Goal: Task Accomplishment & Management: Manage account settings

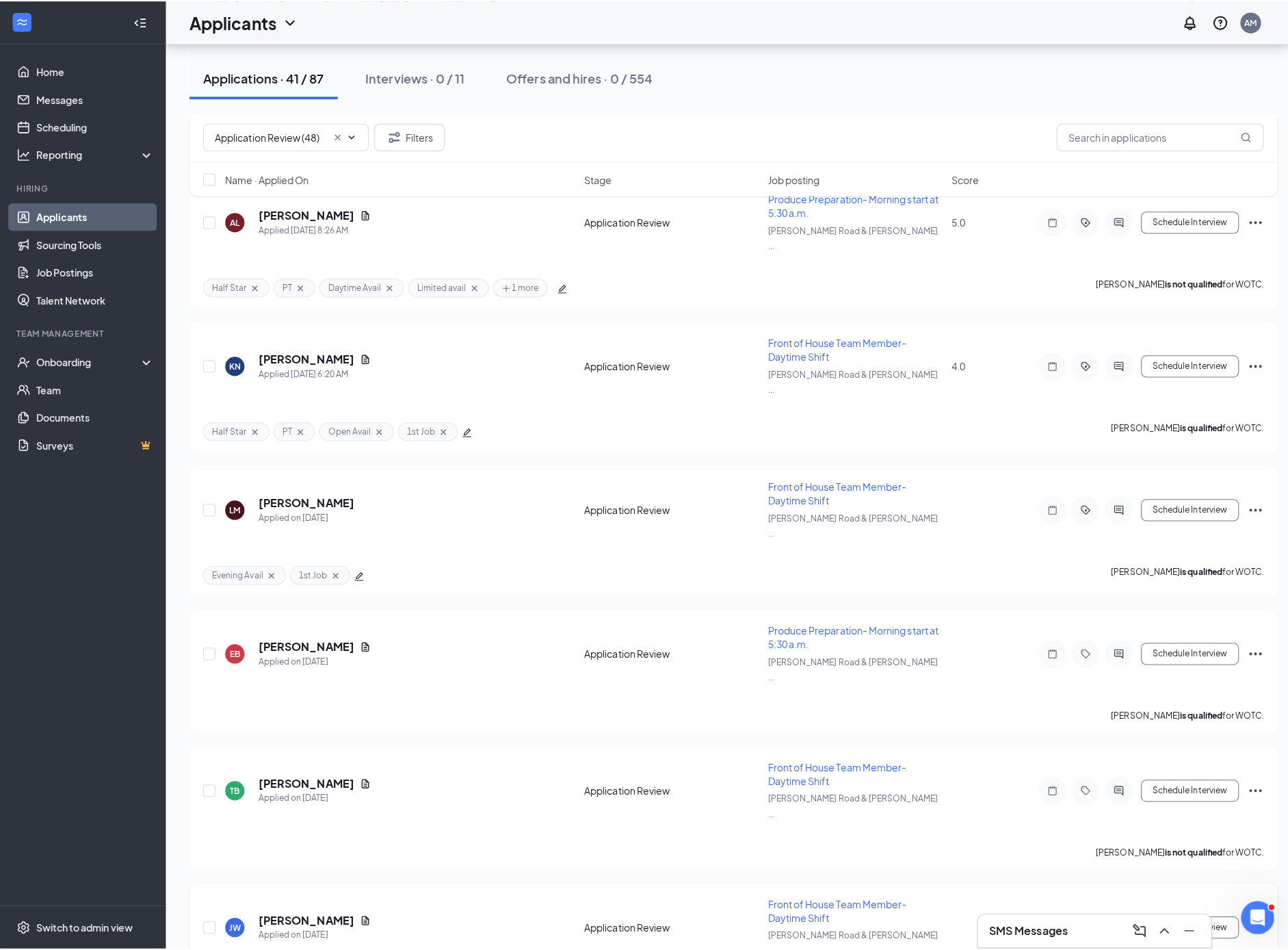
scroll to position [470, 0]
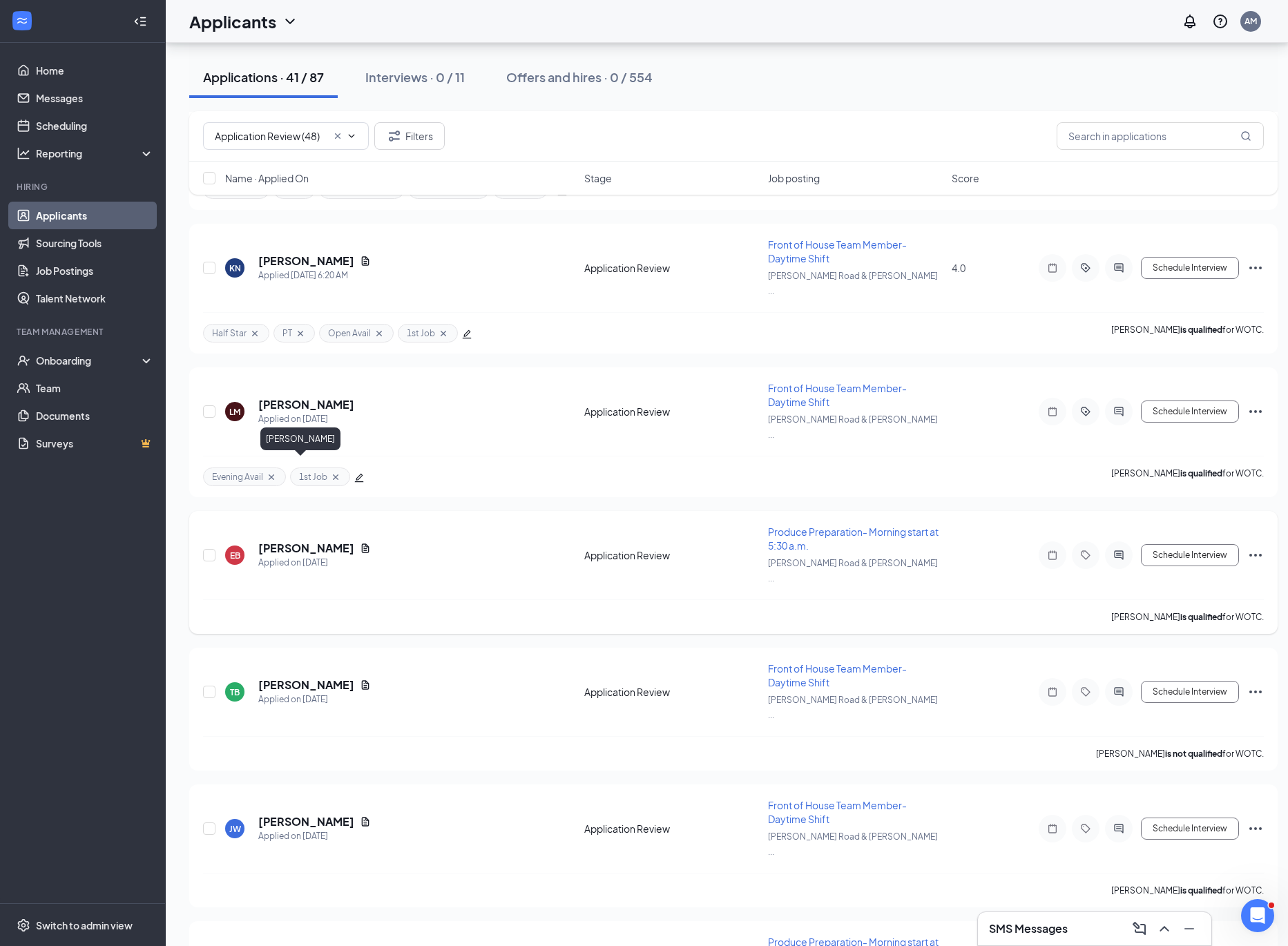
click at [298, 541] on h5 "[PERSON_NAME]" at bounding box center [306, 548] width 96 height 15
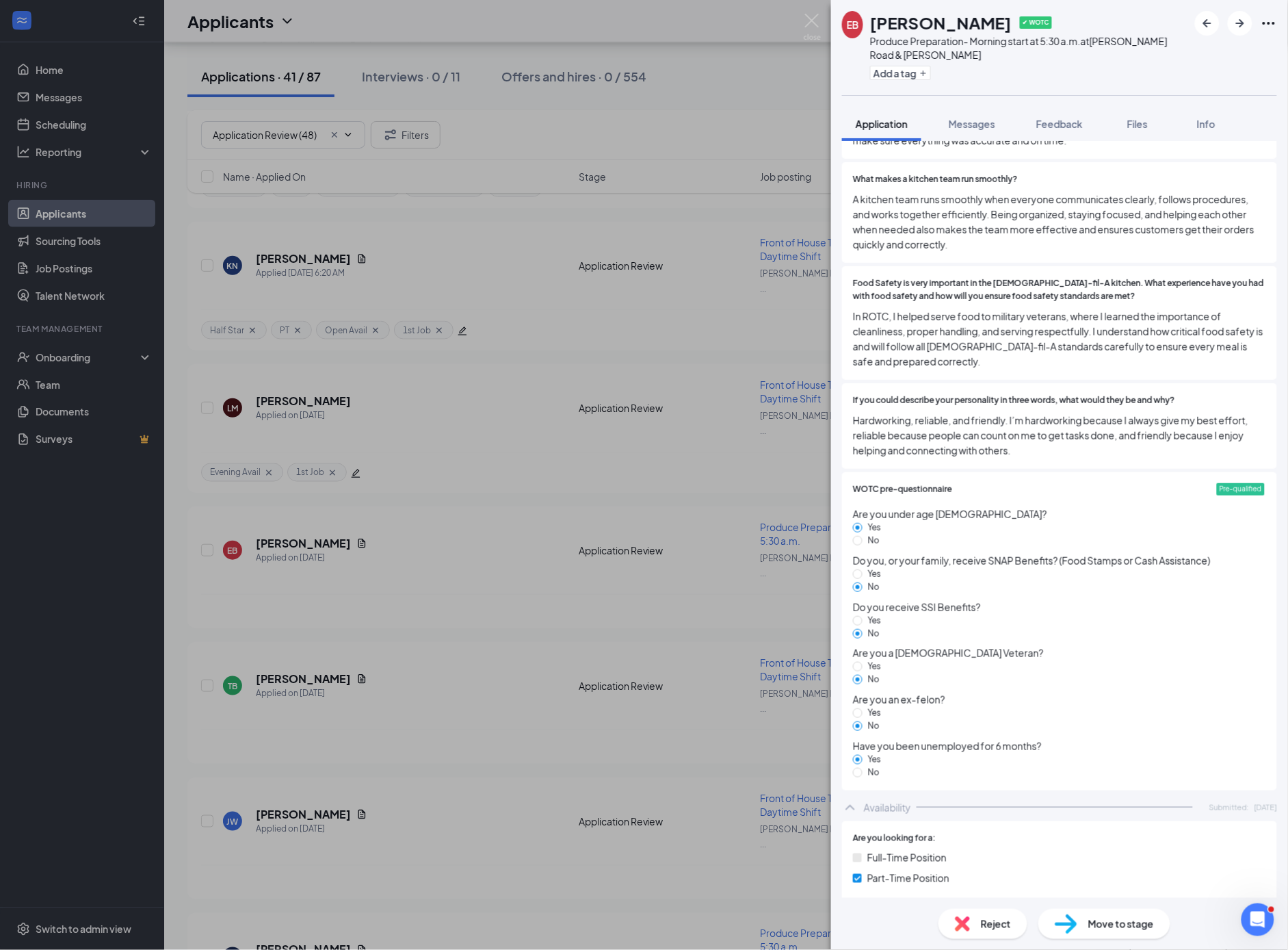
scroll to position [2482, 0]
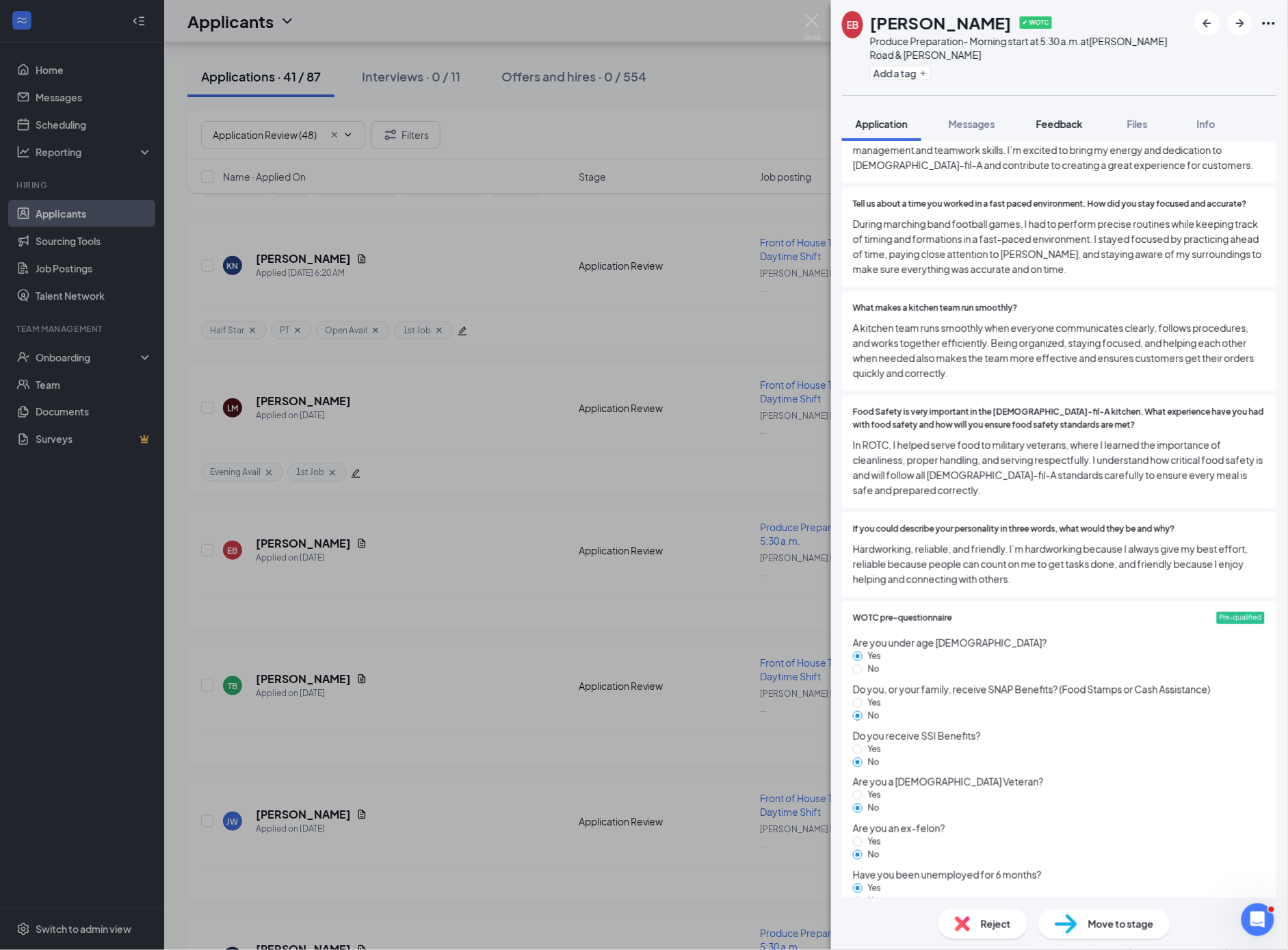
click at [1059, 124] on span "Feedback" at bounding box center [1059, 123] width 47 height 12
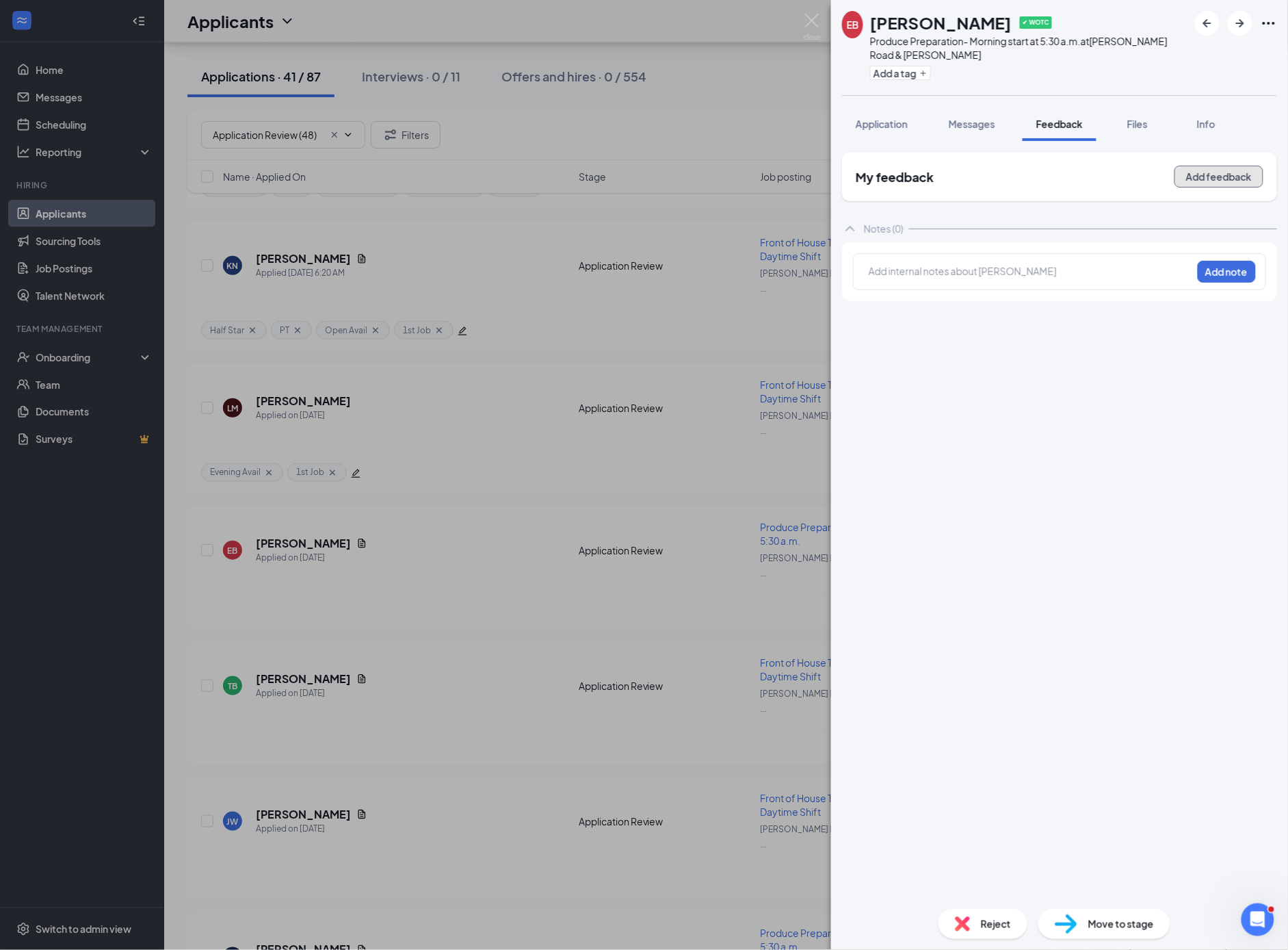
click at [1190, 178] on button "Add feedback" at bounding box center [1219, 176] width 89 height 22
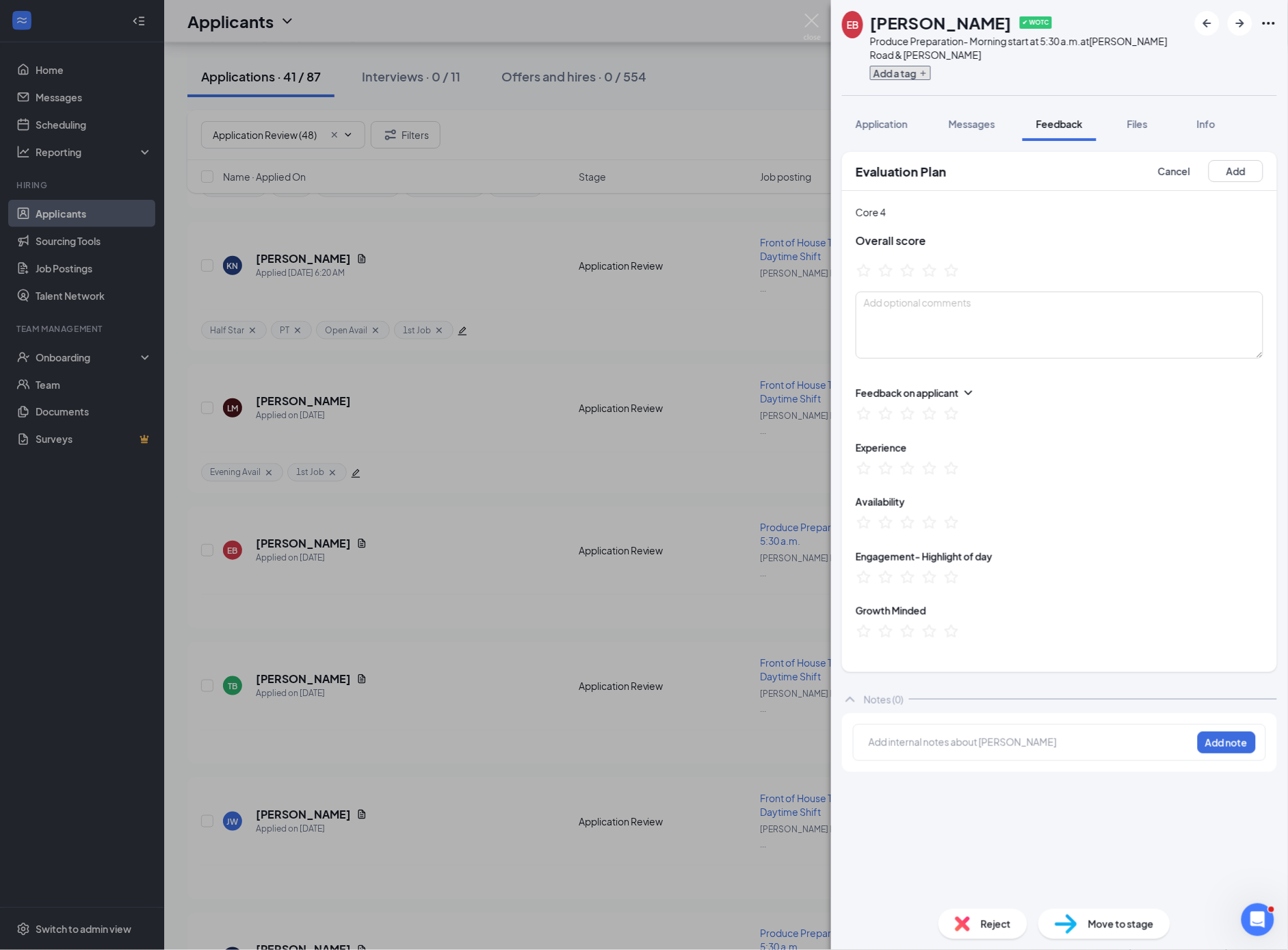
click at [910, 74] on button "Add a tag" at bounding box center [900, 73] width 61 height 15
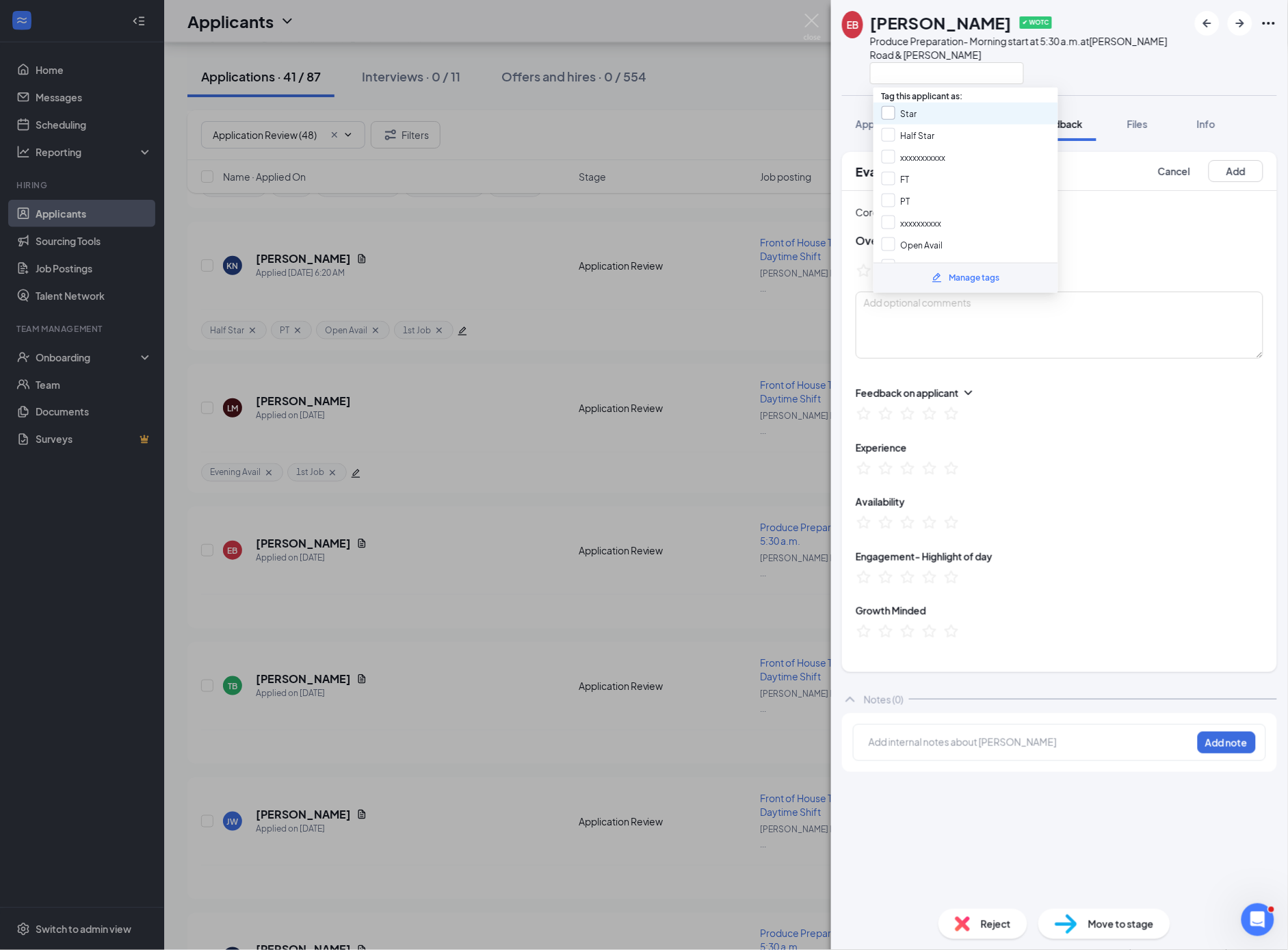
click at [885, 110] on input "Star" at bounding box center [899, 113] width 36 height 15
checkbox input "true"
click at [1090, 238] on h3 "Overall score" at bounding box center [1059, 240] width 408 height 15
click at [929, 272] on icon "StarBorder" at bounding box center [929, 270] width 17 height 17
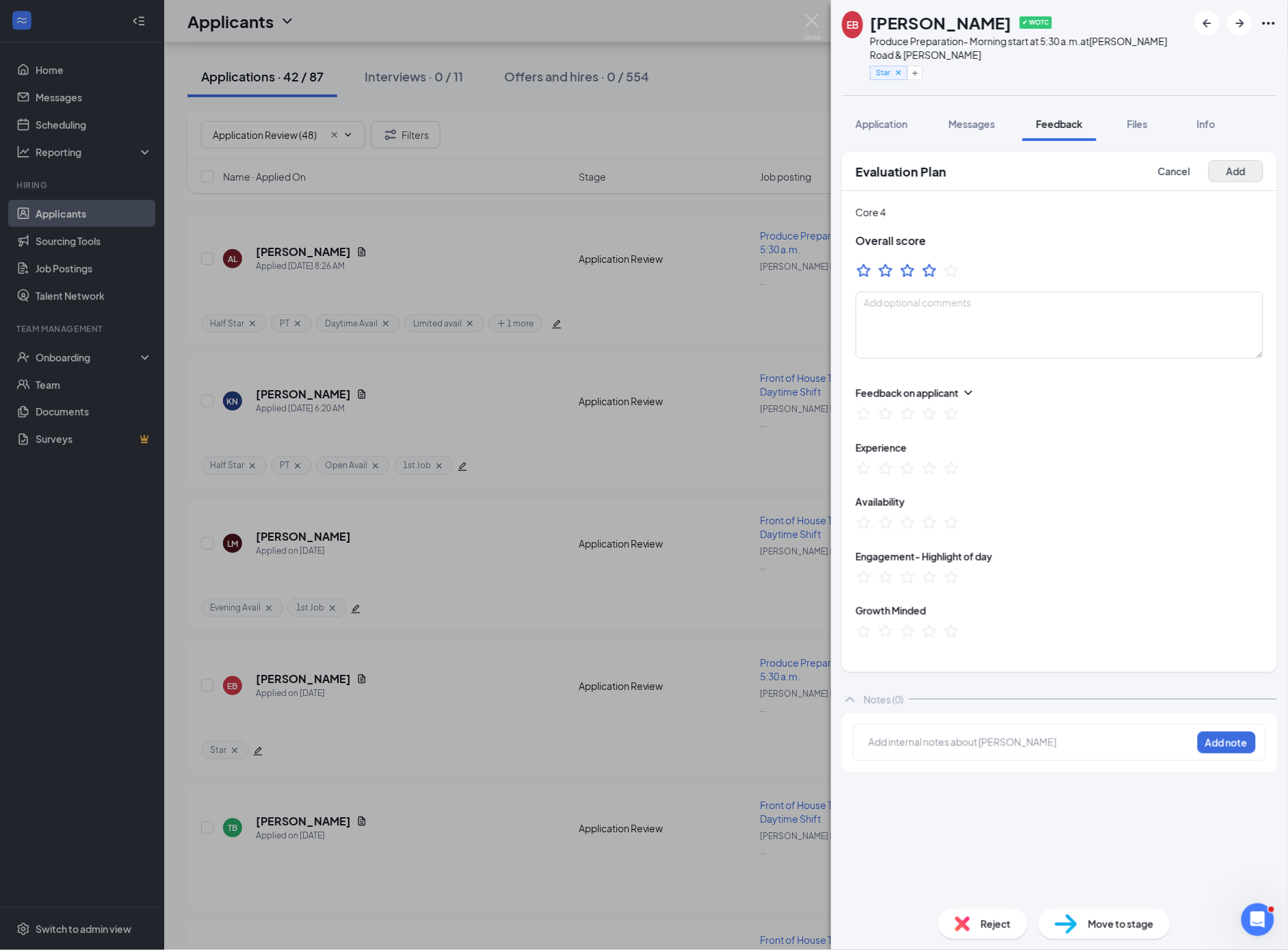
scroll to position [464, 0]
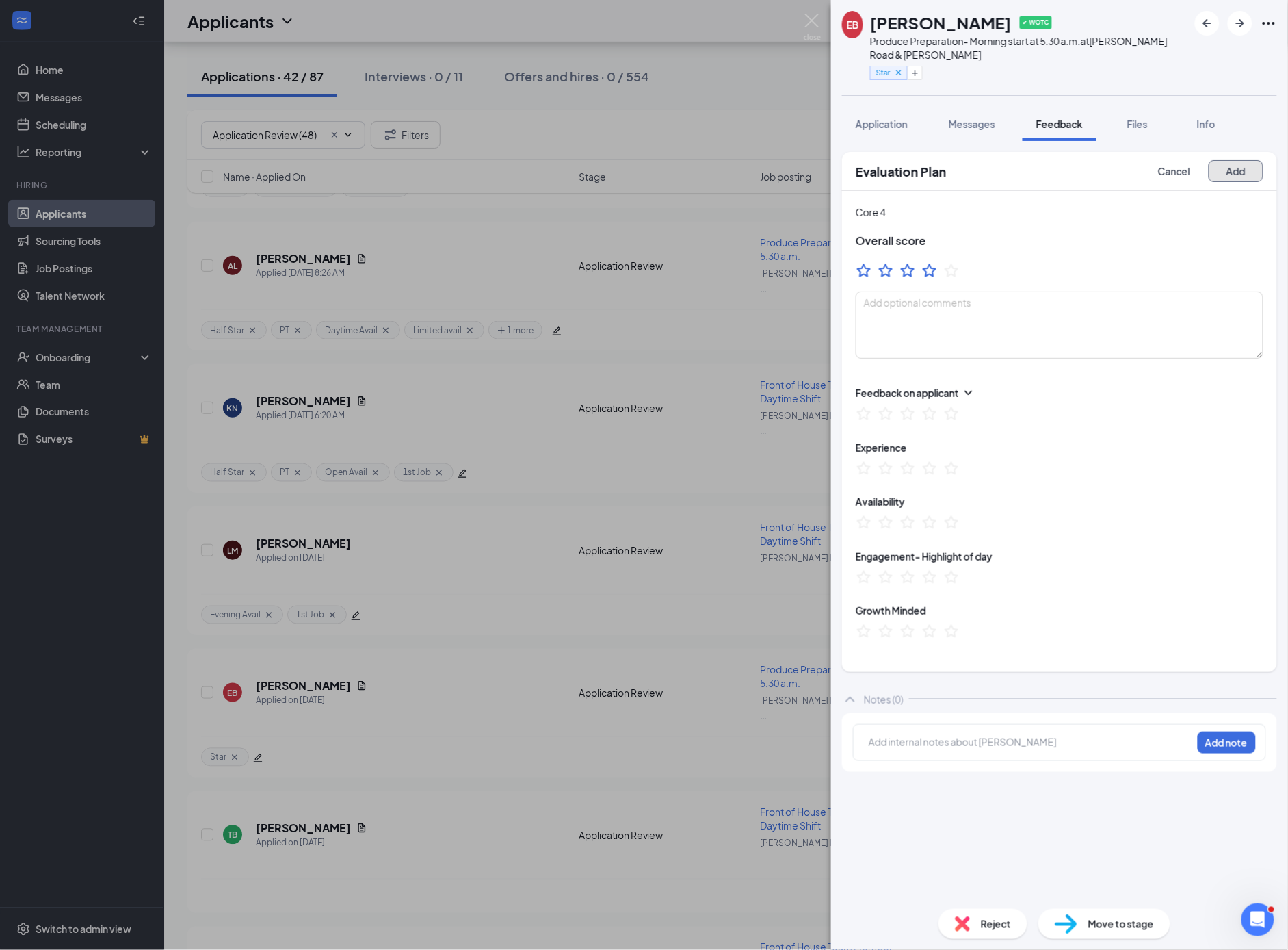
click at [1238, 168] on button "Add" at bounding box center [1237, 171] width 55 height 22
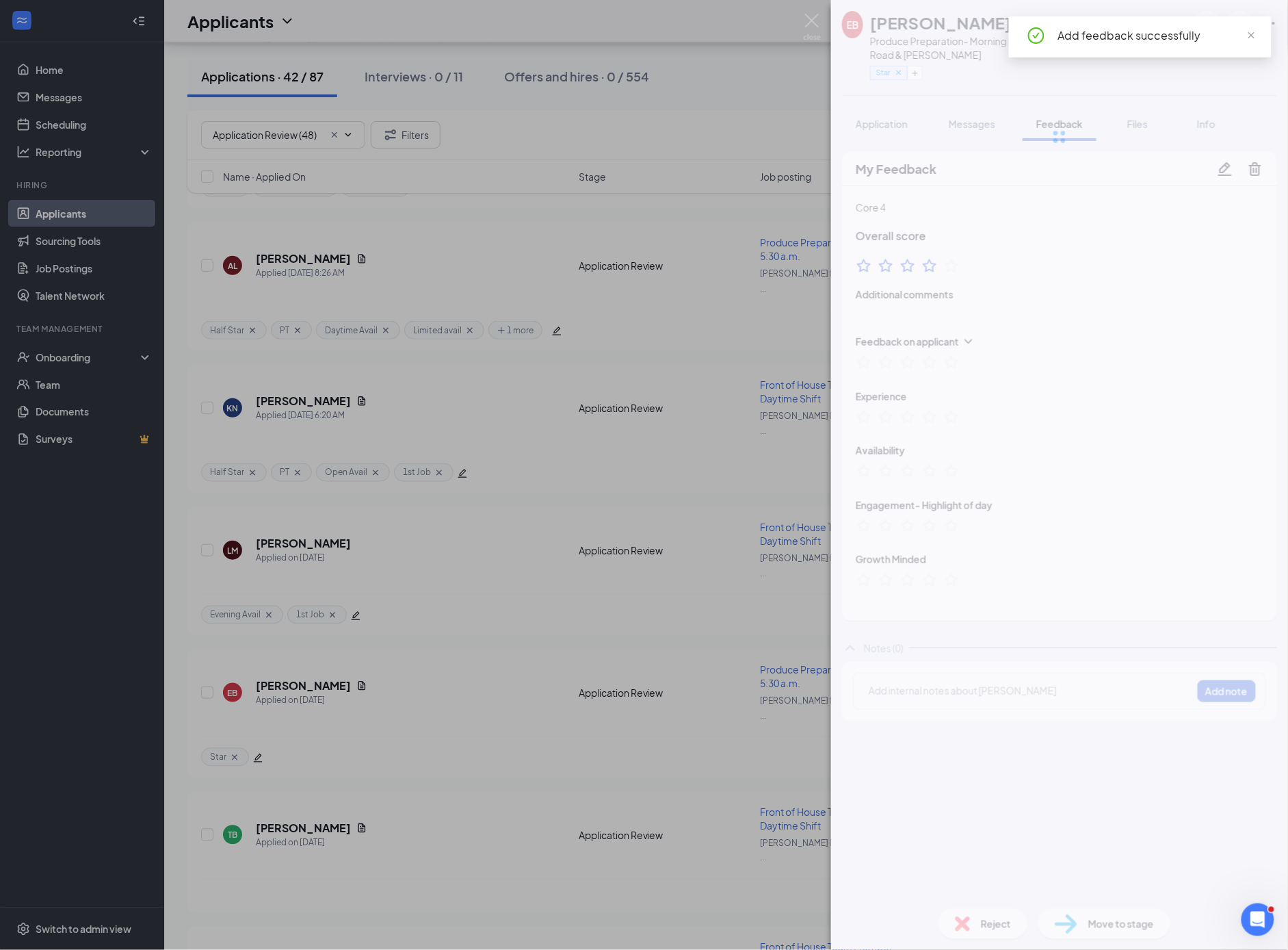
click at [703, 437] on div "EB [PERSON_NAME] ✔ WOTC Produce Preparation- Morning start at 5:30 a.m. at [PER…" at bounding box center [644, 475] width 1288 height 950
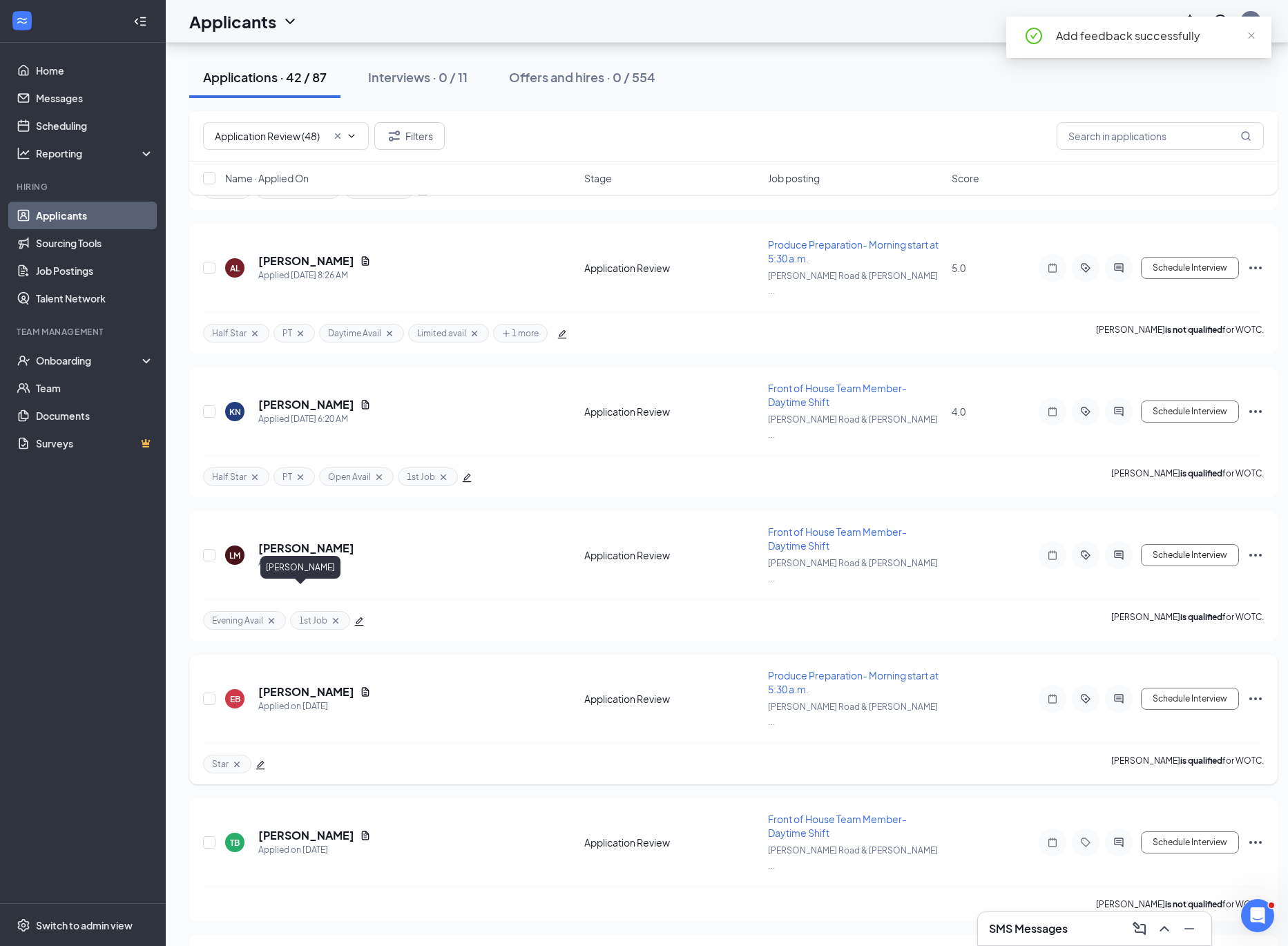
click at [287, 685] on h5 "[PERSON_NAME]" at bounding box center [306, 692] width 96 height 15
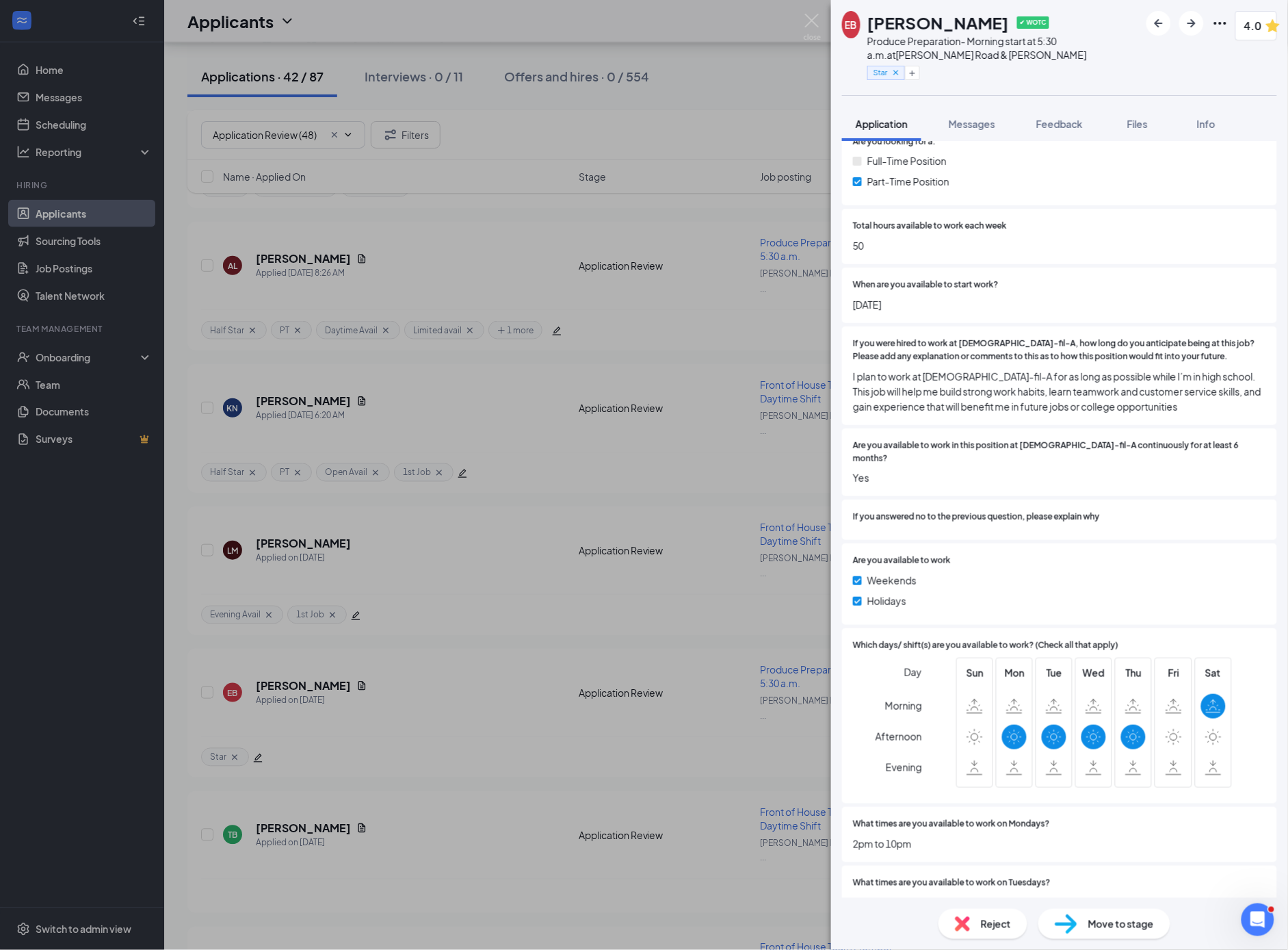
scroll to position [3635, 0]
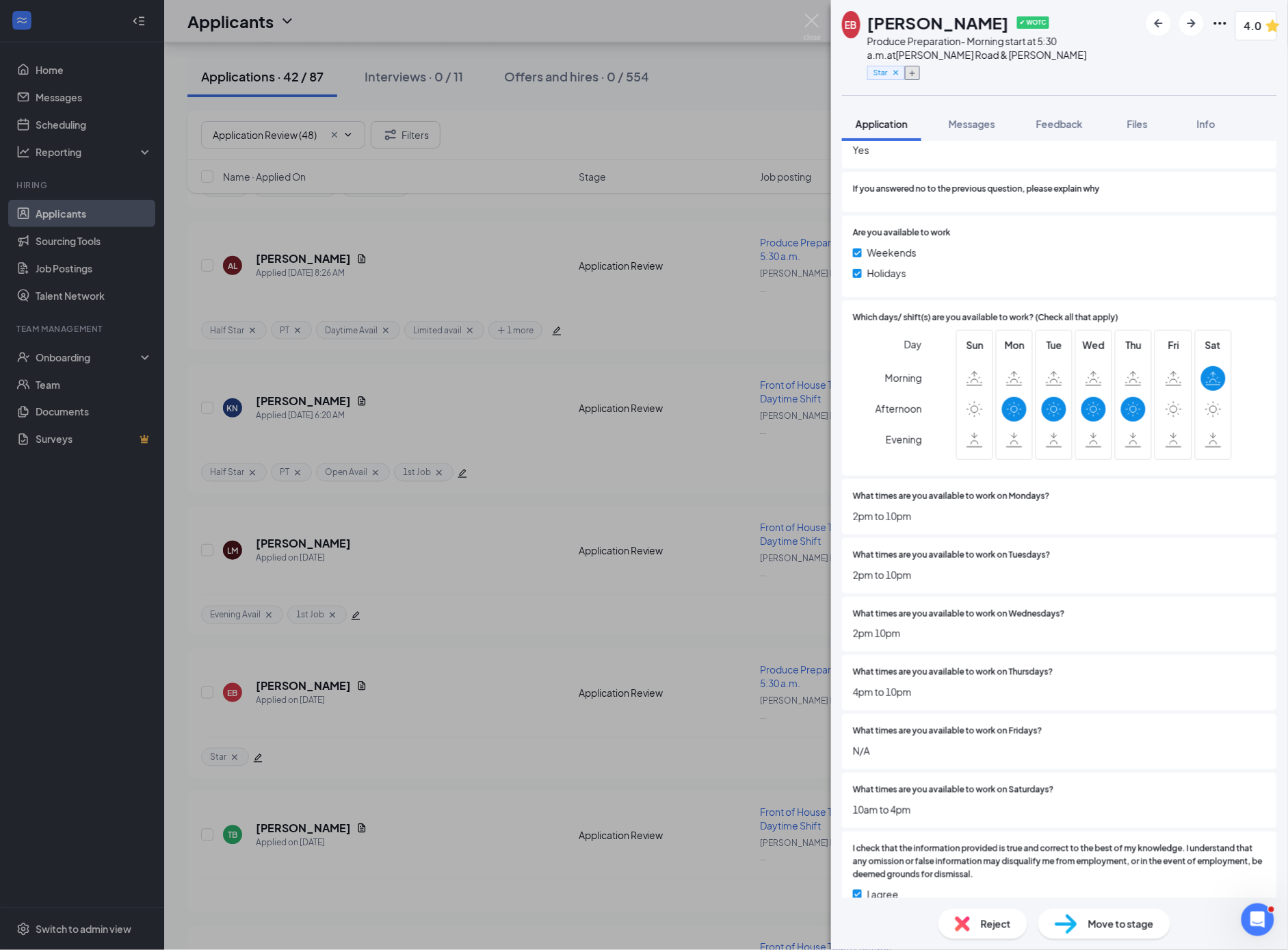
click at [917, 75] on icon "Plus" at bounding box center [912, 73] width 8 height 8
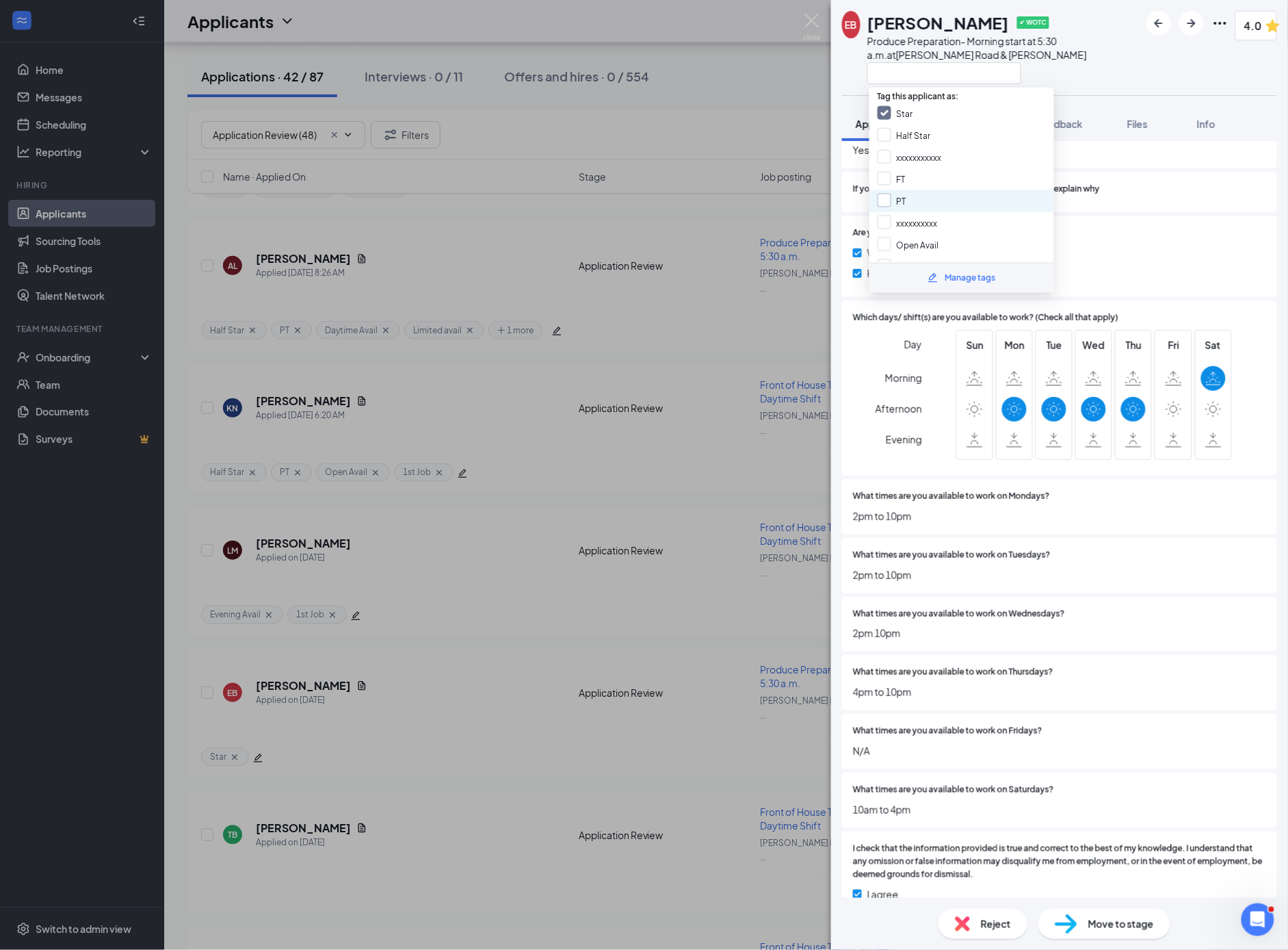
click at [889, 198] on input "PT" at bounding box center [891, 201] width 28 height 15
checkbox input "true"
click at [878, 221] on input "Evening Avail" at bounding box center [912, 226] width 69 height 15
checkbox input "true"
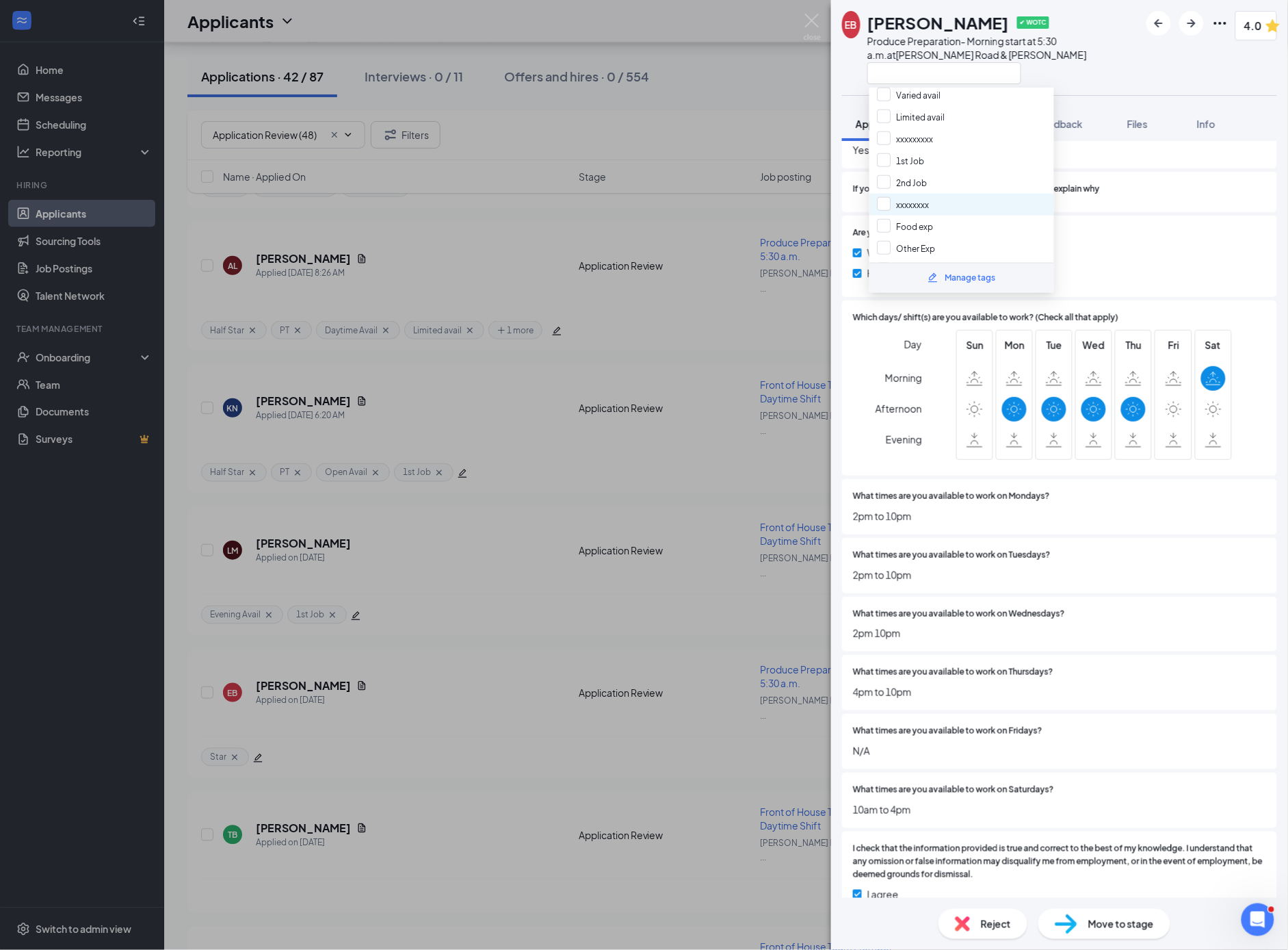
scroll to position [268, 0]
click at [882, 189] on input "Food exp" at bounding box center [905, 197] width 56 height 15
checkbox input "true"
click at [883, 211] on input "Other Exp" at bounding box center [907, 219] width 59 height 15
checkbox input "true"
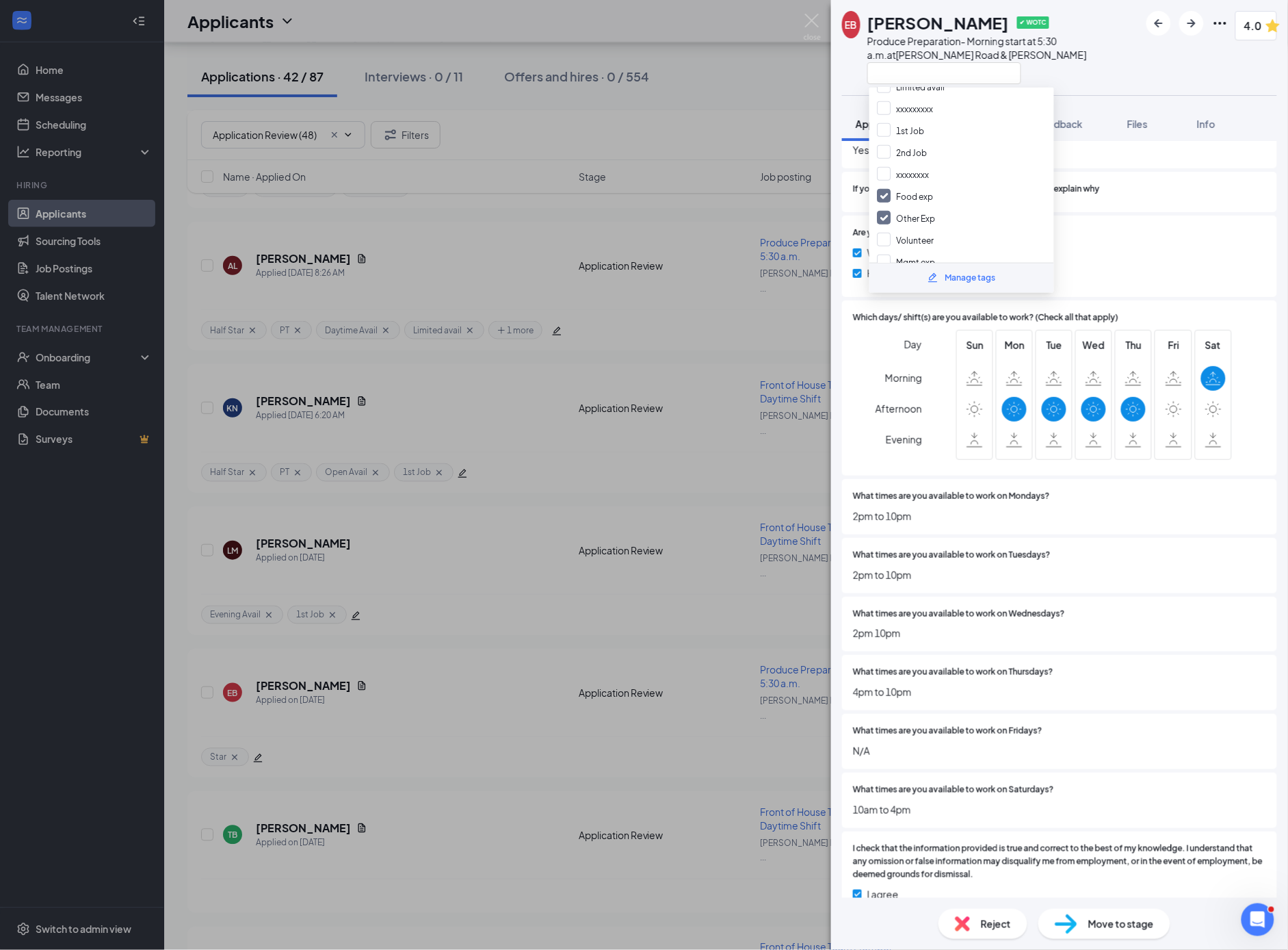
click at [1109, 625] on span "2pm 10pm" at bounding box center [1059, 633] width 413 height 15
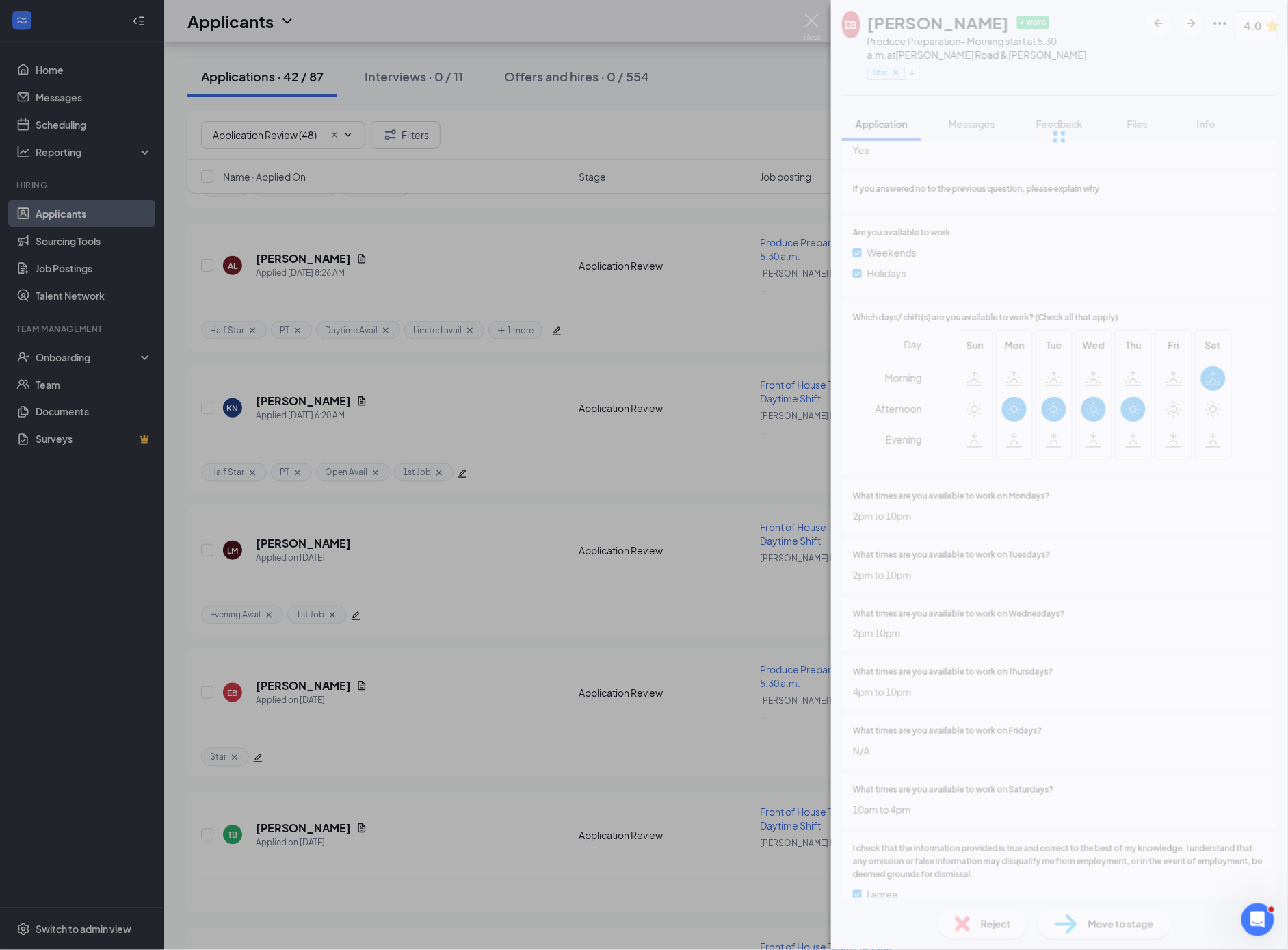
scroll to position [3629, 0]
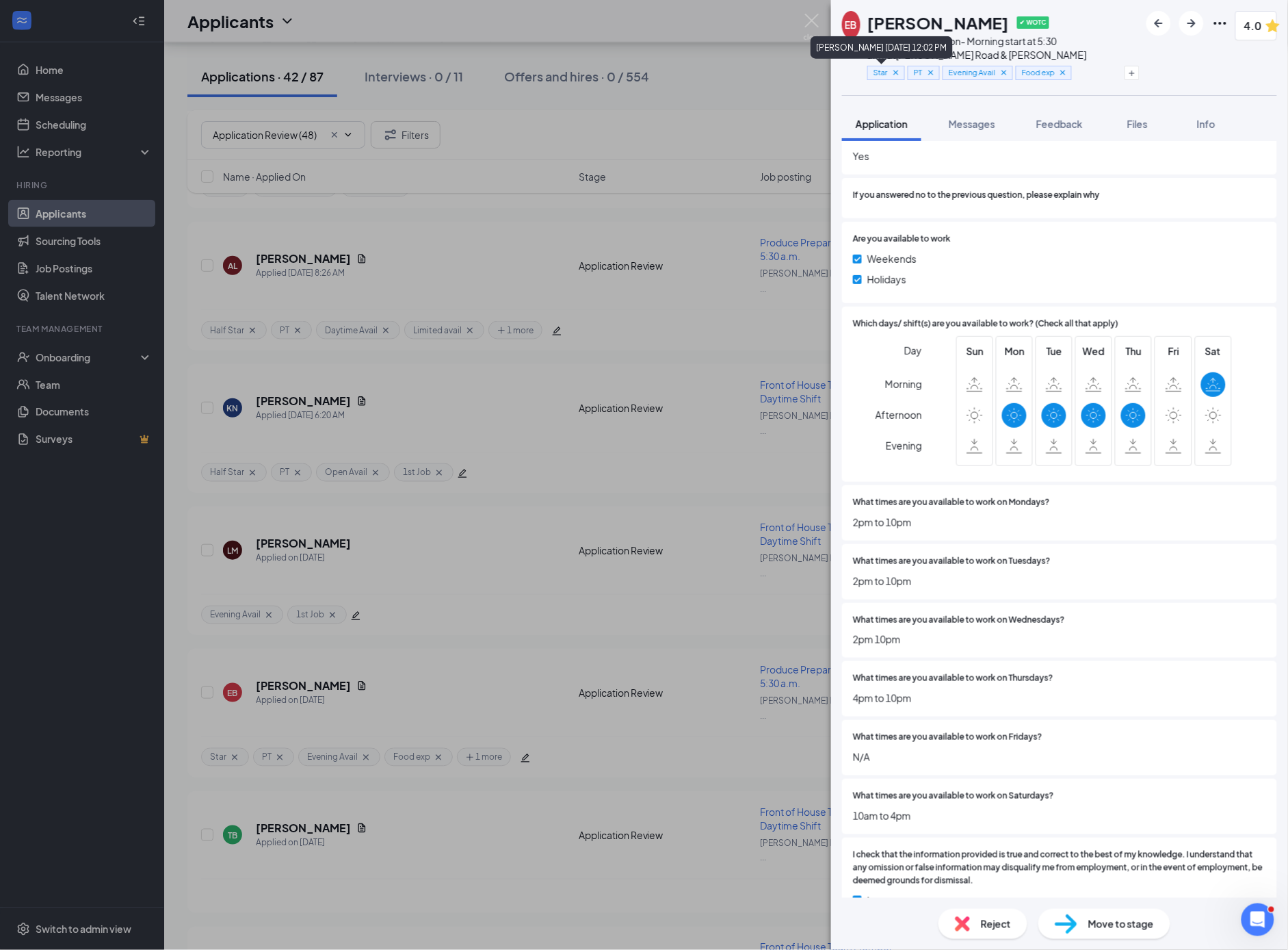
click at [905, 72] on div "Star" at bounding box center [886, 73] width 37 height 15
click at [899, 74] on icon "Cross" at bounding box center [896, 71] width 5 height 5
drag, startPoint x: 1104, startPoint y: 72, endPoint x: 1107, endPoint y: 80, distance: 8.5
click at [1104, 72] on icon "Plus" at bounding box center [1101, 73] width 8 height 8
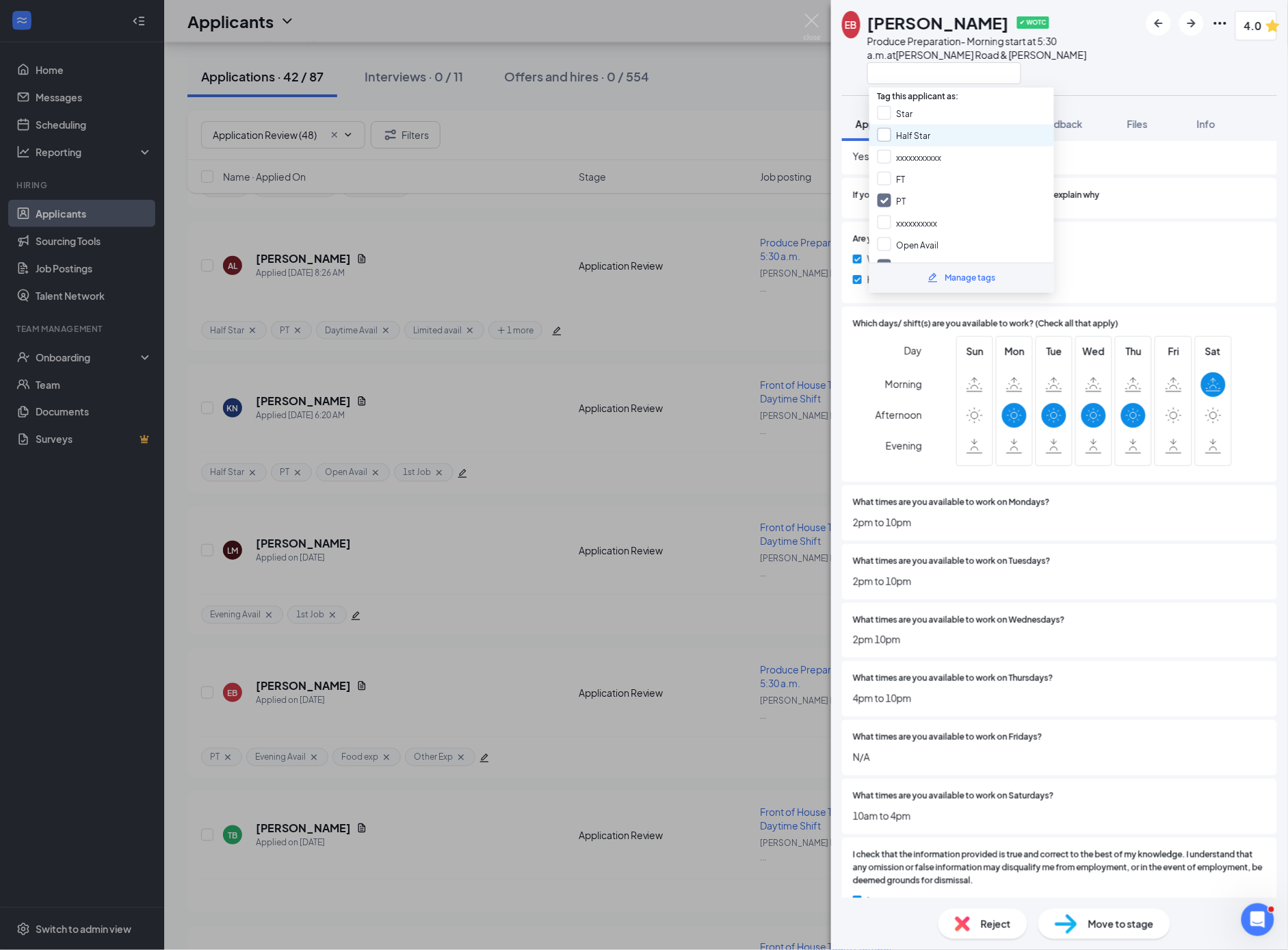
click at [886, 131] on input "Half Star" at bounding box center [904, 135] width 53 height 15
checkbox input "true"
click at [775, 95] on div "EB [PERSON_NAME] ✔ WOTC Produce Preparation- Morning start at 5:30 a.m. at [PER…" at bounding box center [644, 475] width 1288 height 950
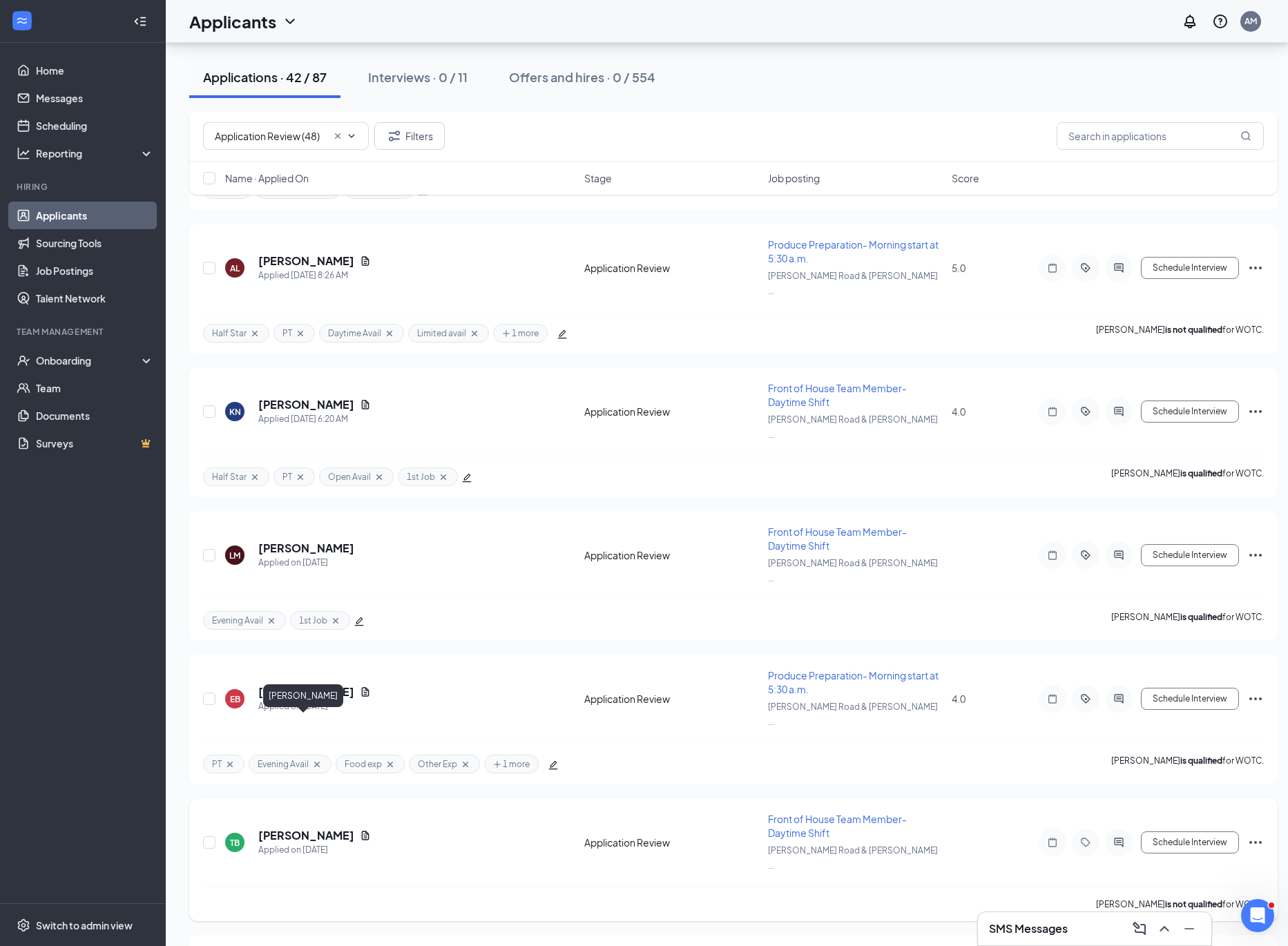
click at [313, 828] on h5 "[PERSON_NAME]" at bounding box center [306, 835] width 96 height 15
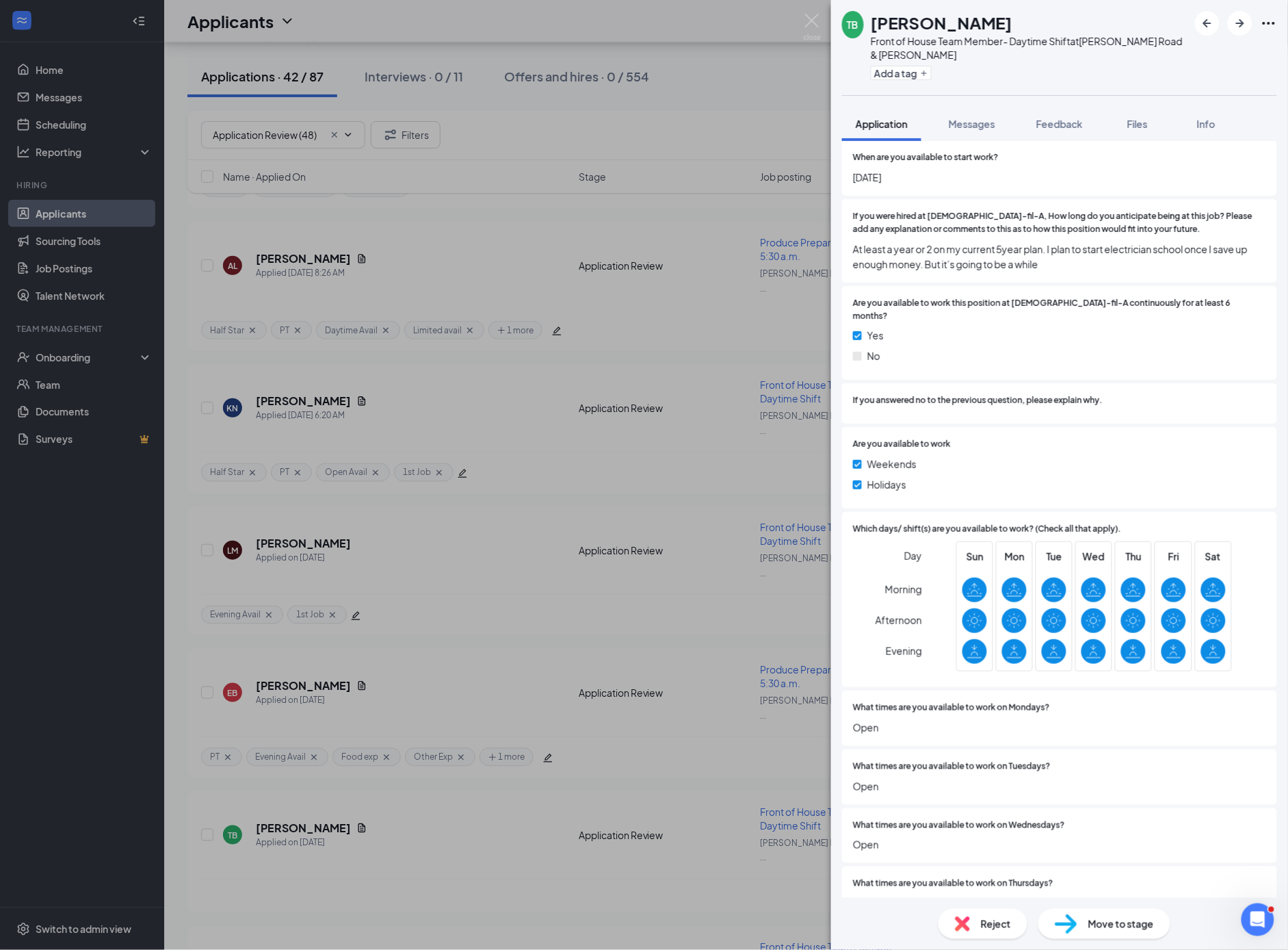
scroll to position [3059, 0]
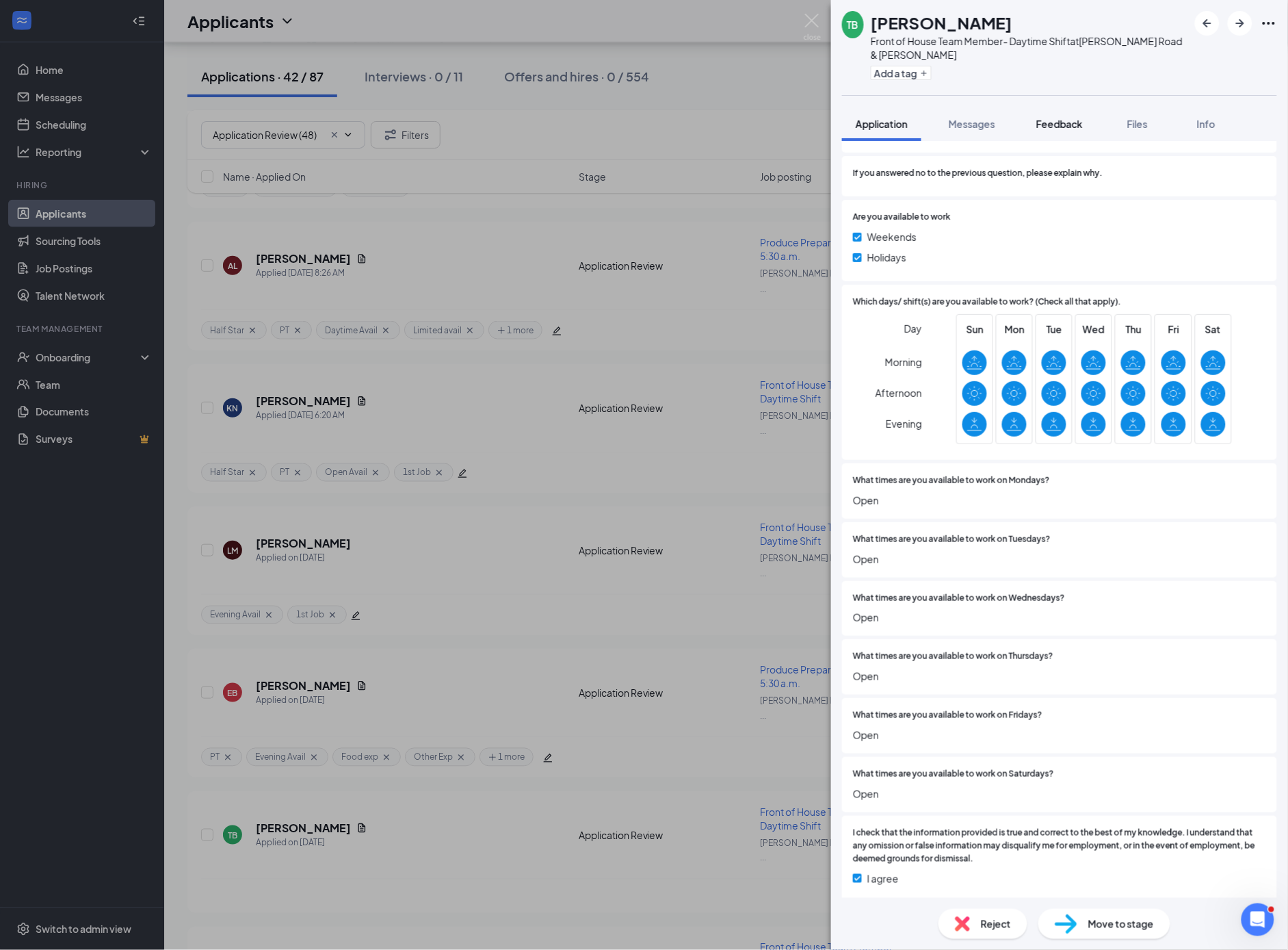
click at [1062, 127] on span "Feedback" at bounding box center [1059, 123] width 47 height 12
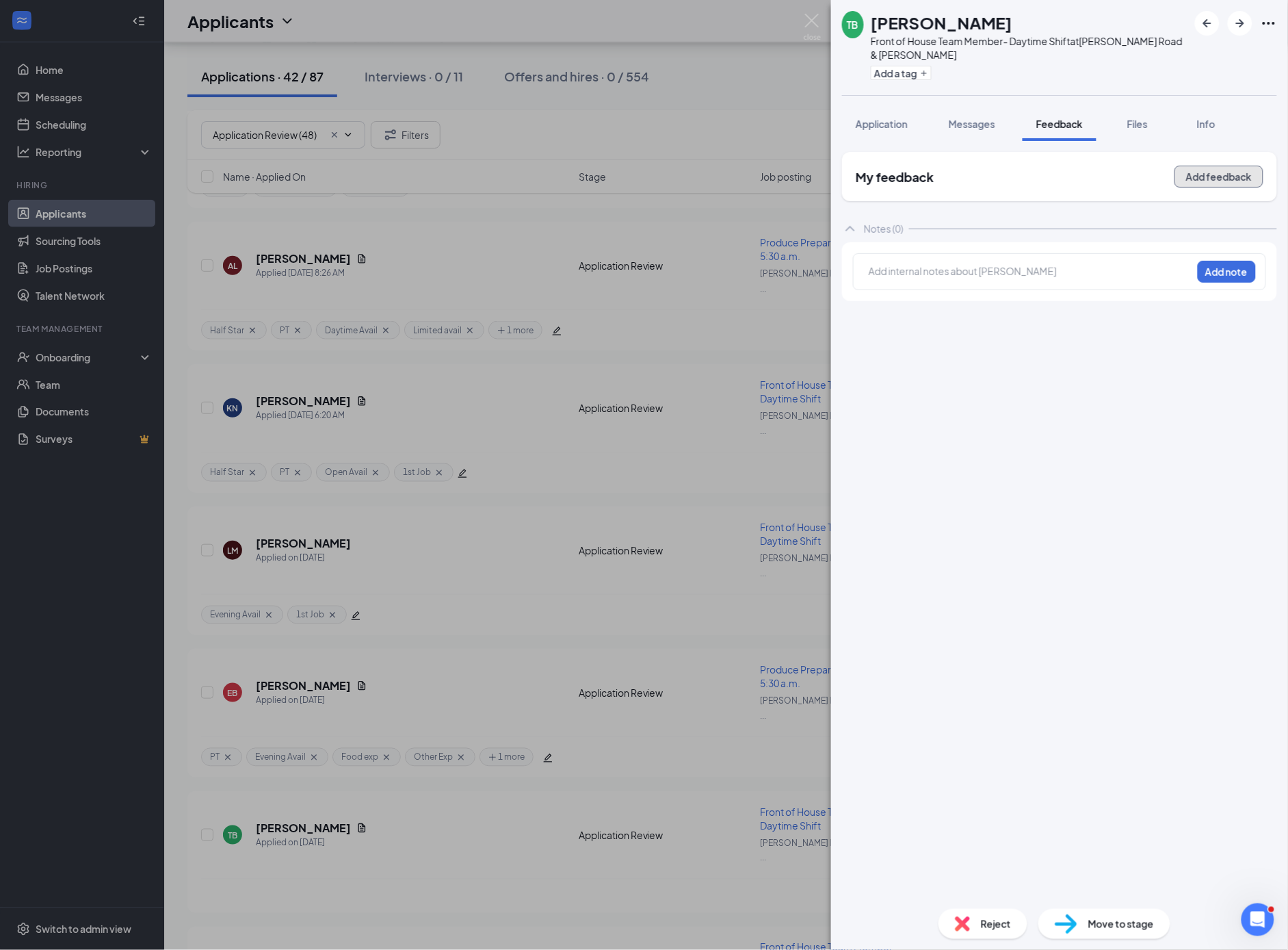
click at [1218, 170] on button "Add feedback" at bounding box center [1219, 176] width 89 height 22
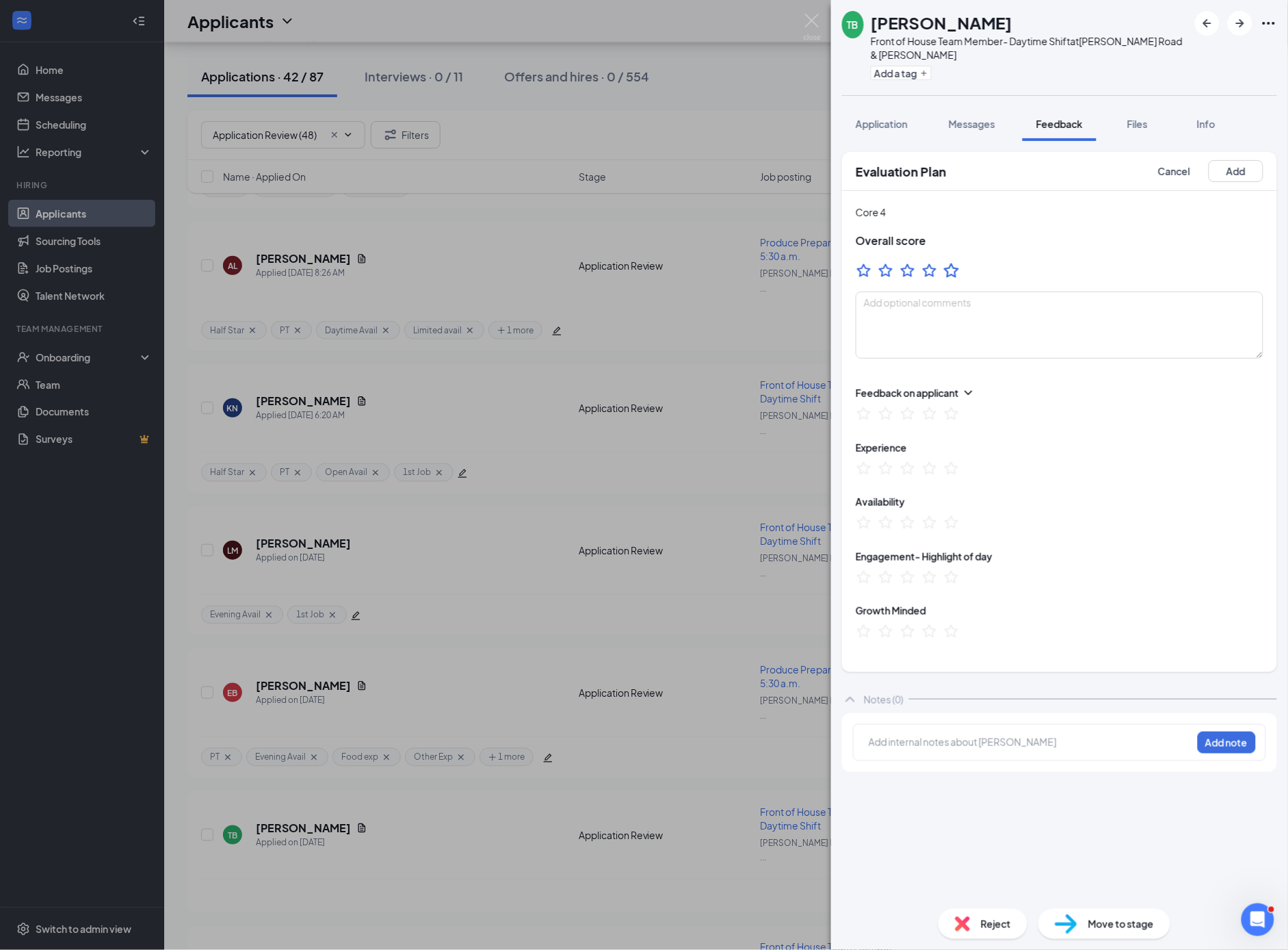
drag, startPoint x: 958, startPoint y: 271, endPoint x: 917, endPoint y: 144, distance: 133.5
click at [958, 270] on icon "StarBorder" at bounding box center [952, 270] width 15 height 15
click at [925, 76] on icon "Plus" at bounding box center [924, 73] width 8 height 8
click at [886, 110] on input "Star" at bounding box center [900, 113] width 36 height 15
checkbox input "true"
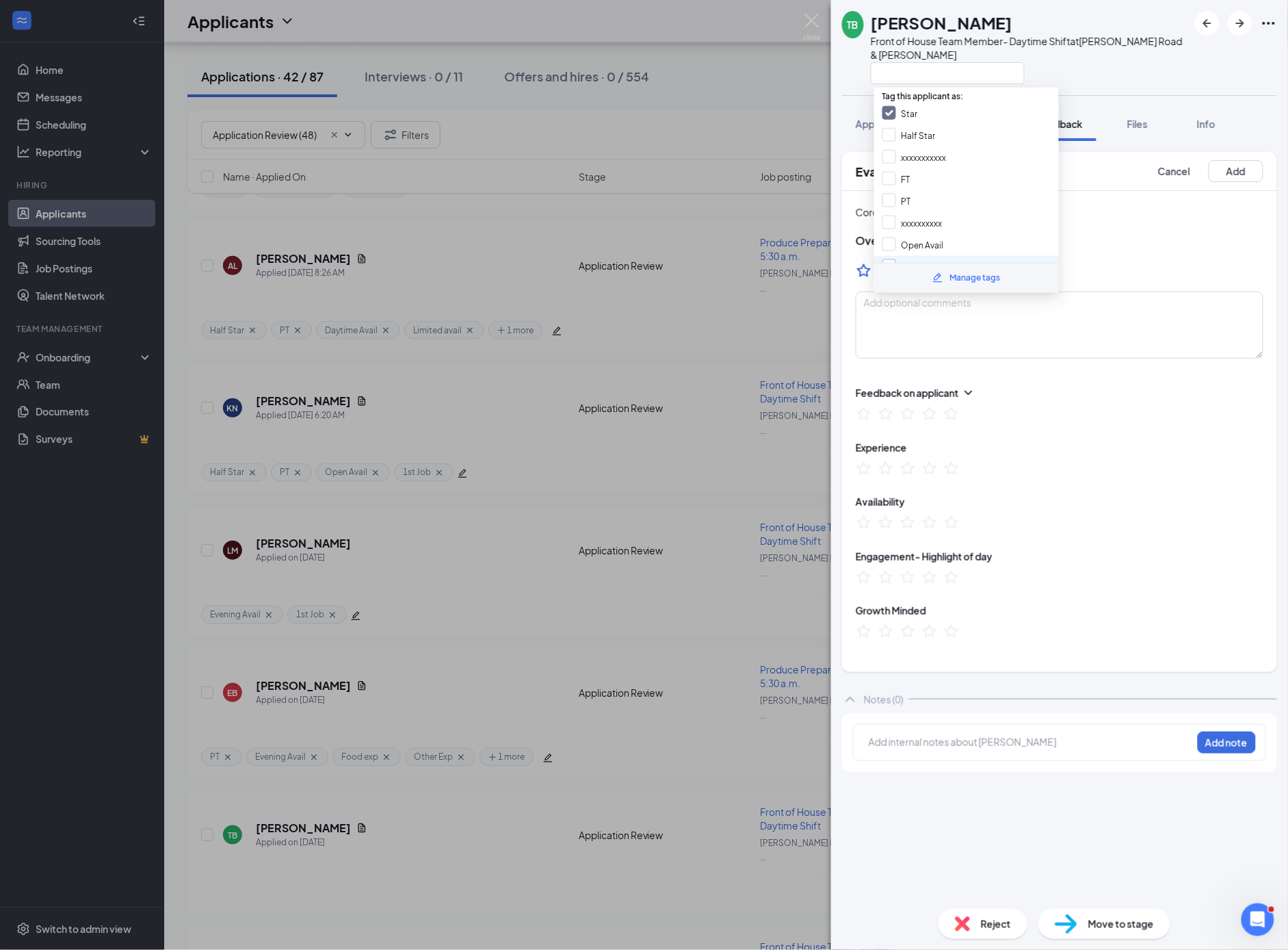
drag, startPoint x: 886, startPoint y: 173, endPoint x: 892, endPoint y: 258, distance: 85.2
click at [886, 174] on input "FT" at bounding box center [897, 179] width 28 height 15
checkbox input "true"
click at [889, 238] on input "Open Avail" at bounding box center [913, 245] width 61 height 15
checkbox input "true"
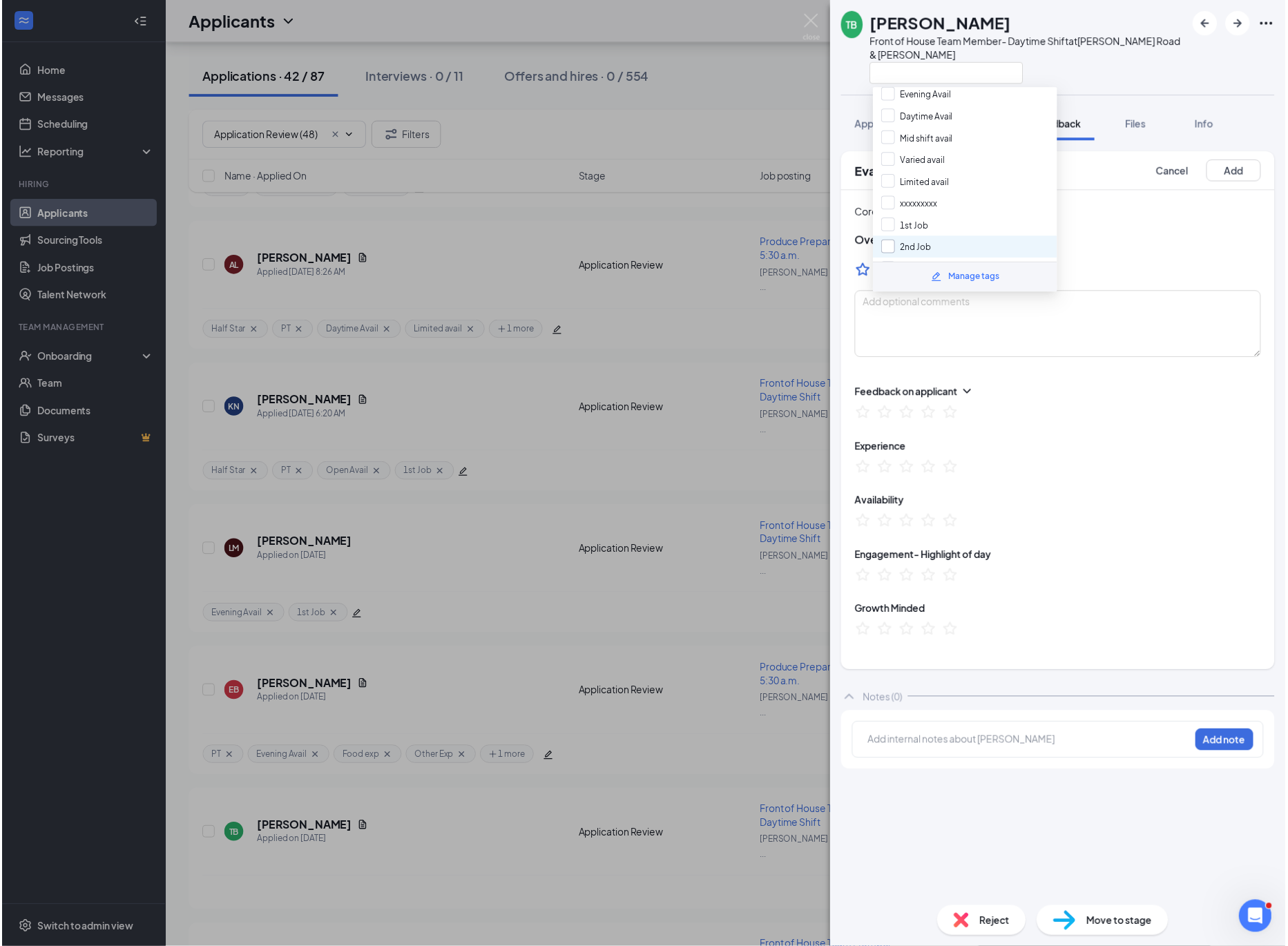
scroll to position [261, 0]
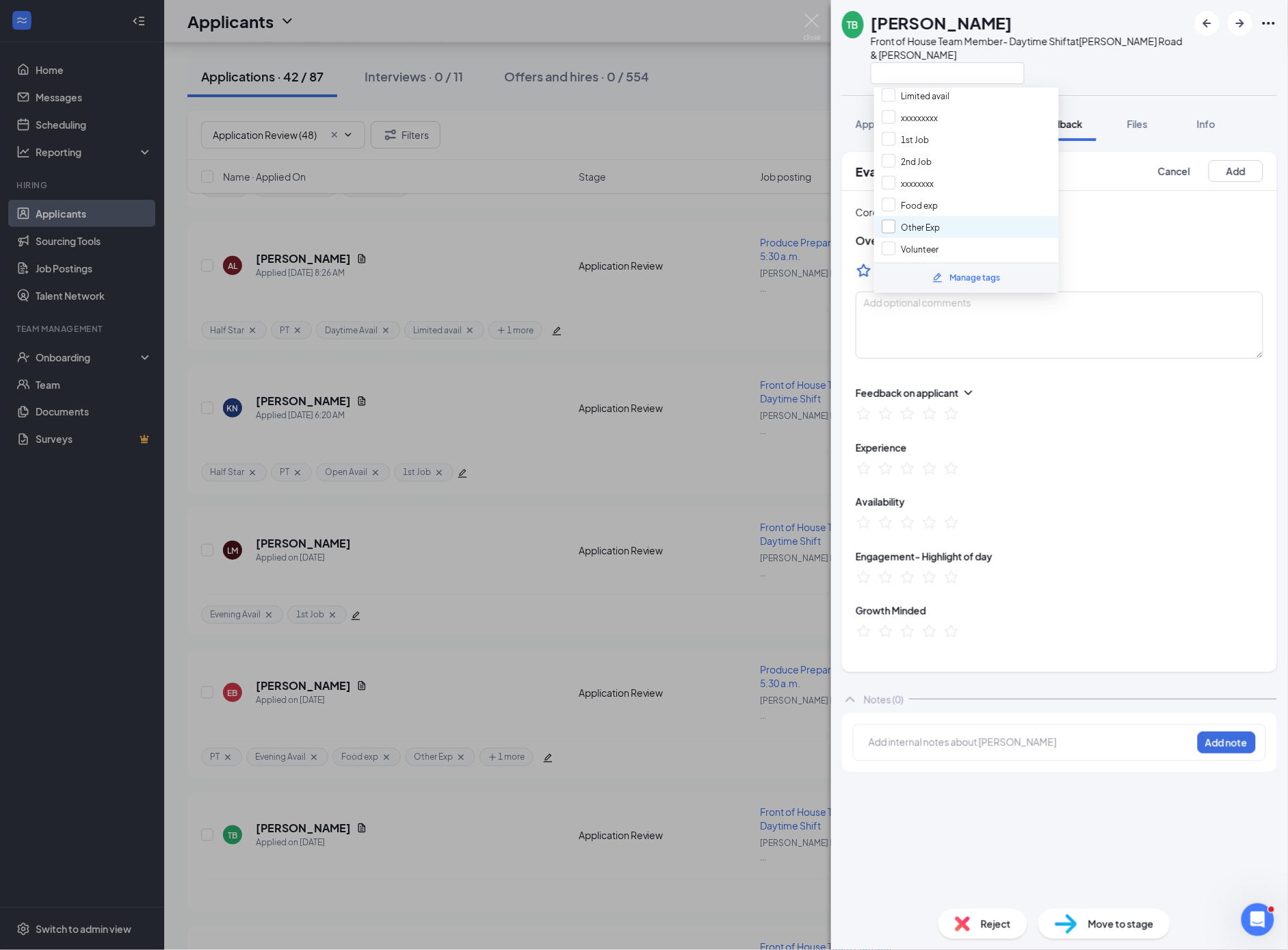
drag, startPoint x: 887, startPoint y: 194, endPoint x: 891, endPoint y: 210, distance: 16.5
click at [889, 197] on input "Food exp" at bounding box center [910, 205] width 56 height 15
checkbox input "true"
click at [893, 219] on input "Other Exp" at bounding box center [912, 227] width 59 height 15
checkbox input "true"
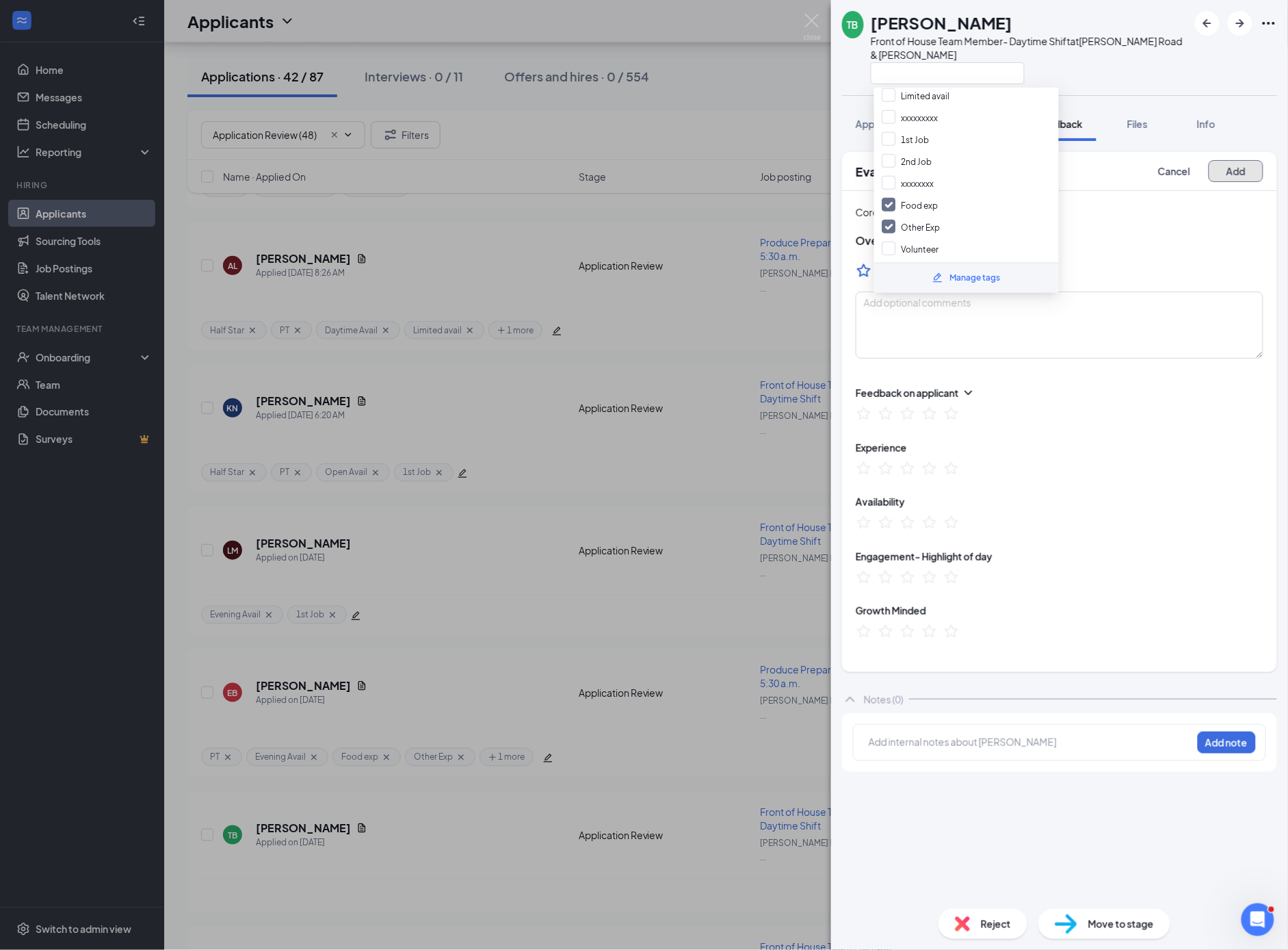
click at [1235, 175] on button "Add" at bounding box center [1237, 171] width 55 height 22
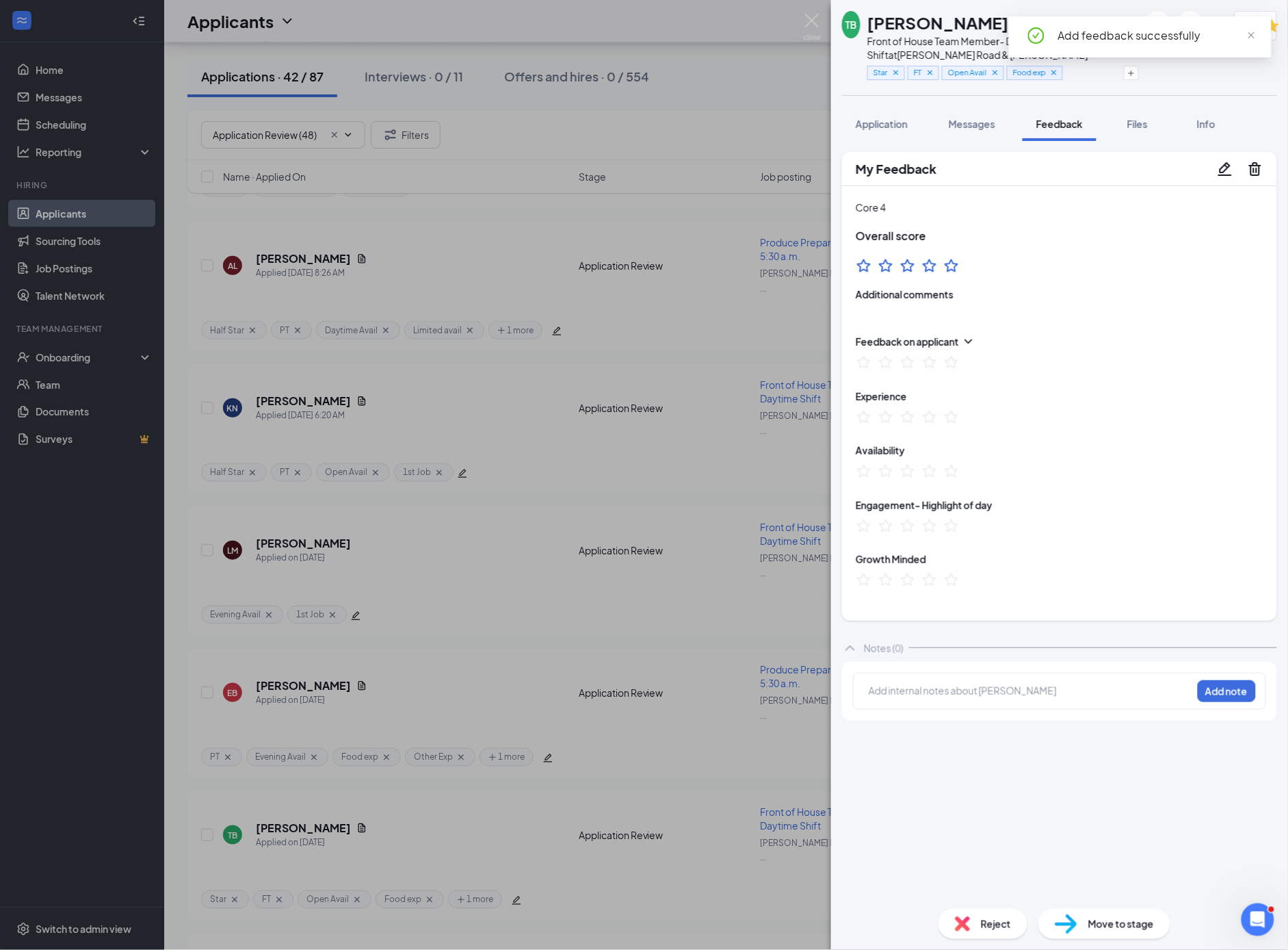
click at [584, 556] on div "TB [PERSON_NAME] Front of House Team Member- Daytime Shift at [PERSON_NAME] Roa…" at bounding box center [644, 475] width 1288 height 950
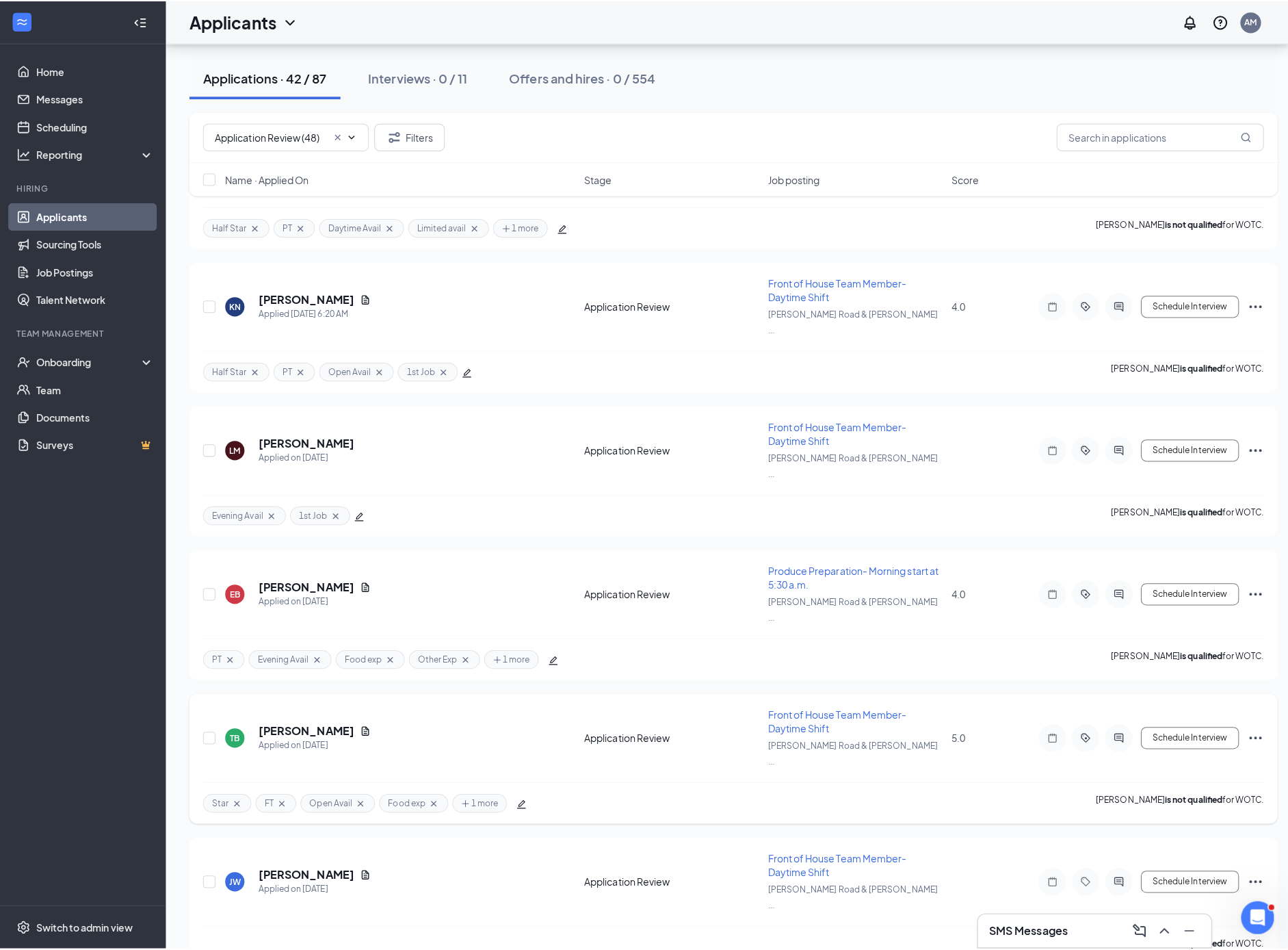
scroll to position [573, 0]
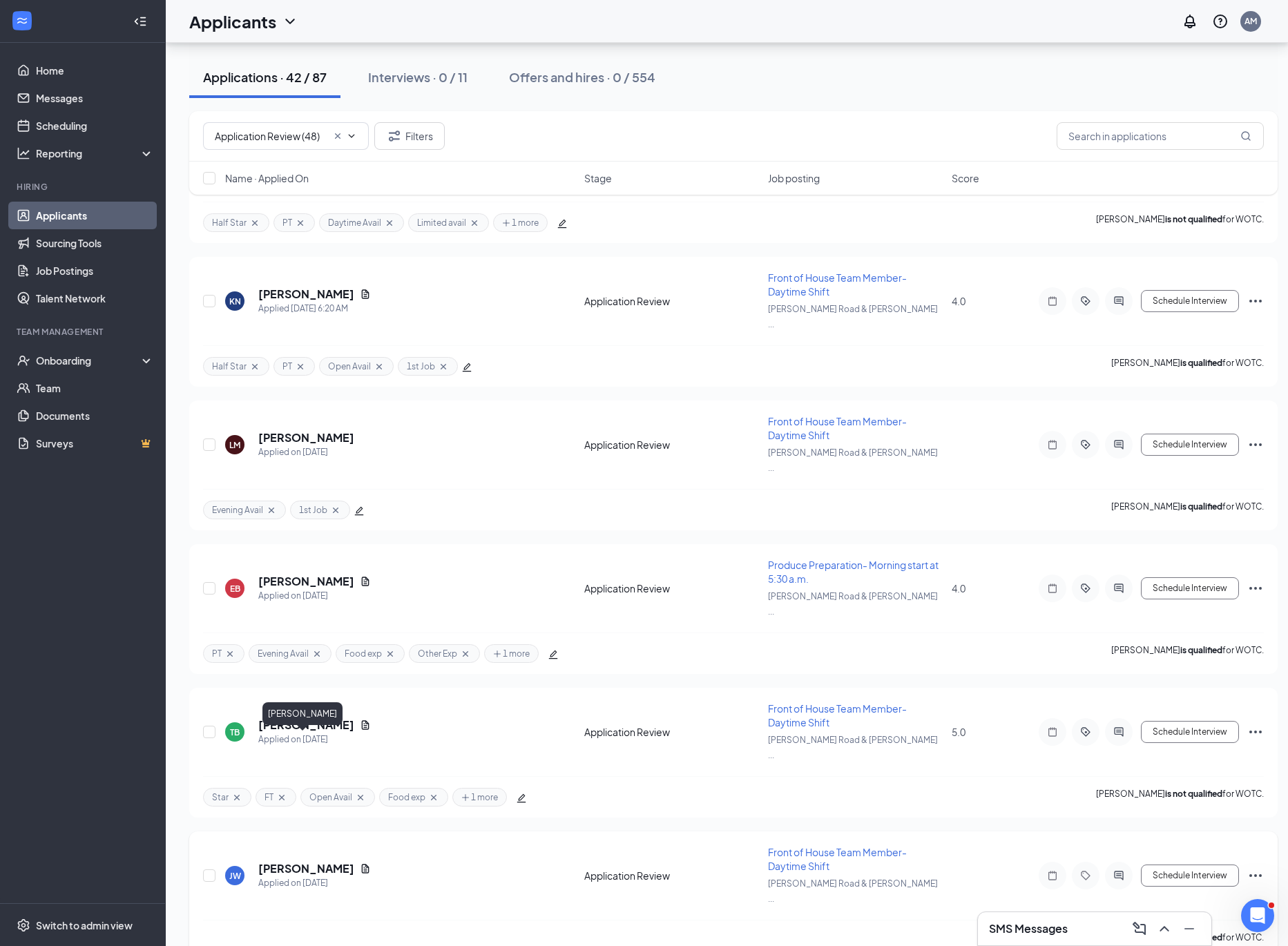
click at [308, 861] on h5 "[PERSON_NAME]" at bounding box center [306, 868] width 96 height 15
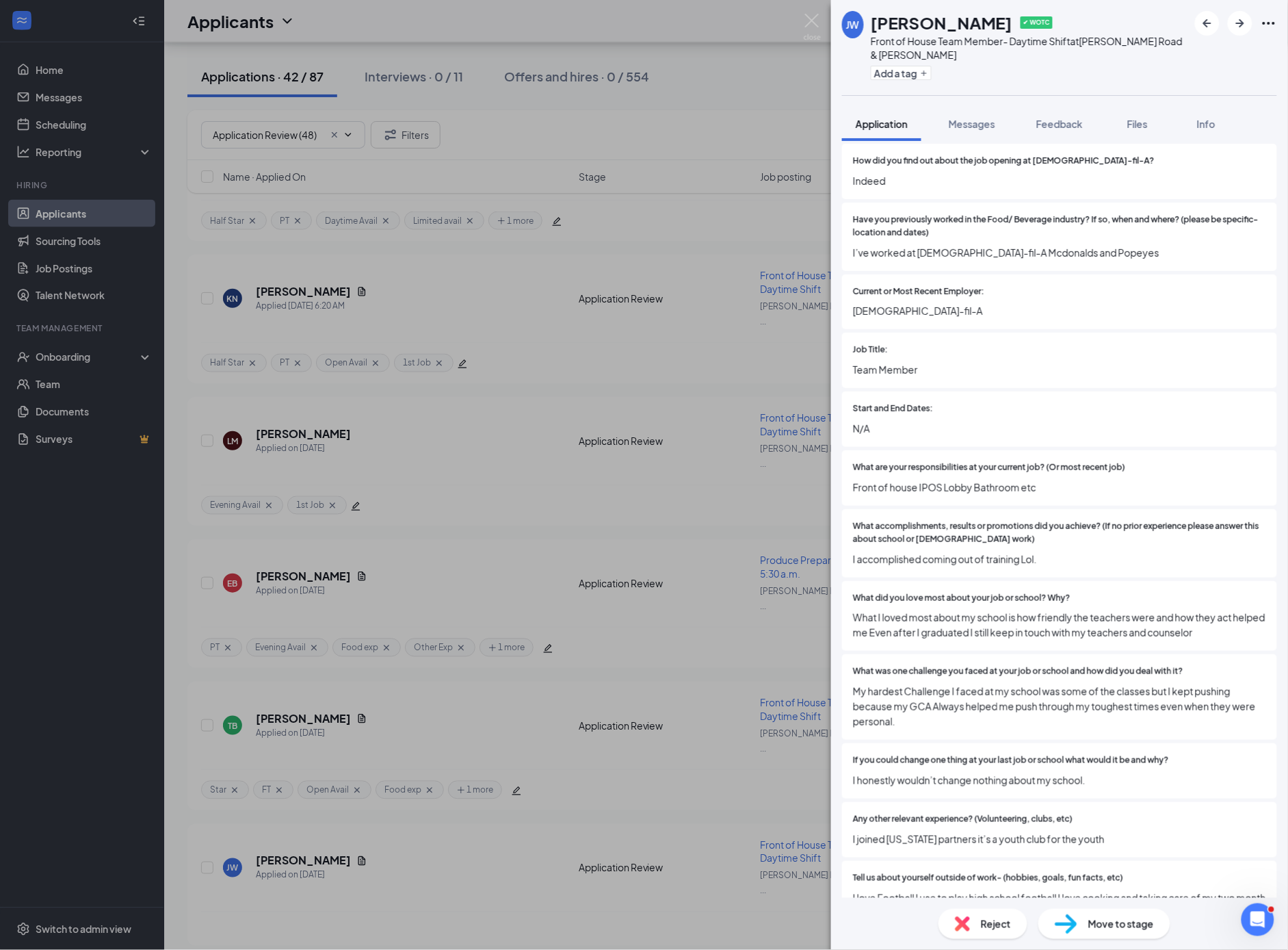
scroll to position [888, 0]
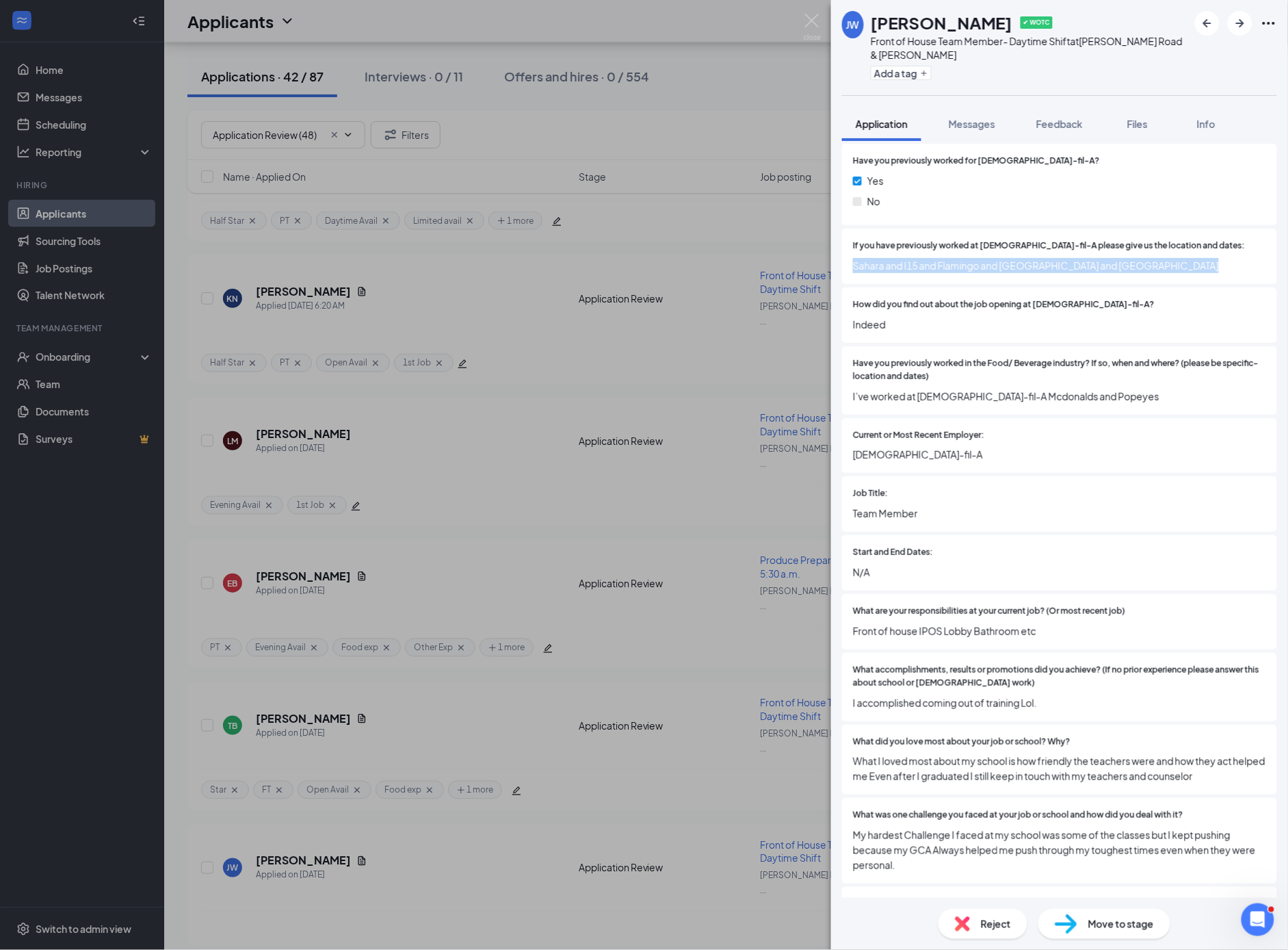
drag, startPoint x: 1190, startPoint y: 258, endPoint x: 839, endPoint y: 252, distance: 351.1
click at [832, 253] on div "Collapse all Application Phone [PHONE_NUMBER] Email [EMAIL_ADDRESS][DOMAIN_NAME…" at bounding box center [1059, 519] width 457 height 757
copy span "Sahara and I15 and Flamingo and [GEOGRAPHIC_DATA] and [GEOGRAPHIC_DATA]"
click at [926, 72] on icon "Plus" at bounding box center [924, 73] width 8 height 8
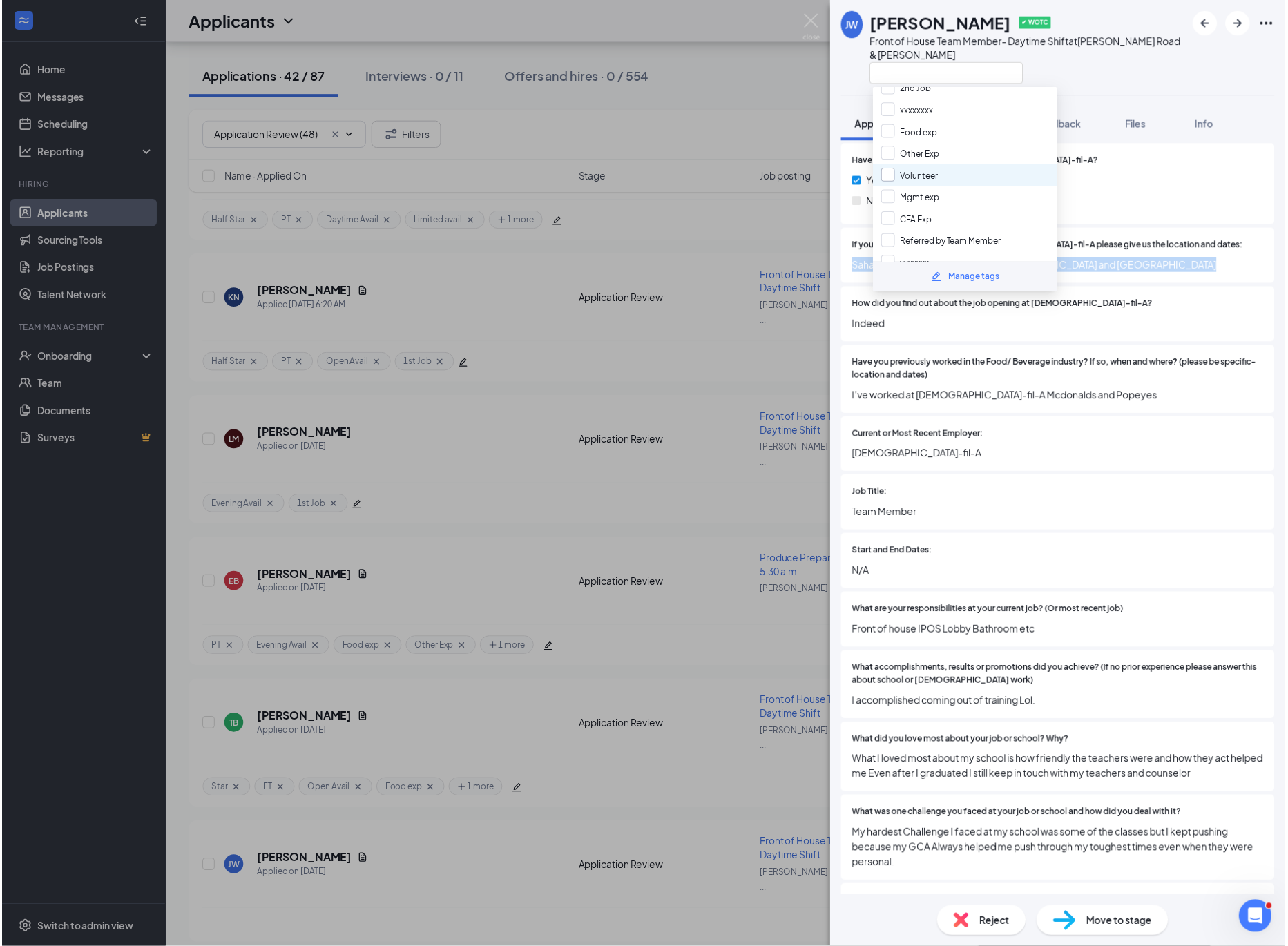
scroll to position [334, 0]
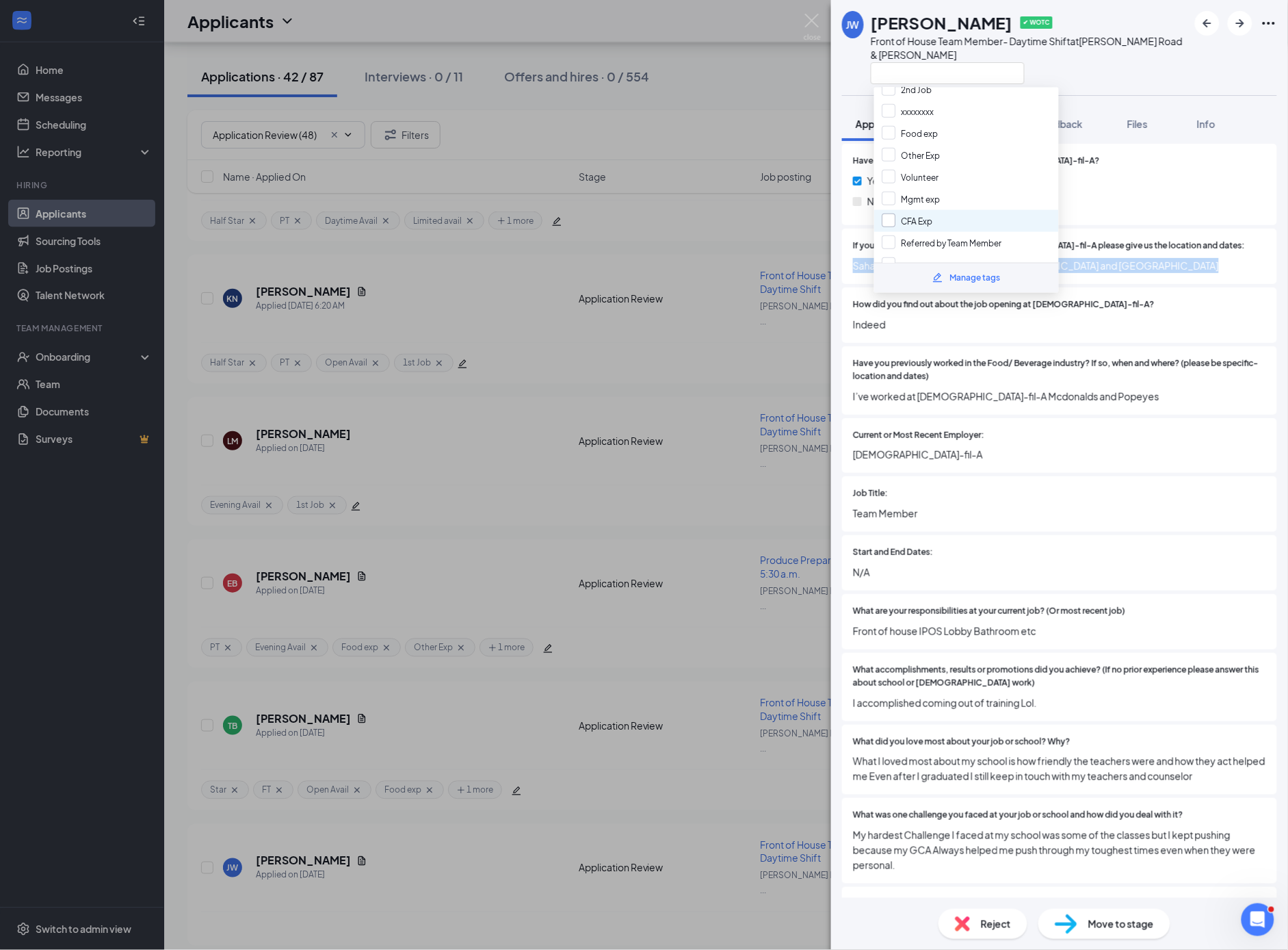
click at [889, 214] on input "CFA Exp" at bounding box center [908, 221] width 50 height 15
checkbox input "true"
click at [1143, 317] on span "Indeed" at bounding box center [1059, 325] width 413 height 15
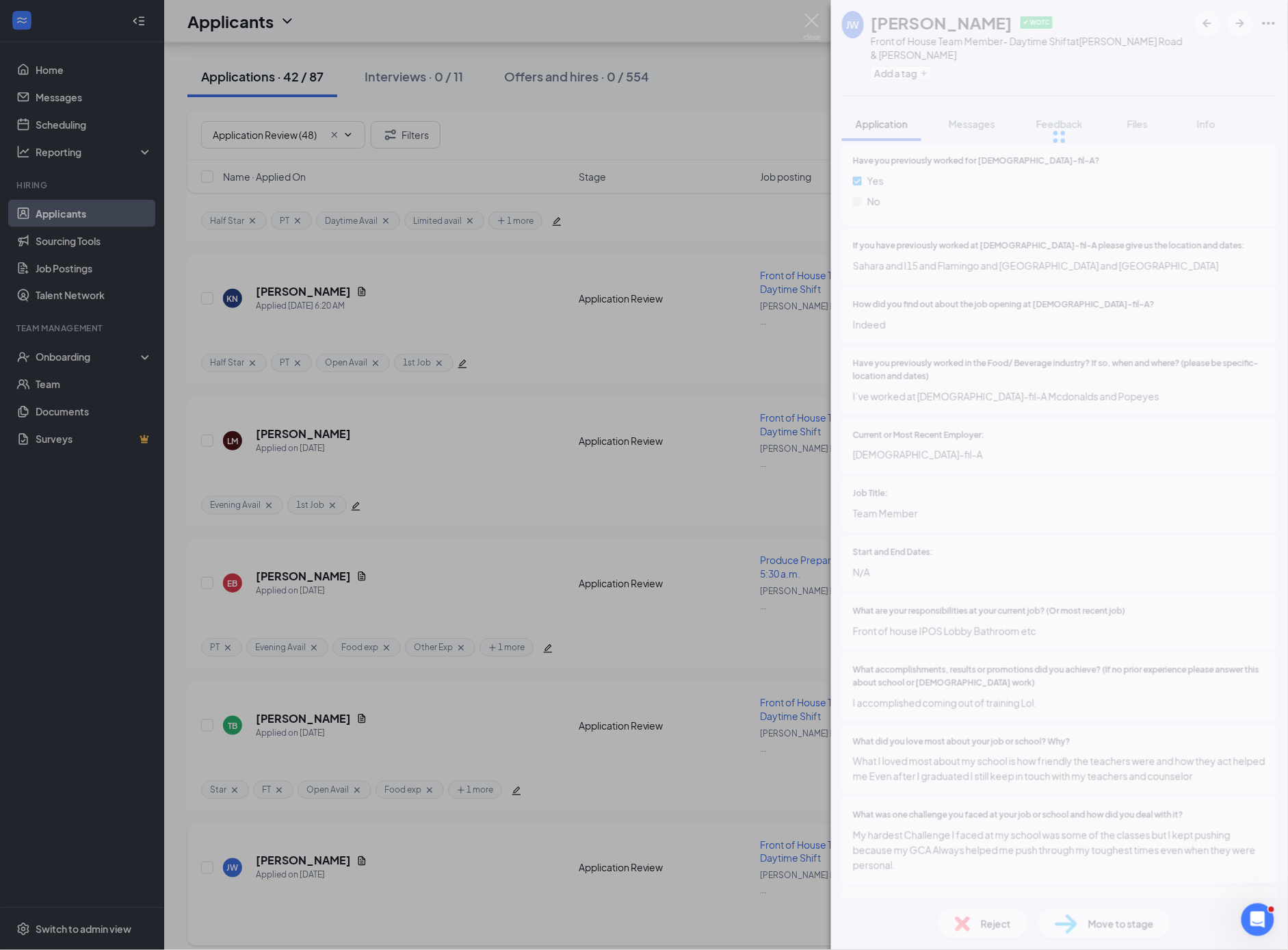
drag, startPoint x: 644, startPoint y: 641, endPoint x: 457, endPoint y: 800, distance: 245.5
click at [644, 641] on div "[PERSON_NAME] [PERSON_NAME] ✔ WOTC Front of House Team Member- Daytime Shift at…" at bounding box center [644, 475] width 1288 height 950
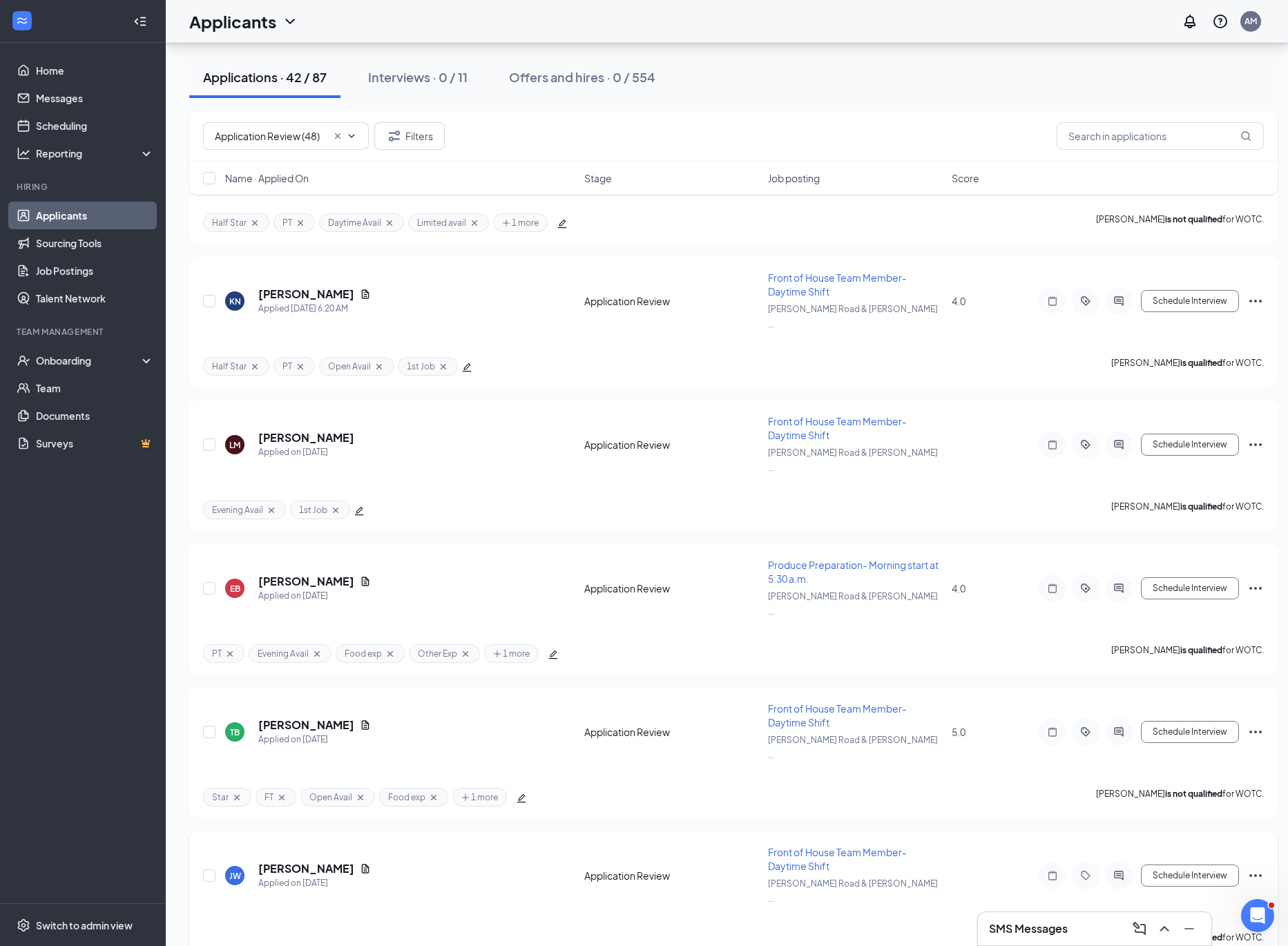
click at [476, 920] on div "[PERSON_NAME] is qualified for WOTC." at bounding box center [733, 937] width 1061 height 34
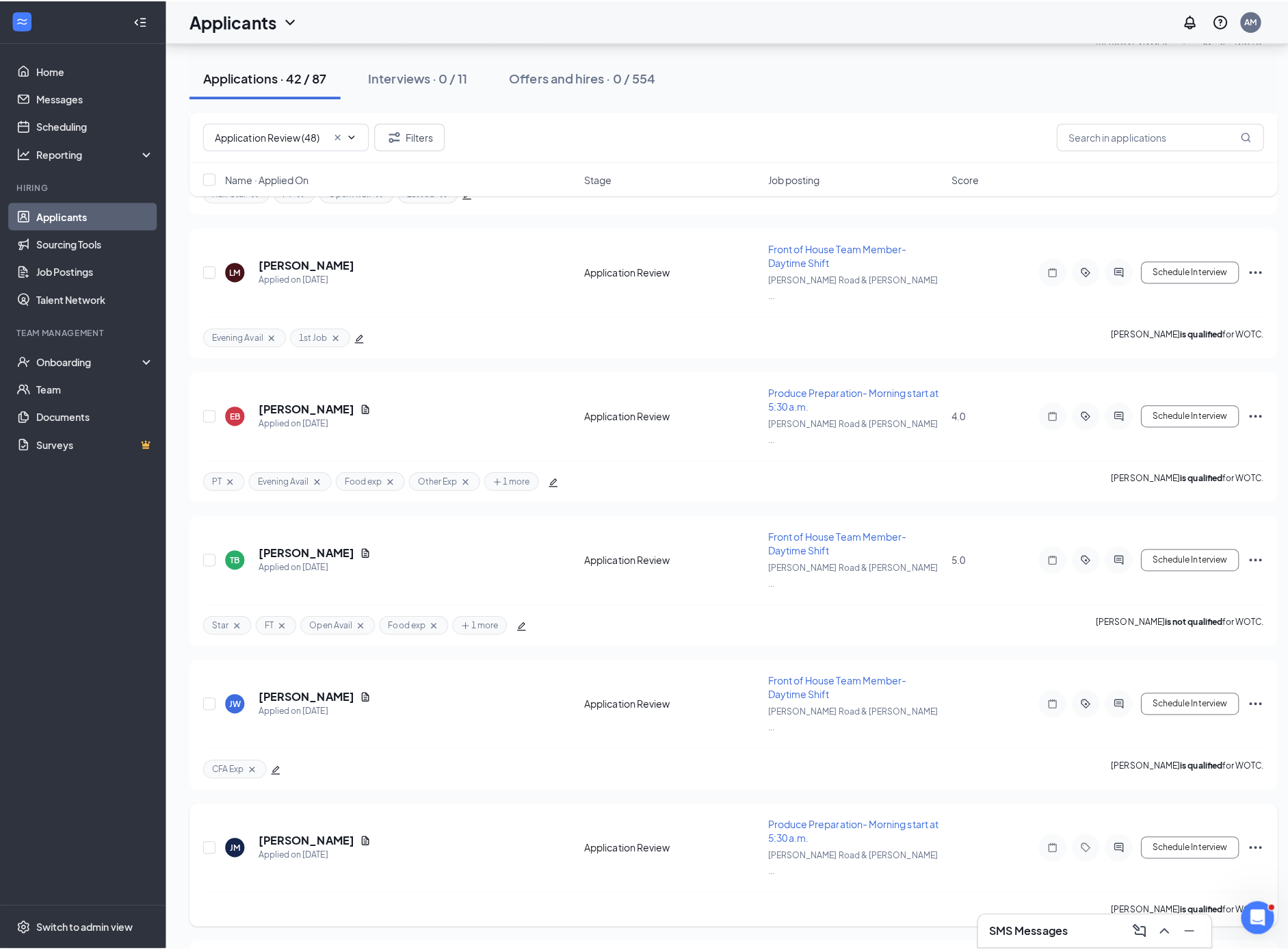
scroll to position [753, 0]
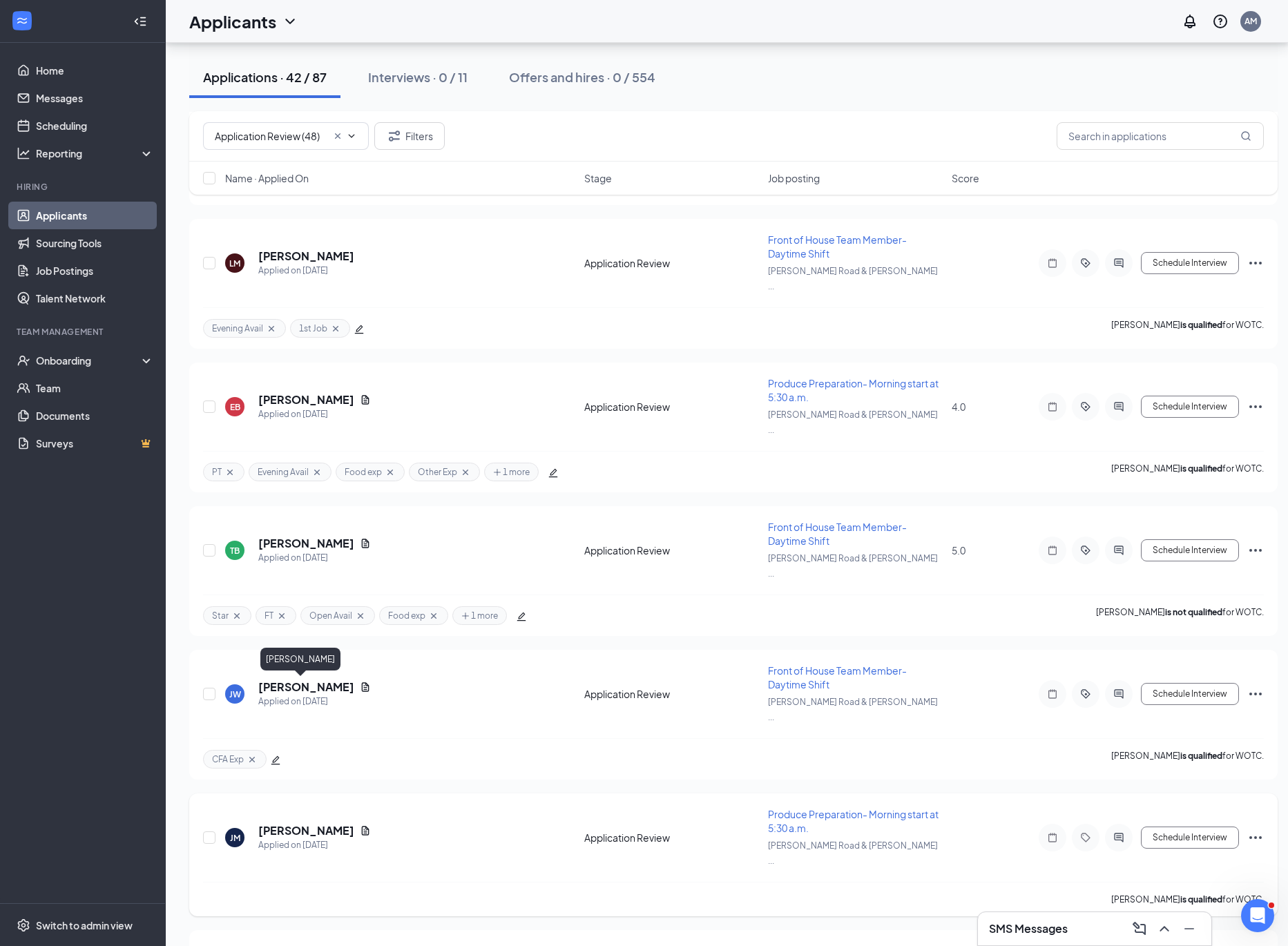
click at [275, 823] on h5 "[PERSON_NAME]" at bounding box center [306, 831] width 96 height 15
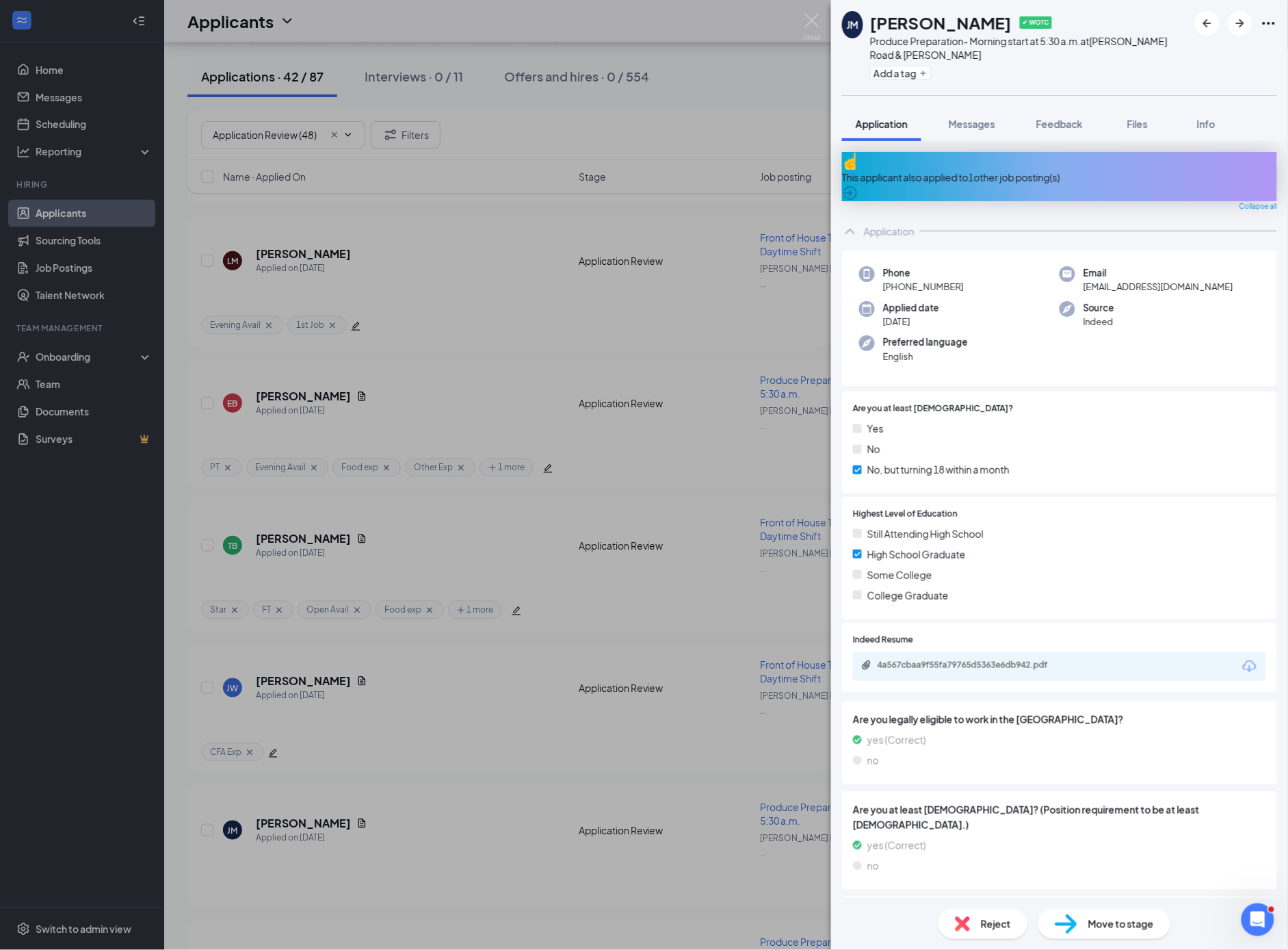
click at [1014, 170] on div "This applicant also applied to 1 other job posting(s)" at bounding box center [1059, 177] width 435 height 15
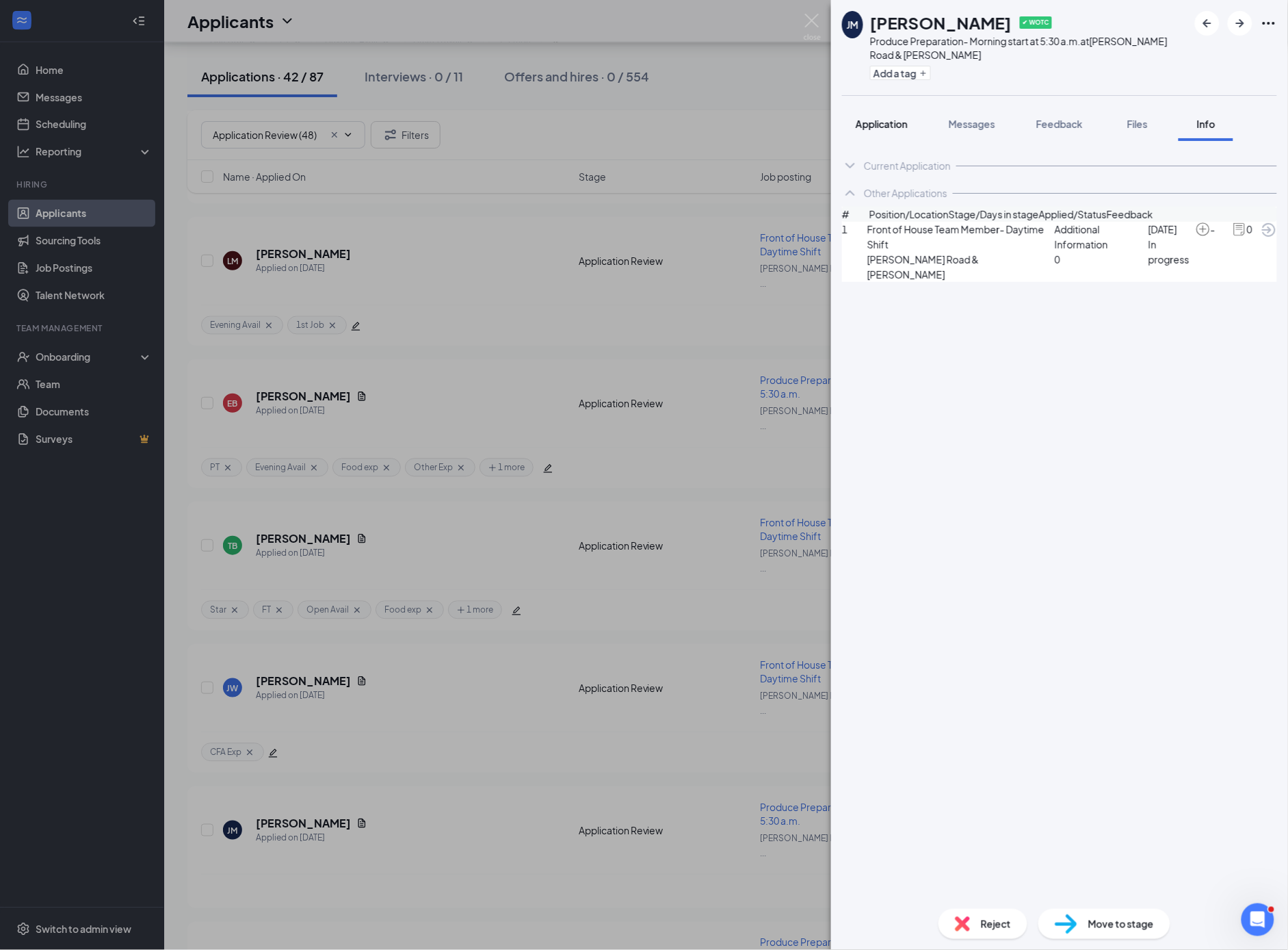
click at [875, 123] on span "Application" at bounding box center [881, 123] width 52 height 12
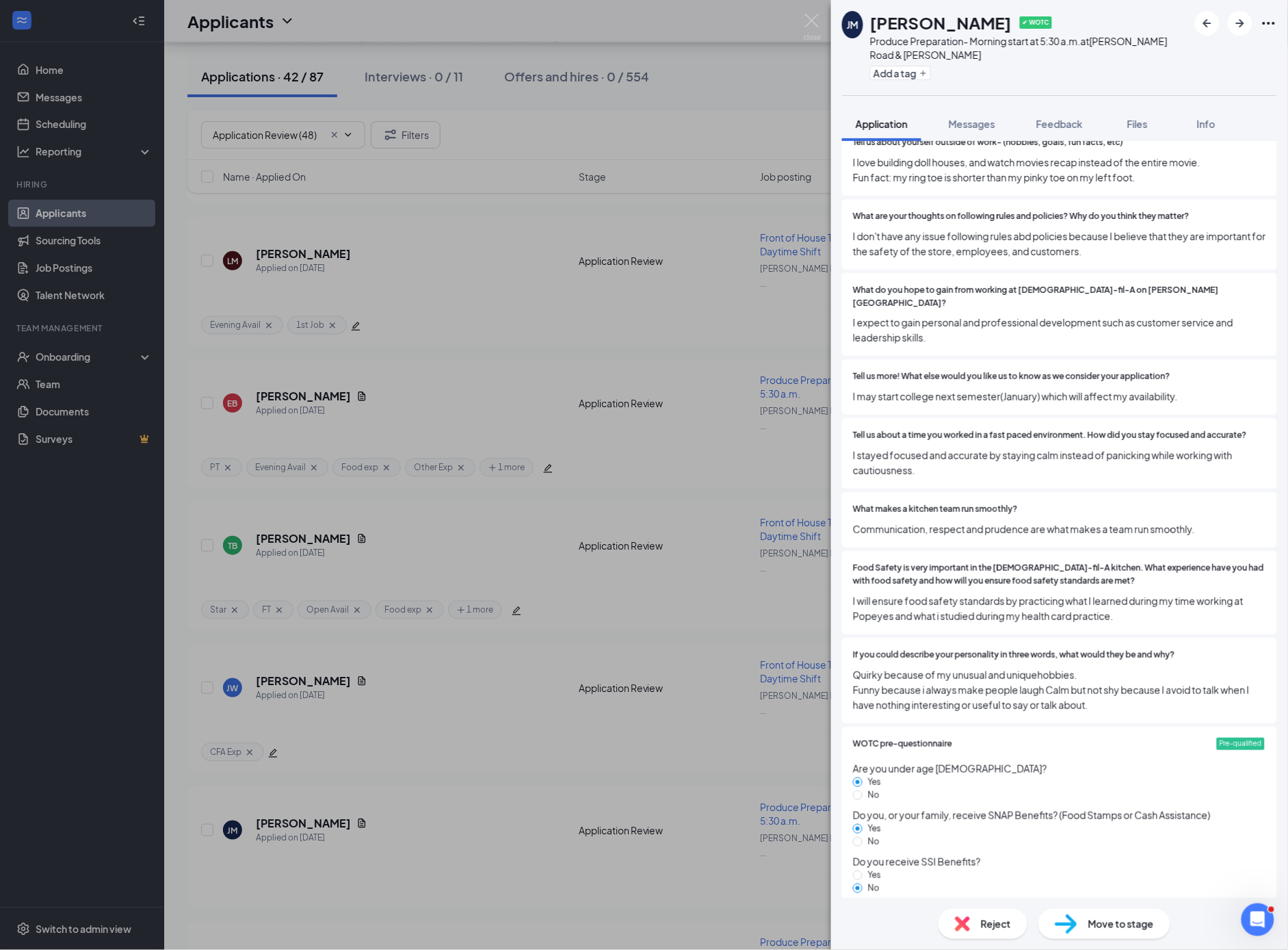
scroll to position [1726, 0]
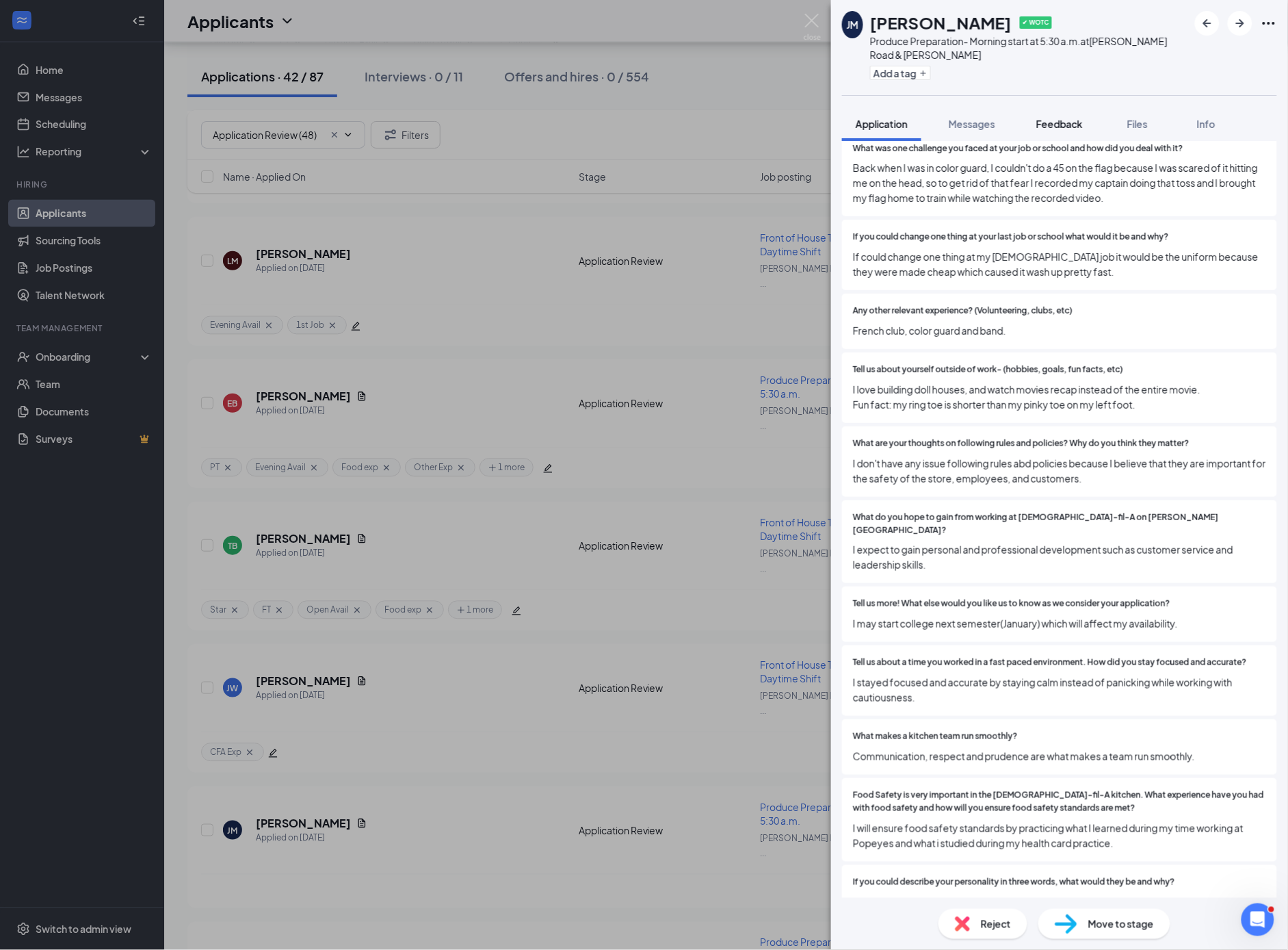
drag, startPoint x: 1077, startPoint y: 123, endPoint x: 1054, endPoint y: 136, distance: 26.4
click at [1076, 123] on span "Feedback" at bounding box center [1059, 123] width 47 height 12
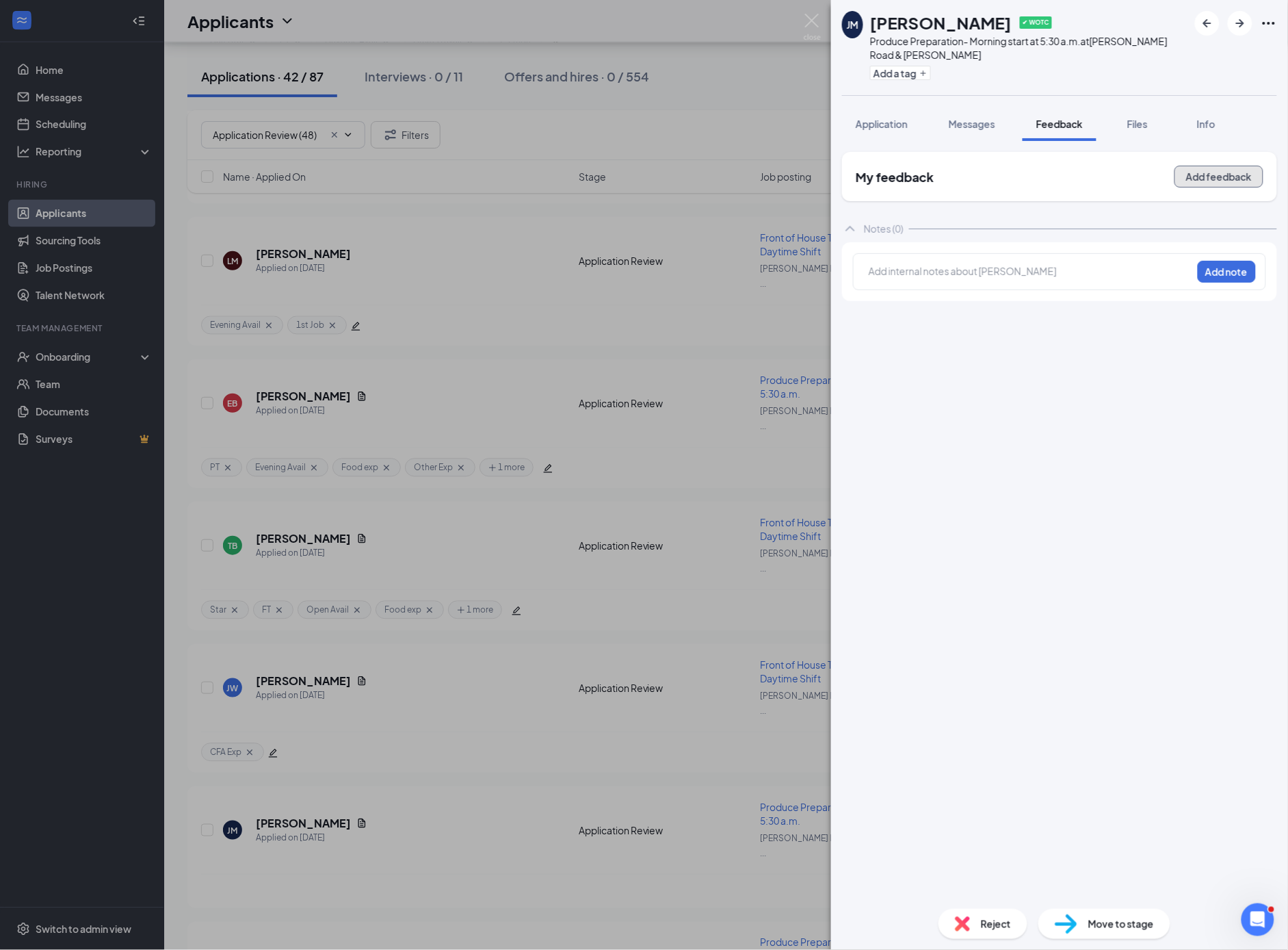
click at [1197, 173] on button "Add feedback" at bounding box center [1219, 176] width 89 height 22
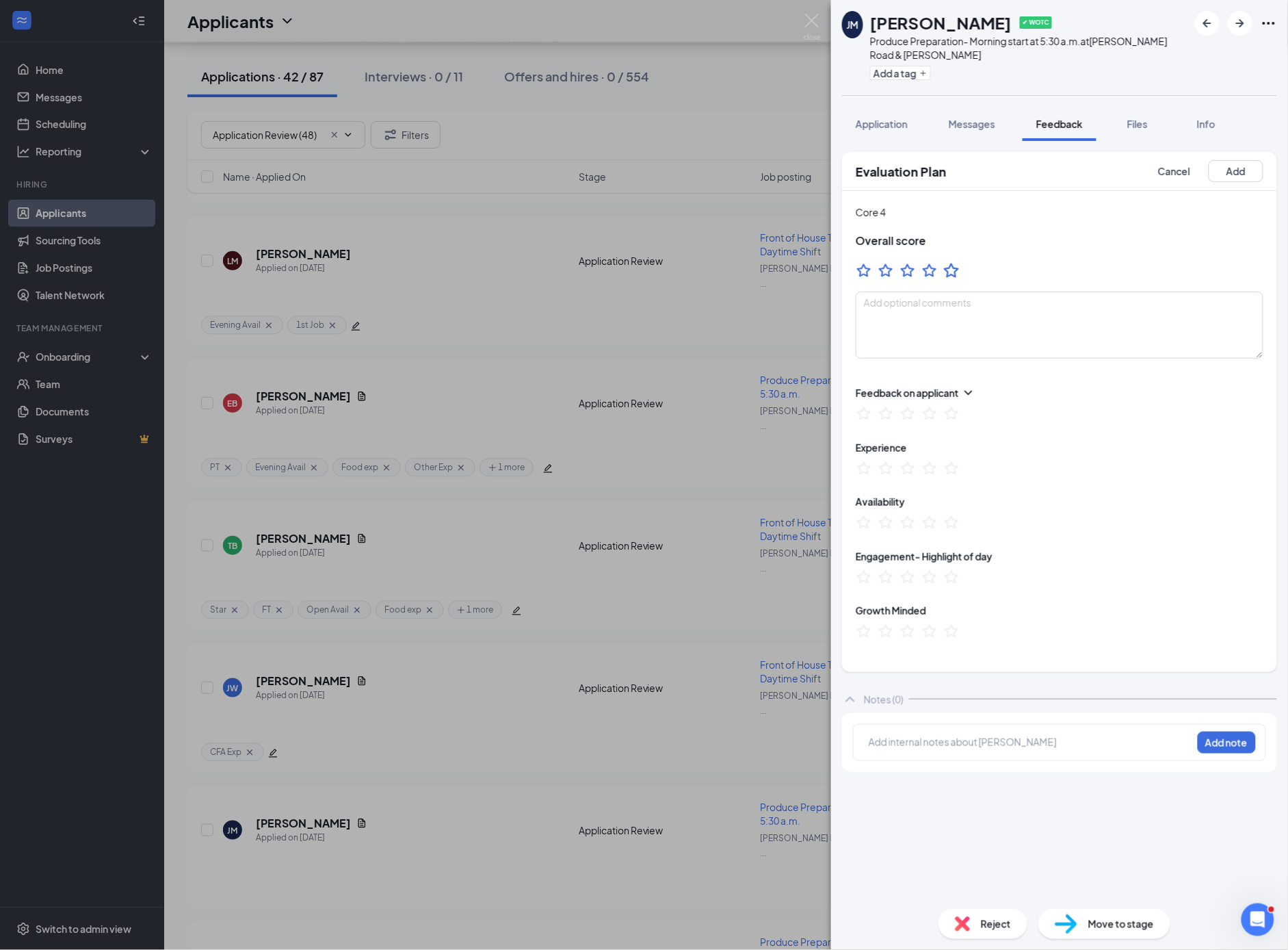
click at [953, 272] on icon "StarBorder" at bounding box center [951, 270] width 17 height 17
click at [1221, 173] on button "Add" at bounding box center [1237, 171] width 55 height 22
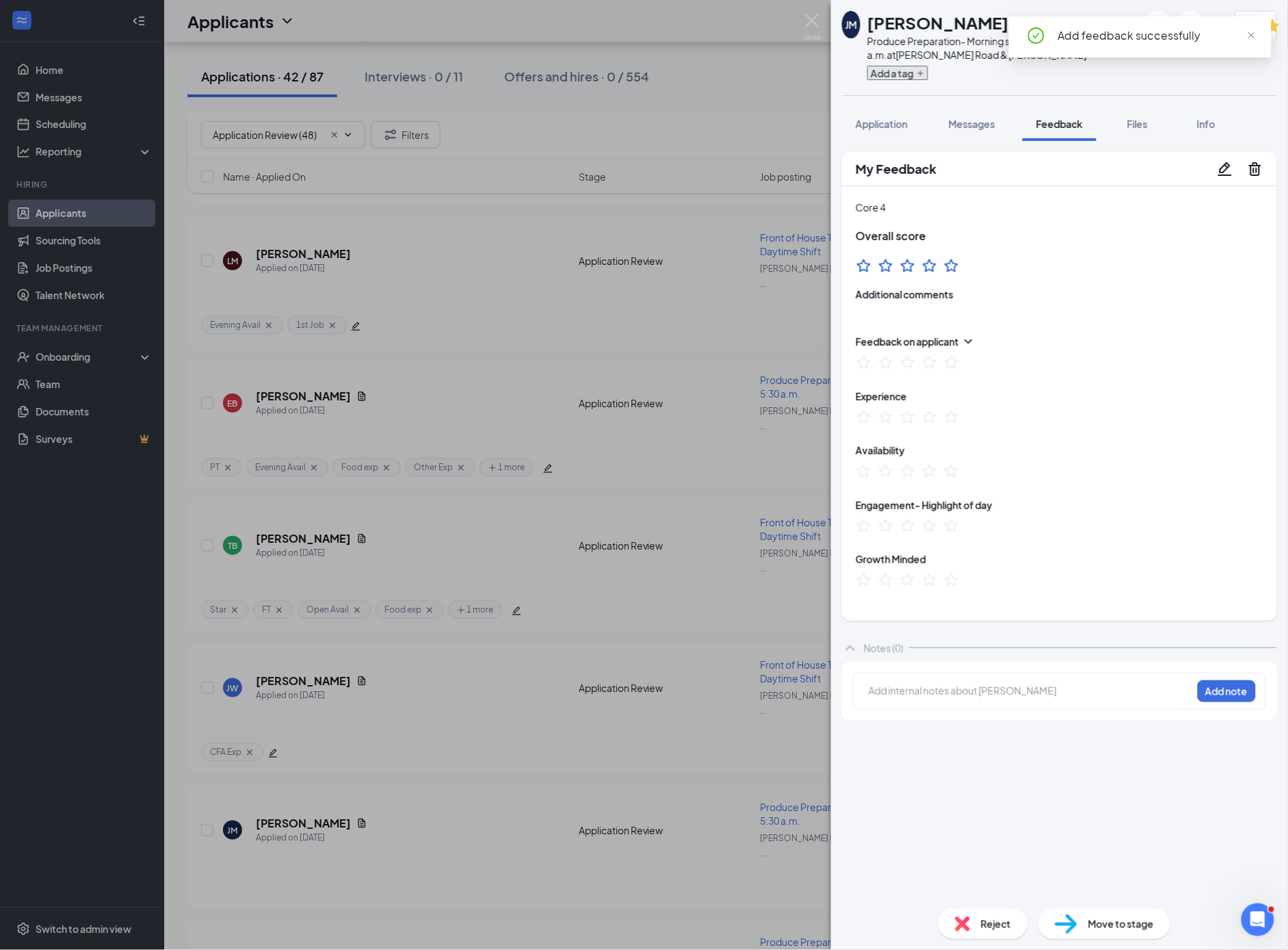
click at [904, 77] on button "Add a tag" at bounding box center [898, 73] width 61 height 15
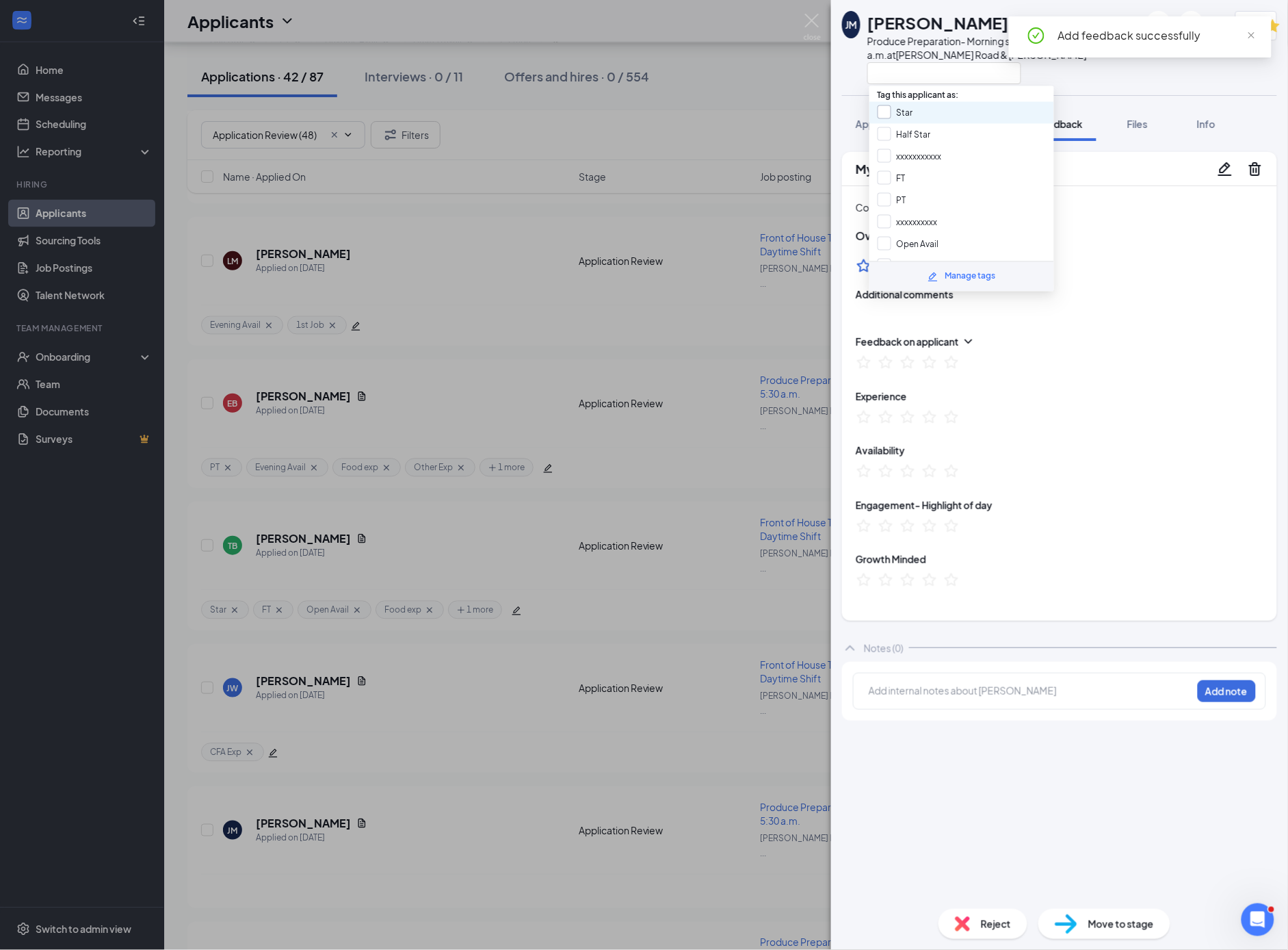
click at [886, 113] on input "Star" at bounding box center [895, 112] width 36 height 15
checkbox input "true"
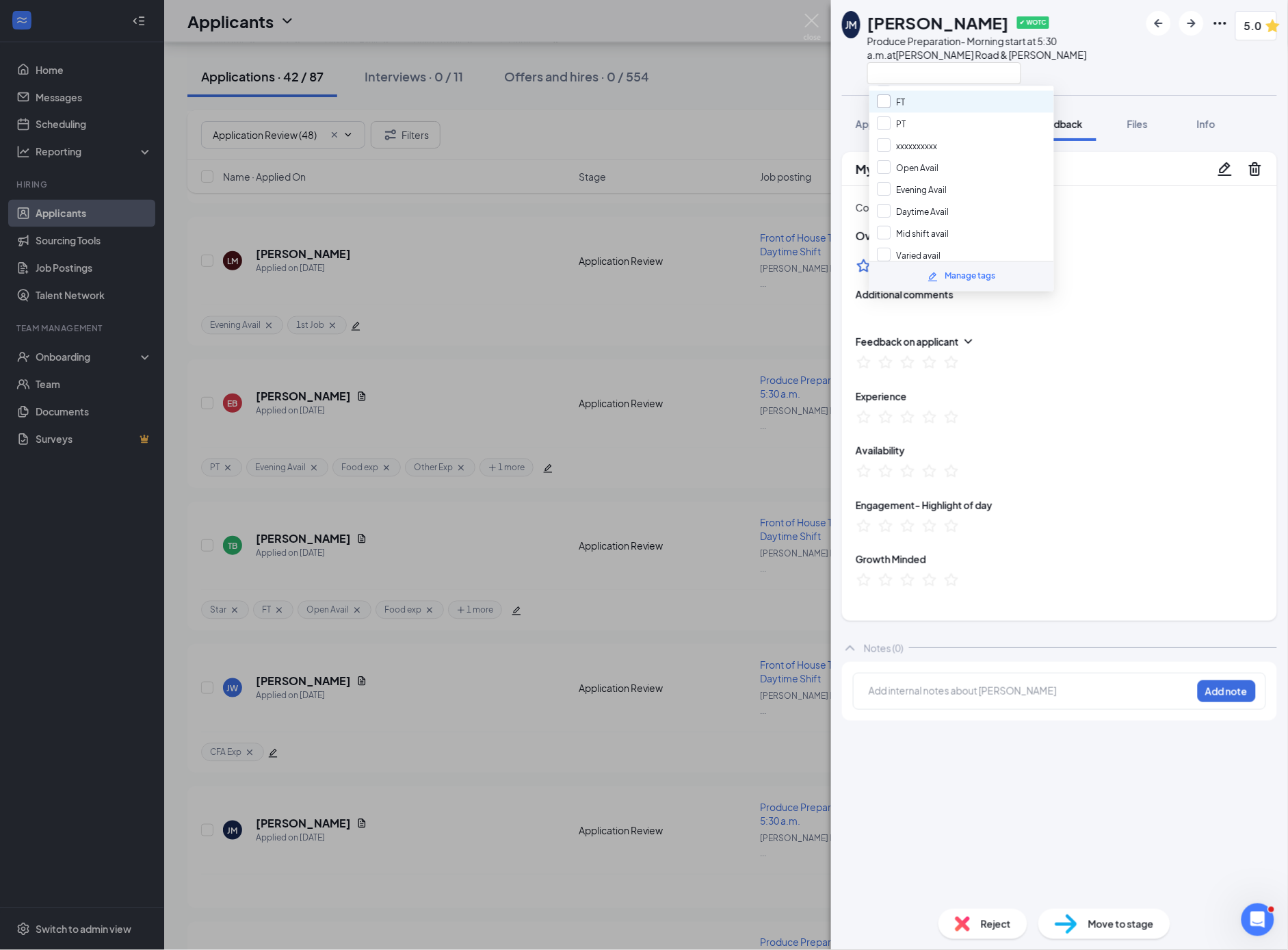
click at [885, 99] on input "FT" at bounding box center [891, 101] width 28 height 15
checkbox input "true"
click at [1081, 243] on div "Core 4 Overall score Additional comments" at bounding box center [1059, 253] width 435 height 134
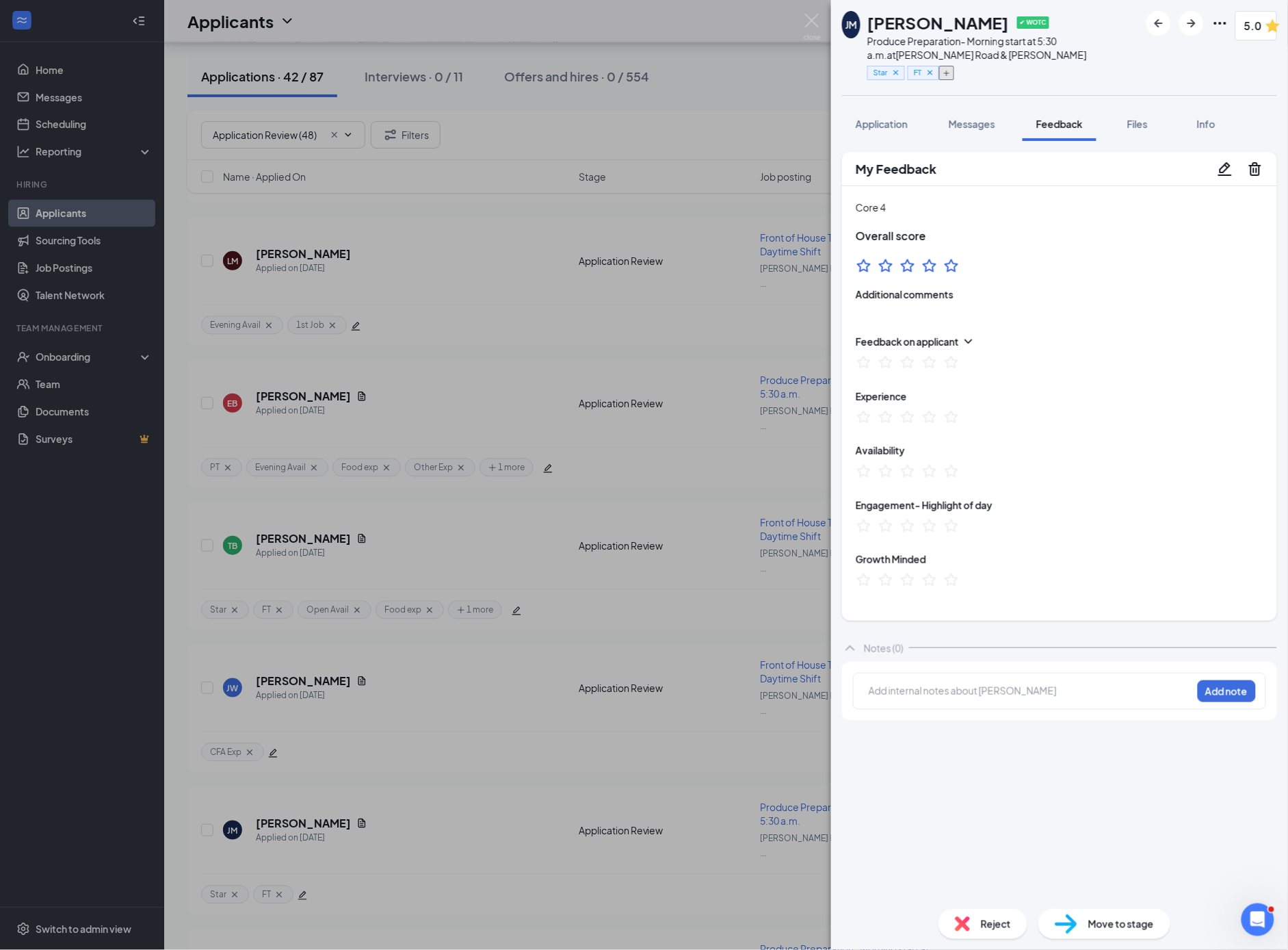
click at [951, 74] on icon "Plus" at bounding box center [946, 73] width 8 height 8
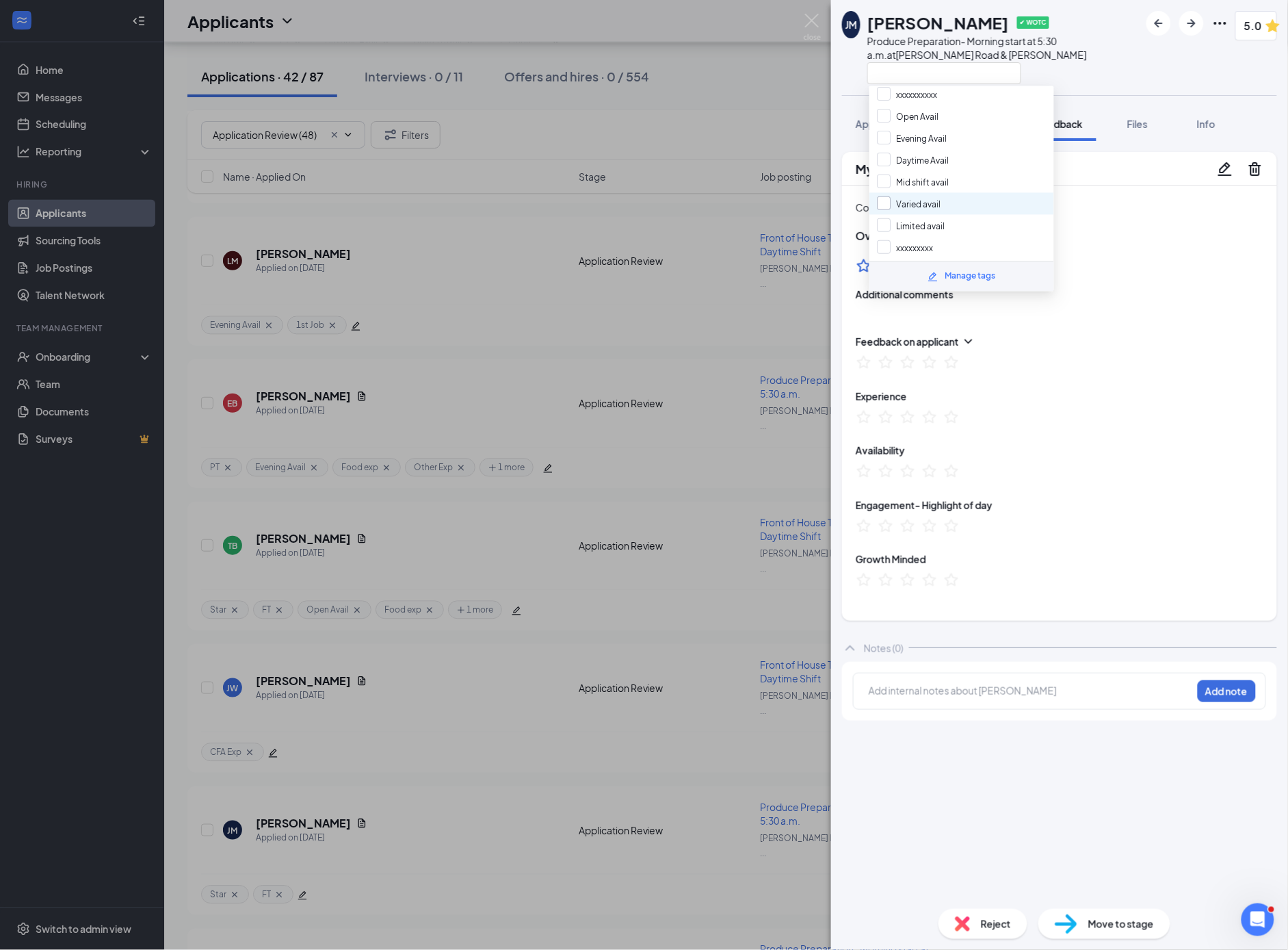
scroll to position [134, 0]
drag, startPoint x: 889, startPoint y: 187, endPoint x: 905, endPoint y: 199, distance: 20.0
click at [889, 190] on input "Varied avail" at bounding box center [910, 197] width 64 height 15
checkbox input "true"
click at [1019, 265] on div "Manage tags" at bounding box center [962, 276] width 185 height 30
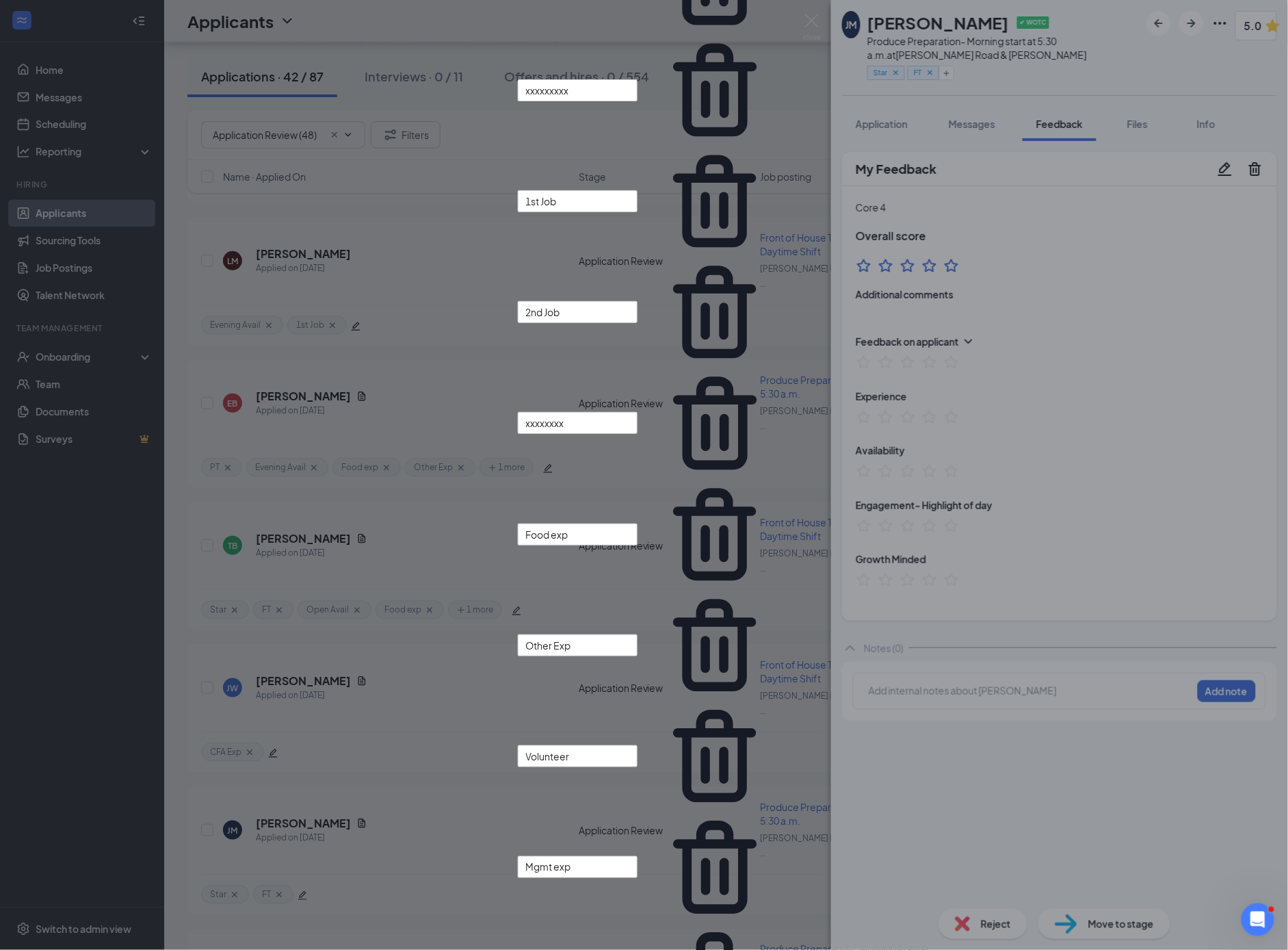
drag, startPoint x: 995, startPoint y: 293, endPoint x: 1017, endPoint y: 289, distance: 22.4
click at [995, 293] on div "Manage tags Star Half Star xxxxxxxxxxx FT PT xxxxxxxxxx Open Avail Evening Avai…" at bounding box center [644, 475] width 1288 height 950
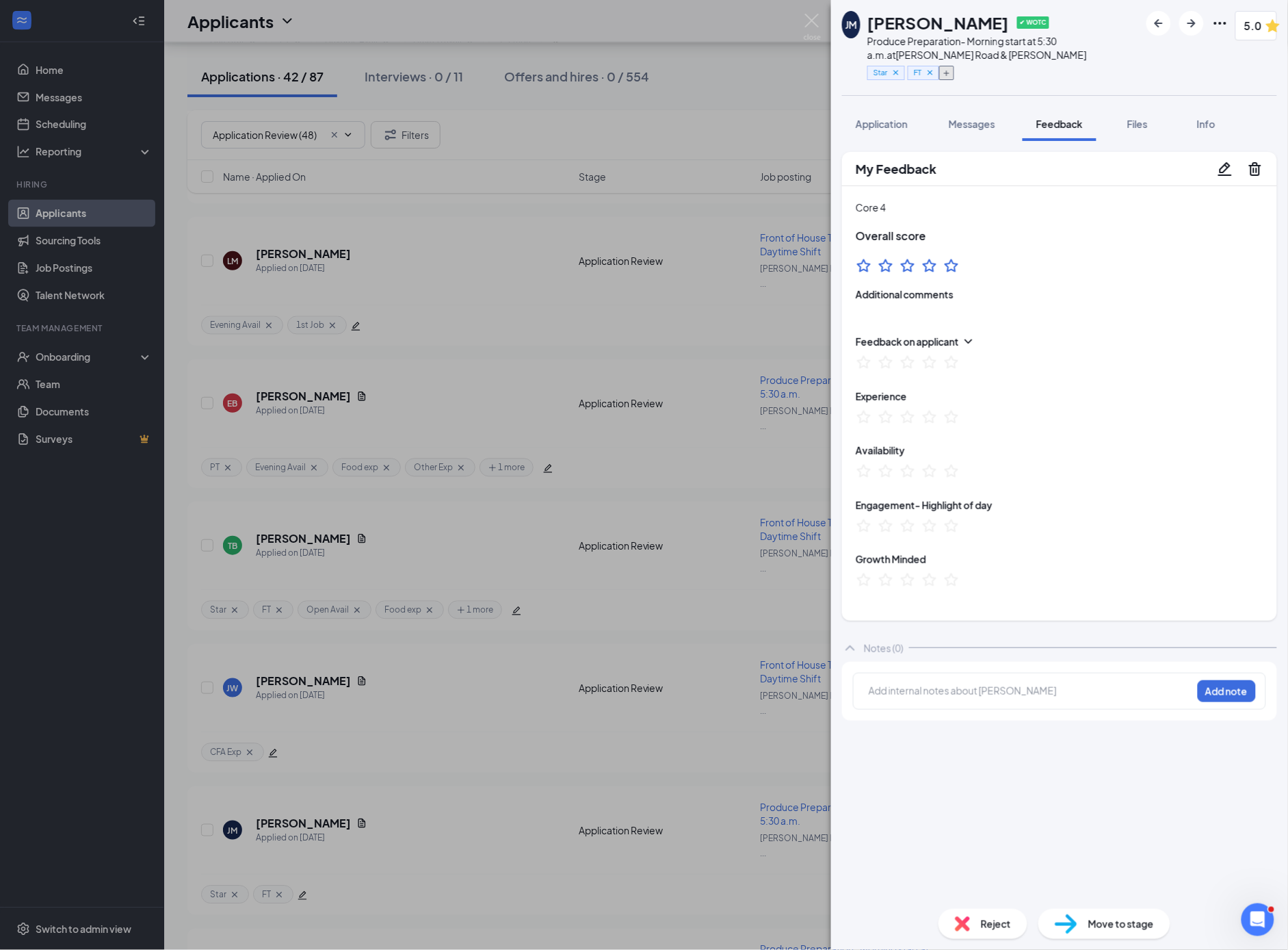
click at [951, 76] on icon "Plus" at bounding box center [946, 73] width 8 height 8
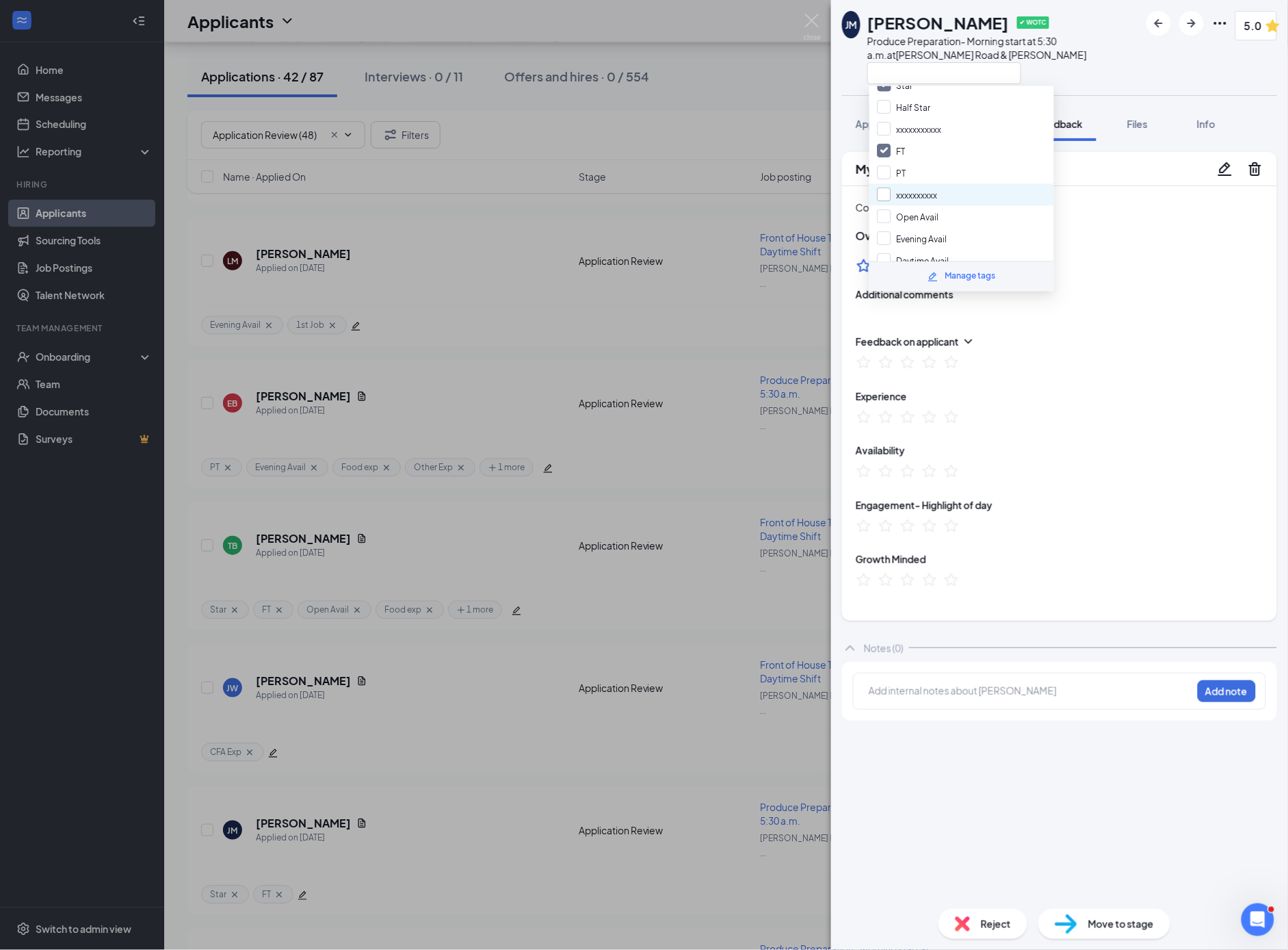
scroll to position [118, 0]
click at [883, 209] on input "Varied avail" at bounding box center [910, 214] width 64 height 15
checkbox input "true"
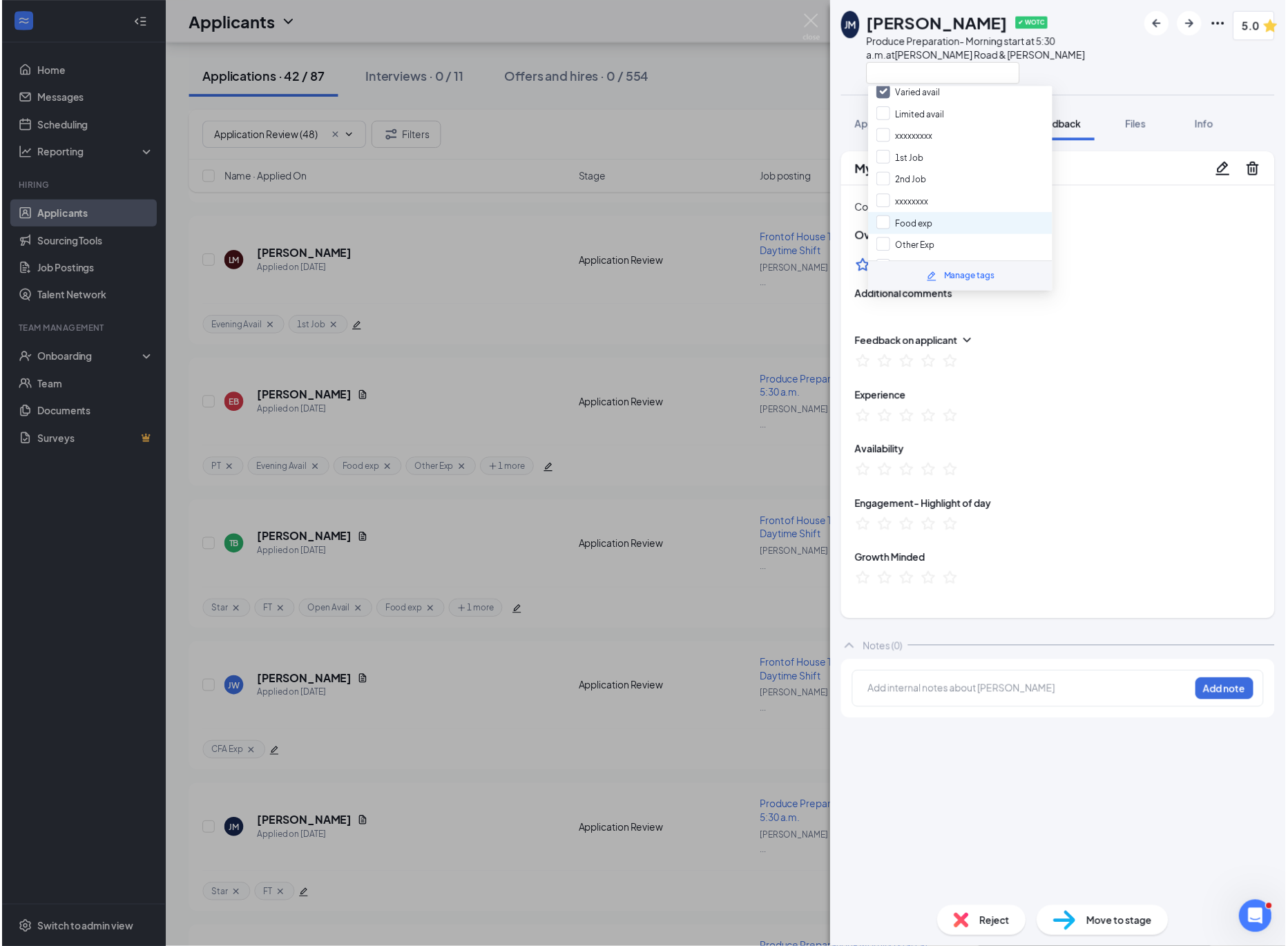
scroll to position [245, 0]
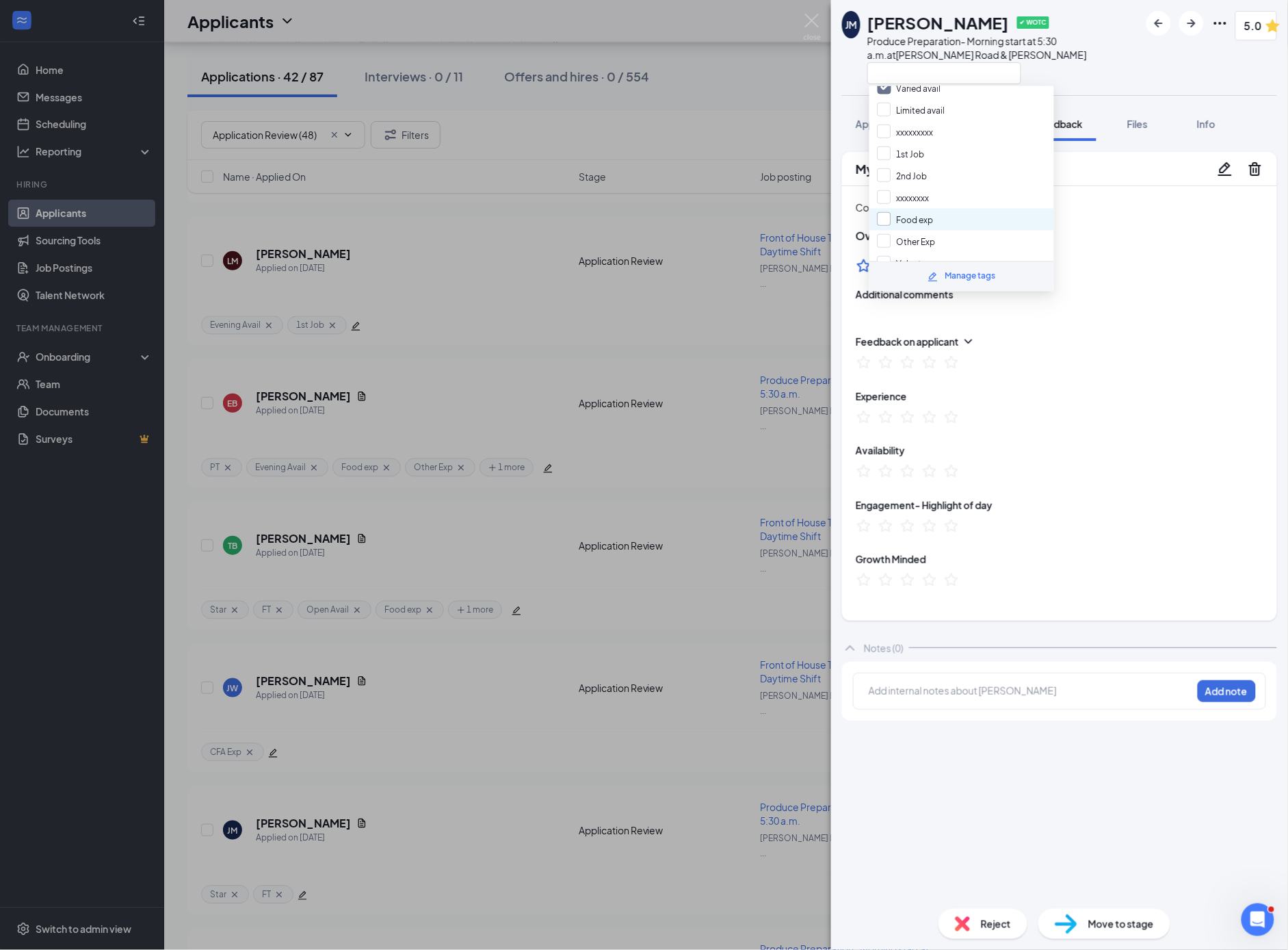
click at [884, 212] on input "Food exp" at bounding box center [905, 219] width 56 height 15
checkbox input "true"
click at [1096, 278] on div at bounding box center [1059, 267] width 408 height 21
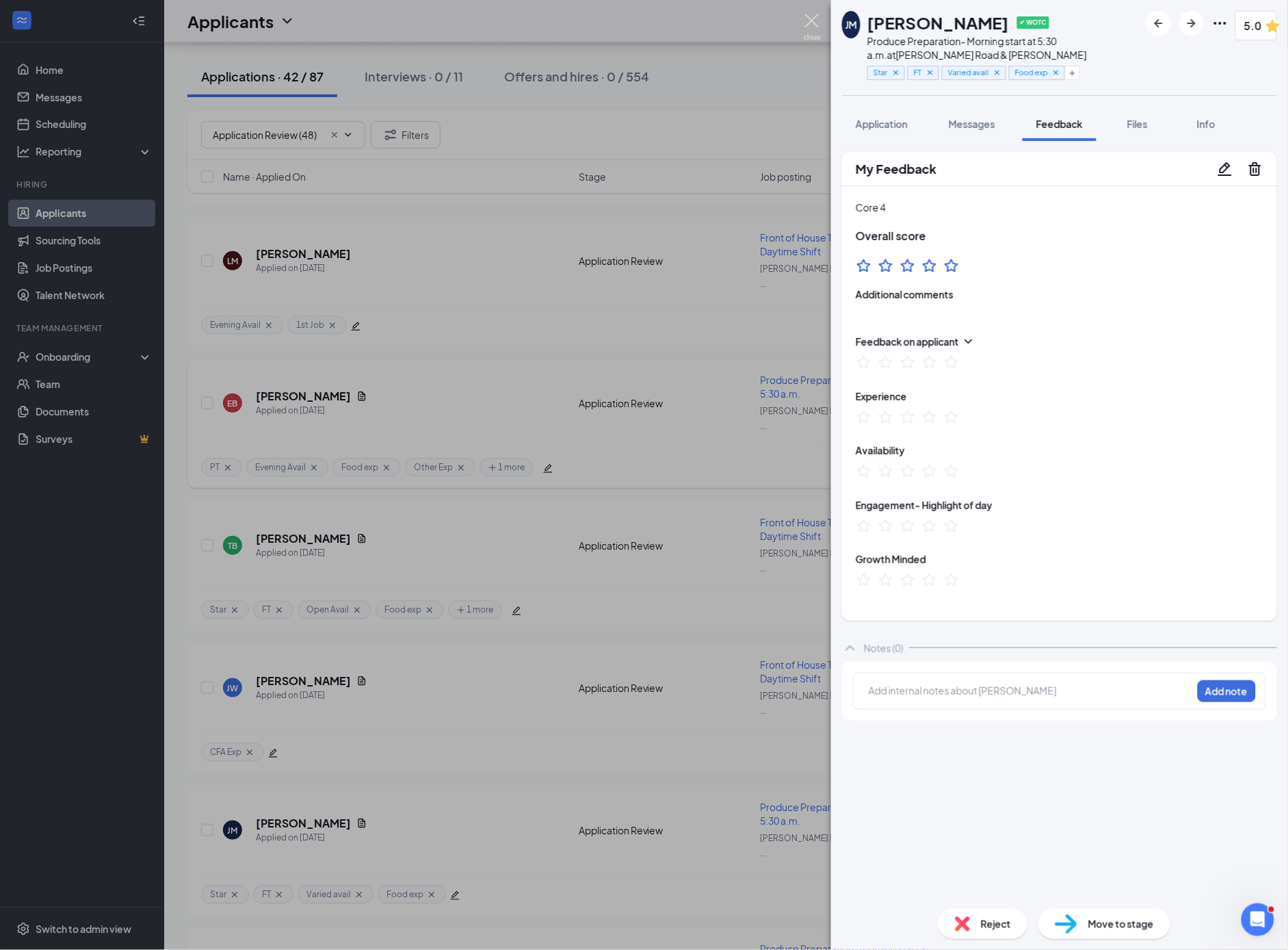
click at [809, 20] on img at bounding box center [812, 27] width 17 height 27
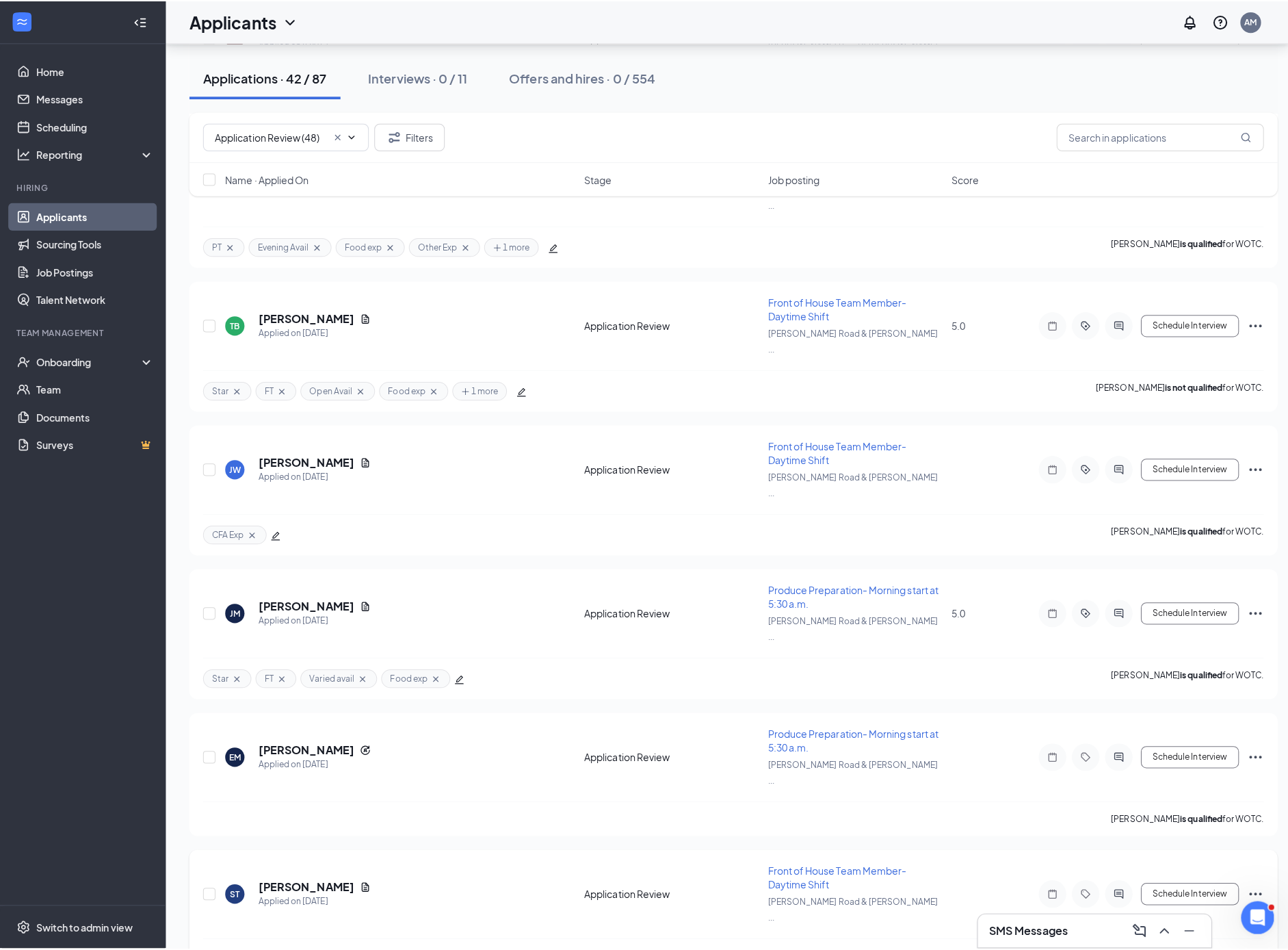
scroll to position [1062, 0]
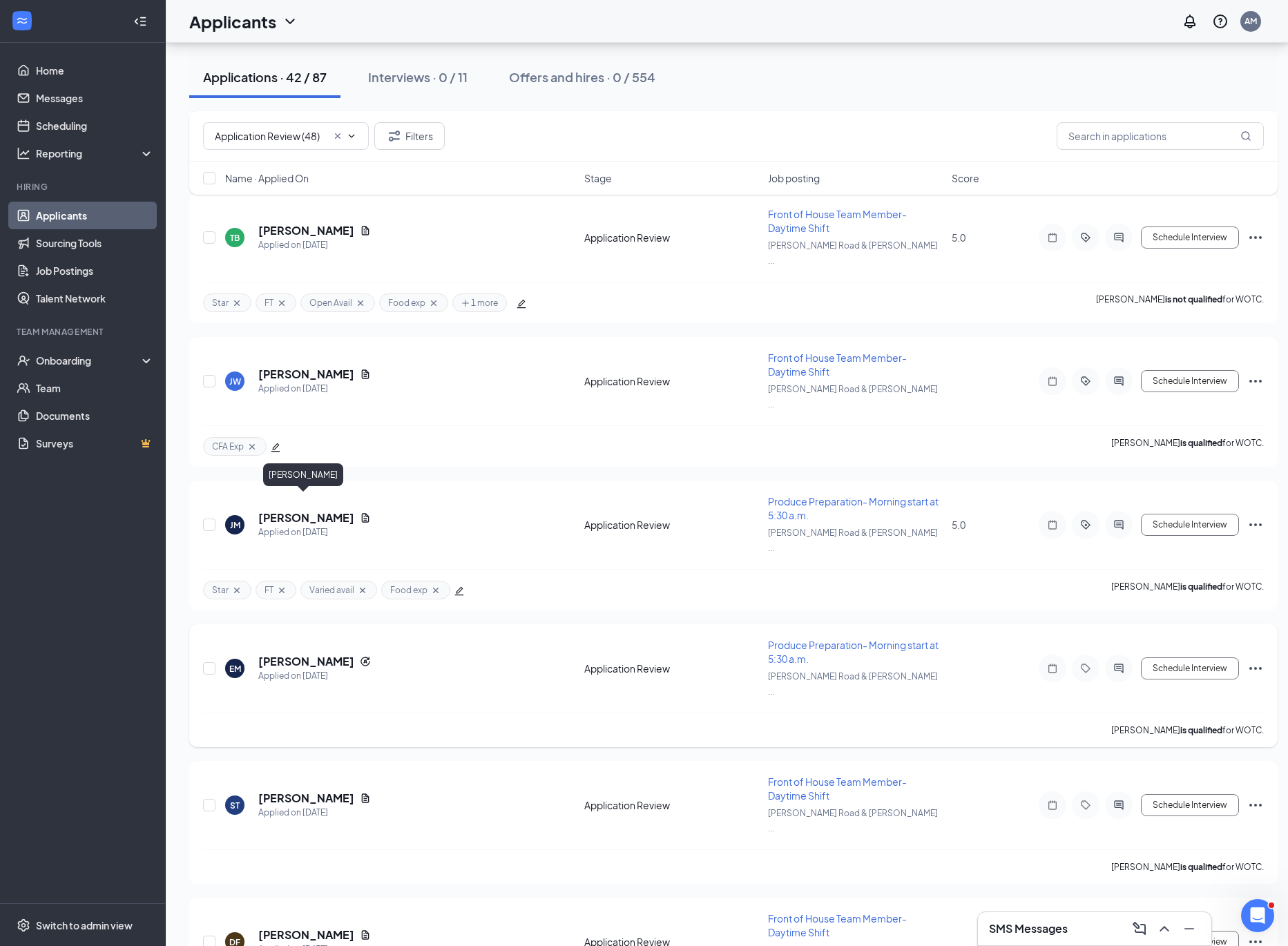
click at [291, 654] on h5 "[PERSON_NAME]" at bounding box center [306, 662] width 96 height 15
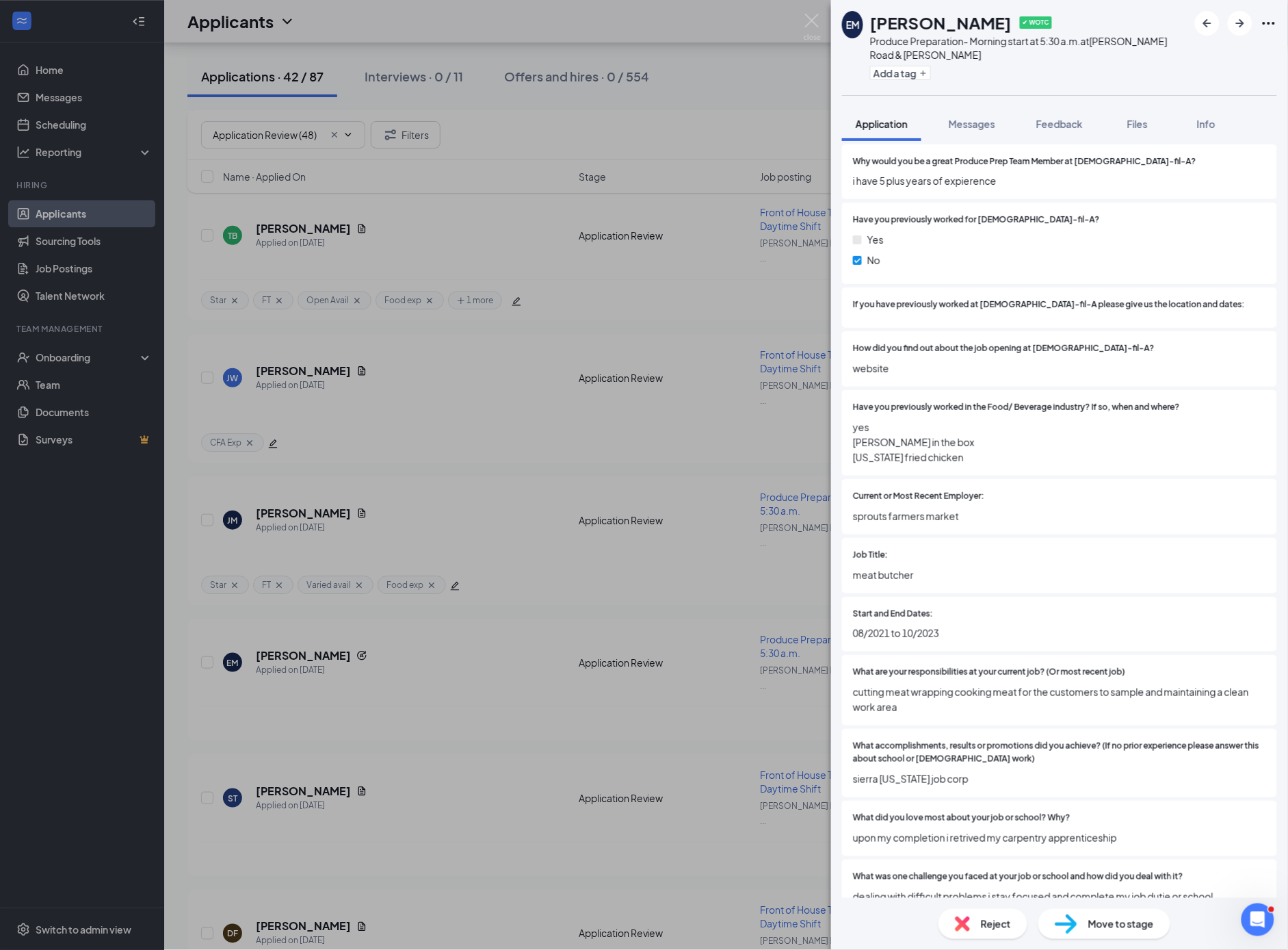
scroll to position [710, 0]
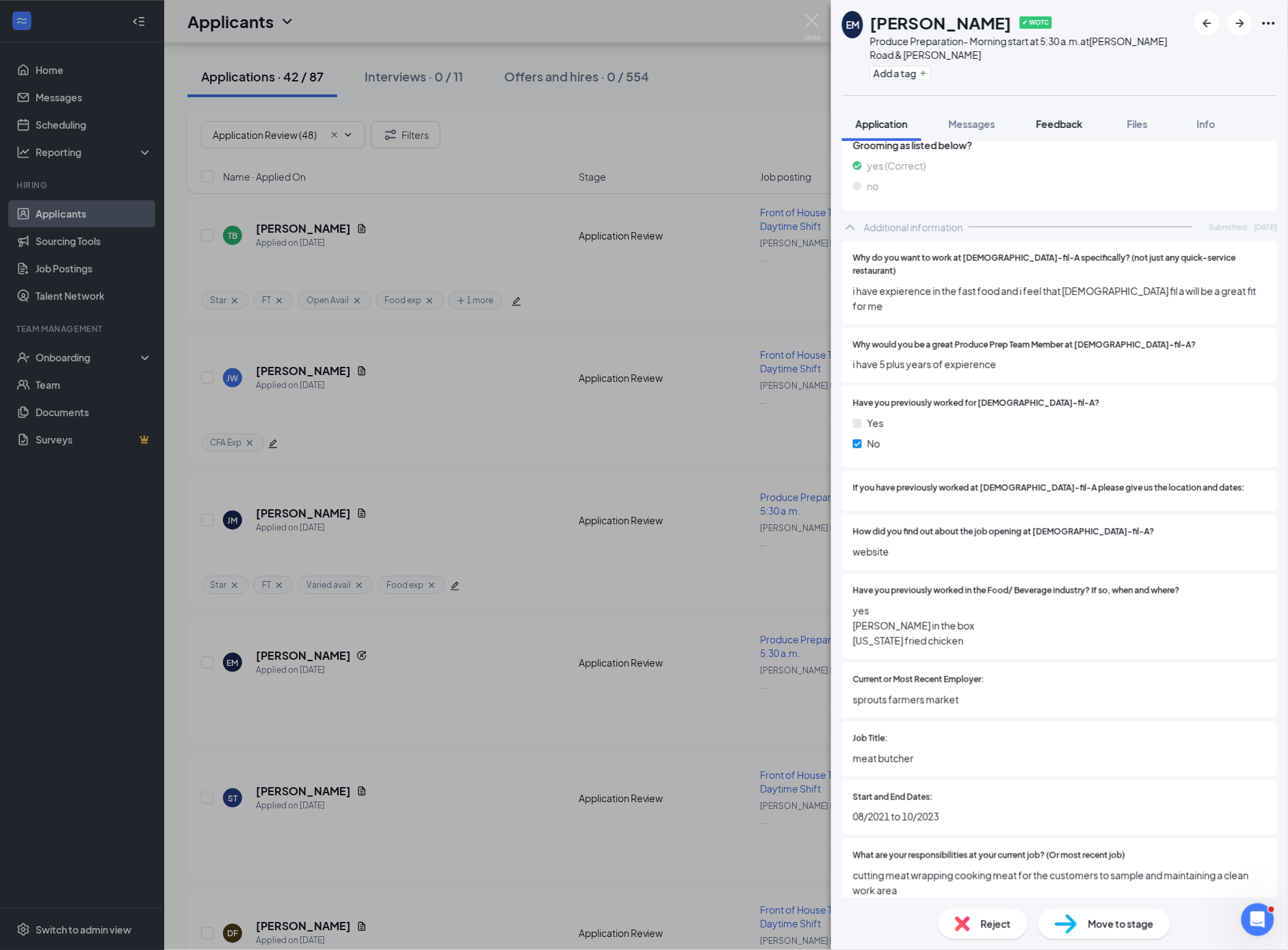
click at [1074, 124] on span "Feedback" at bounding box center [1059, 123] width 47 height 12
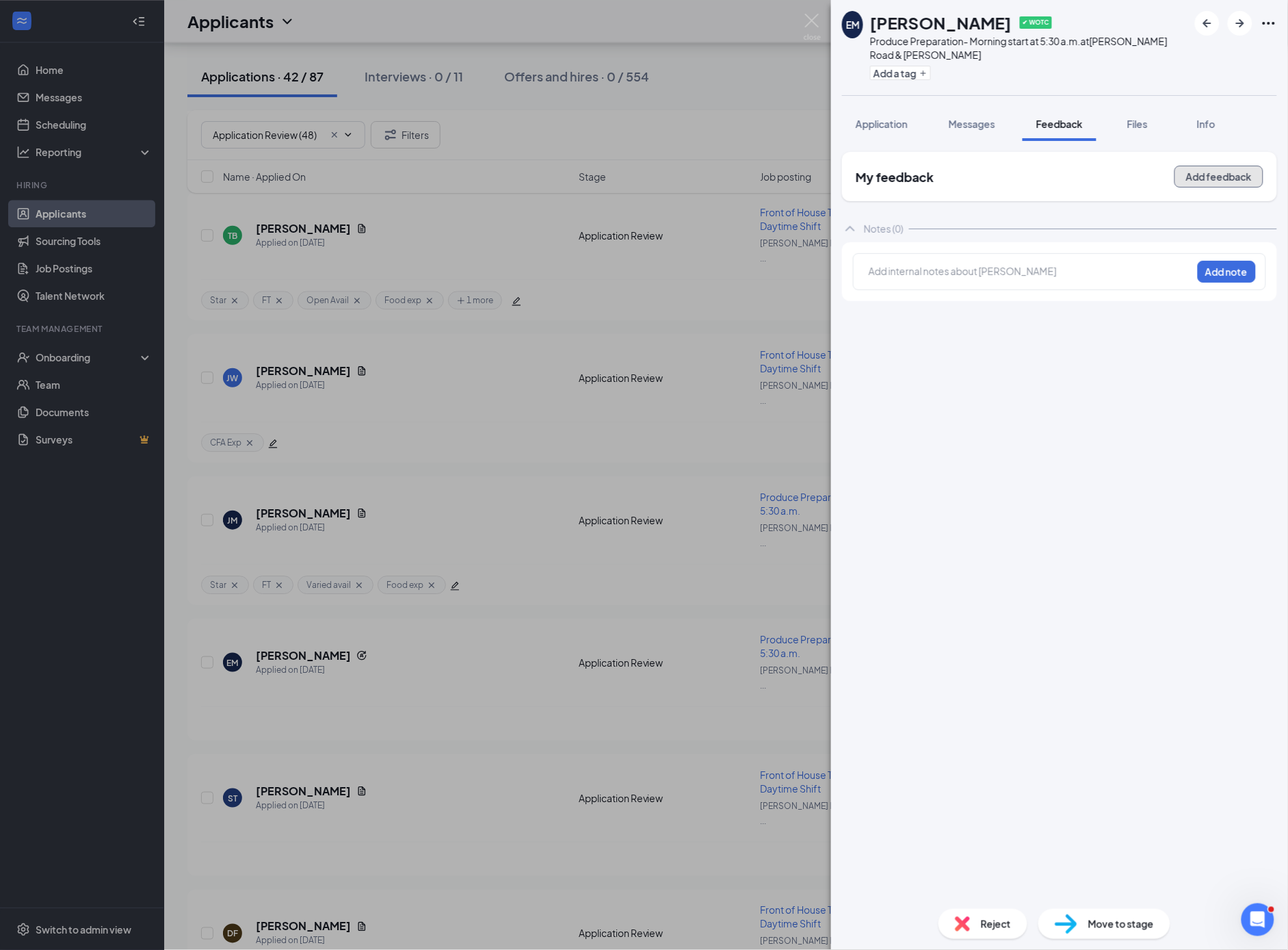
click at [1208, 178] on button "Add feedback" at bounding box center [1219, 176] width 89 height 22
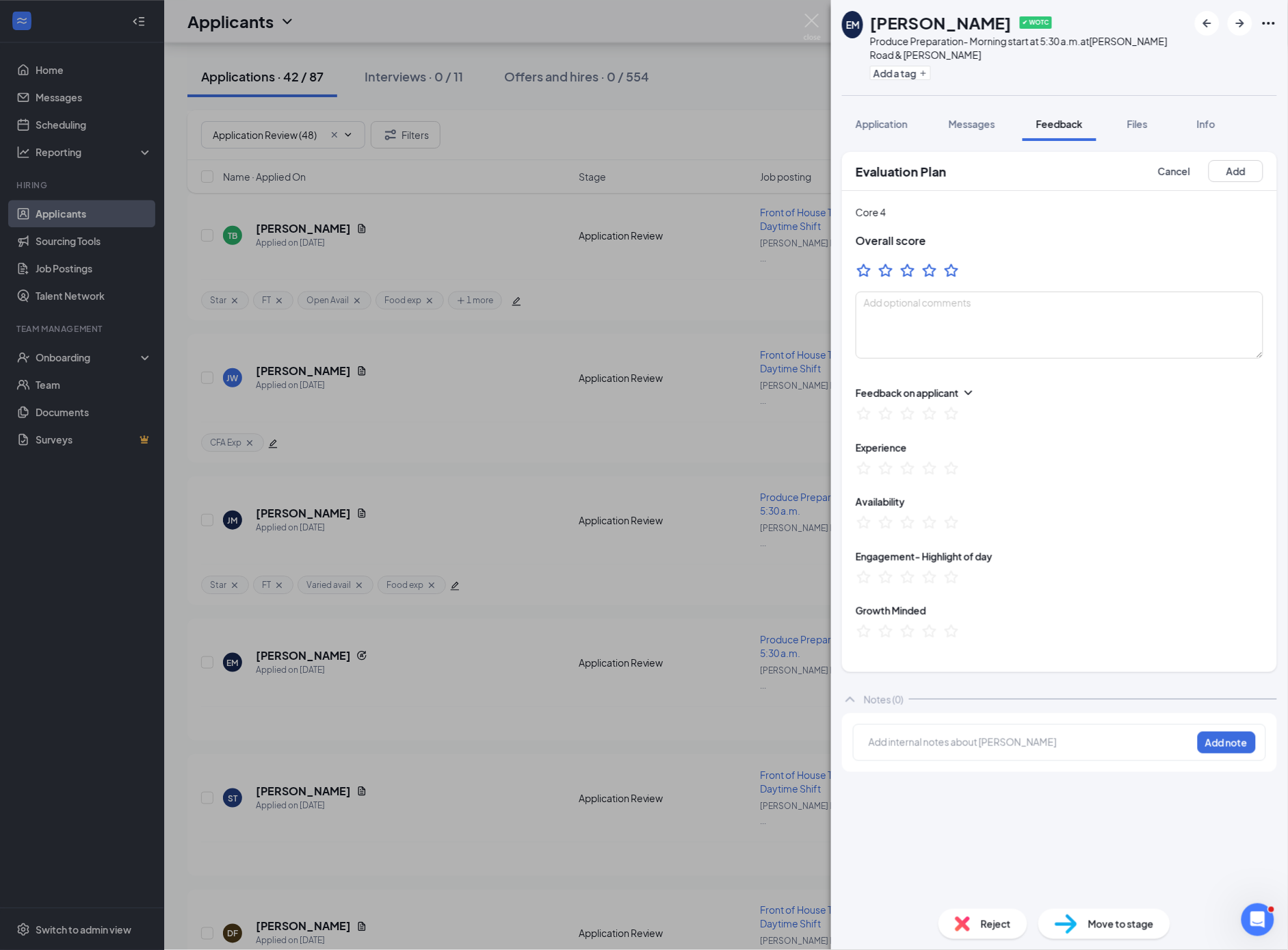
drag, startPoint x: 954, startPoint y: 269, endPoint x: 938, endPoint y: 221, distance: 50.6
click at [954, 270] on icon "StarBorder" at bounding box center [952, 271] width 16 height 16
click at [889, 123] on span "Application" at bounding box center [881, 123] width 52 height 12
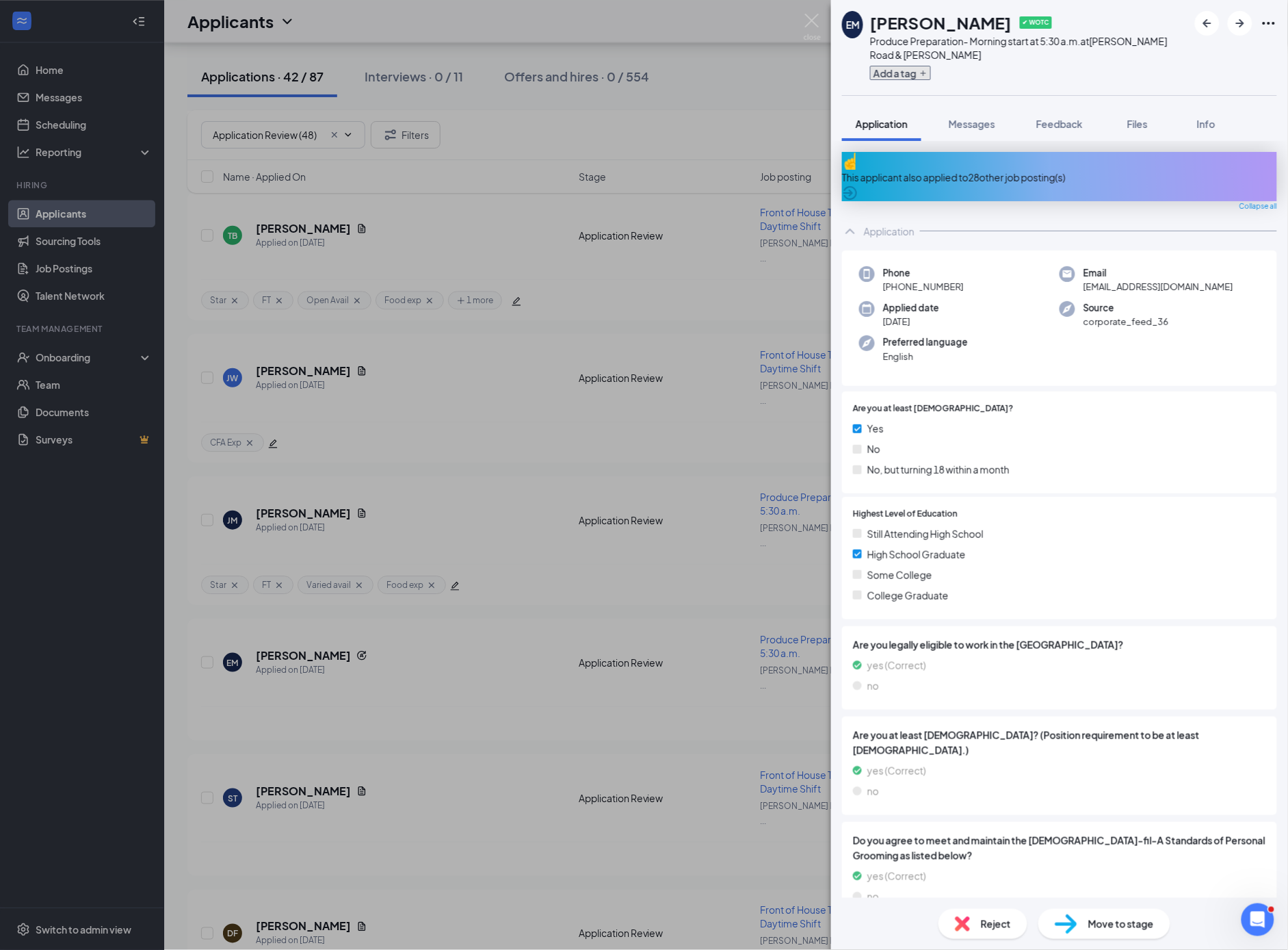
click at [916, 70] on button "Add a tag" at bounding box center [900, 73] width 61 height 15
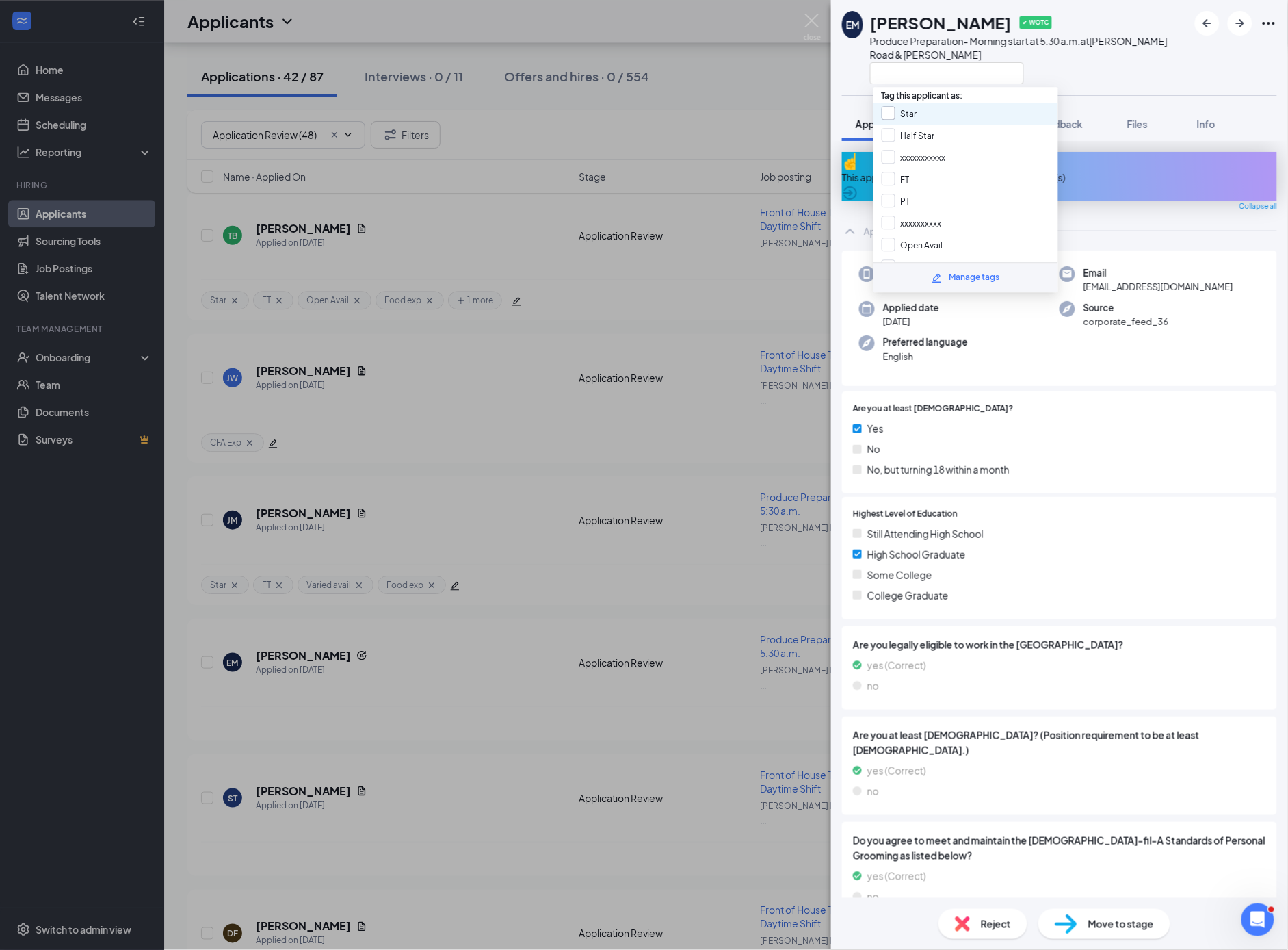
click at [887, 112] on input "Star" at bounding box center [899, 113] width 36 height 15
checkbox input "true"
click at [1017, 402] on div at bounding box center [1140, 409] width 252 height 13
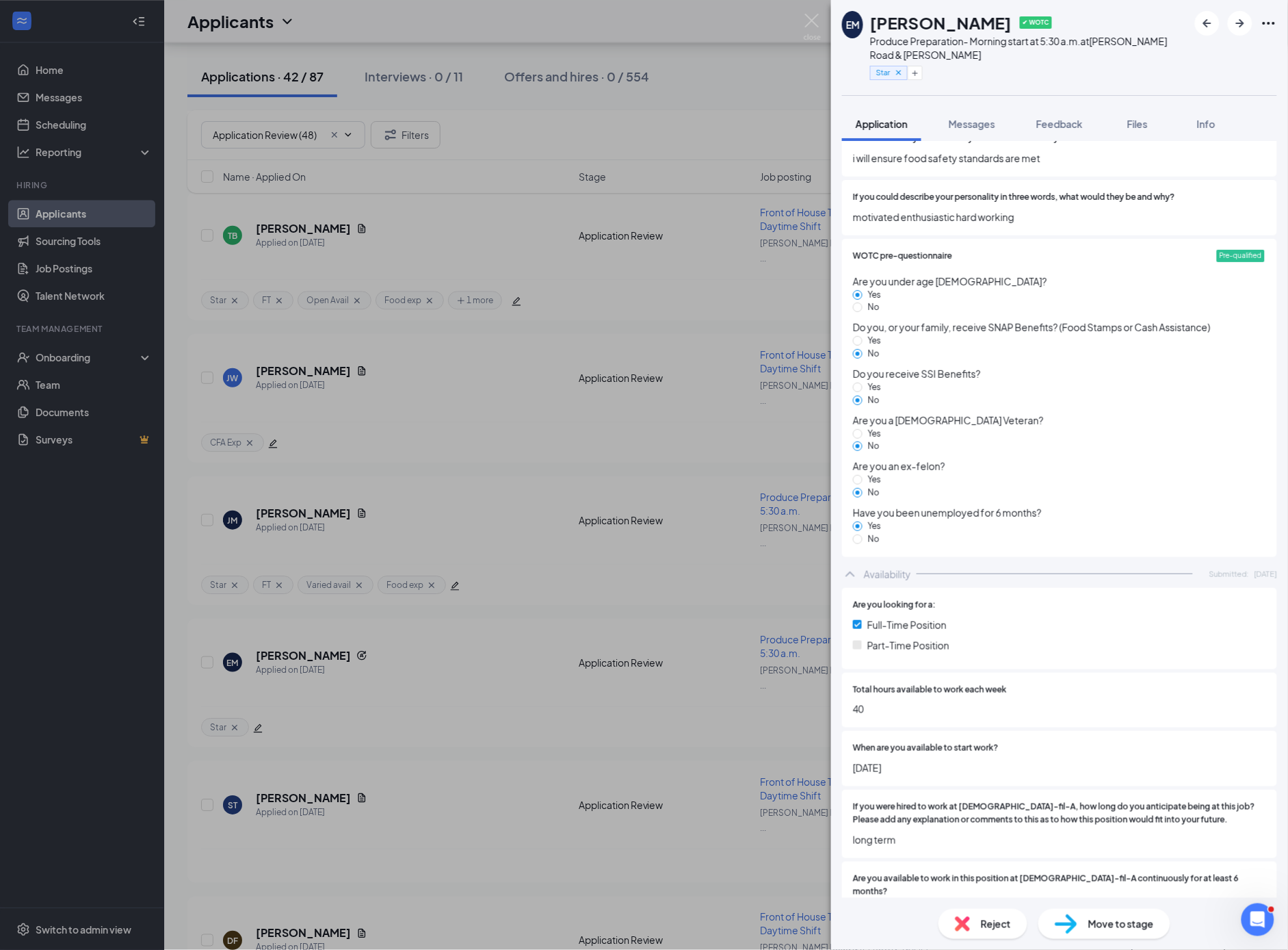
scroll to position [2277, 0]
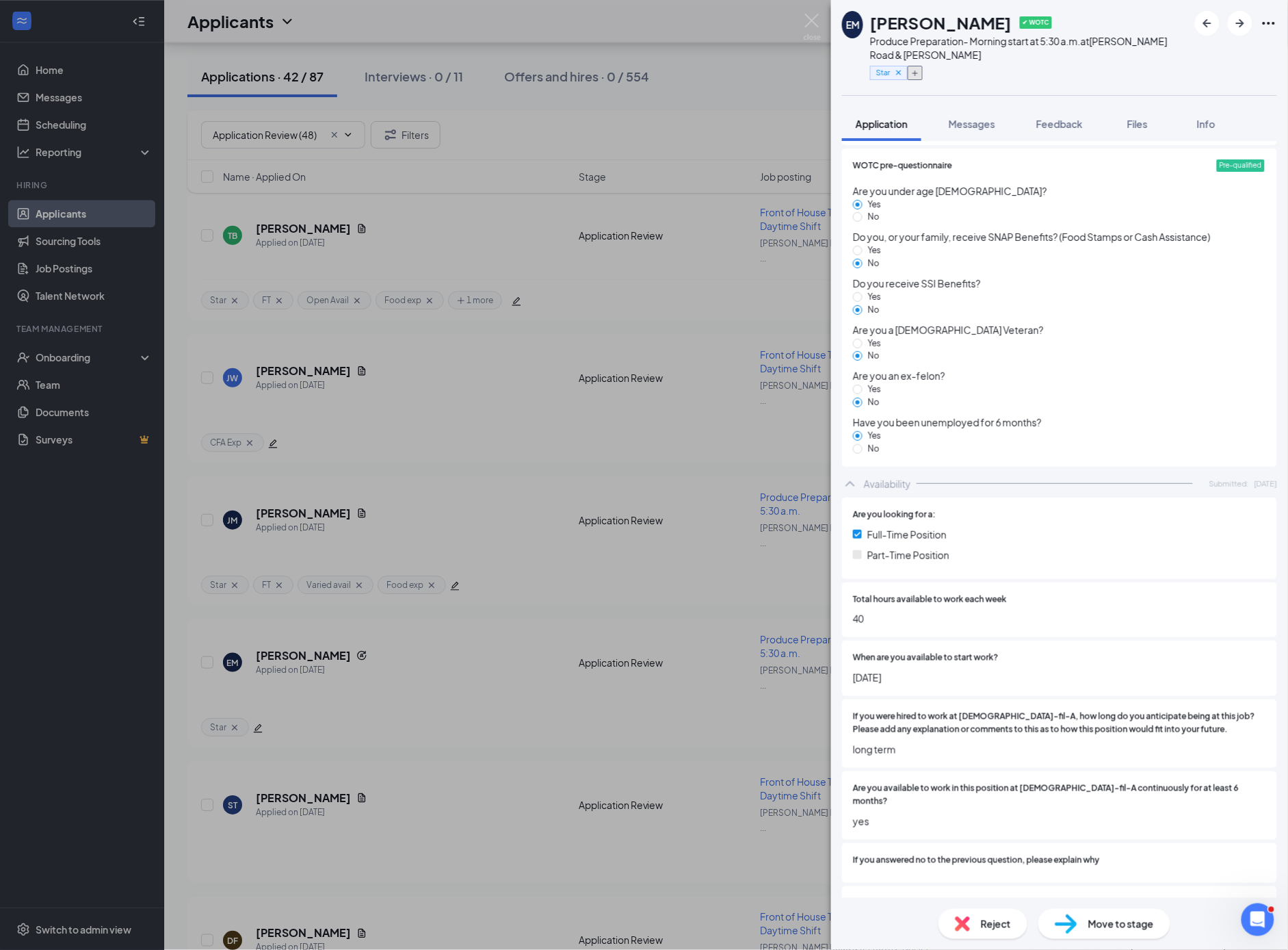
click at [919, 72] on icon "Plus" at bounding box center [916, 73] width 5 height 5
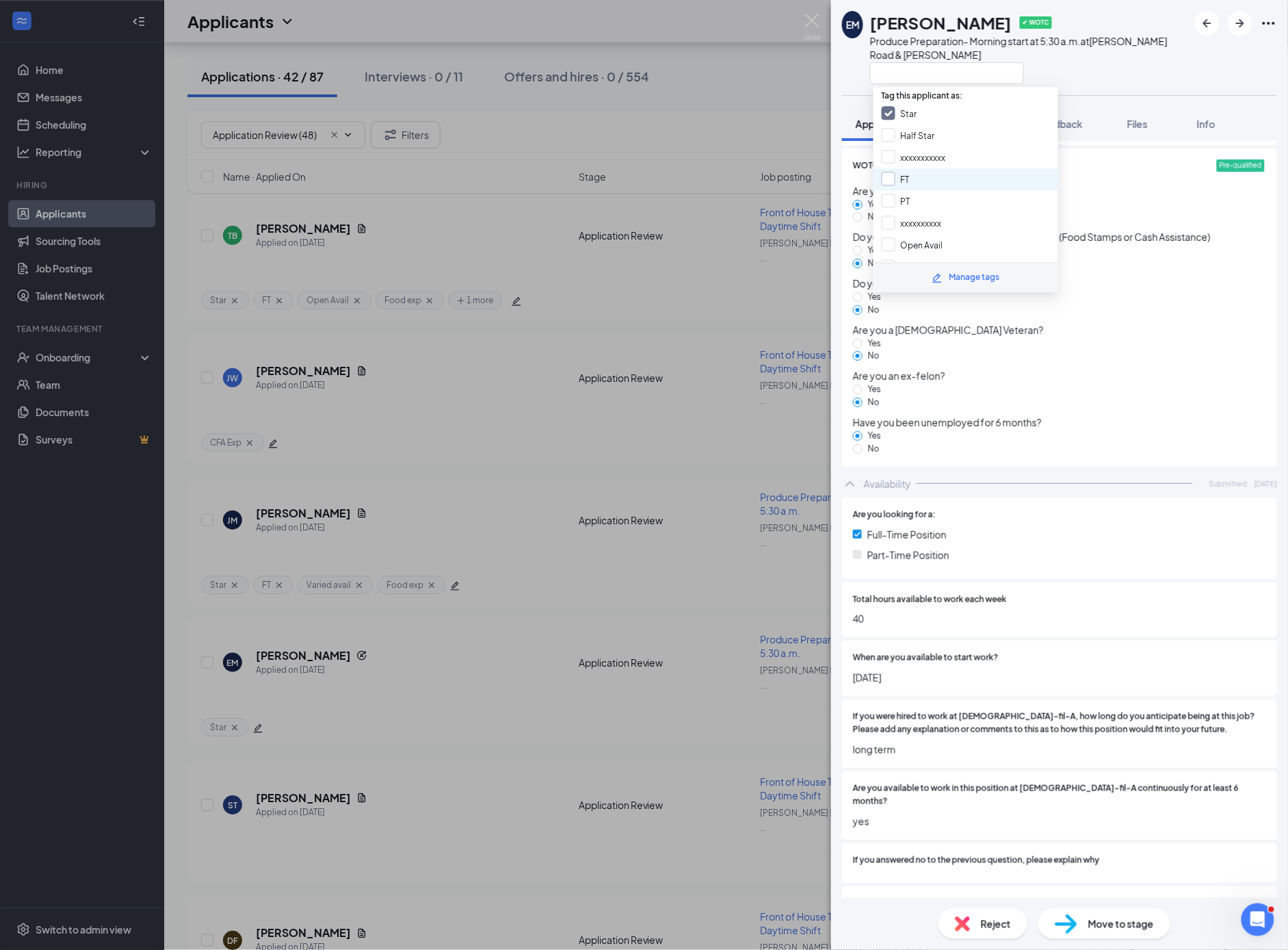
click at [883, 176] on input "FT" at bounding box center [896, 179] width 28 height 15
checkbox input "true"
click at [887, 113] on input "Open Avail" at bounding box center [912, 121] width 61 height 15
checkbox input "true"
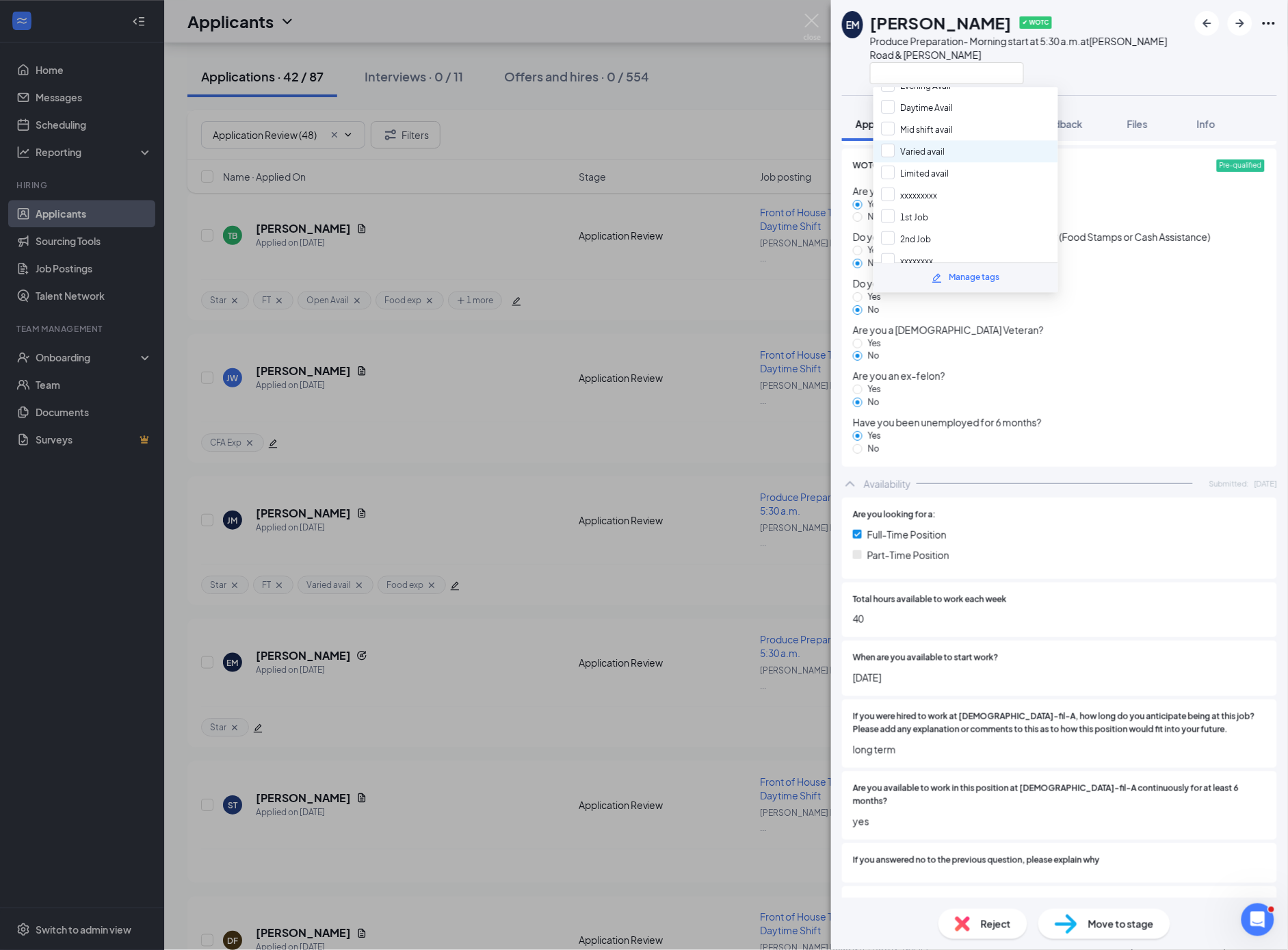
scroll to position [251, 0]
drag, startPoint x: 891, startPoint y: 201, endPoint x: 940, endPoint y: 200, distance: 49.0
click at [893, 205] on input "Food exp" at bounding box center [910, 212] width 56 height 15
checkbox input "true"
click at [1112, 323] on div "Are you a [DEMOGRAPHIC_DATA] Veteran? Yes No" at bounding box center [1059, 343] width 413 height 41
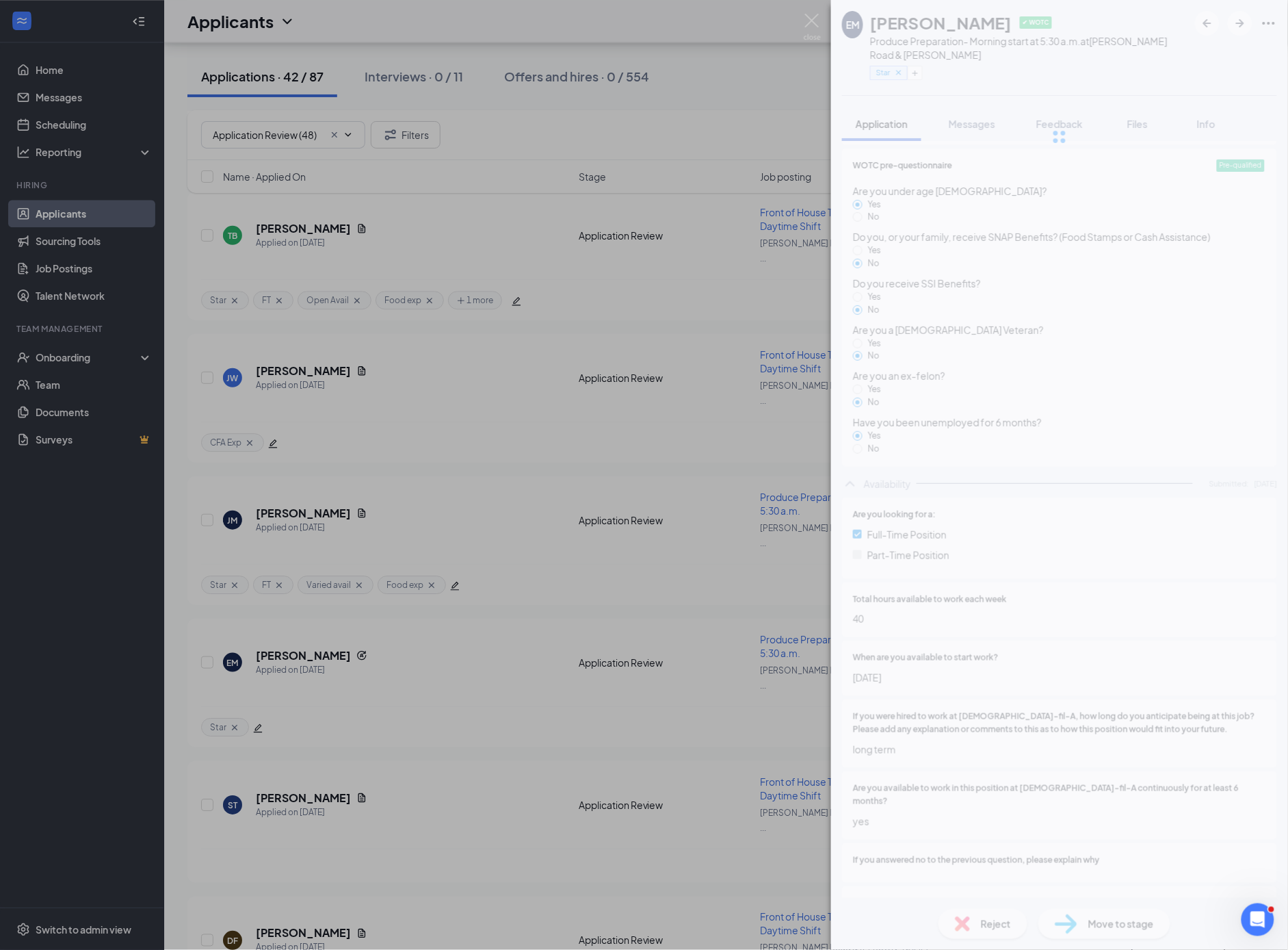
click at [481, 703] on div "EM Emijae [PERSON_NAME] ✔ WOTC Produce Preparation- Morning start at 5:30 a.m. …" at bounding box center [644, 475] width 1288 height 950
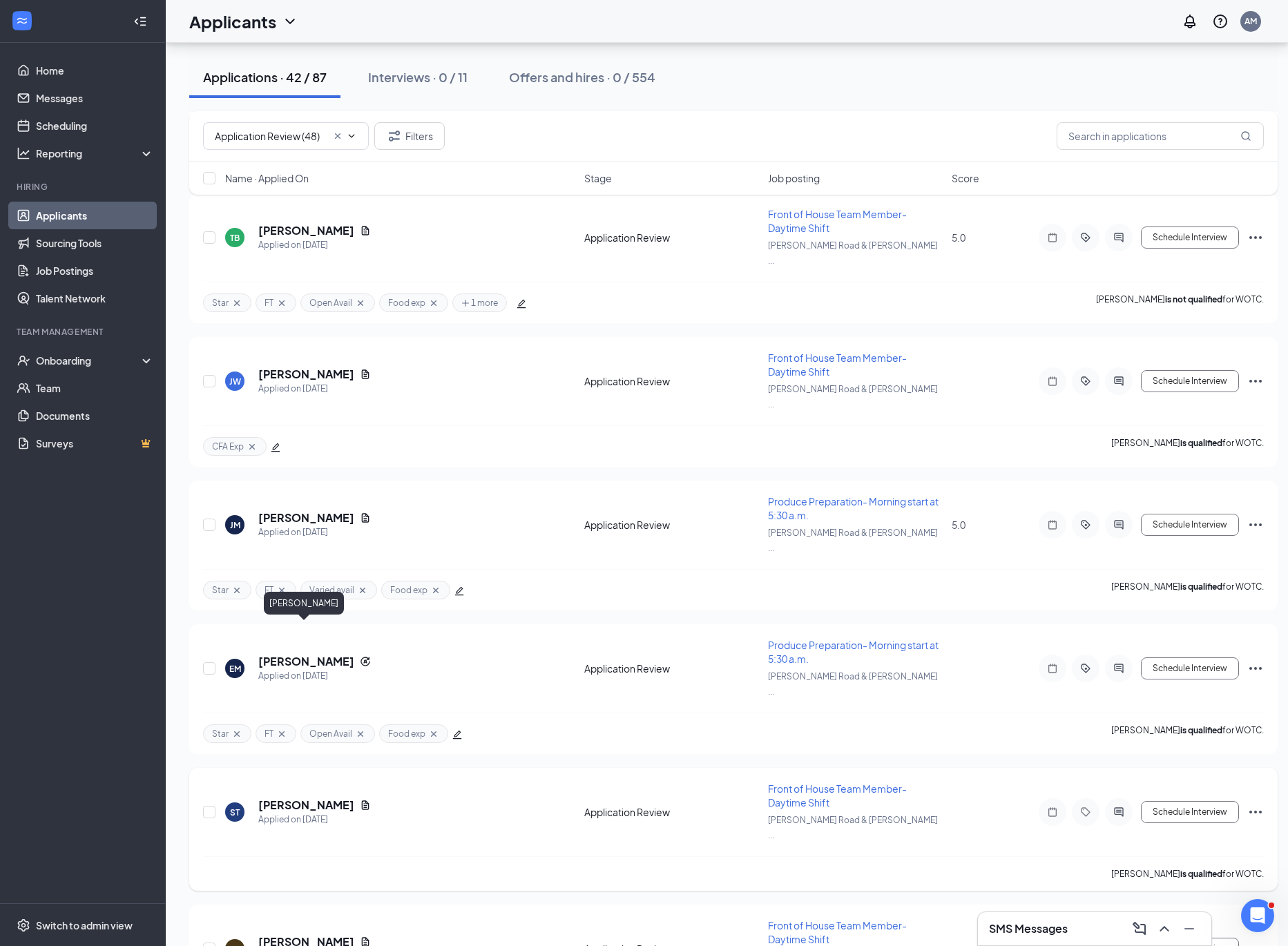
click at [288, 798] on h5 "[PERSON_NAME]" at bounding box center [306, 806] width 96 height 15
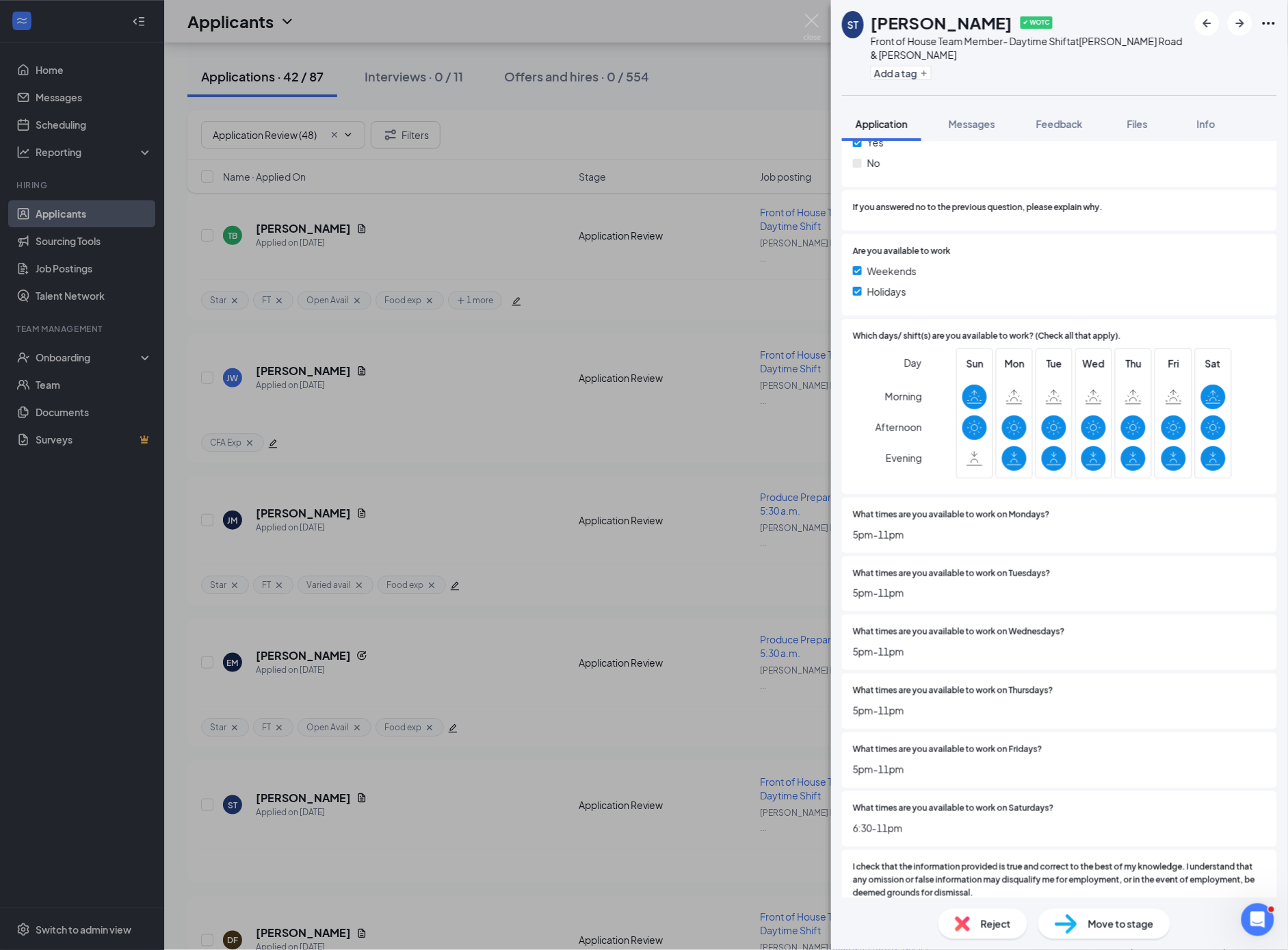
scroll to position [2877, 0]
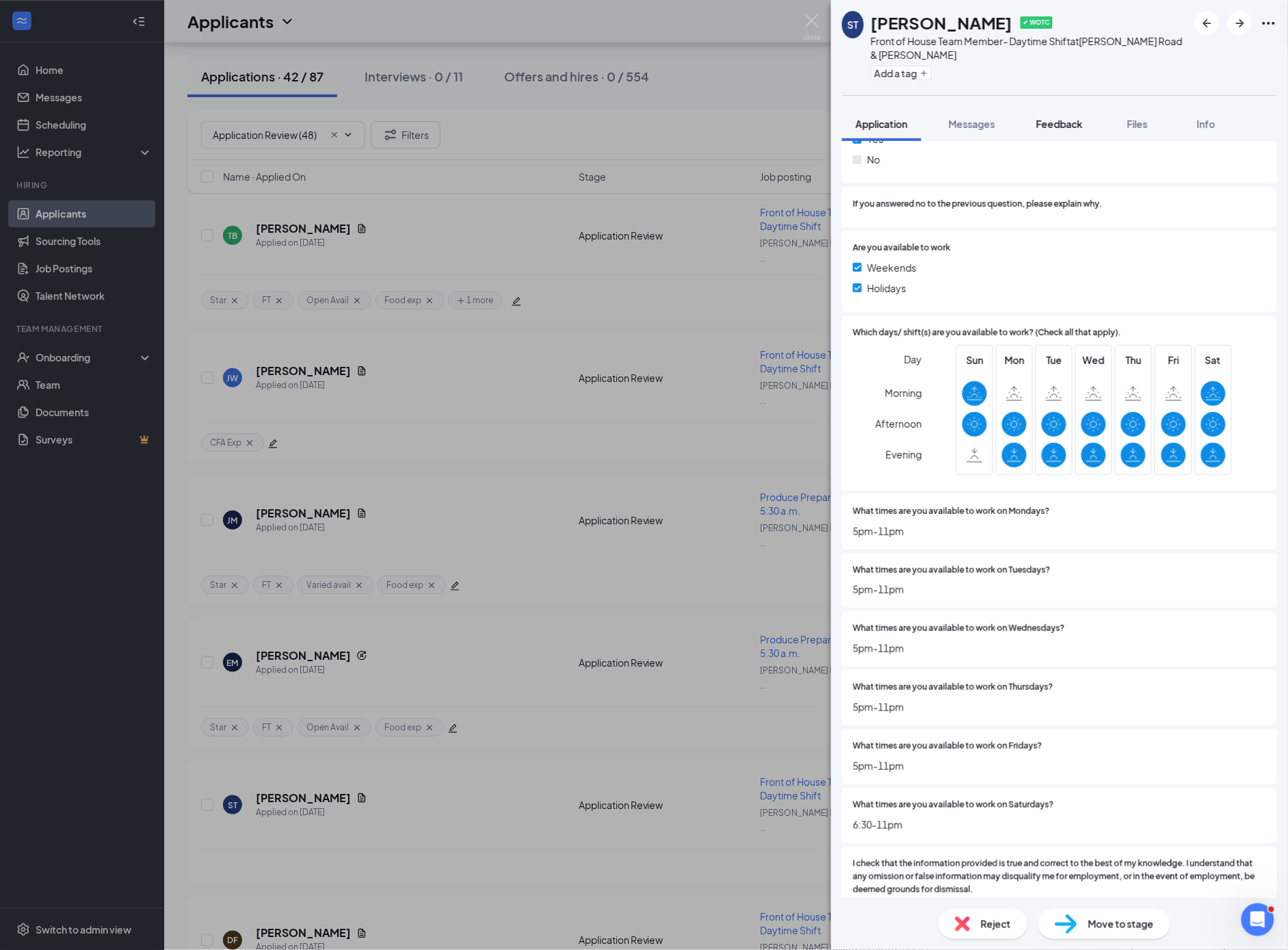
click at [1068, 124] on span "Feedback" at bounding box center [1059, 123] width 47 height 12
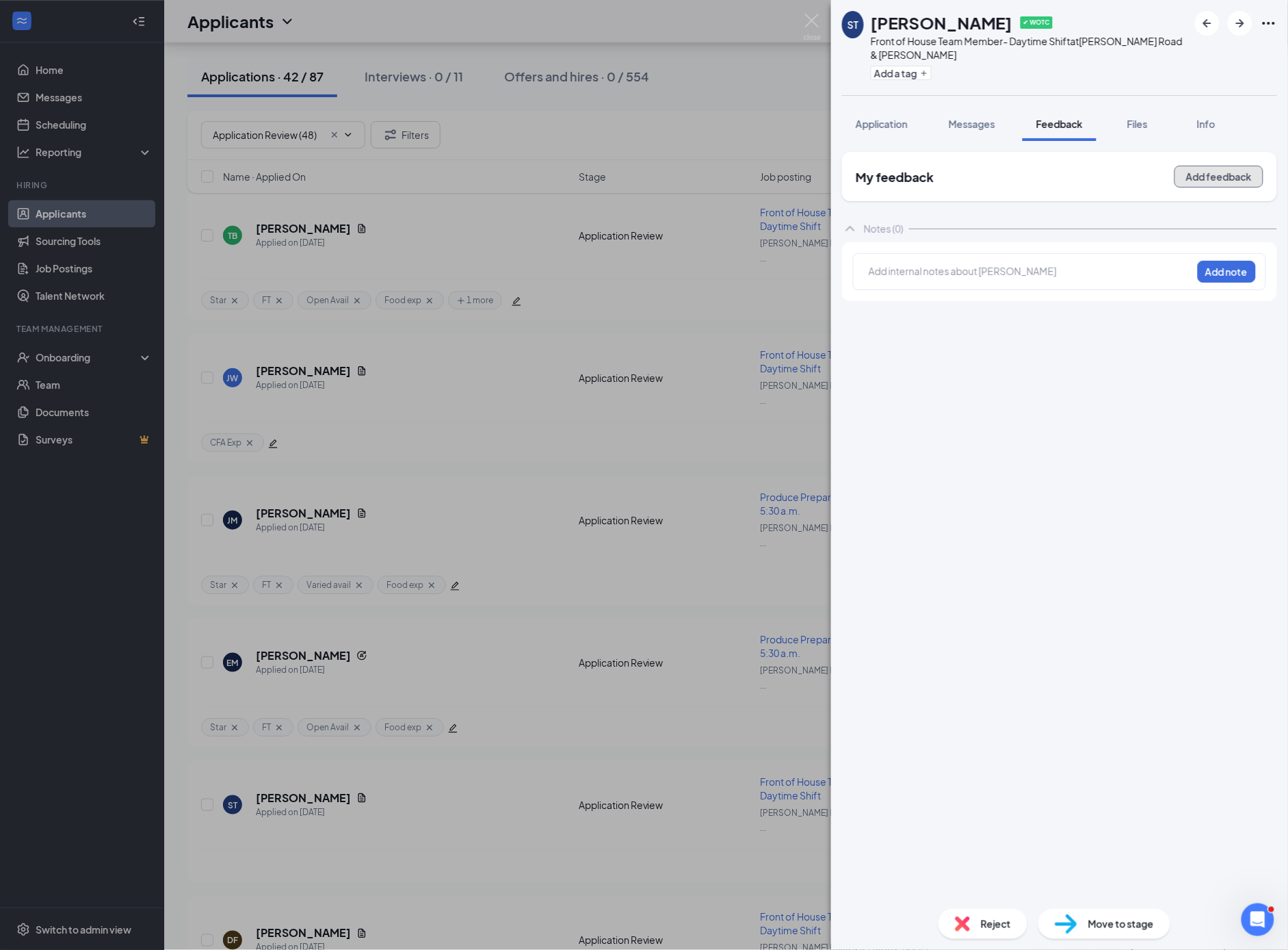
click at [1205, 176] on button "Add feedback" at bounding box center [1219, 176] width 89 height 22
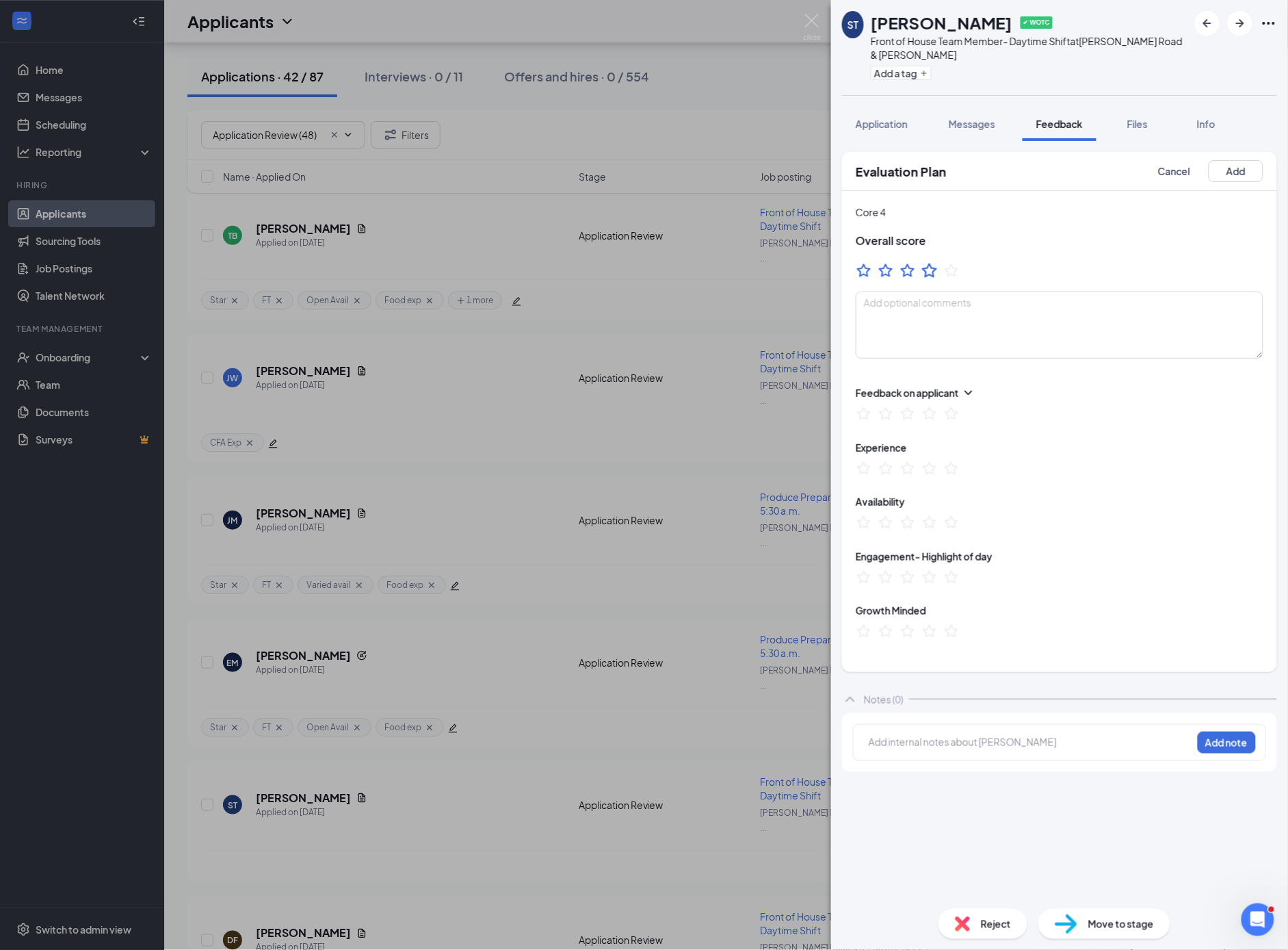
click at [931, 271] on icon "StarBorder" at bounding box center [929, 270] width 17 height 17
click at [925, 78] on button "Add a tag" at bounding box center [901, 73] width 61 height 15
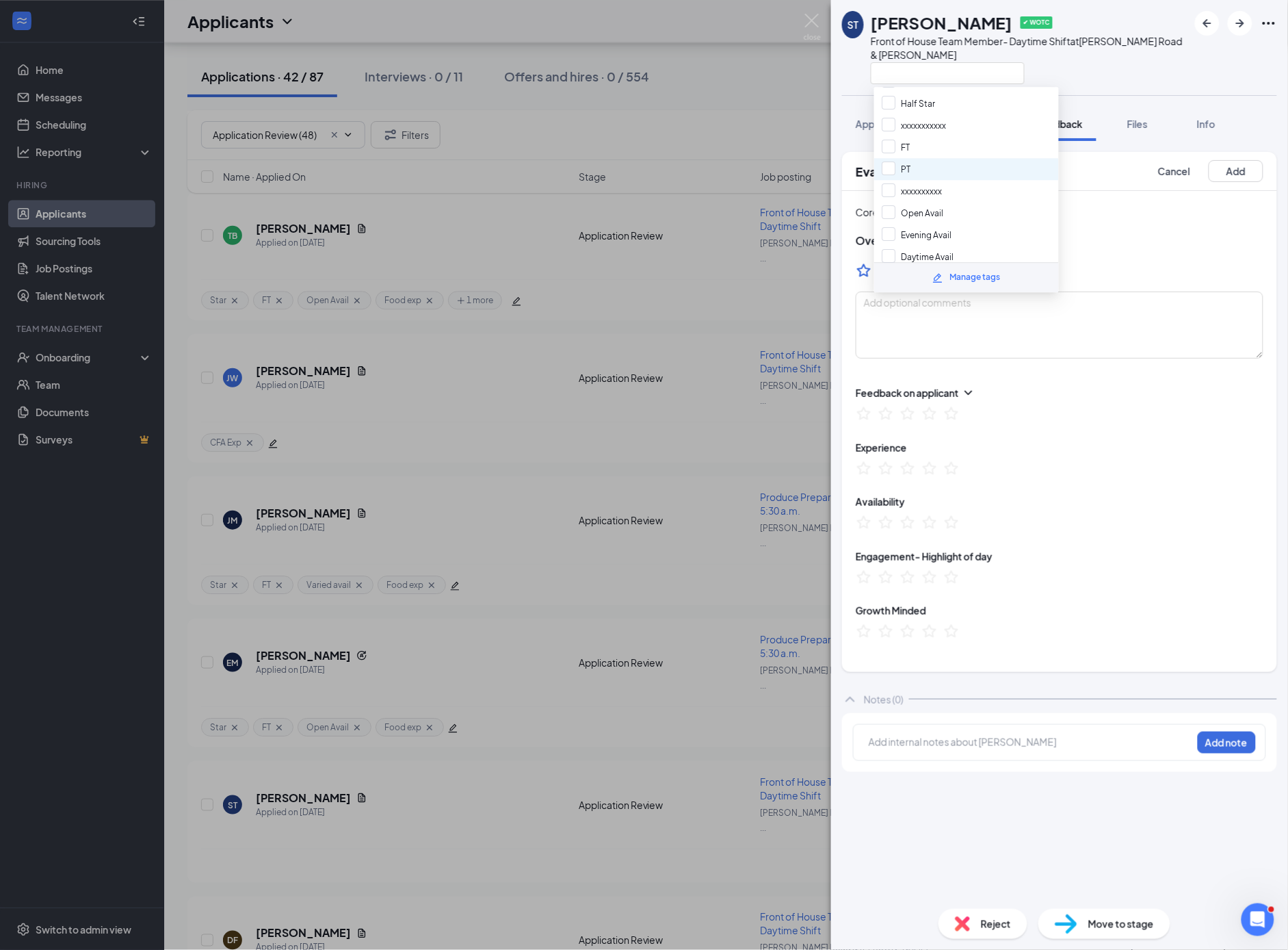
scroll to position [55, 0]
click at [1168, 172] on button "Cancel" at bounding box center [1175, 171] width 56 height 22
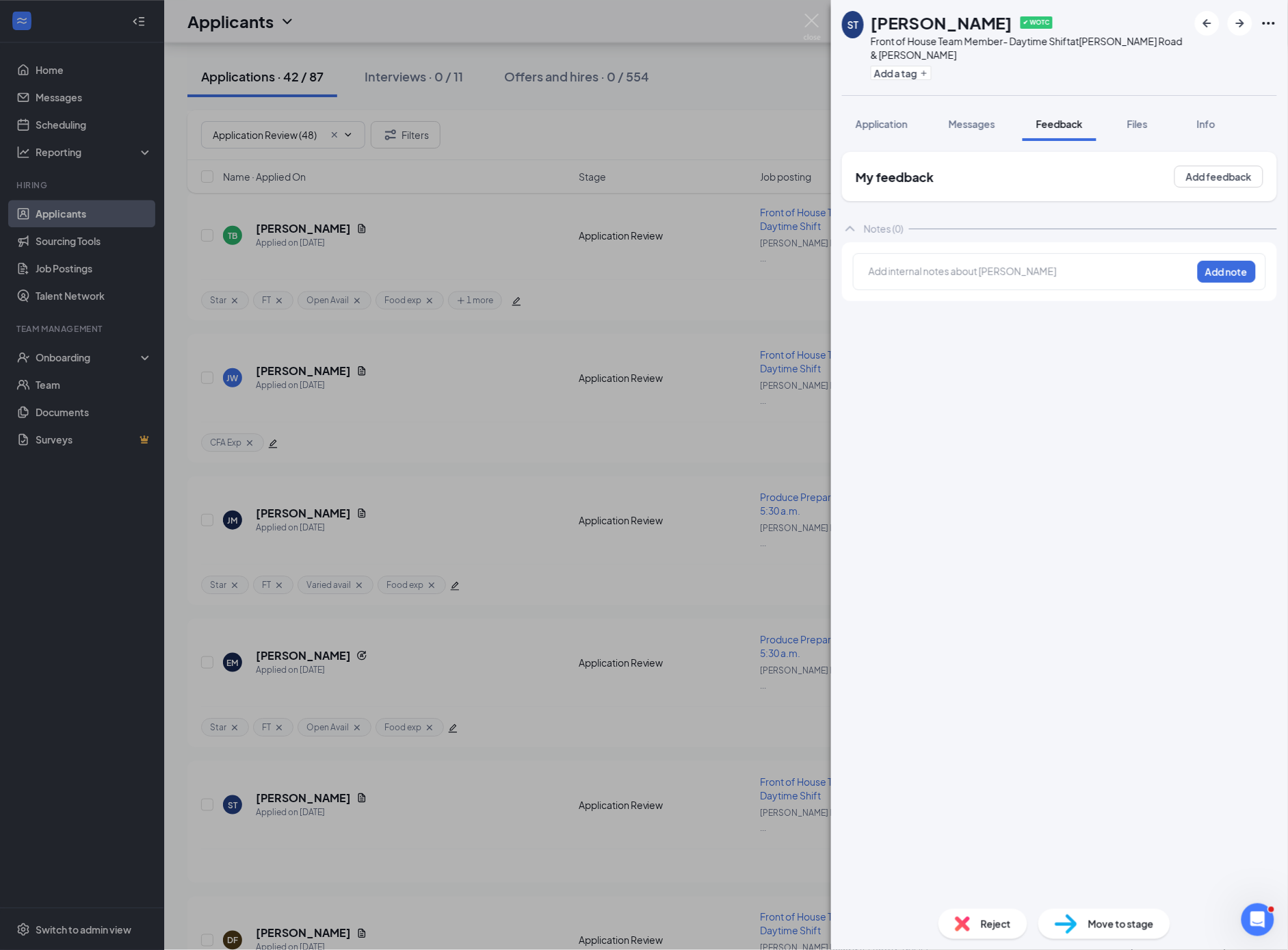
click at [993, 929] on span "Reject" at bounding box center [995, 923] width 30 height 15
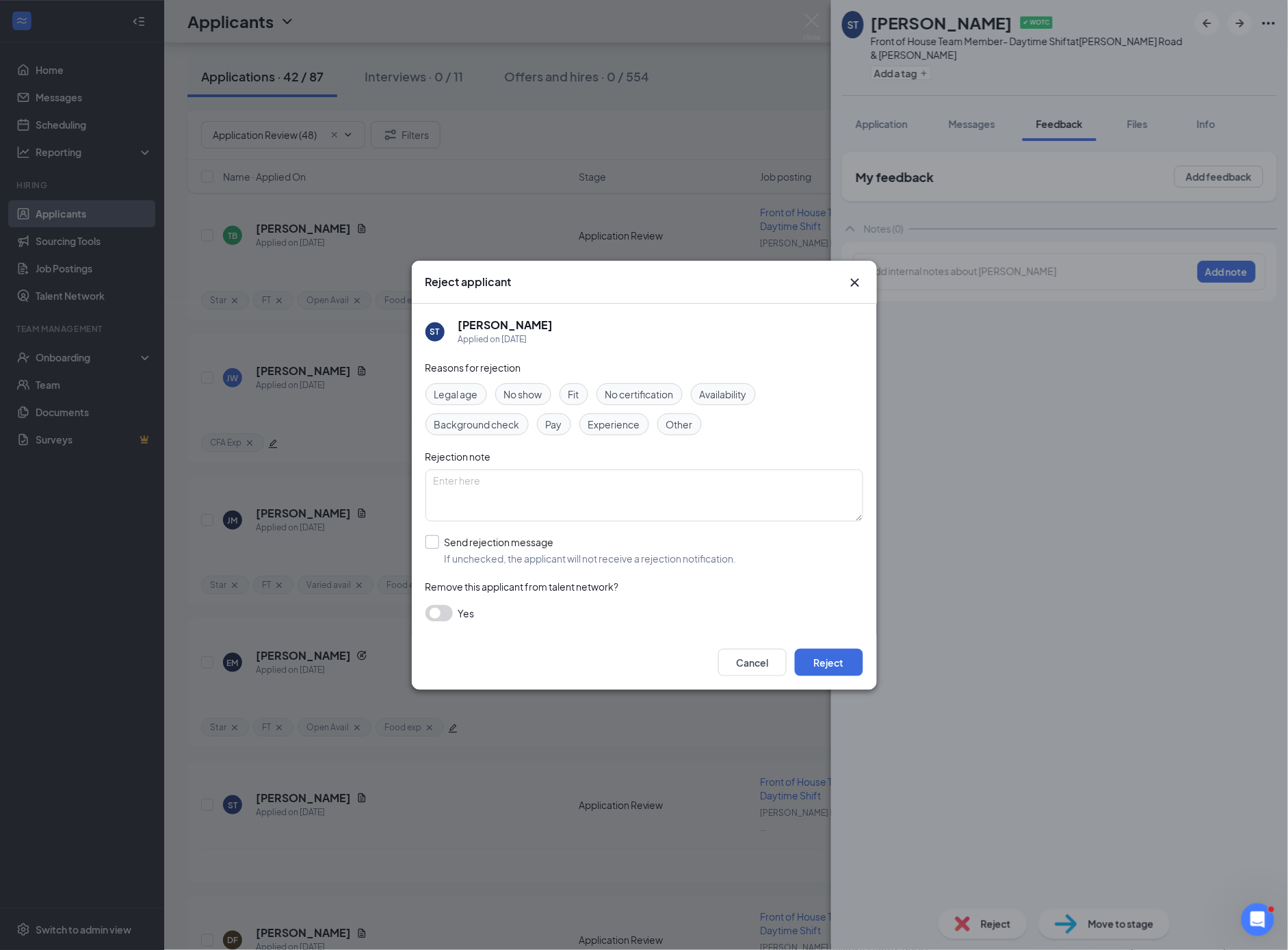
click at [433, 539] on input "Send rejection message If unchecked, the applicant will not receive a rejection…" at bounding box center [581, 550] width 312 height 30
checkbox input "true"
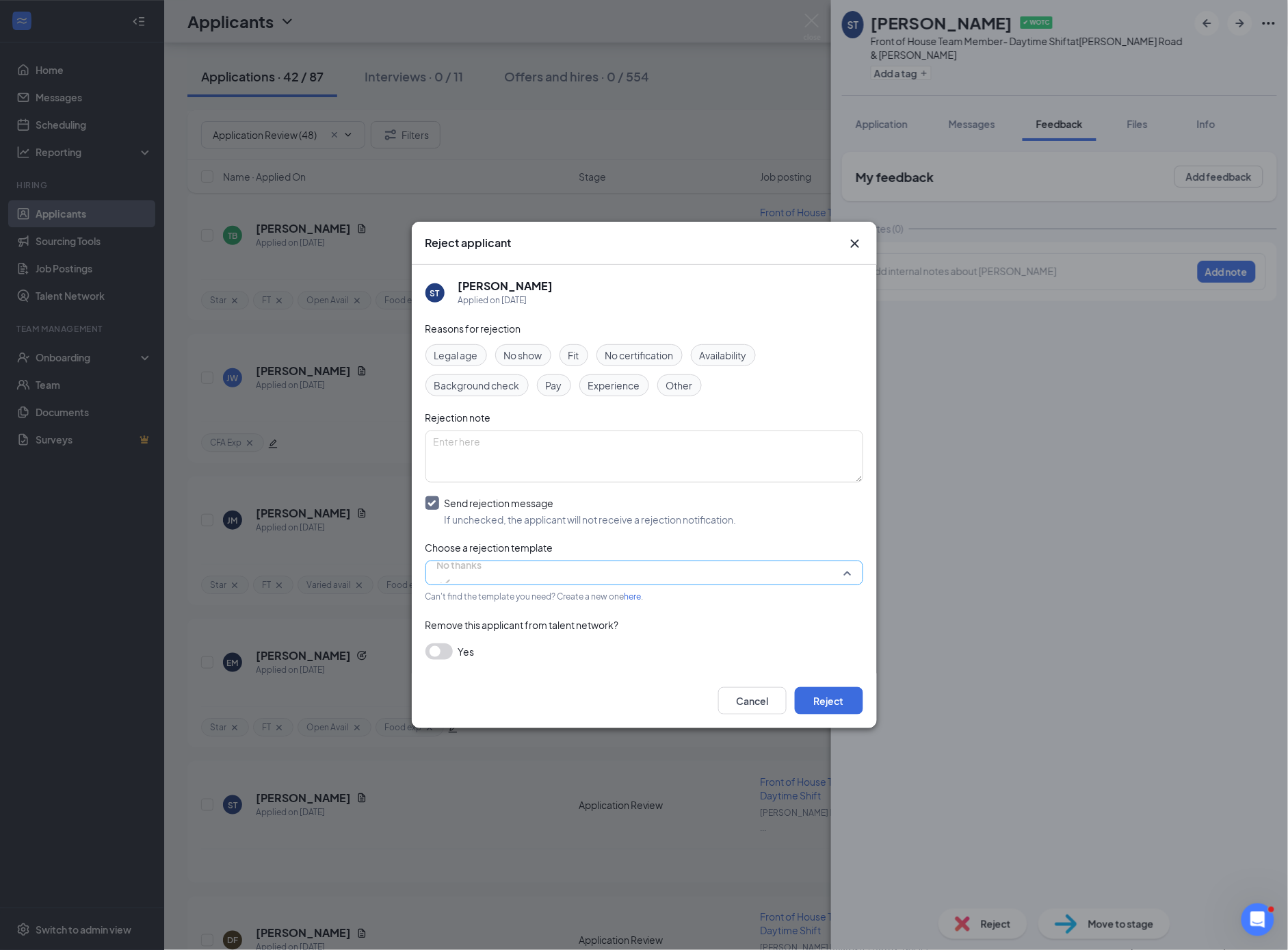
drag, startPoint x: 460, startPoint y: 574, endPoint x: 461, endPoint y: 568, distance: 6.1
click at [460, 574] on span "No thanks" at bounding box center [459, 564] width 45 height 20
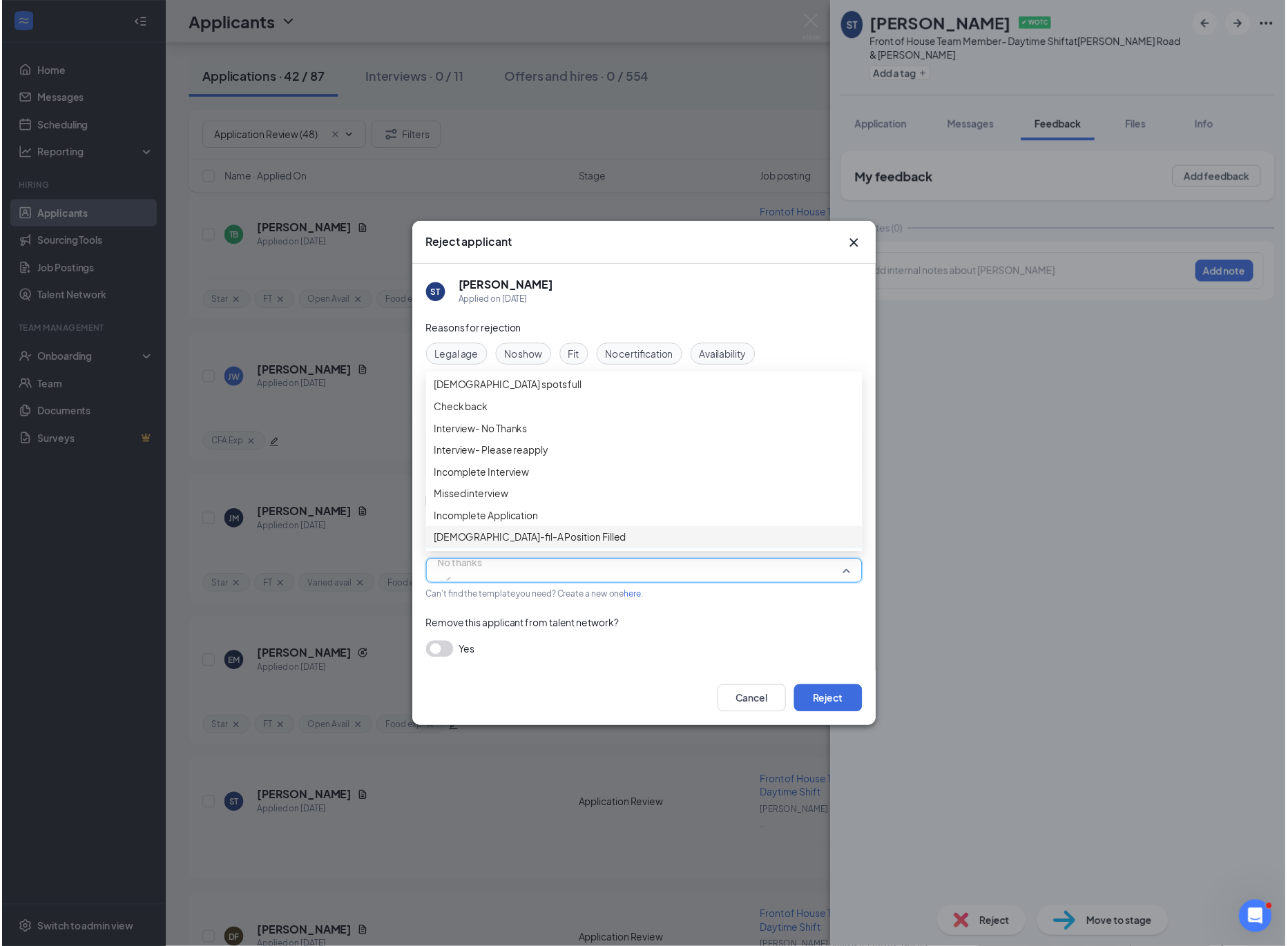
scroll to position [0, 0]
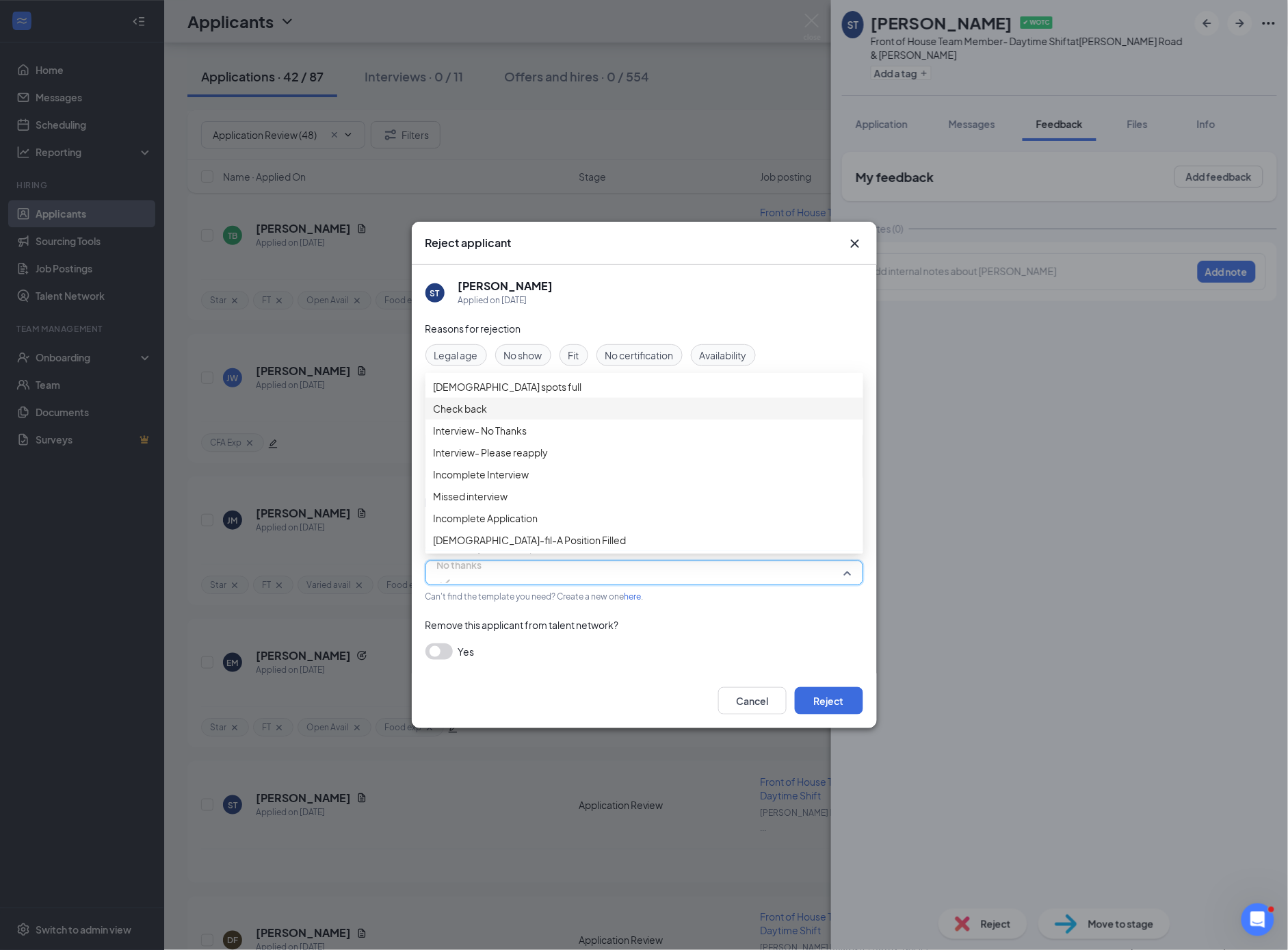
click at [471, 416] on span "Check back" at bounding box center [461, 409] width 54 height 15
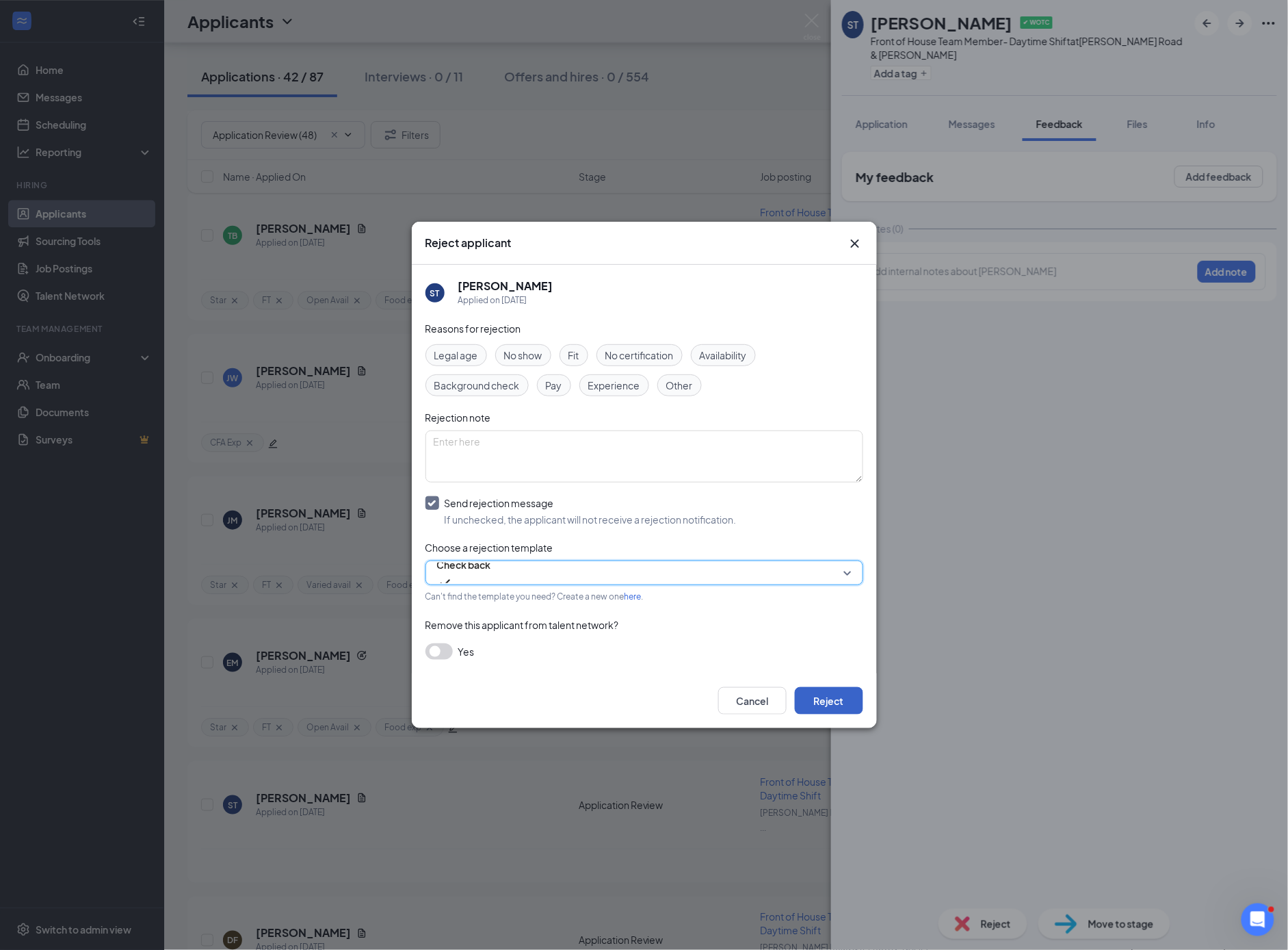
click at [821, 700] on button "Reject" at bounding box center [829, 701] width 69 height 27
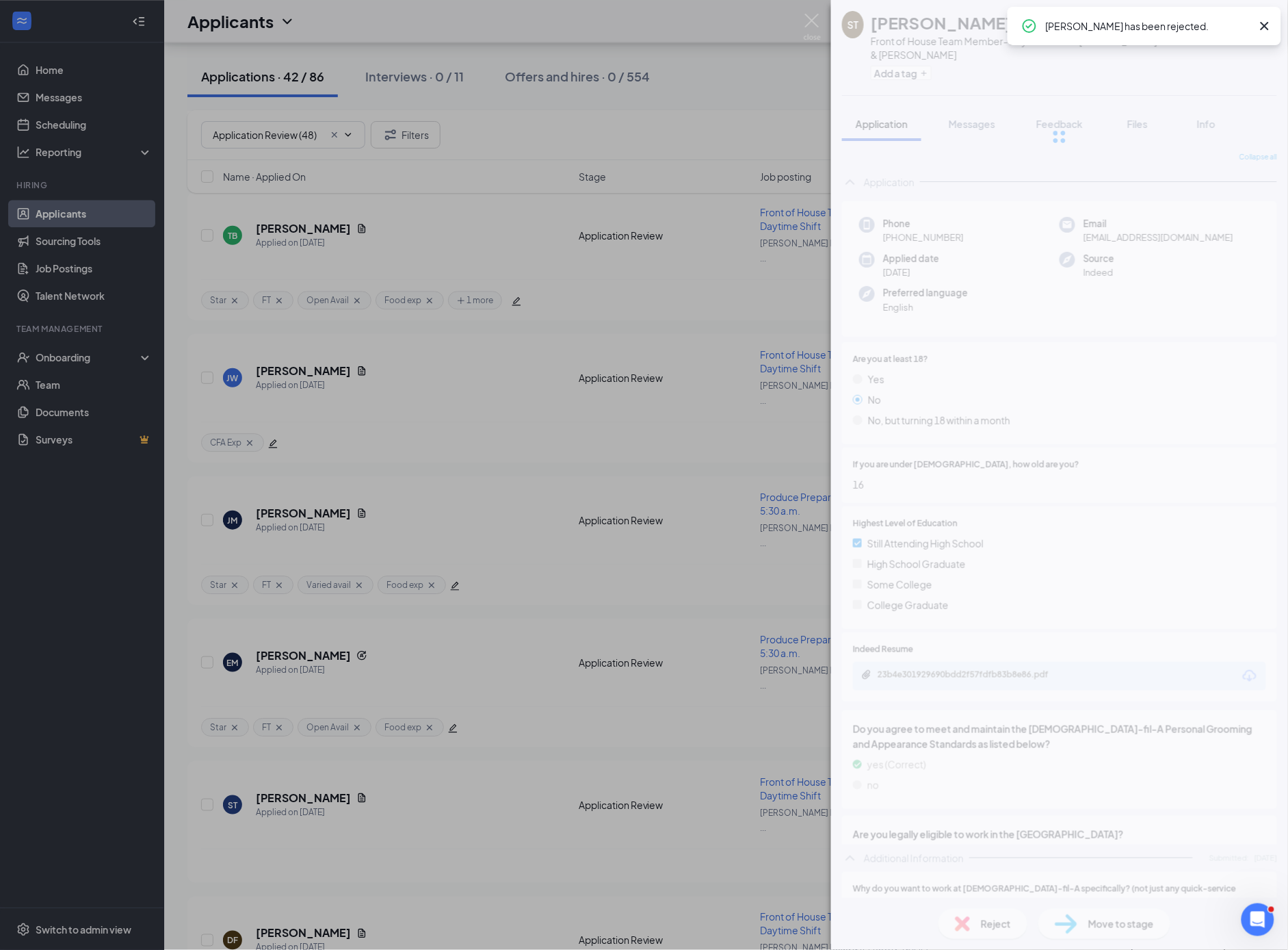
click at [332, 692] on div "ST [PERSON_NAME] ✔ WOTC Front of House Team Member- Daytime Shift at [PERSON_NA…" at bounding box center [644, 475] width 1288 height 950
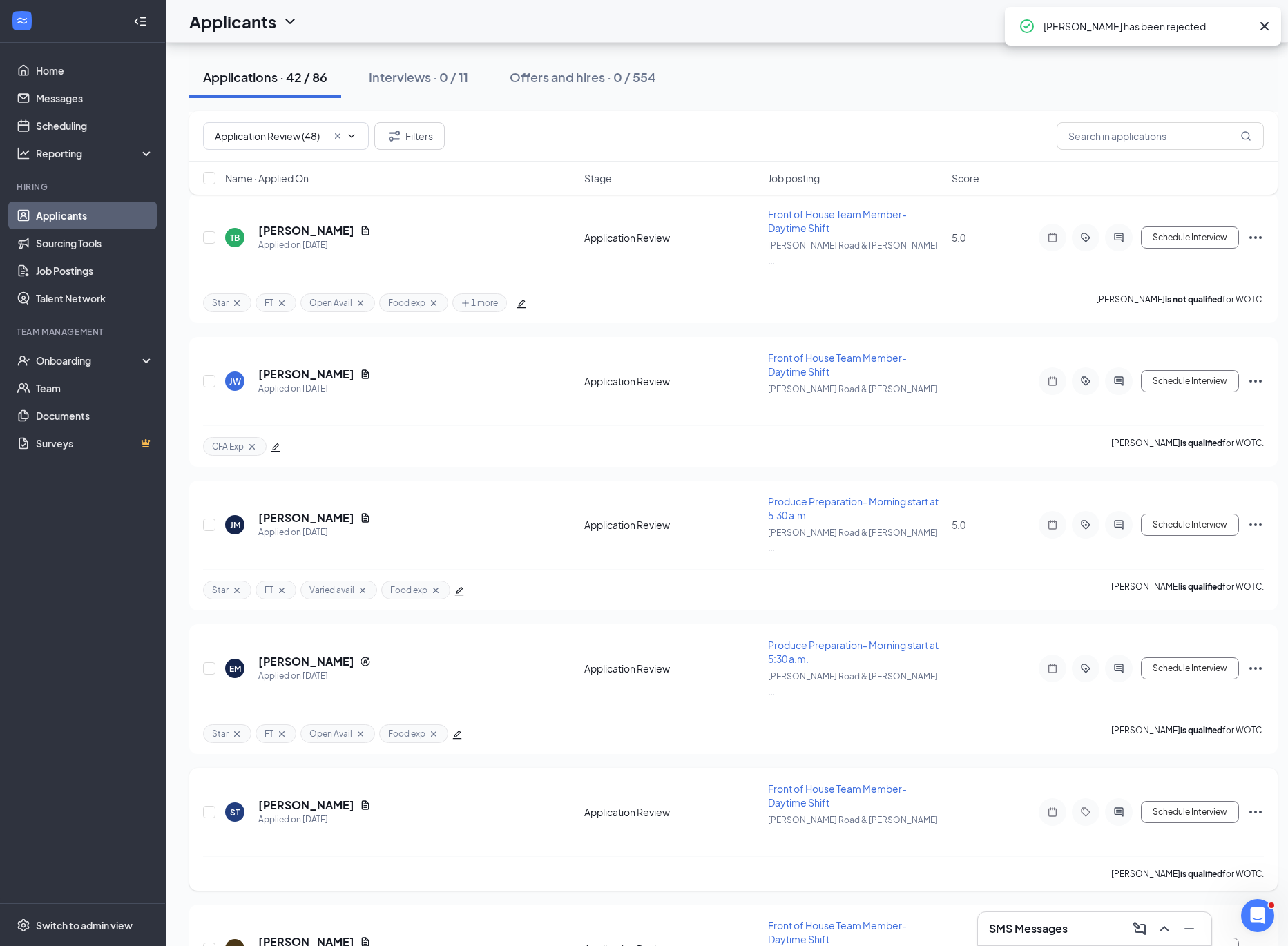
click at [336, 856] on div "[PERSON_NAME] is qualified for WOTC." at bounding box center [733, 873] width 1061 height 34
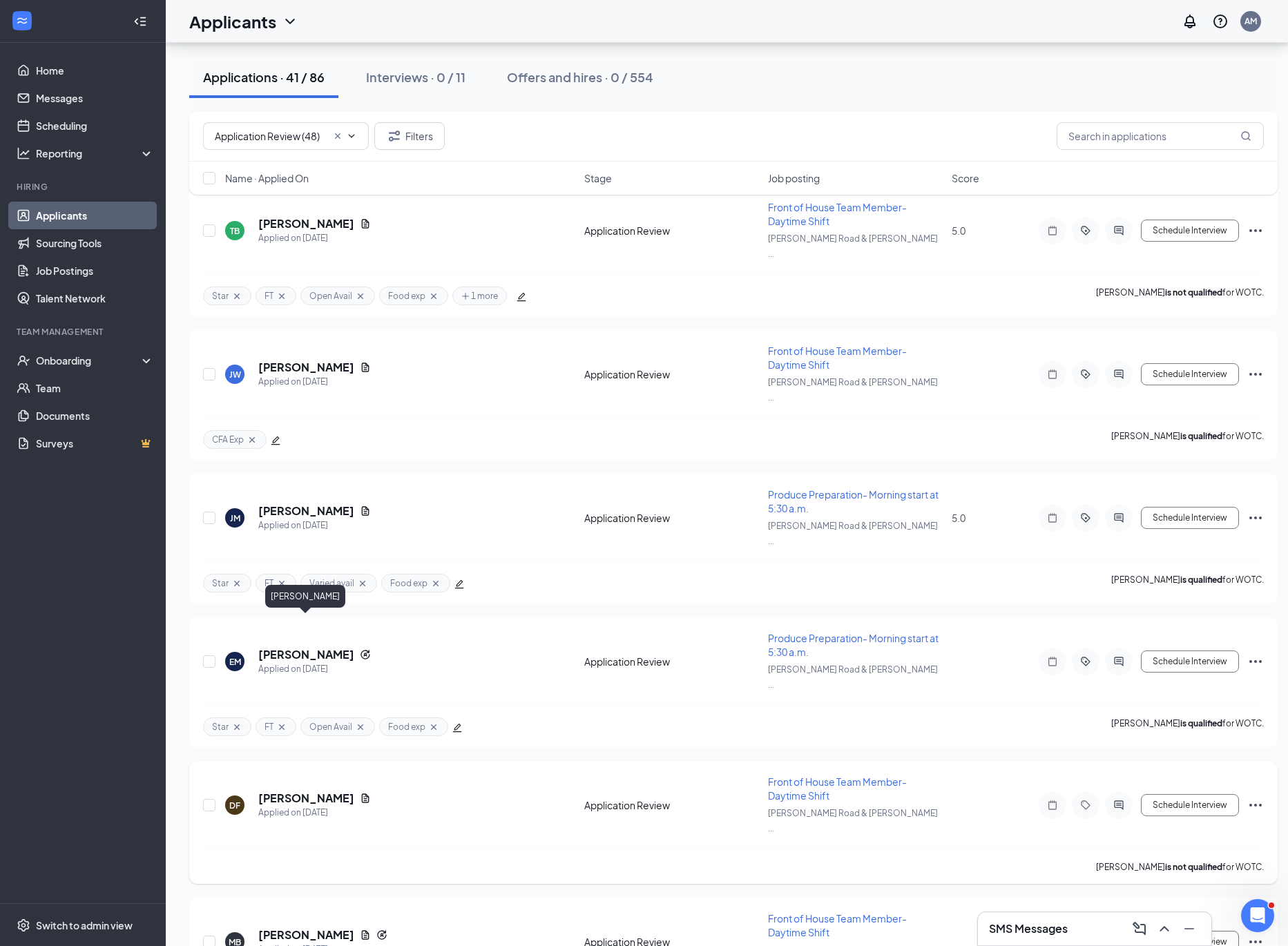
click at [328, 791] on h5 "[PERSON_NAME]" at bounding box center [306, 798] width 96 height 15
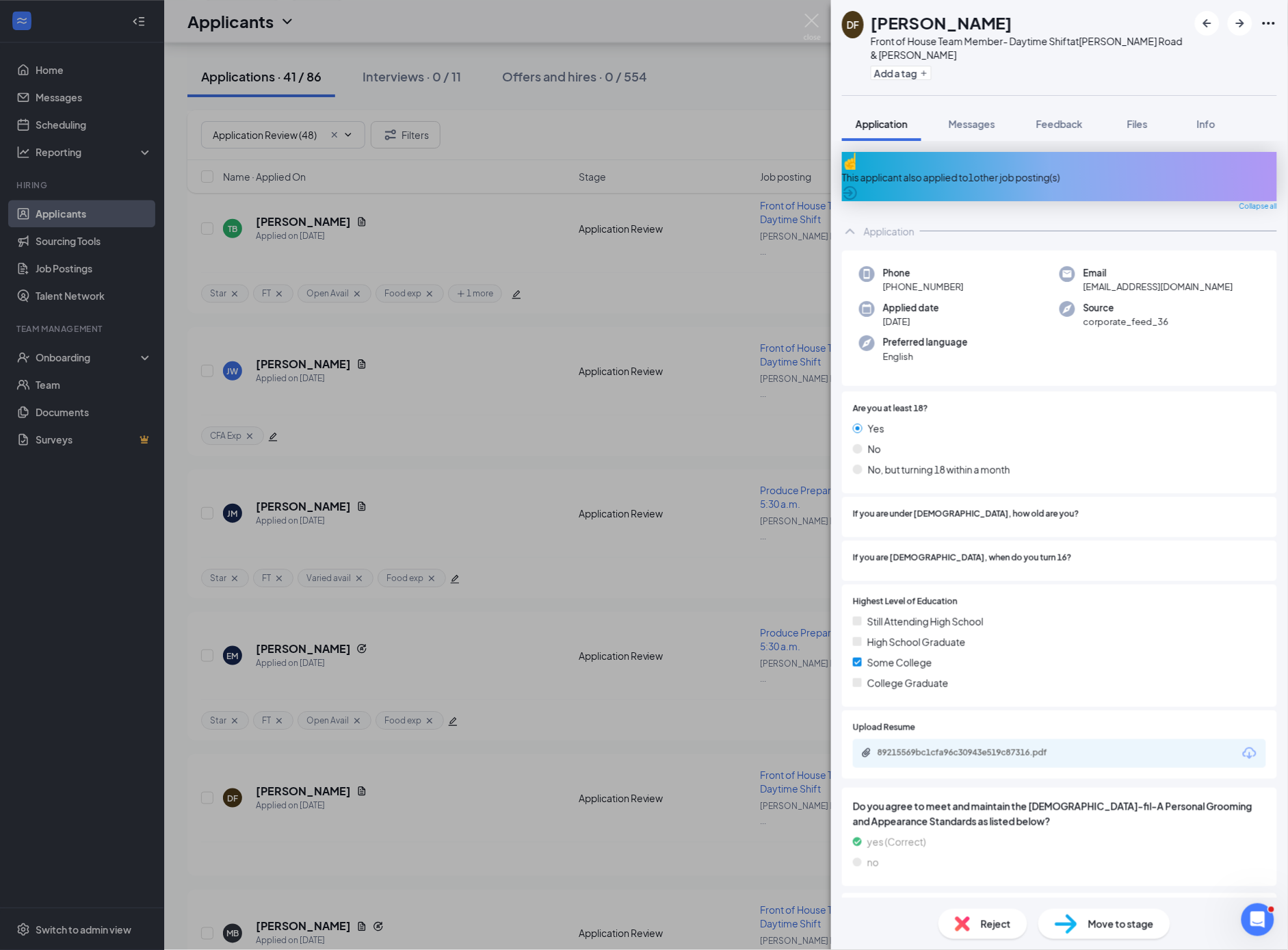
click at [975, 176] on div "This applicant also applied to 1 other job posting(s)" at bounding box center [1059, 176] width 435 height 49
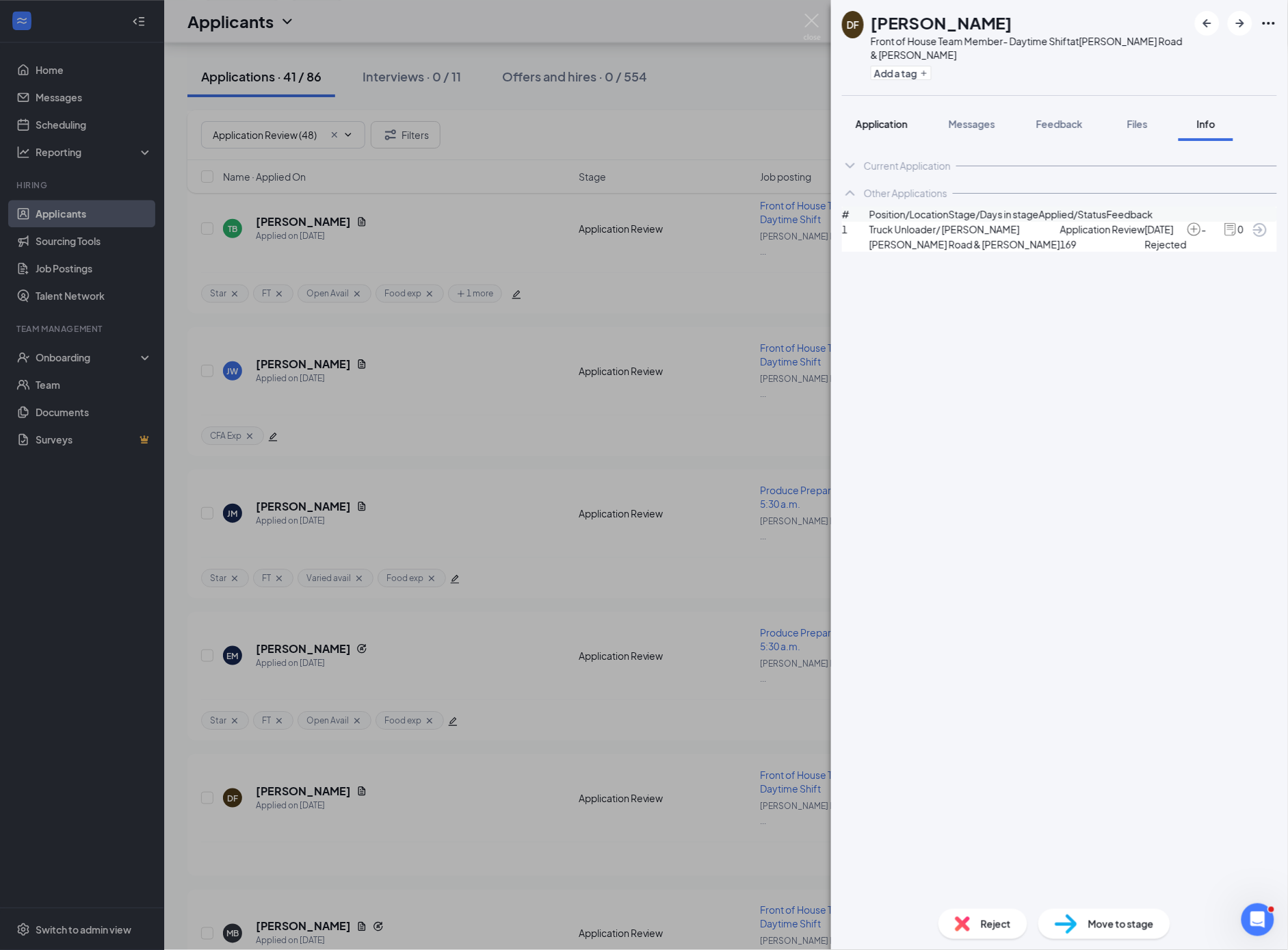
click at [883, 127] on span "Application" at bounding box center [881, 123] width 52 height 12
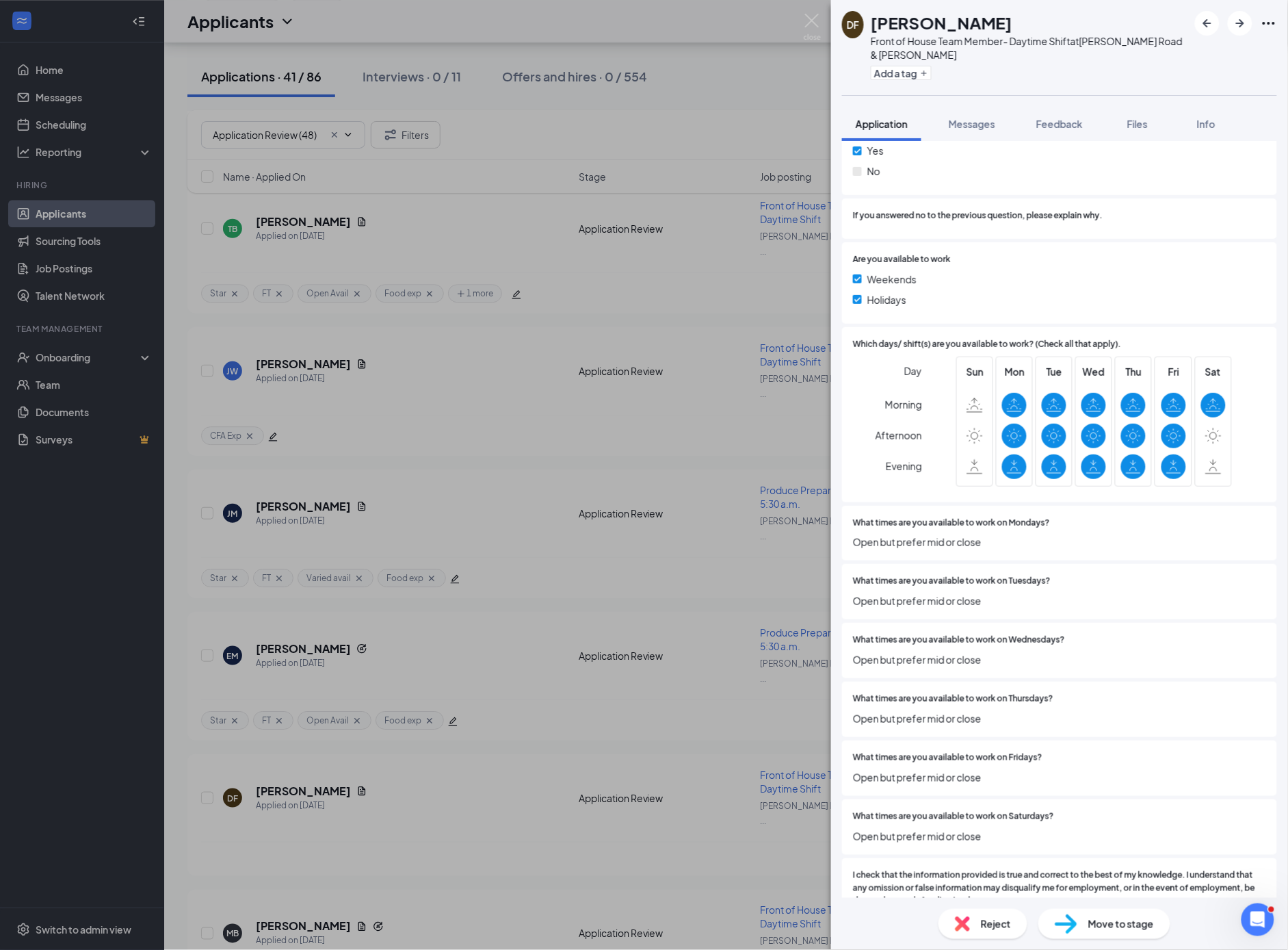
scroll to position [2989, 0]
click at [981, 926] on span "Reject" at bounding box center [995, 923] width 30 height 15
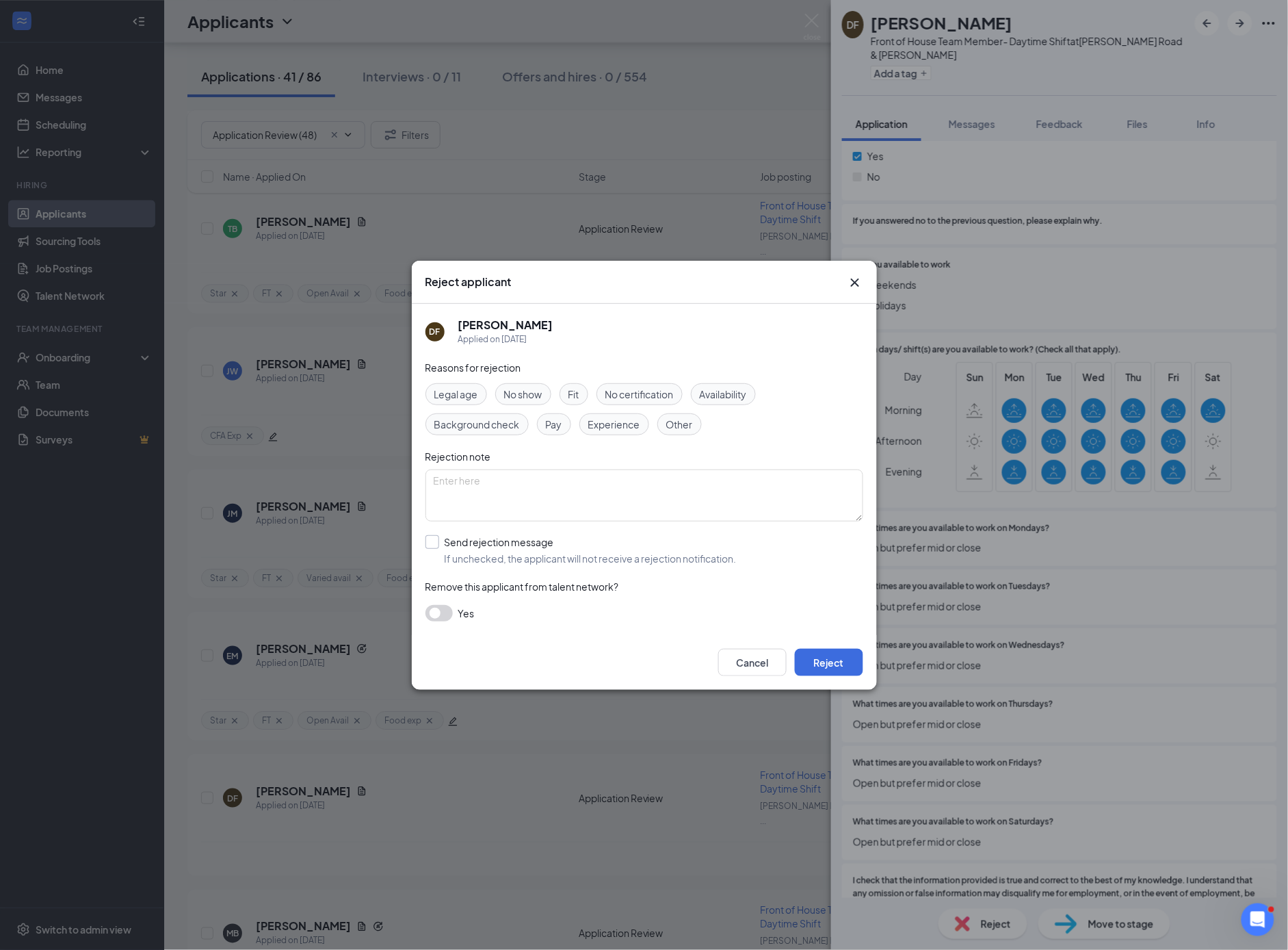
click at [431, 544] on input "Send rejection message If unchecked, the applicant will not receive a rejection…" at bounding box center [581, 550] width 312 height 30
checkbox input "true"
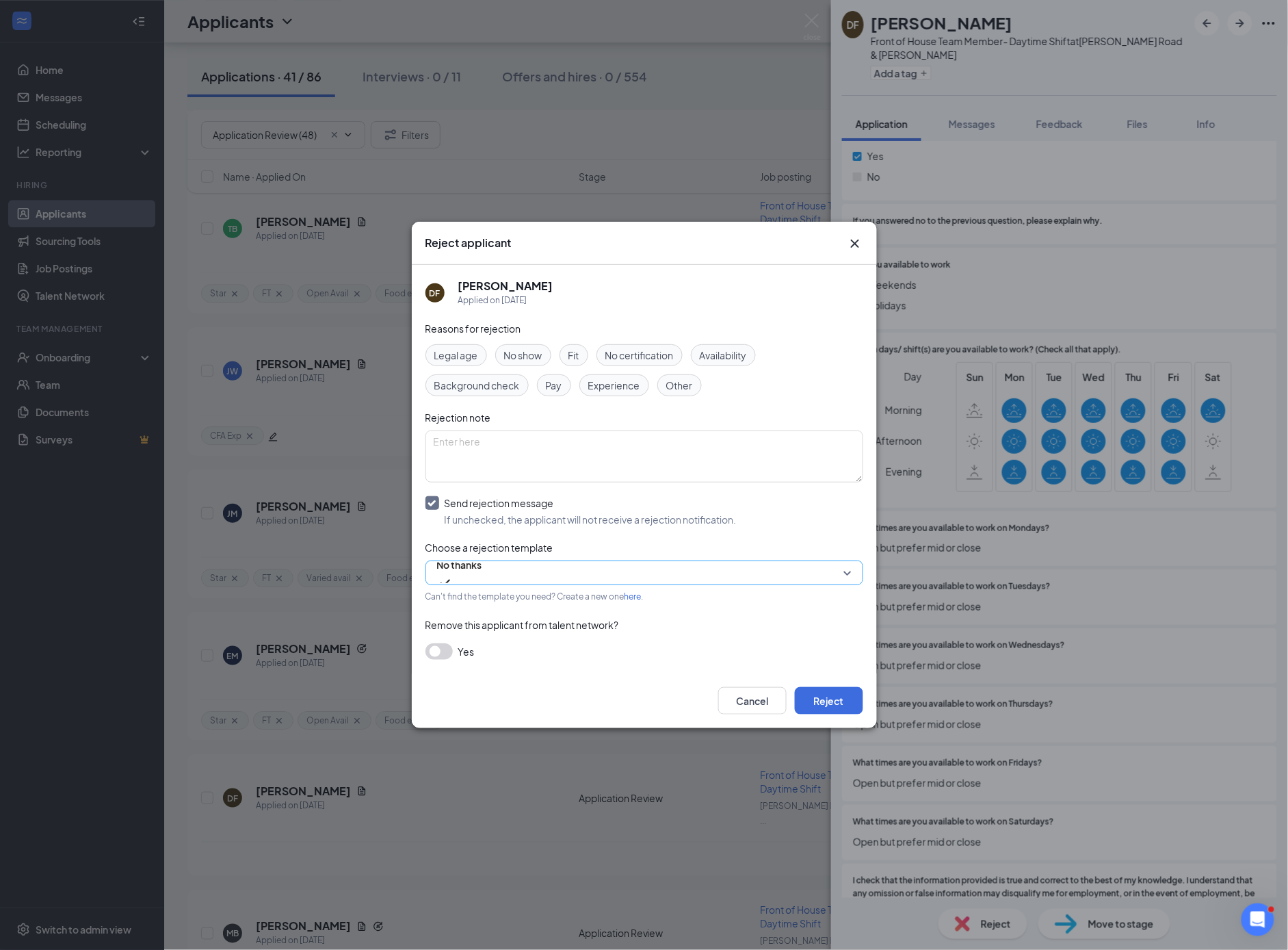
click at [483, 571] on span "No thanks" at bounding box center [459, 572] width 45 height 37
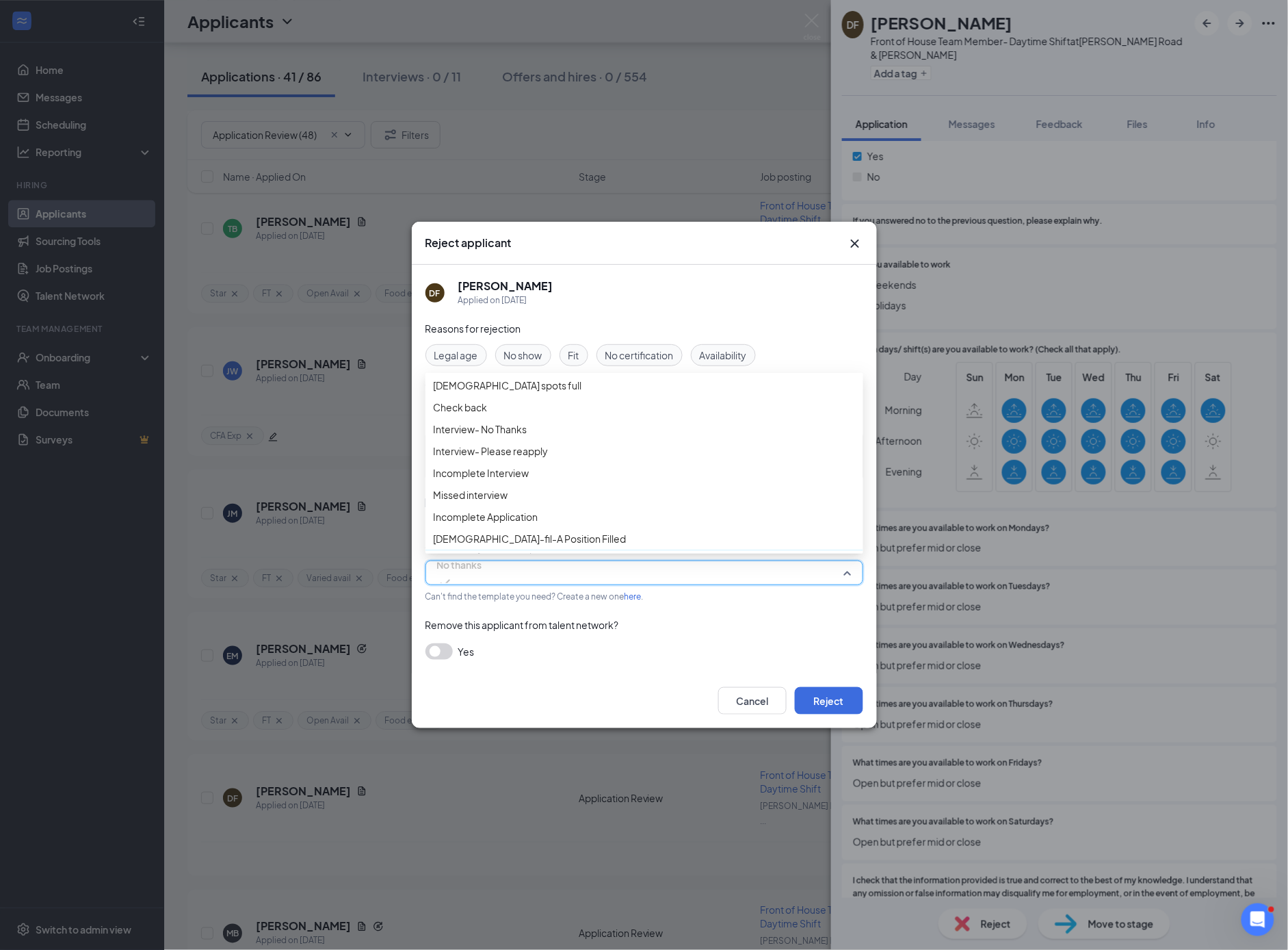
scroll to position [0, 0]
click at [480, 416] on span "Check back" at bounding box center [461, 409] width 54 height 15
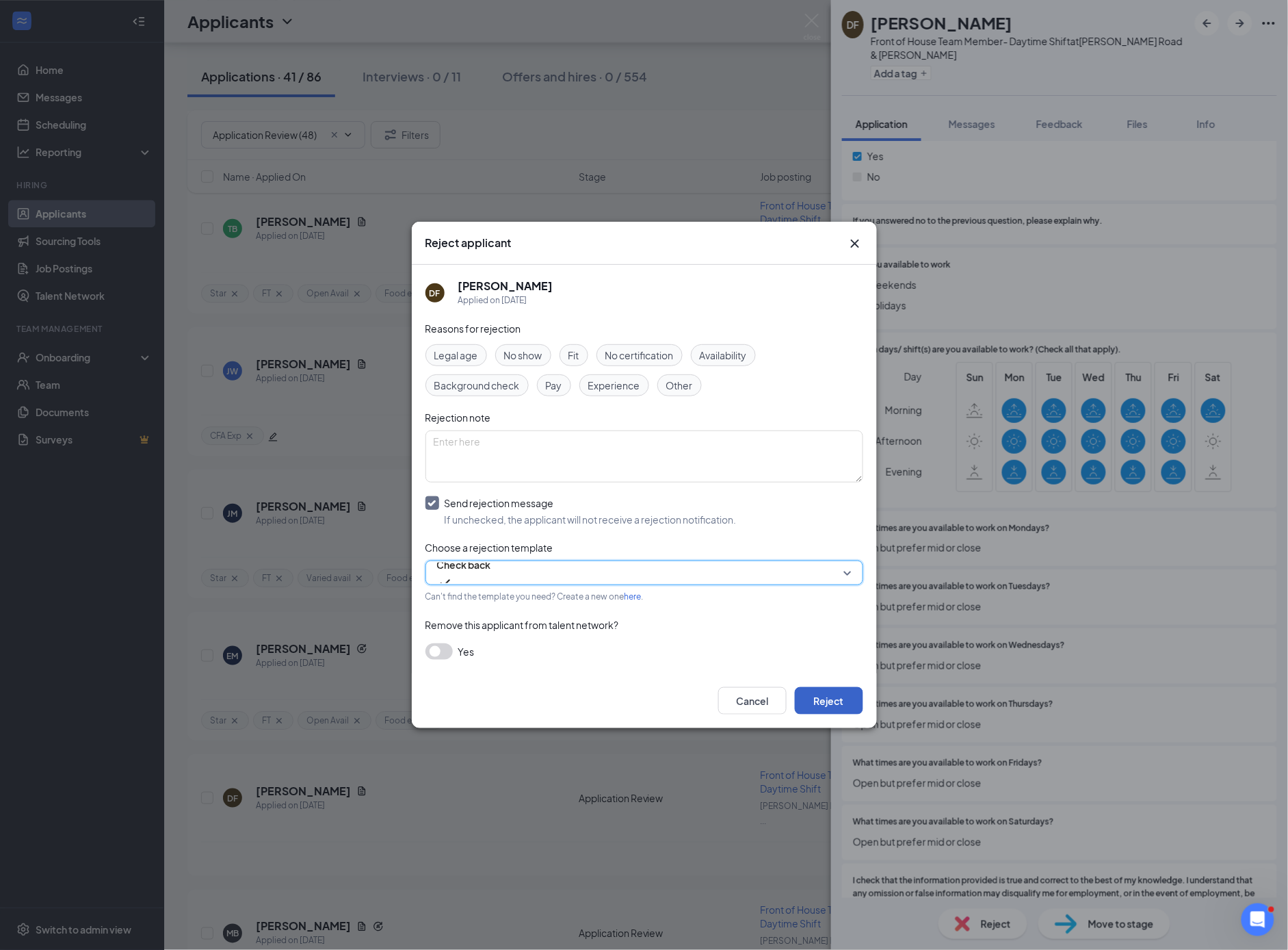
click at [825, 692] on button "Reject" at bounding box center [829, 701] width 69 height 27
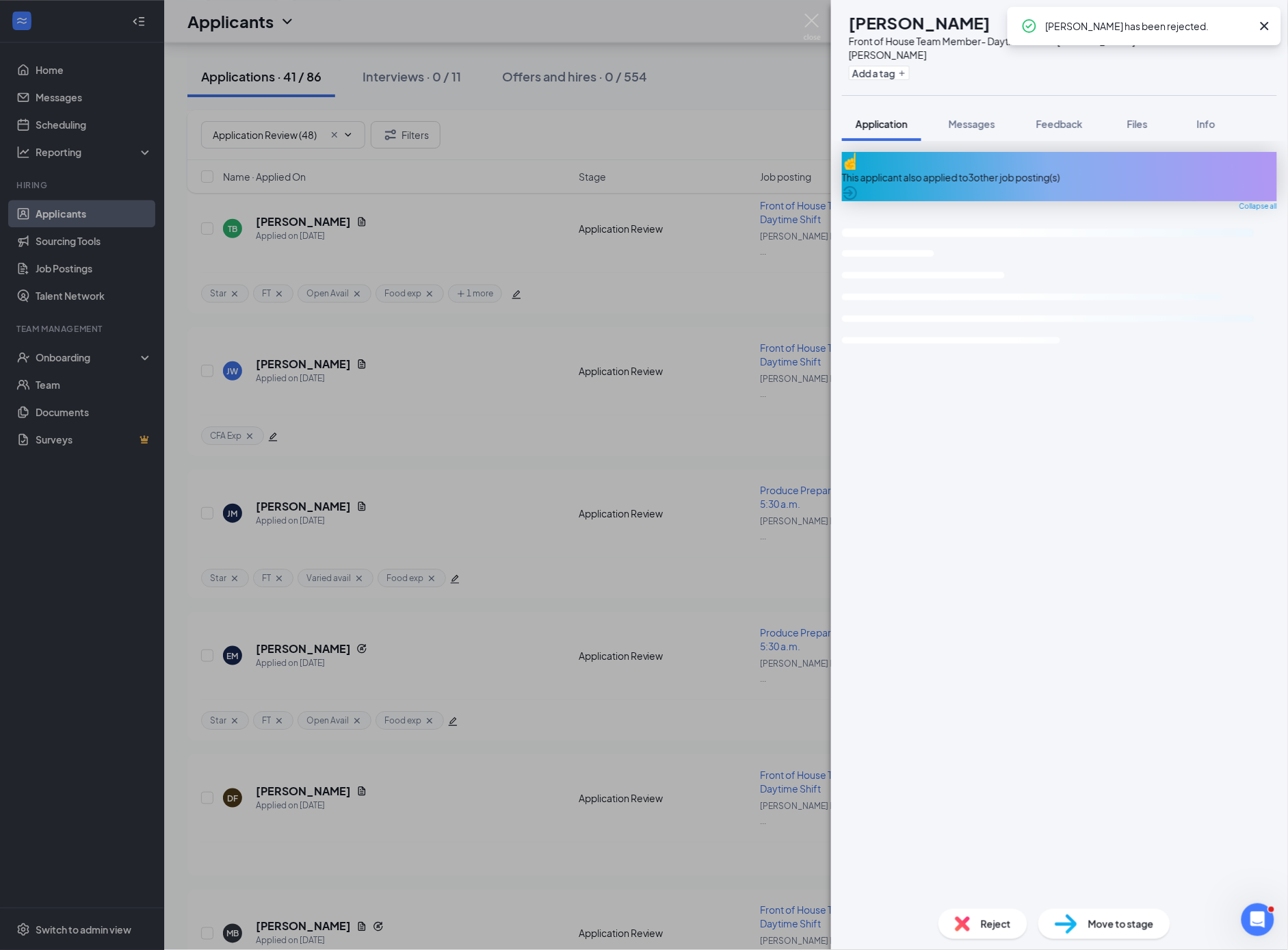
click at [435, 695] on div "MB [PERSON_NAME] Front of House Team Member- Daytime Shift at [PERSON_NAME] Roa…" at bounding box center [644, 475] width 1288 height 950
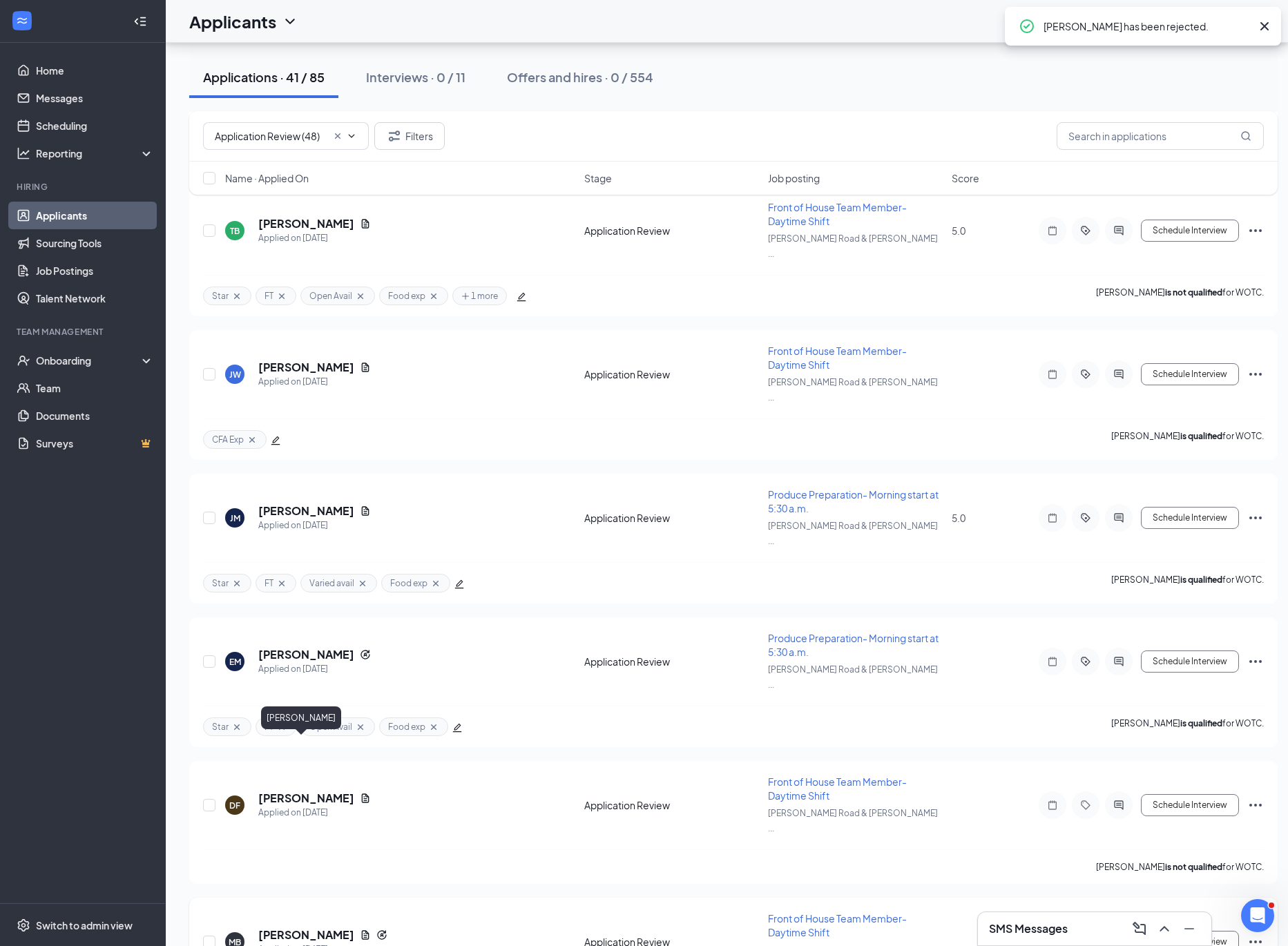
click at [301, 928] on h5 "[PERSON_NAME]" at bounding box center [306, 935] width 96 height 15
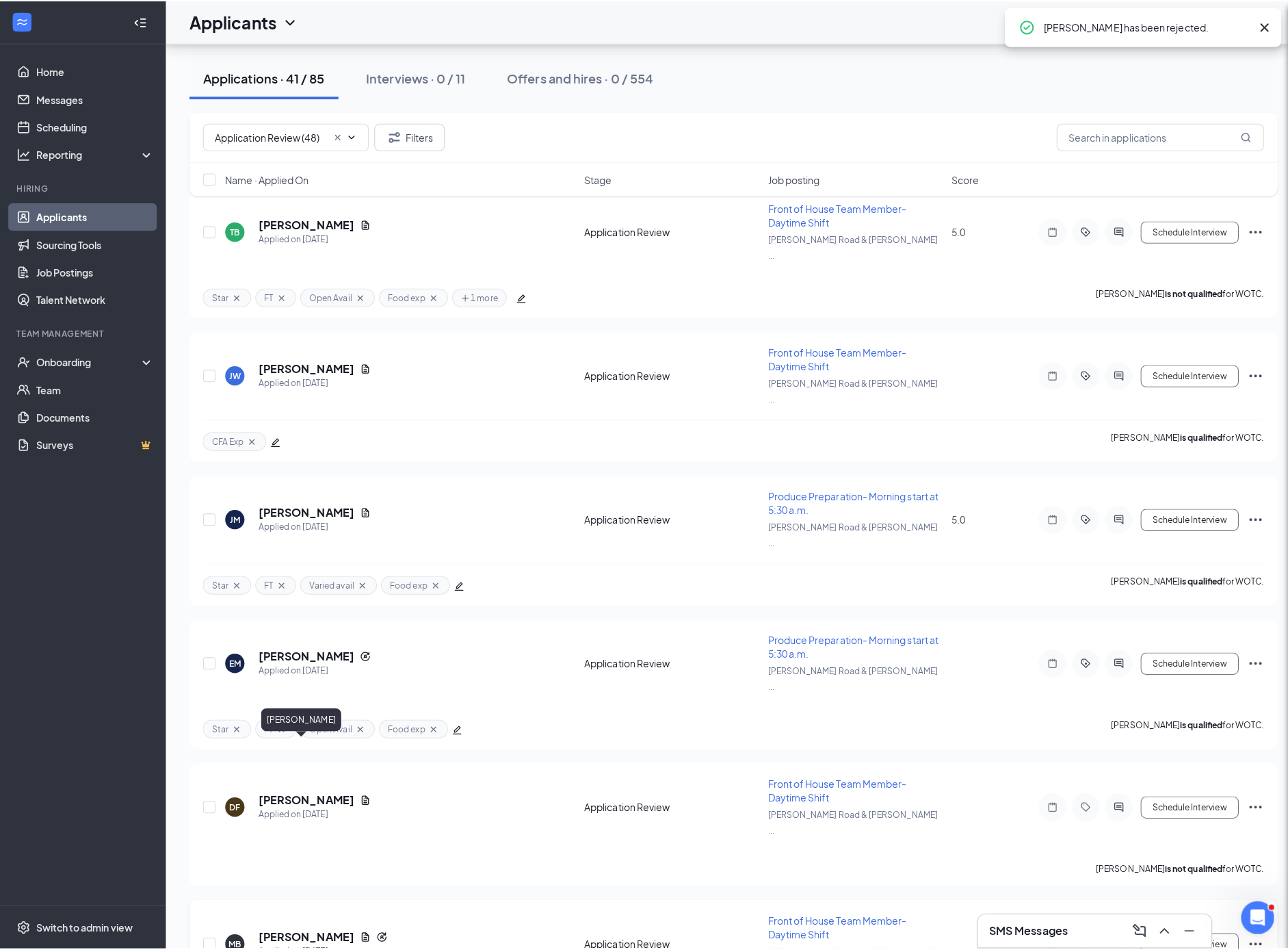
scroll to position [1062, 0]
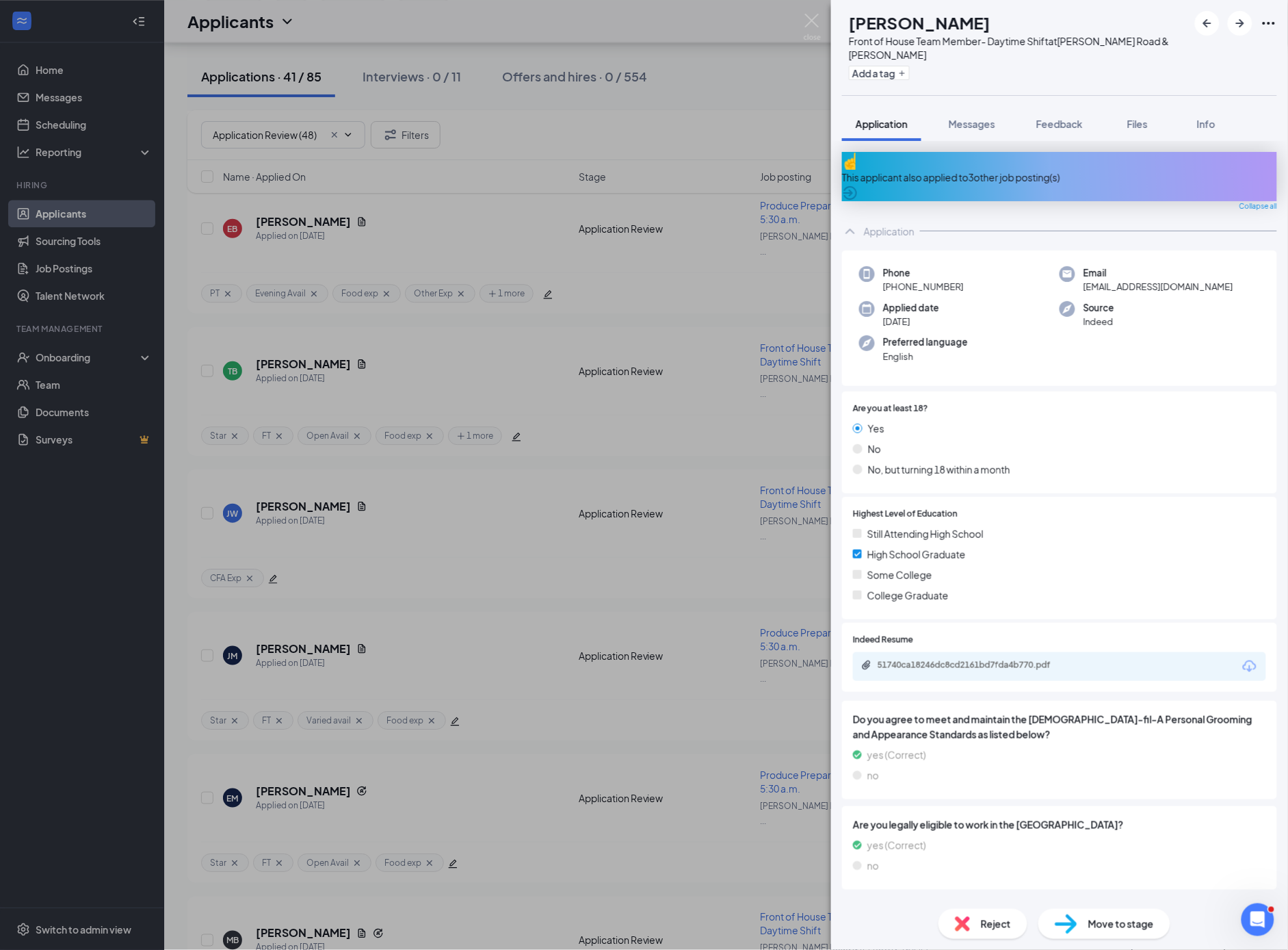
click at [1015, 172] on div "This applicant also applied to 3 other job posting(s)" at bounding box center [1059, 177] width 435 height 15
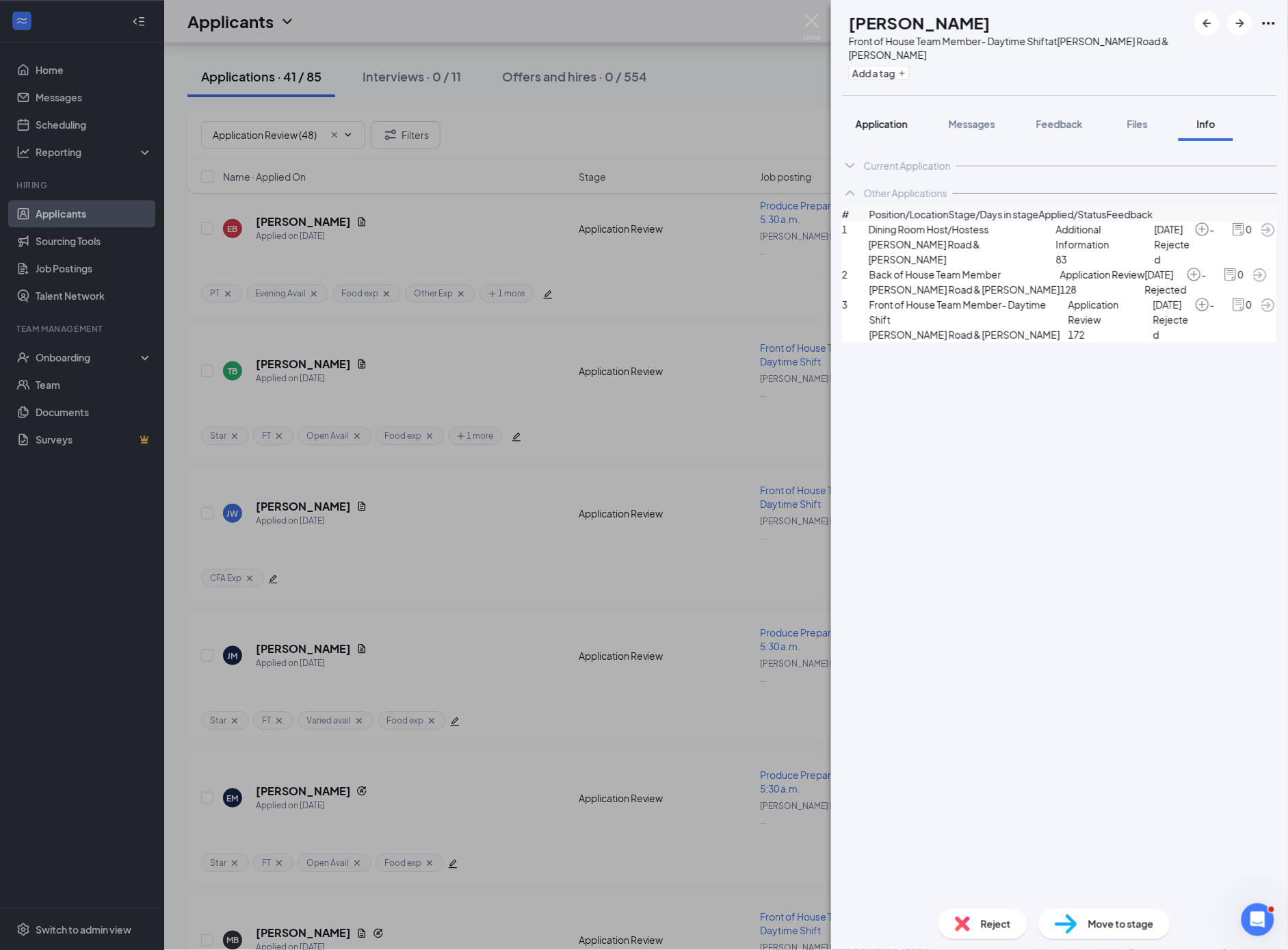
click at [887, 123] on span "Application" at bounding box center [881, 123] width 52 height 12
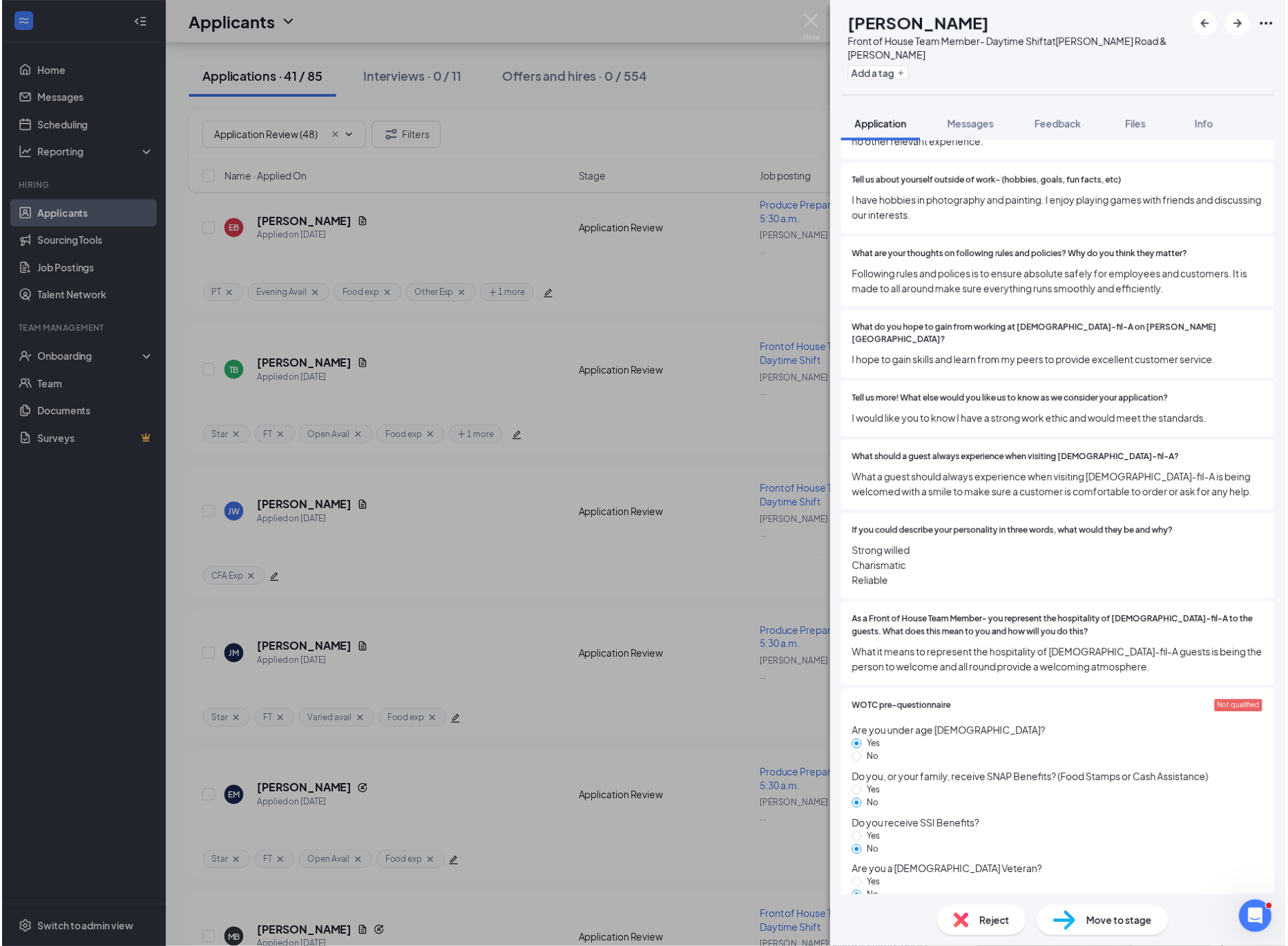
scroll to position [1738, 0]
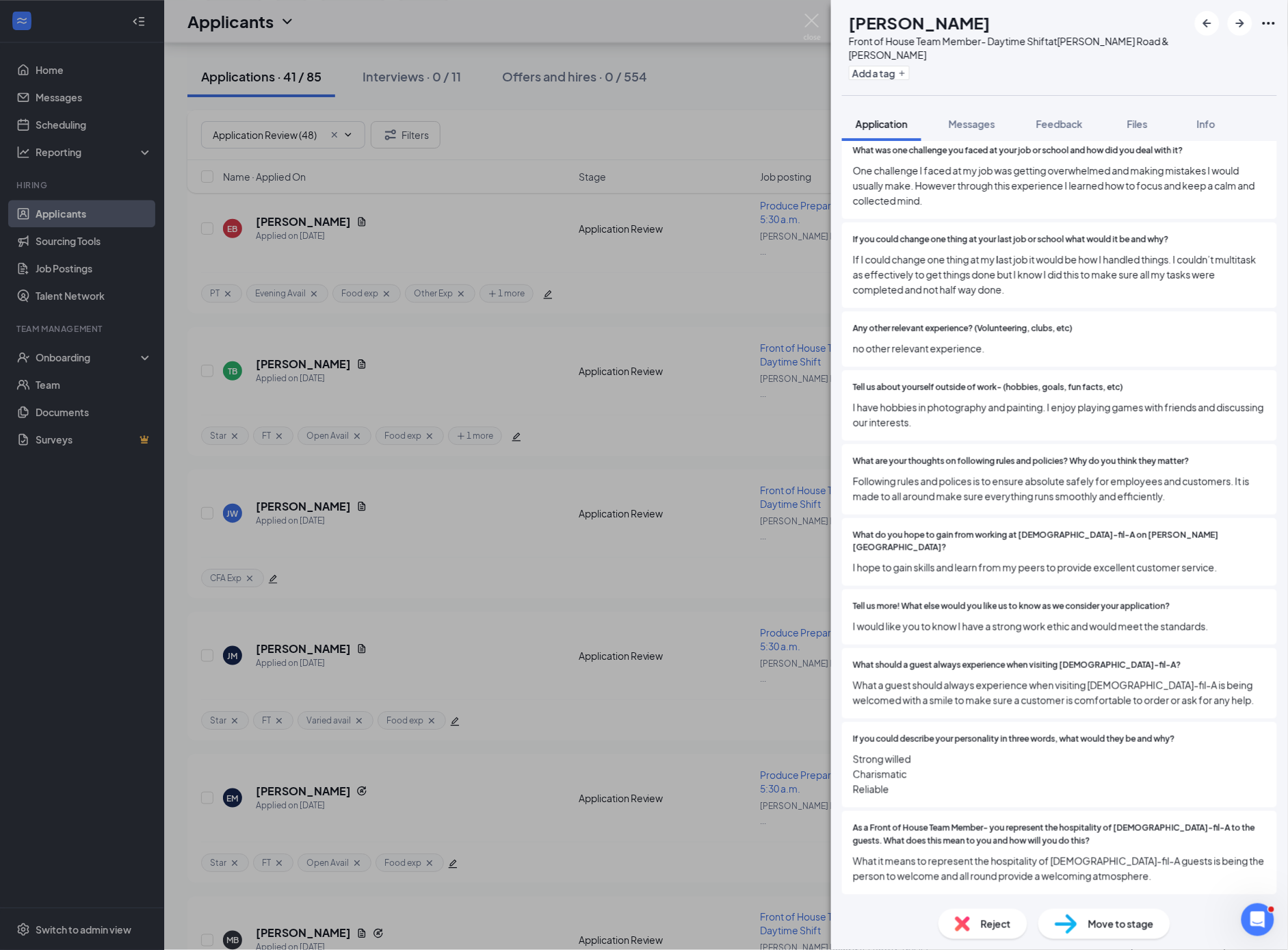
click at [279, 364] on div "MB [PERSON_NAME] Front of House Team Member- Daytime Shift at [PERSON_NAME] Roa…" at bounding box center [644, 475] width 1288 height 950
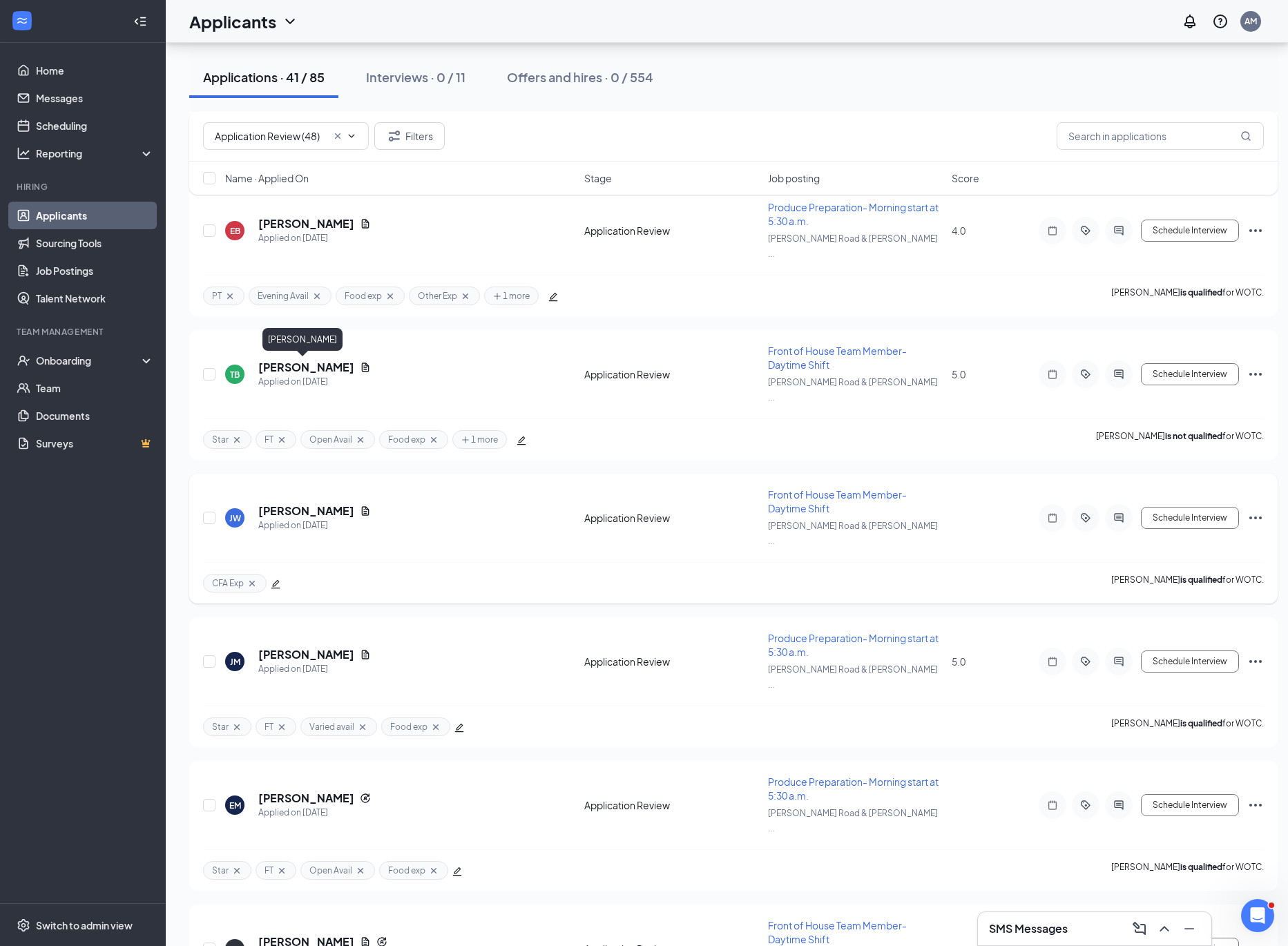
click at [284, 504] on h5 "[PERSON_NAME]" at bounding box center [306, 511] width 96 height 15
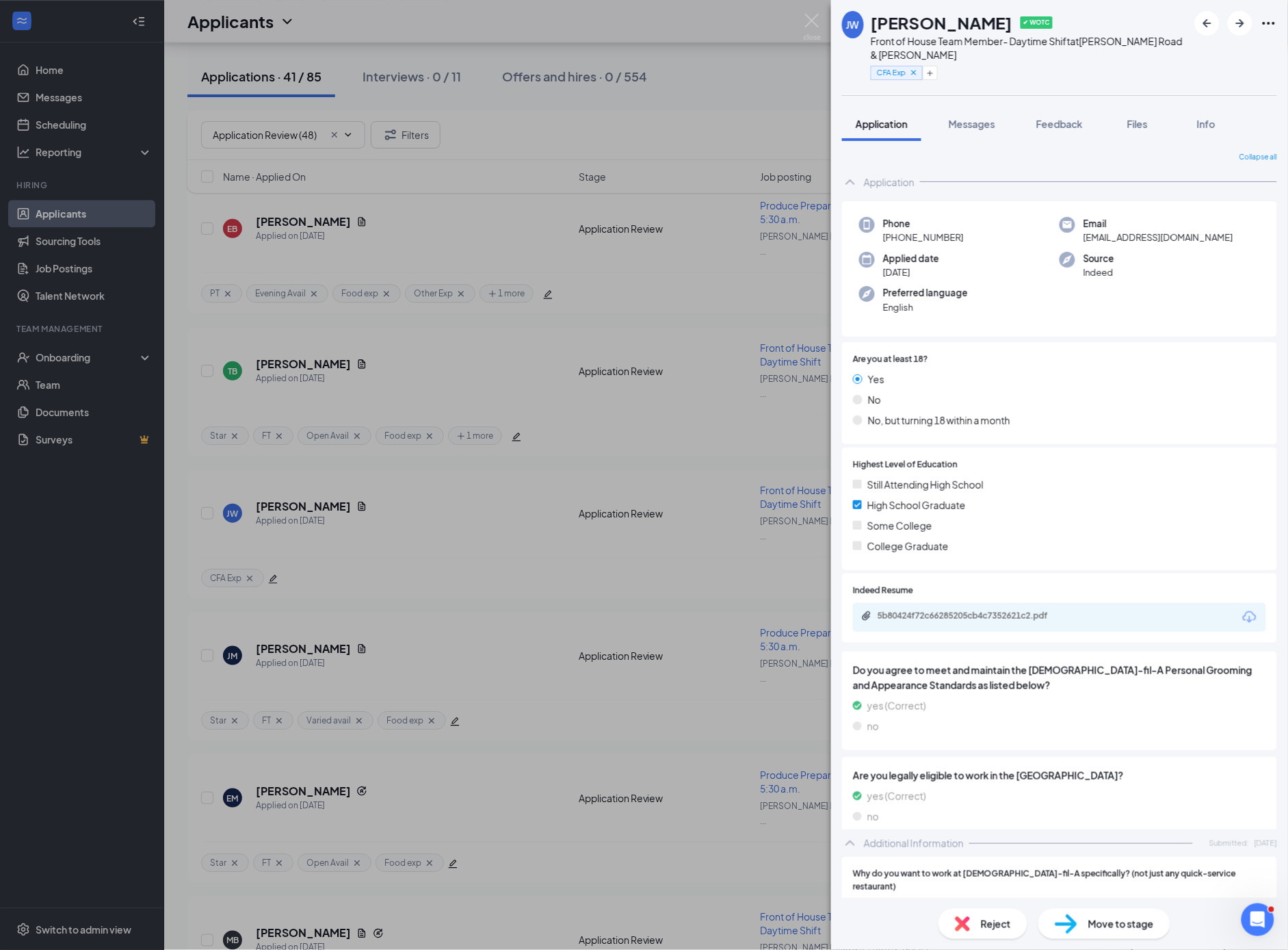
click at [987, 924] on span "Reject" at bounding box center [995, 923] width 30 height 15
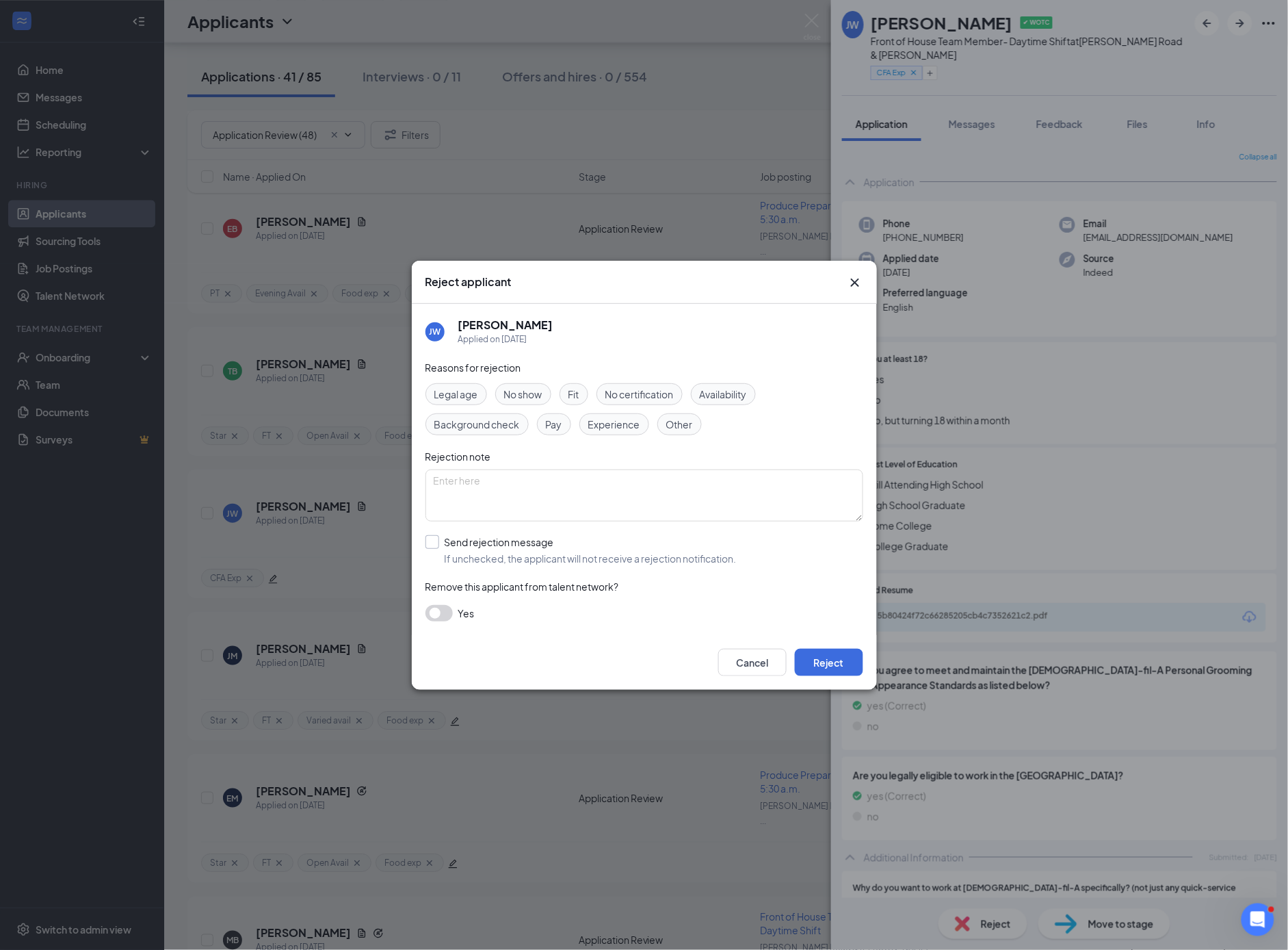
click at [426, 542] on input "Send rejection message If unchecked, the applicant will not receive a rejection…" at bounding box center [581, 550] width 312 height 30
checkbox input "true"
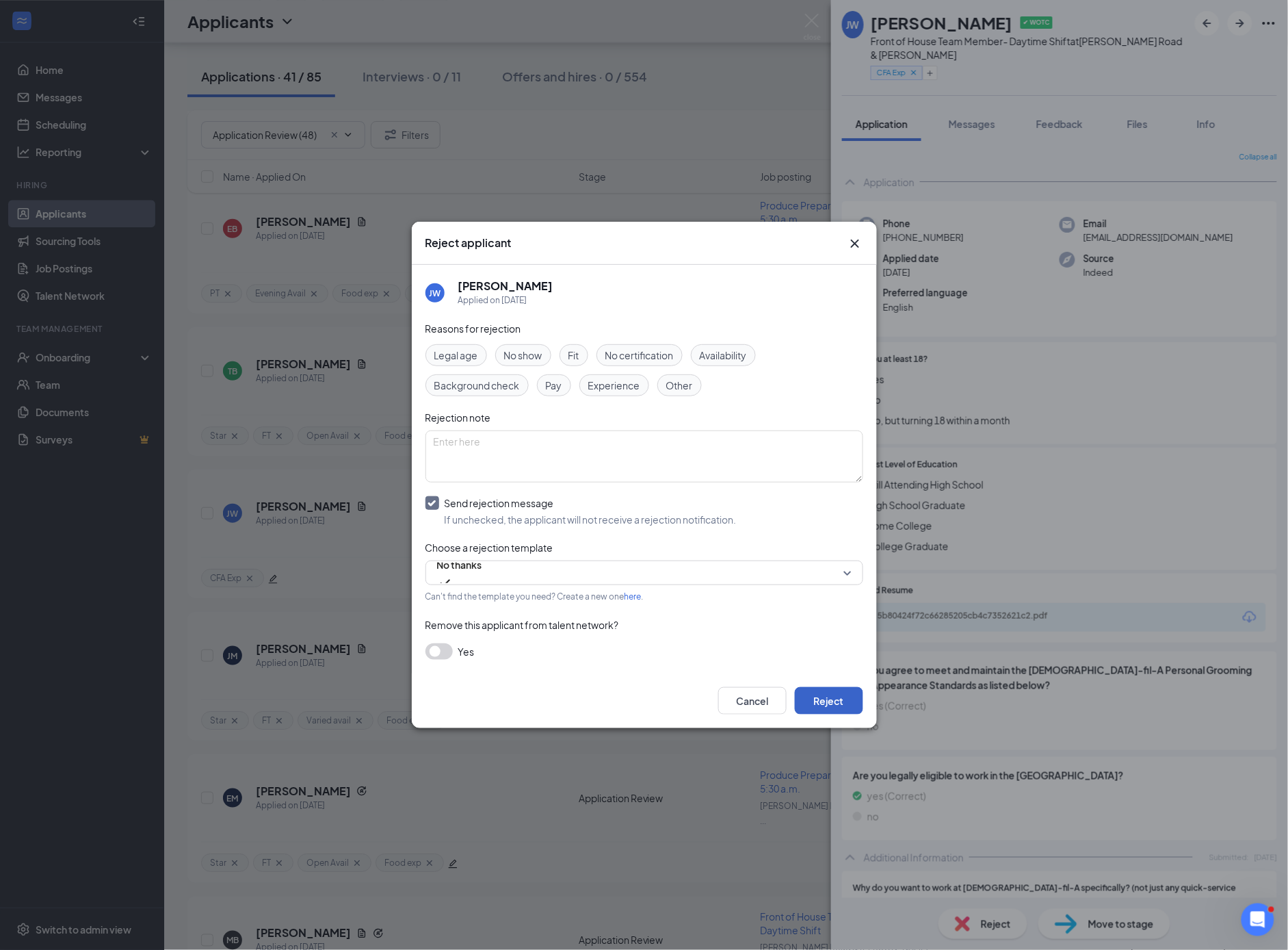
drag, startPoint x: 861, startPoint y: 700, endPoint x: 847, endPoint y: 694, distance: 15.2
click at [860, 700] on button "Reject" at bounding box center [829, 701] width 69 height 27
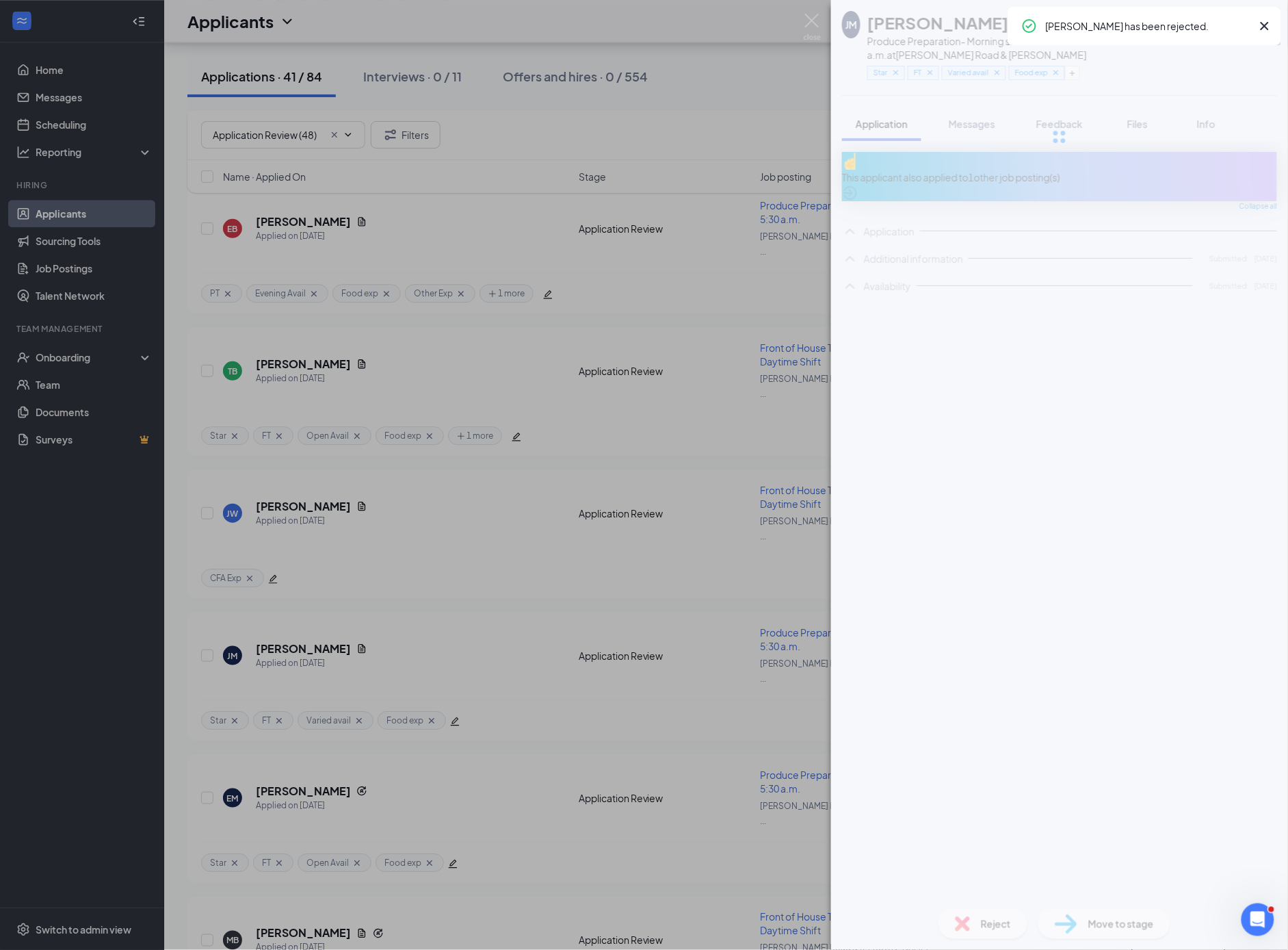
click at [443, 624] on div "[PERSON_NAME] ✔ WOTC Produce Preparation- Morning start at 5:30 a.m. at [PERSON…" at bounding box center [644, 475] width 1288 height 950
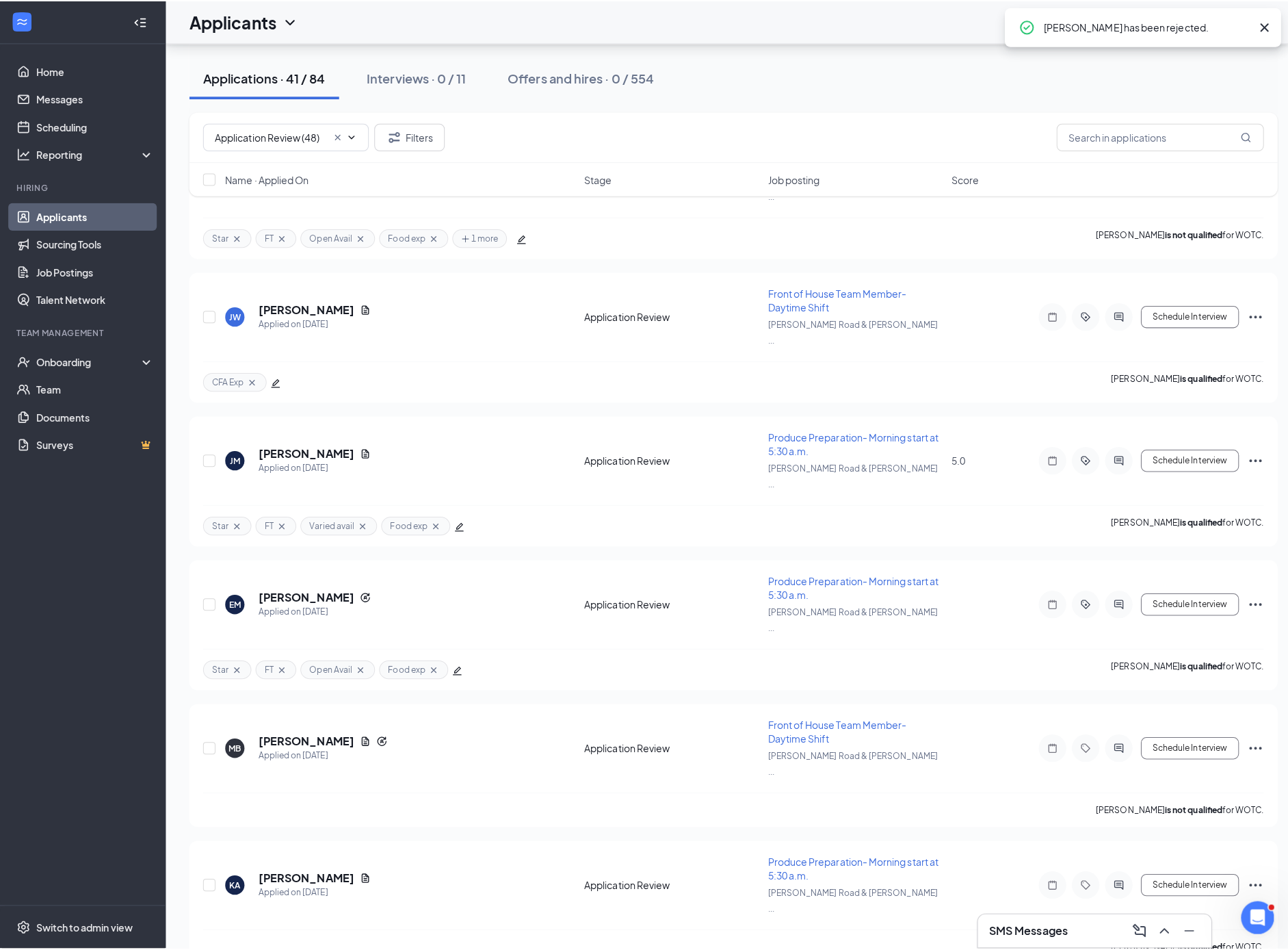
scroll to position [1308, 0]
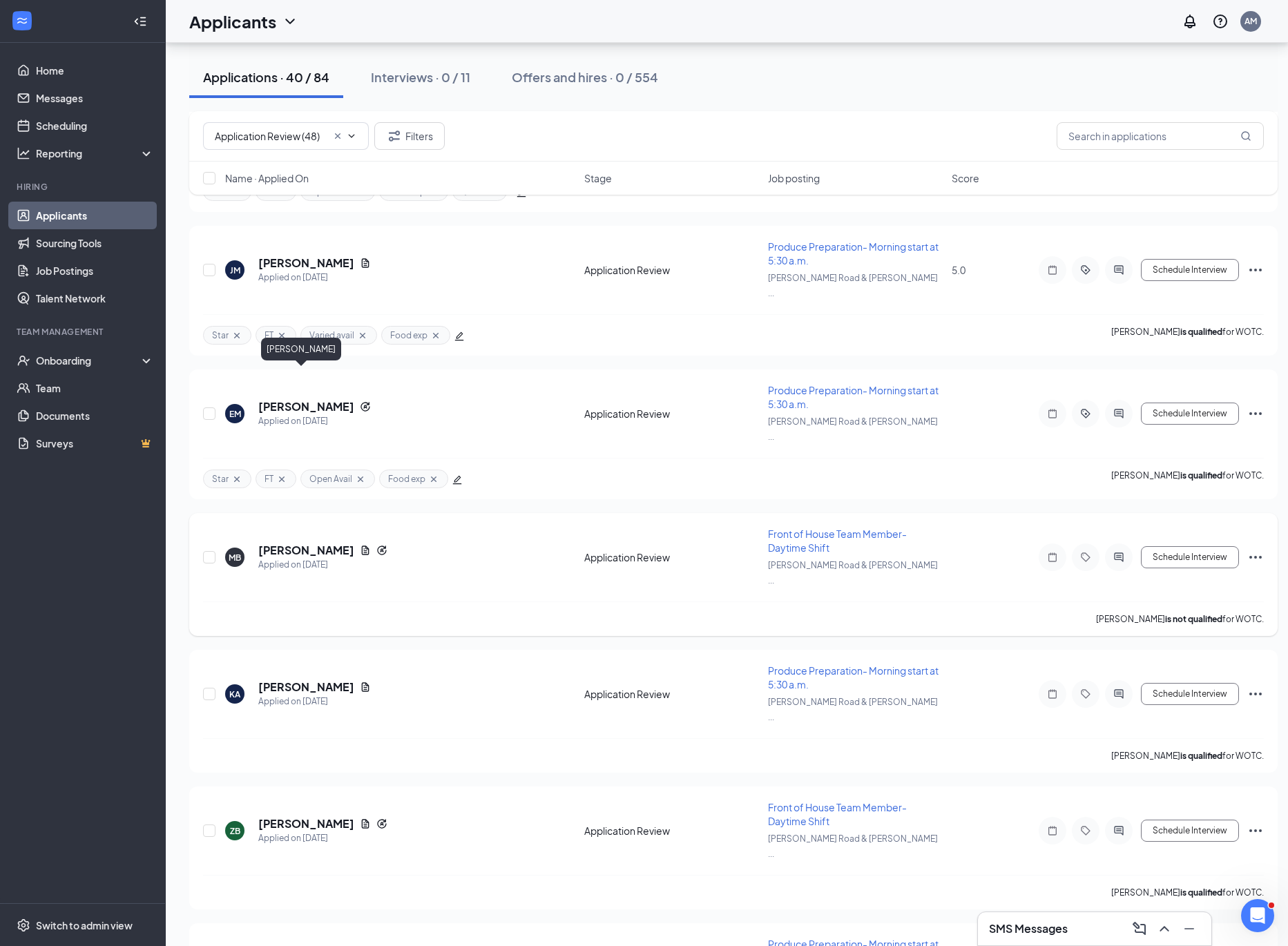
click at [300, 543] on h5 "[PERSON_NAME]" at bounding box center [306, 550] width 96 height 15
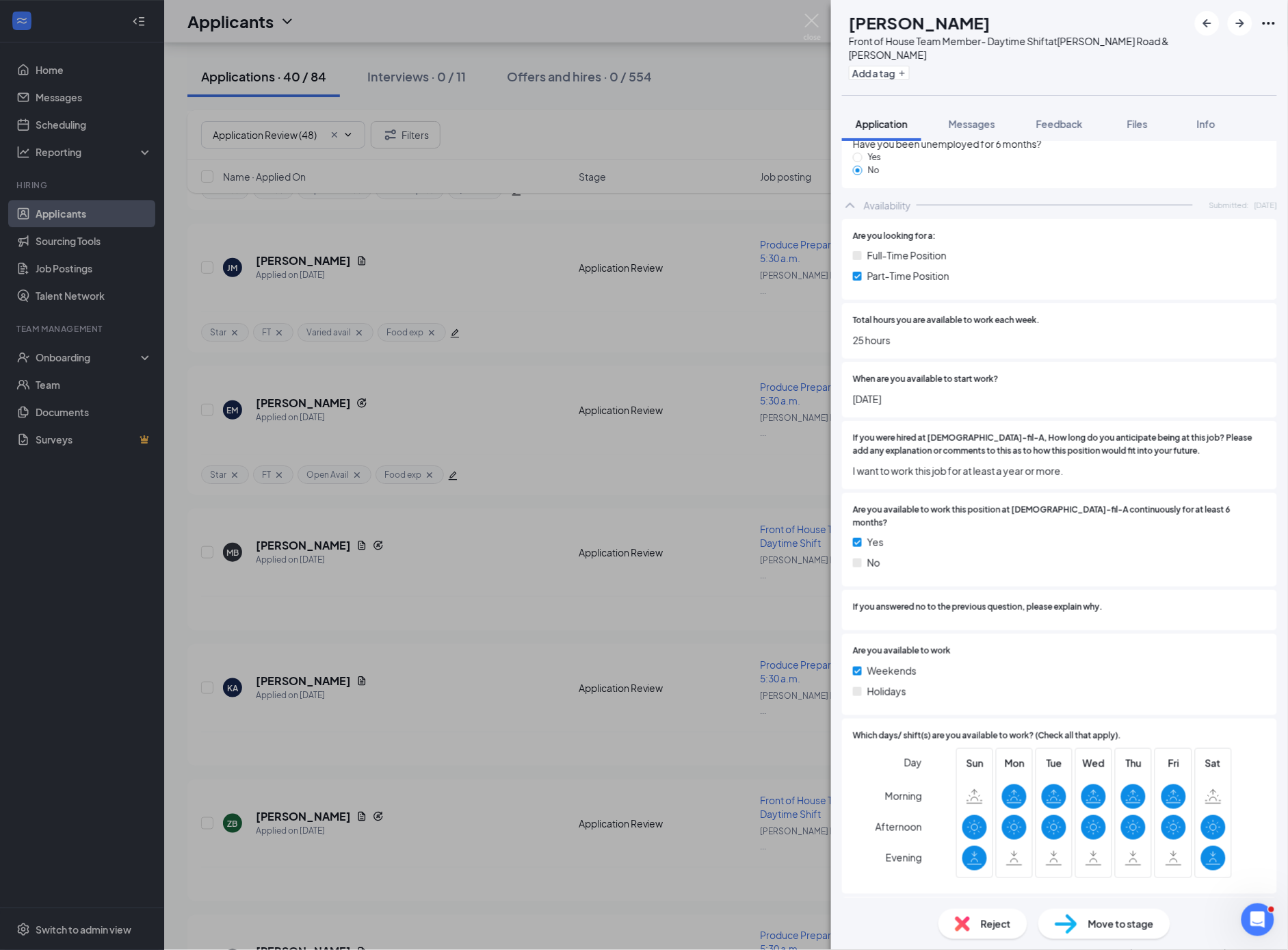
scroll to position [2663, 0]
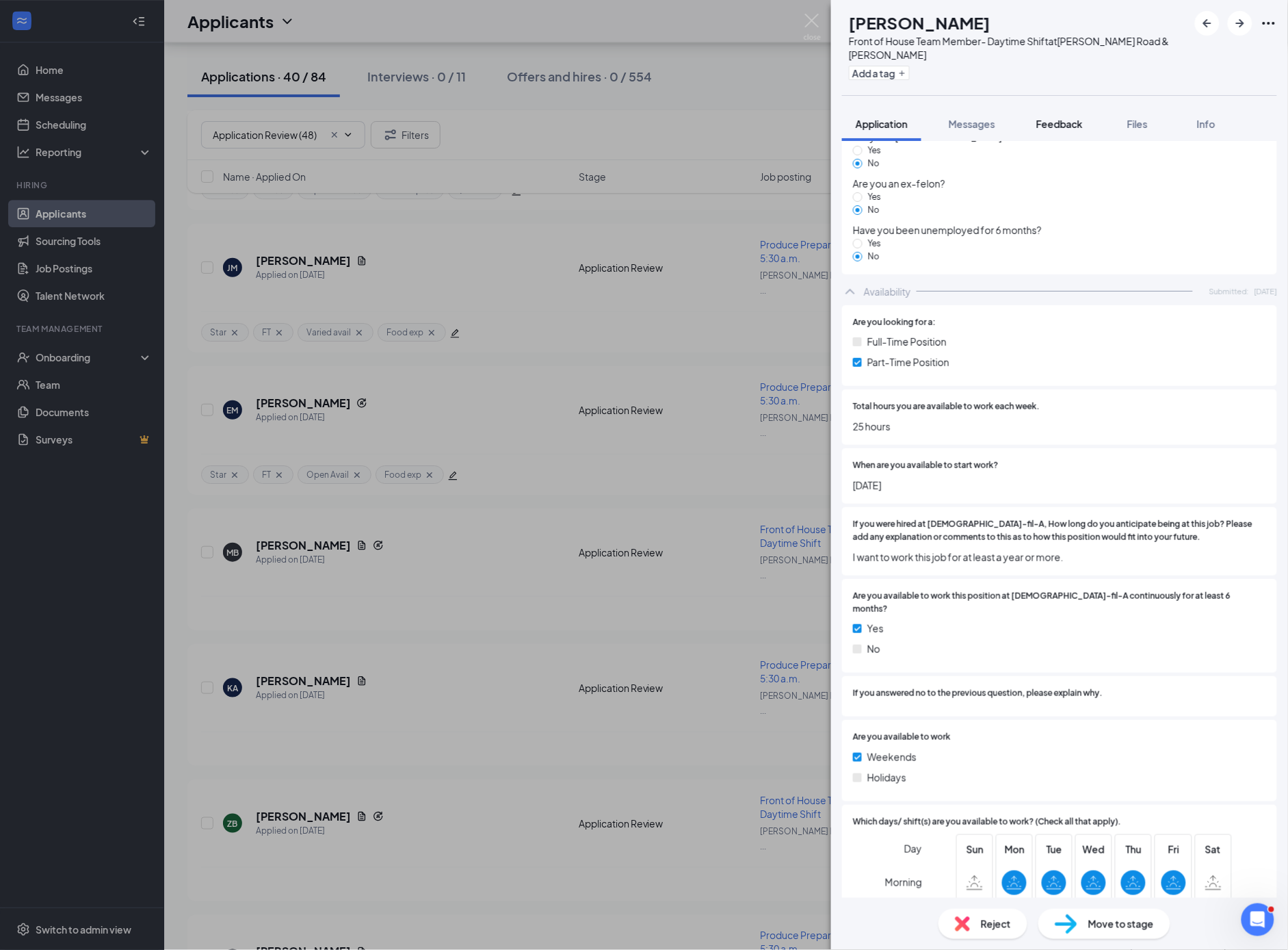
click at [1062, 122] on span "Feedback" at bounding box center [1059, 123] width 47 height 12
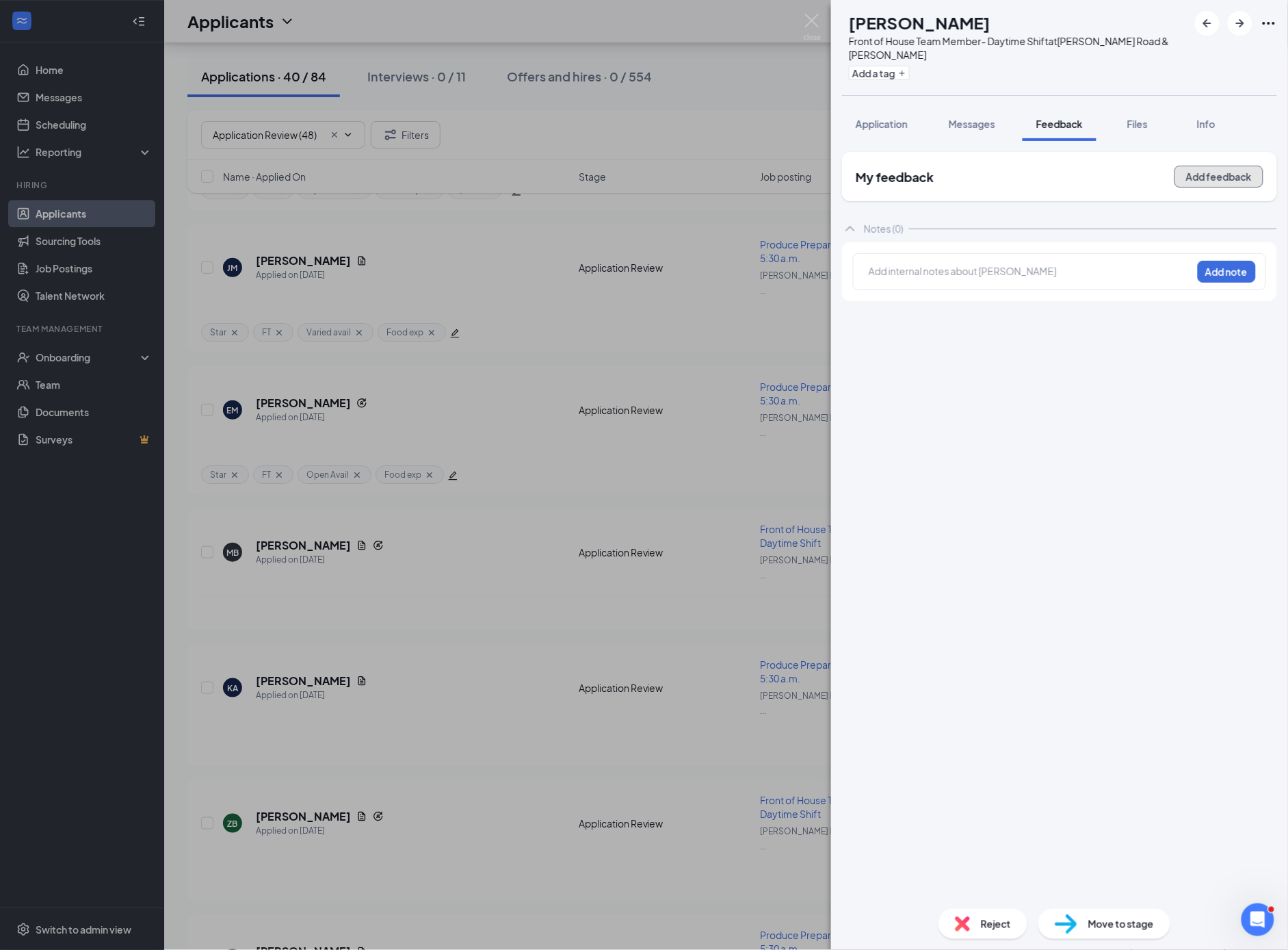
click at [1209, 180] on button "Add feedback" at bounding box center [1219, 176] width 89 height 22
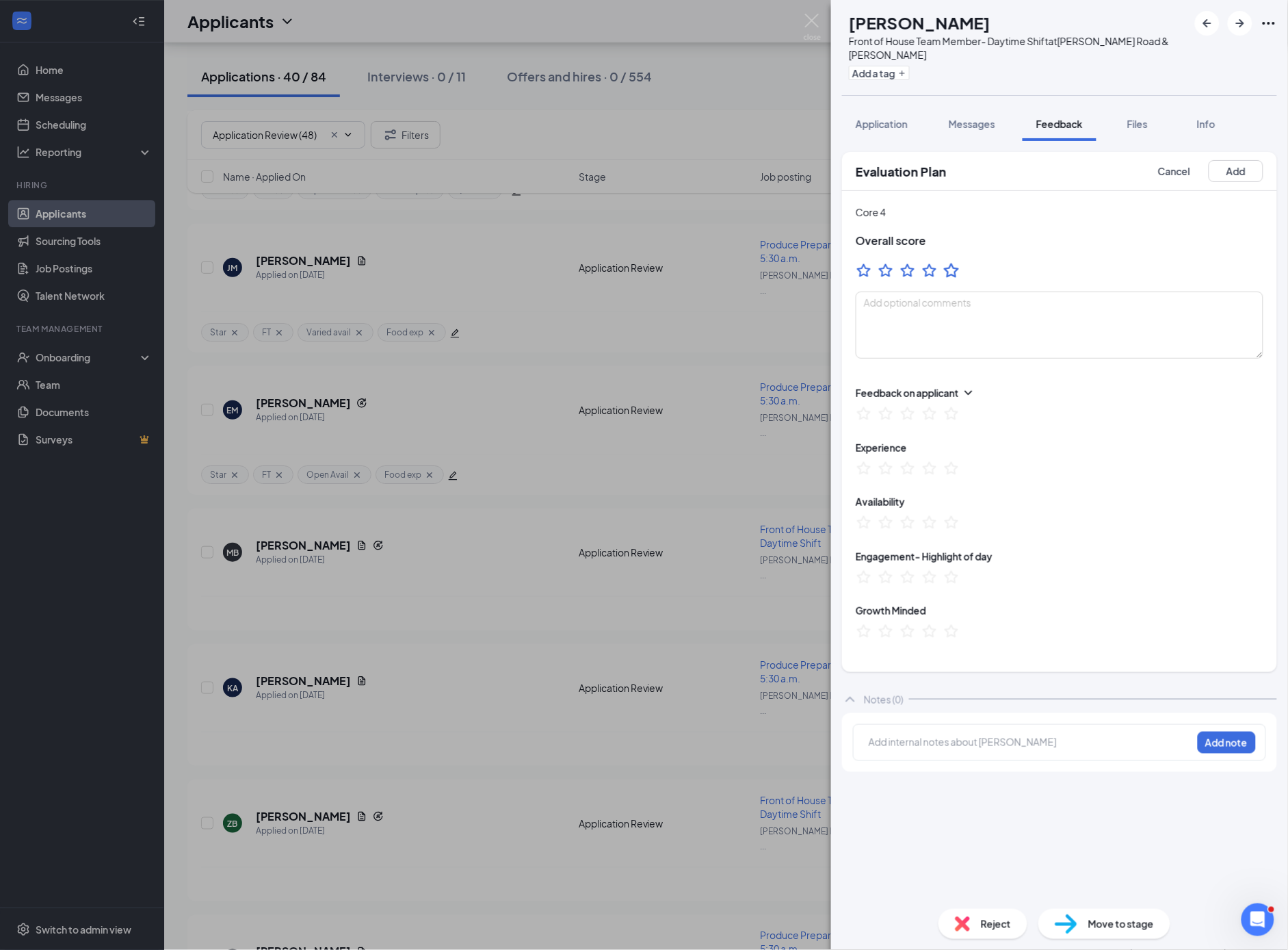
click at [954, 272] on icon "StarBorder" at bounding box center [951, 270] width 17 height 17
click at [897, 72] on button "Add a tag" at bounding box center [879, 73] width 61 height 15
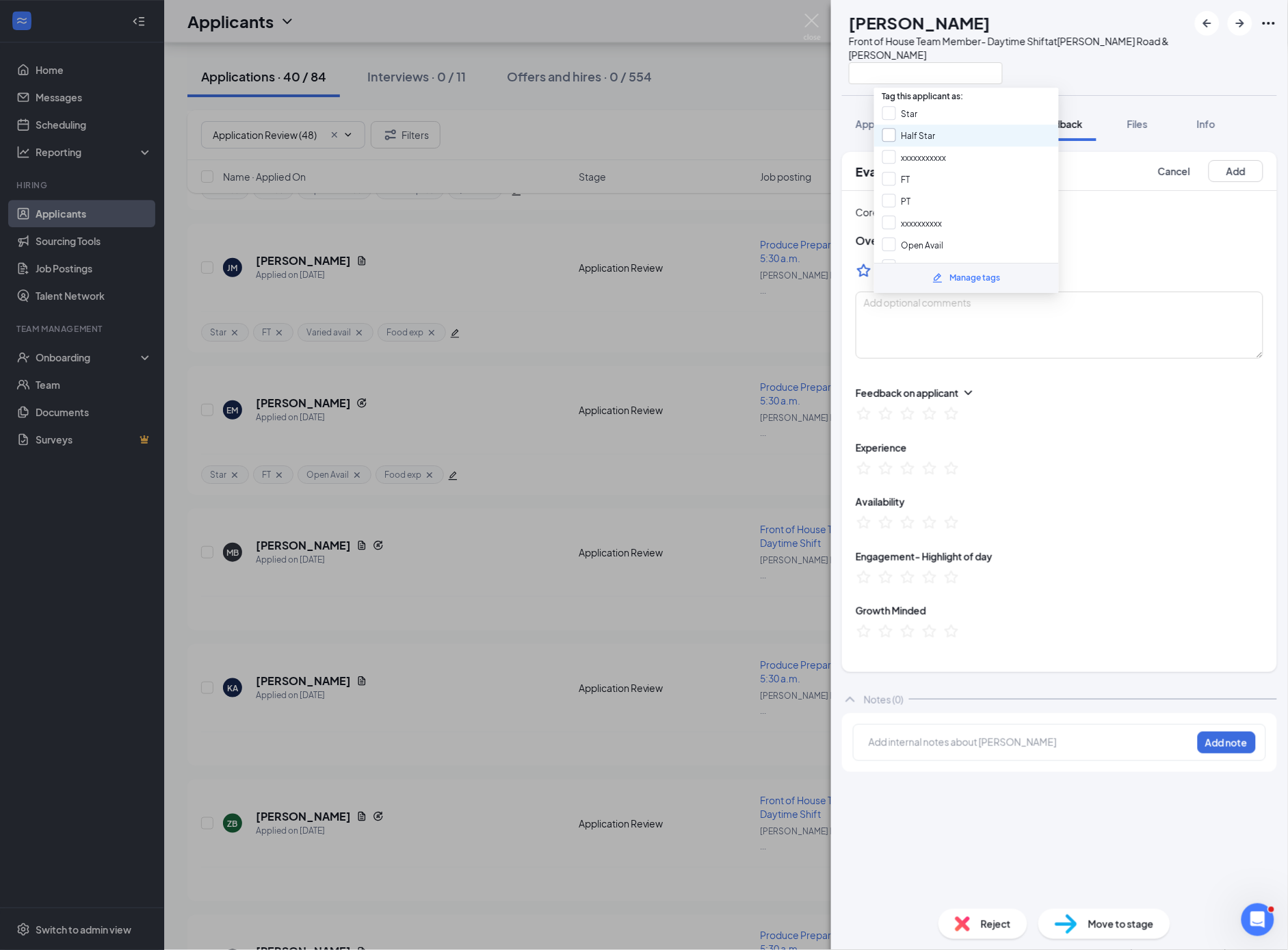
click at [889, 137] on input "Half Star" at bounding box center [910, 135] width 53 height 15
checkbox input "true"
click at [890, 239] on input "Open Avail" at bounding box center [913, 245] width 61 height 15
checkbox input "true"
click at [892, 111] on input "Star" at bounding box center [900, 113] width 36 height 15
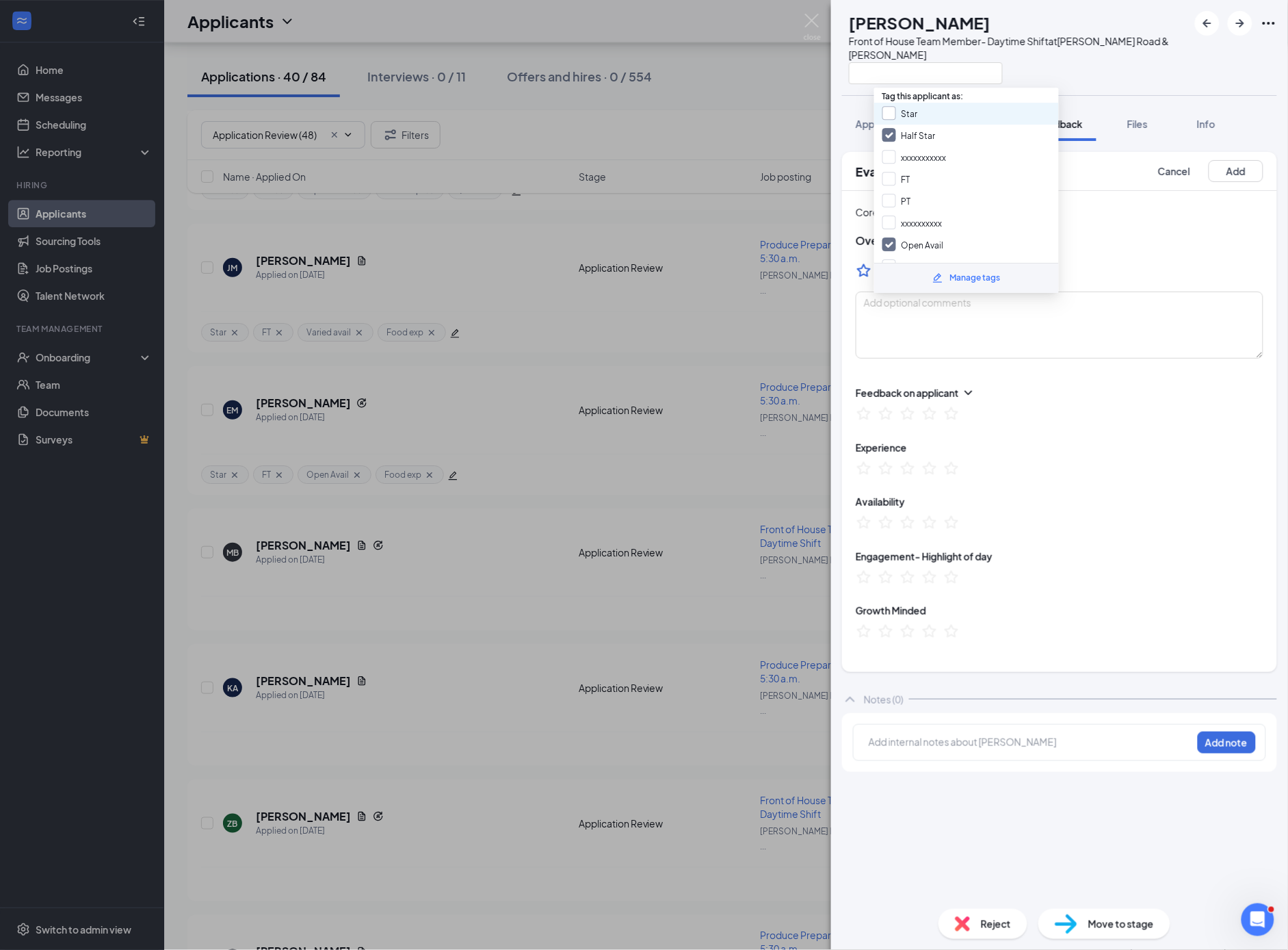
checkbox input "true"
click at [889, 134] on input "Half Star" at bounding box center [910, 135] width 53 height 15
checkbox input "false"
click at [889, 181] on input "Food exp" at bounding box center [910, 188] width 56 height 15
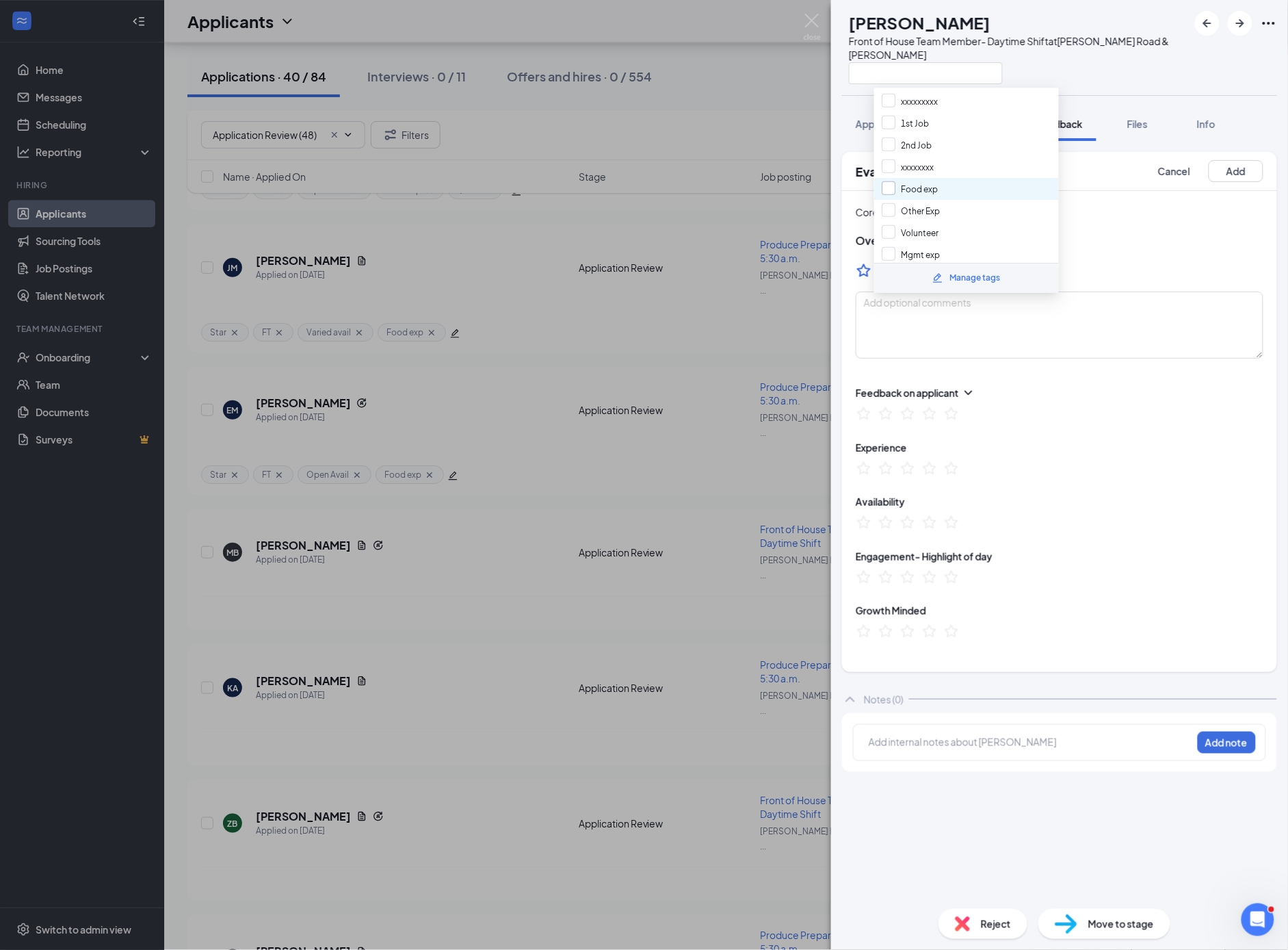
checkbox input "true"
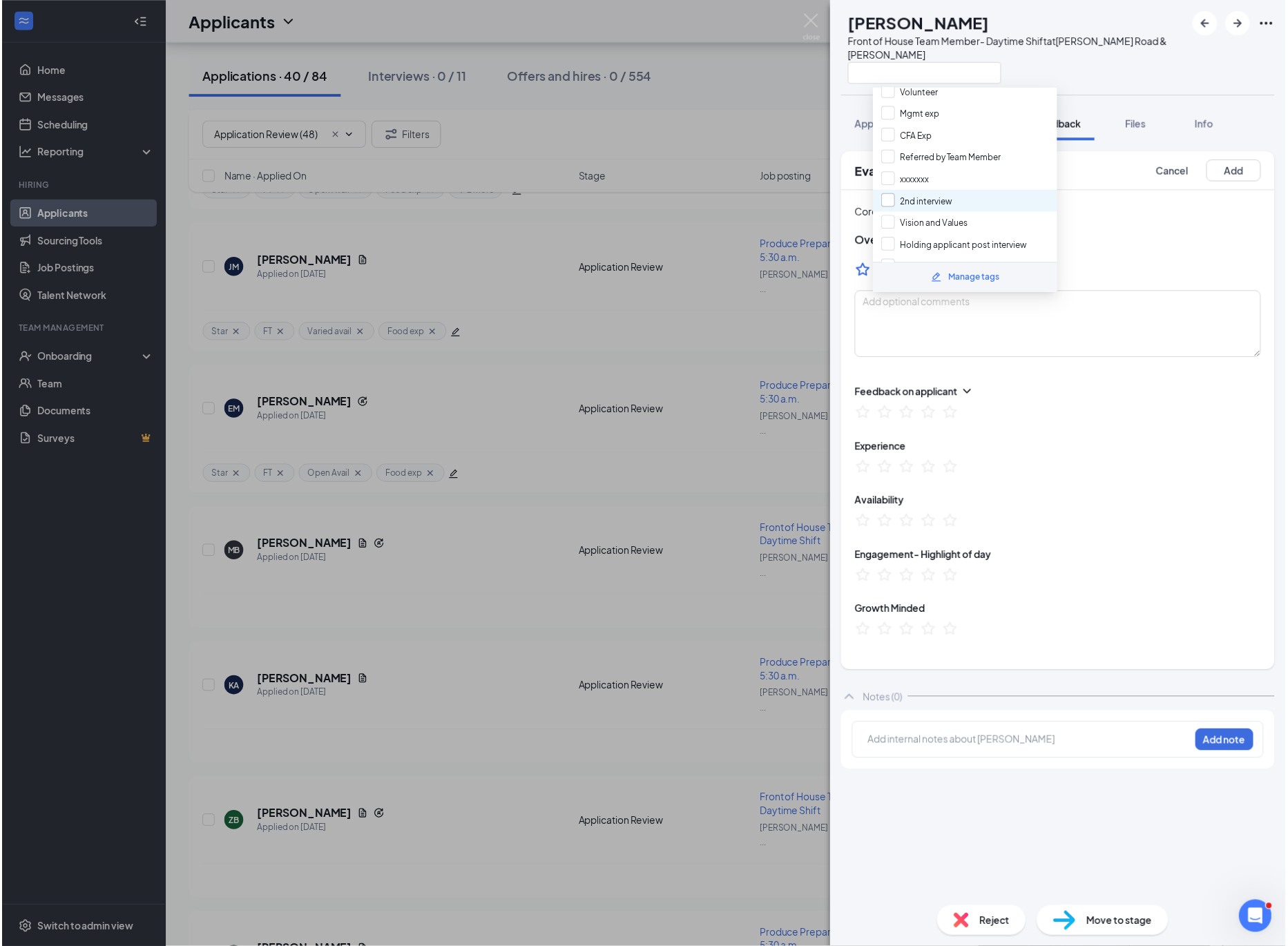
scroll to position [423, 0]
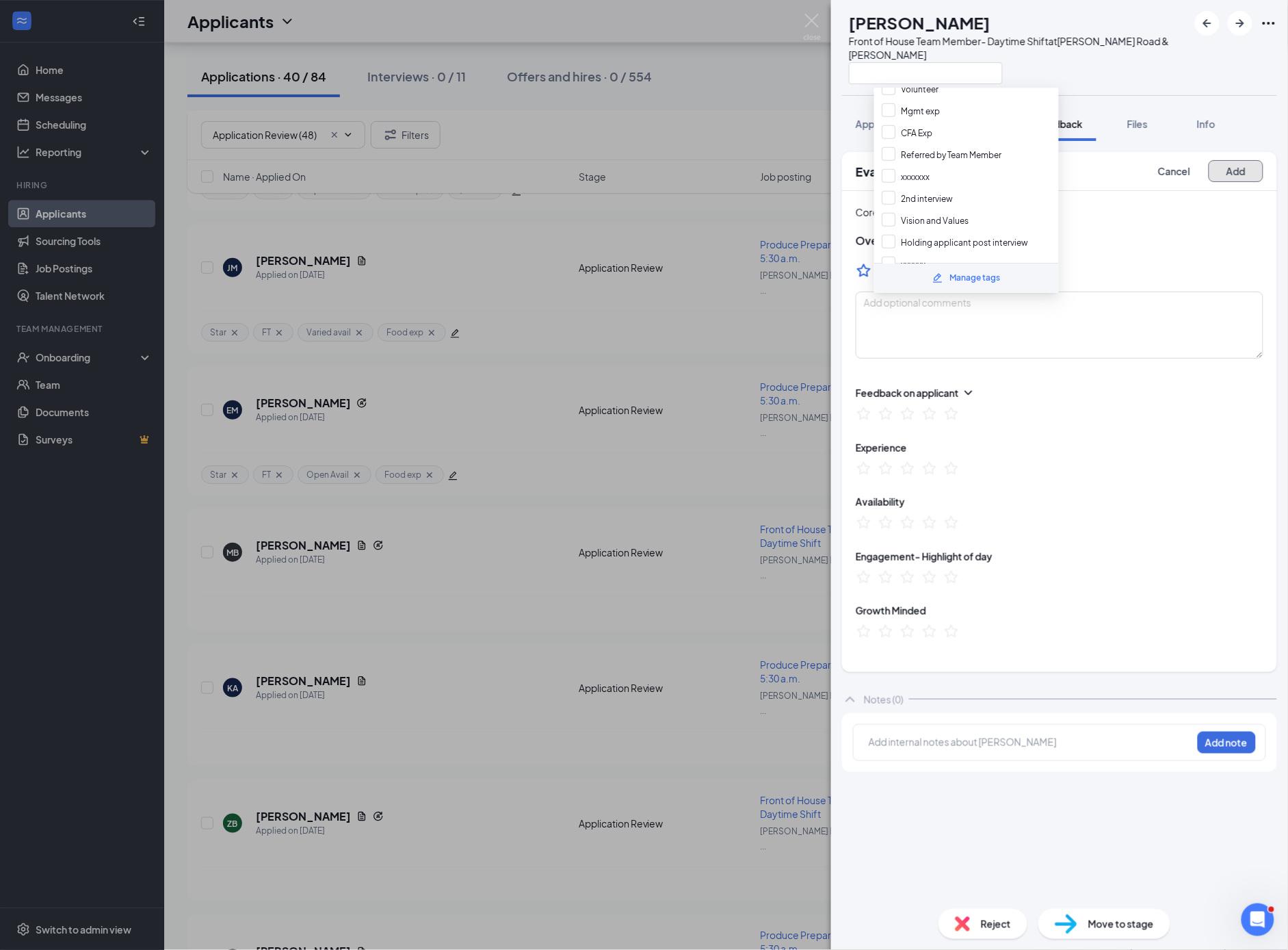
click at [1234, 170] on button "Add" at bounding box center [1237, 171] width 55 height 22
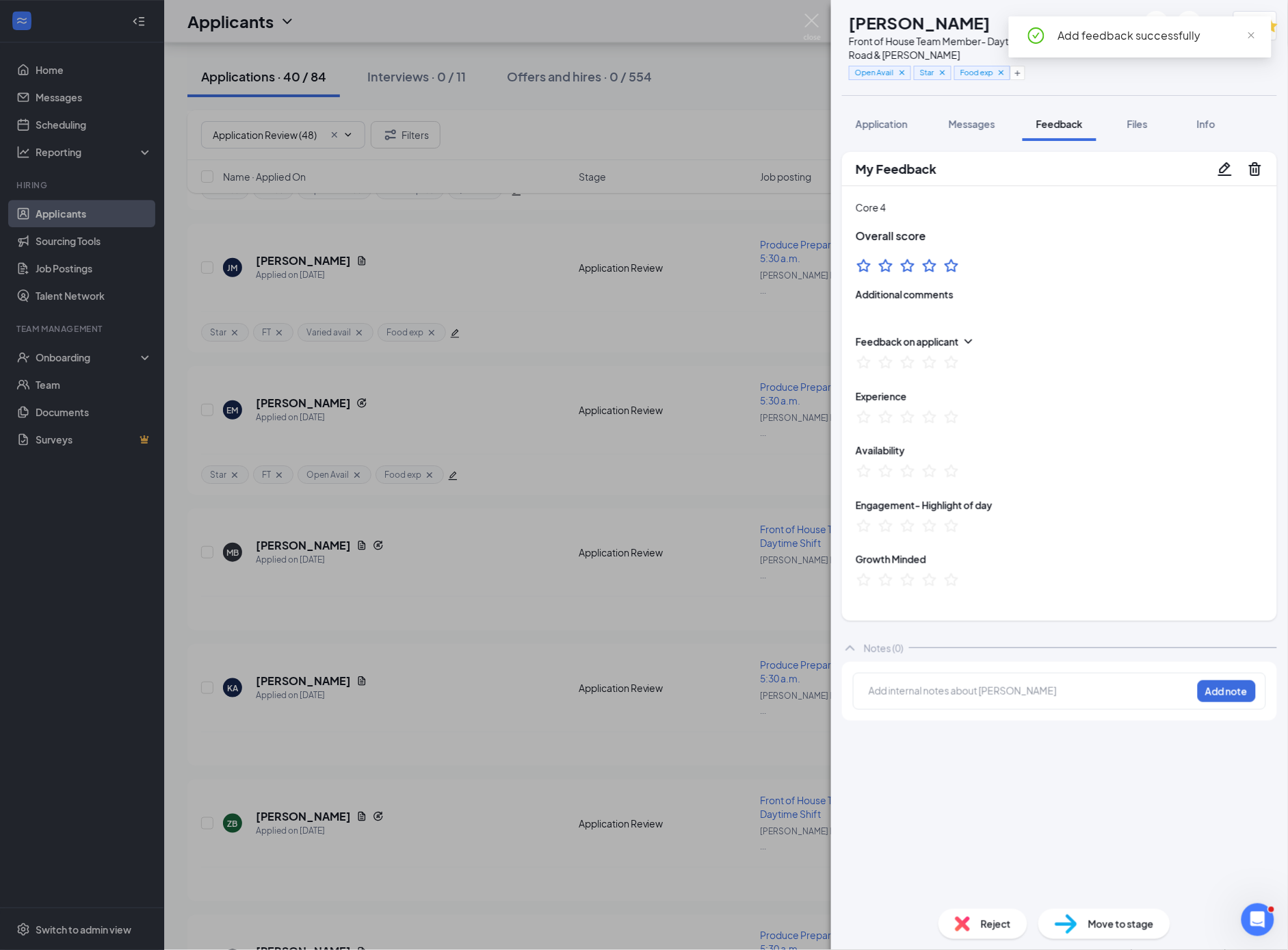
click at [527, 518] on div "MB [PERSON_NAME] Front of House Team Member- Daytime Shift at [PERSON_NAME] Roa…" at bounding box center [644, 475] width 1288 height 950
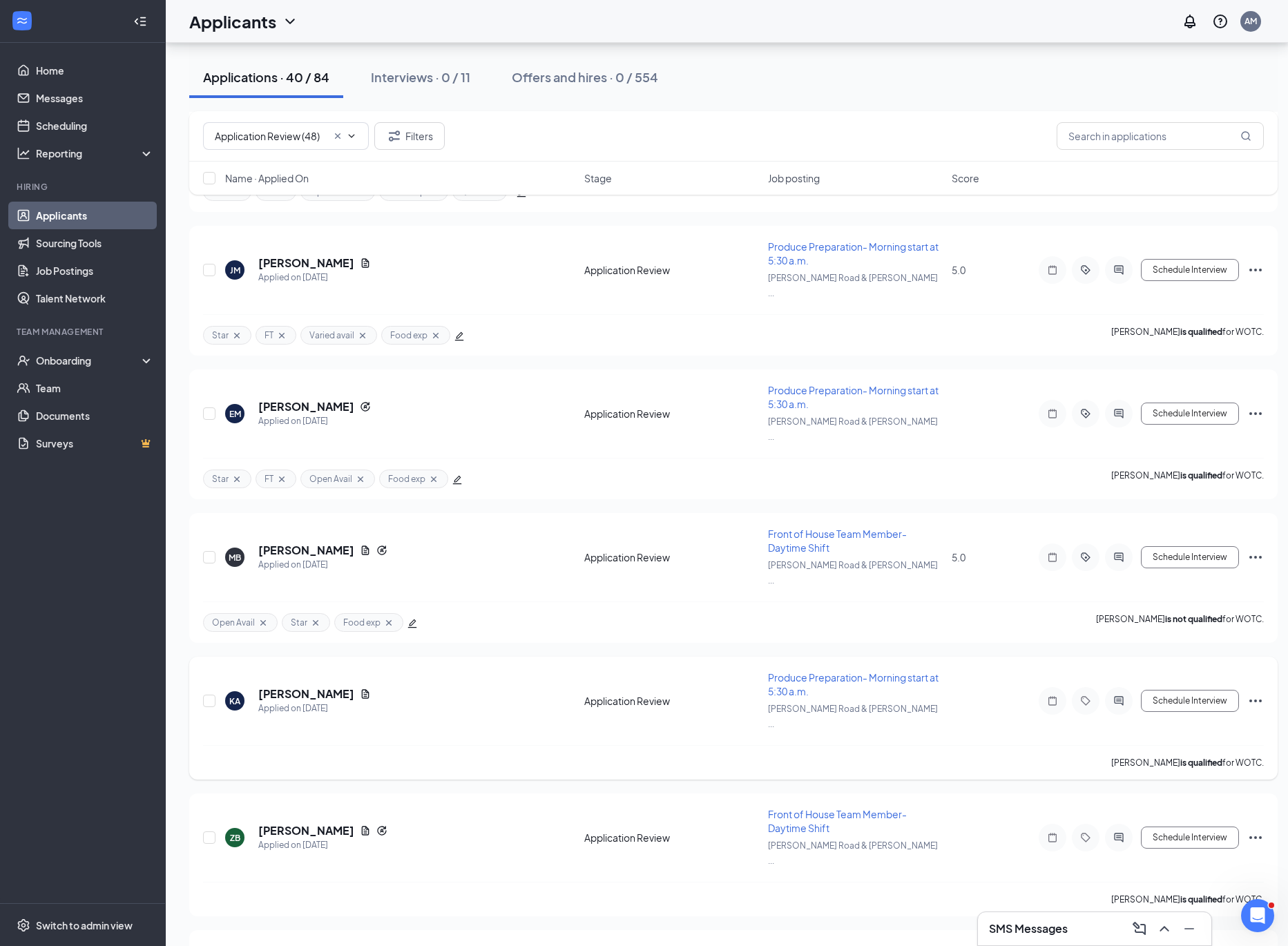
click at [303, 671] on div "[PERSON_NAME] [PERSON_NAME] Applied on [DATE] Application Review Produce Prepar…" at bounding box center [733, 708] width 1061 height 75
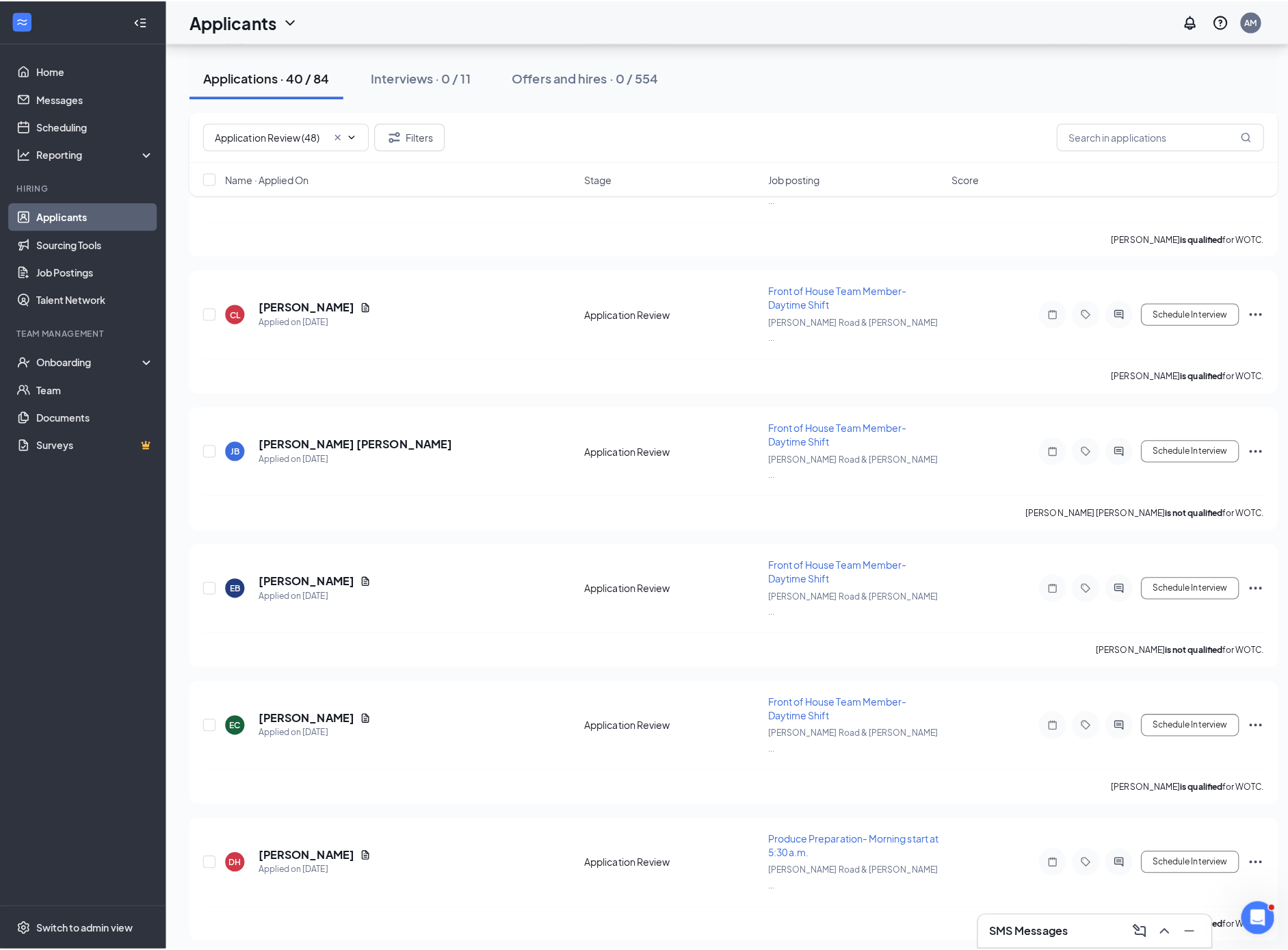
scroll to position [3246, 0]
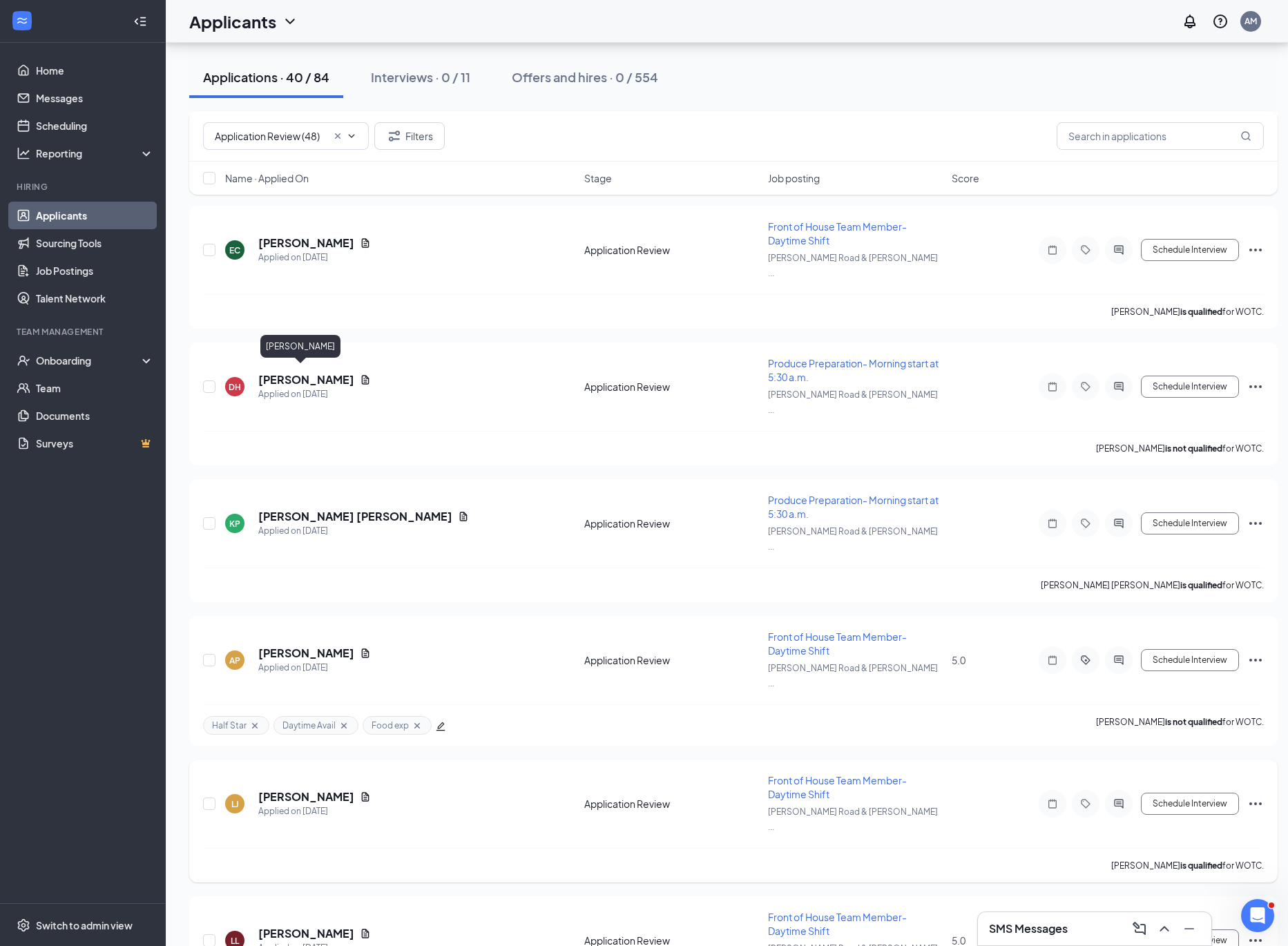
click at [272, 790] on h5 "[PERSON_NAME]" at bounding box center [306, 797] width 96 height 15
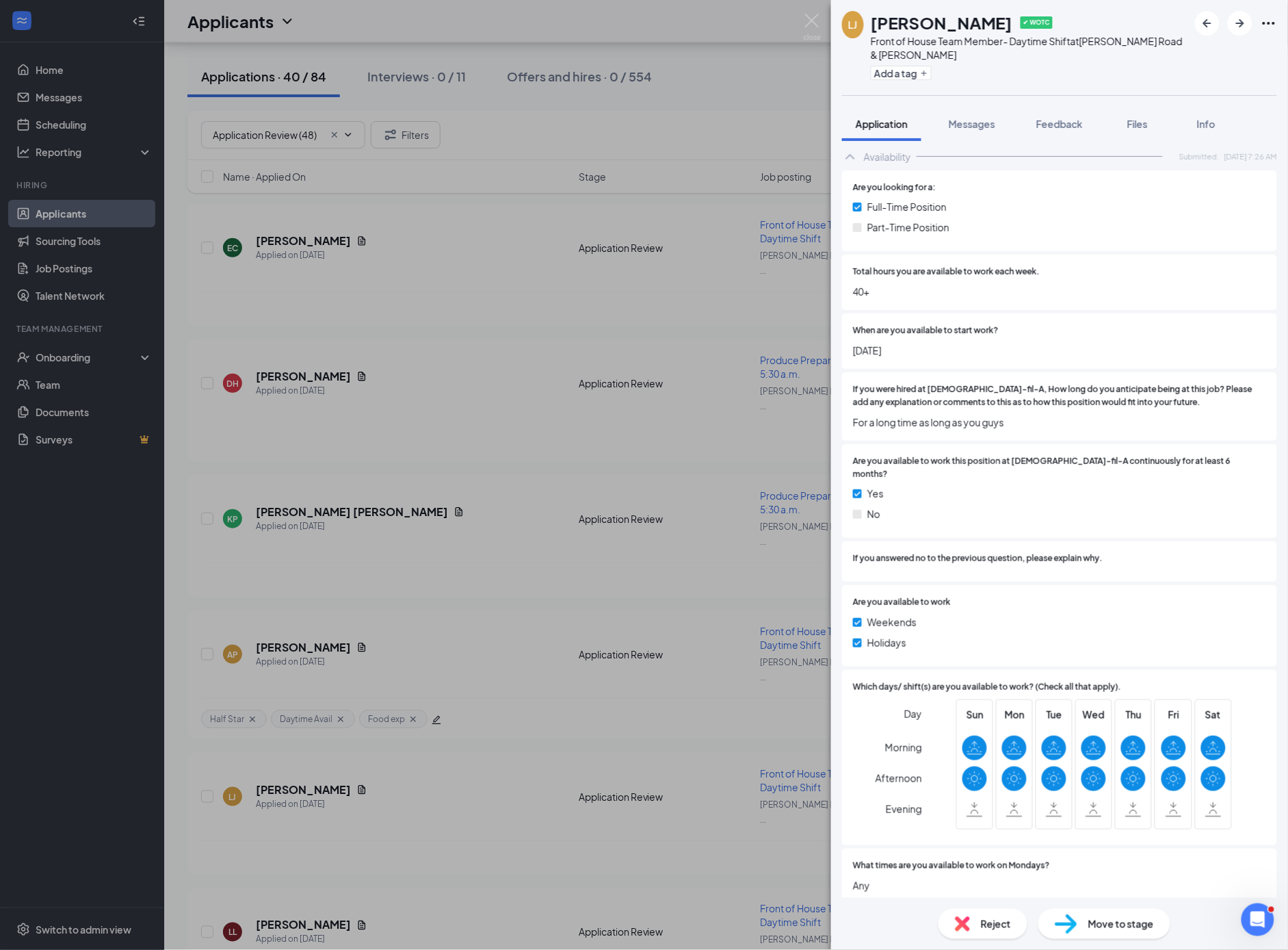
scroll to position [2592, 0]
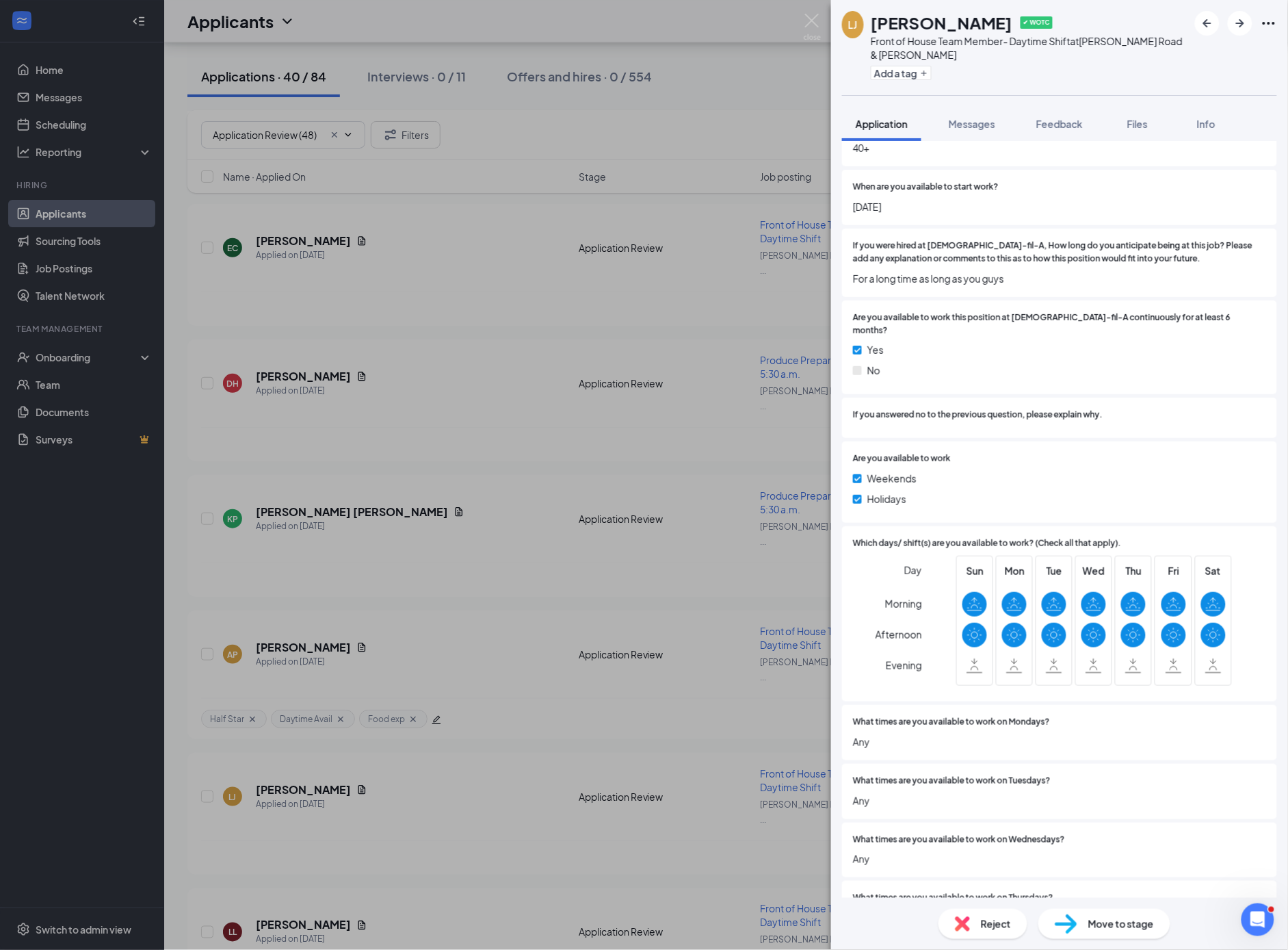
click at [999, 928] on span "Reject" at bounding box center [995, 923] width 30 height 15
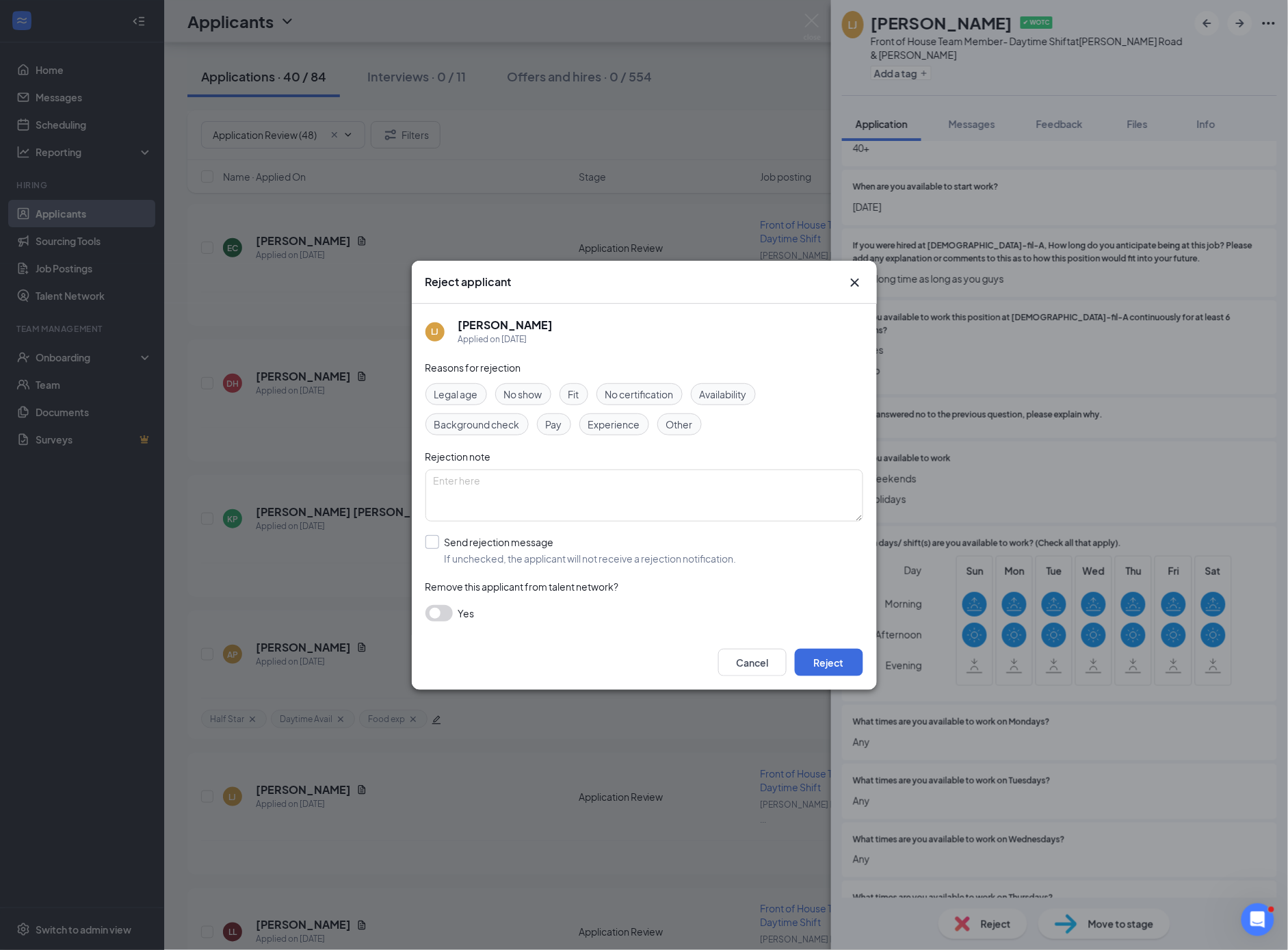
click at [434, 539] on input "Send rejection message If unchecked, the applicant will not receive a rejection…" at bounding box center [581, 550] width 312 height 30
checkbox input "true"
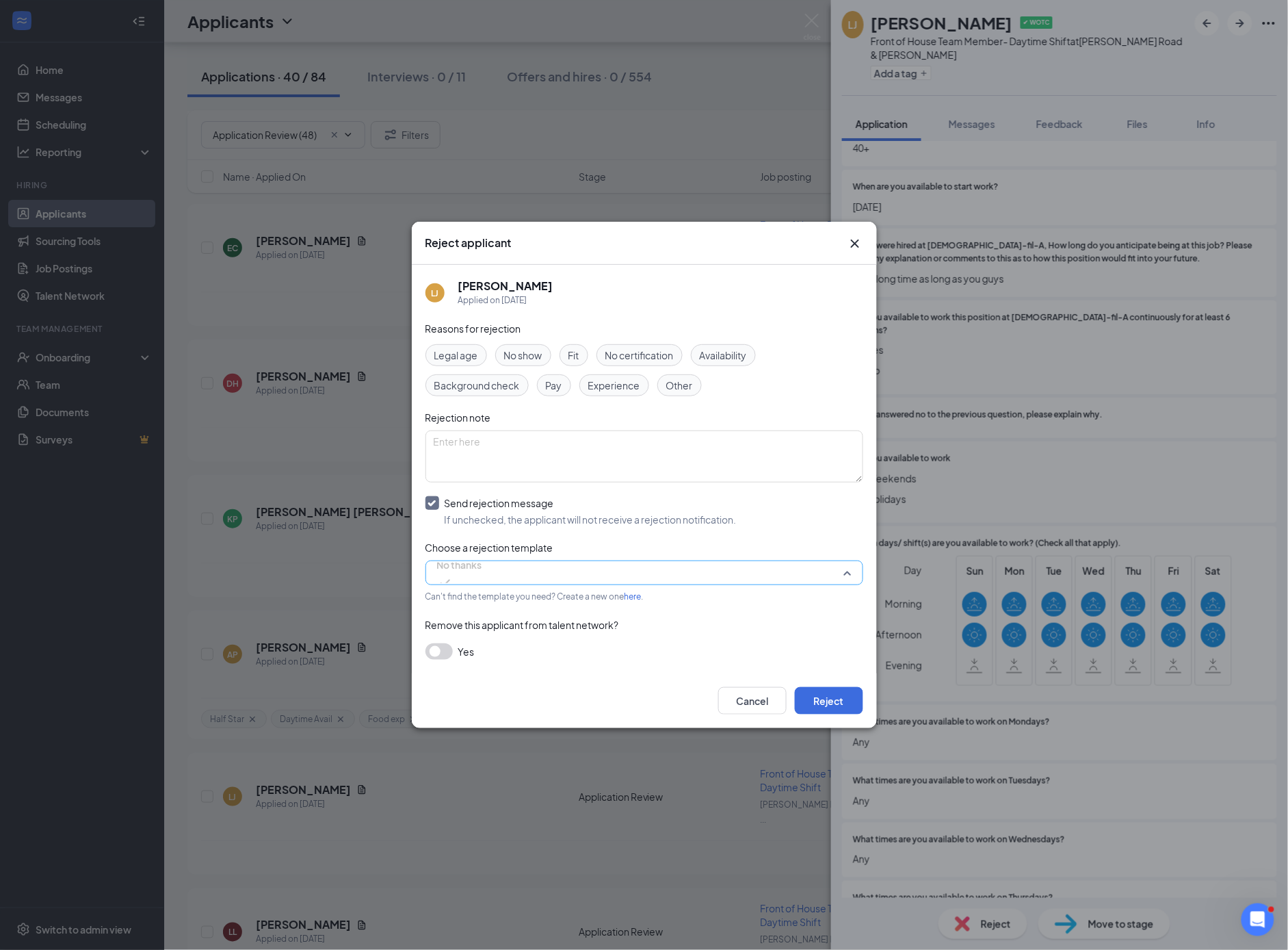
click at [490, 584] on div "No thanks" at bounding box center [644, 572] width 438 height 25
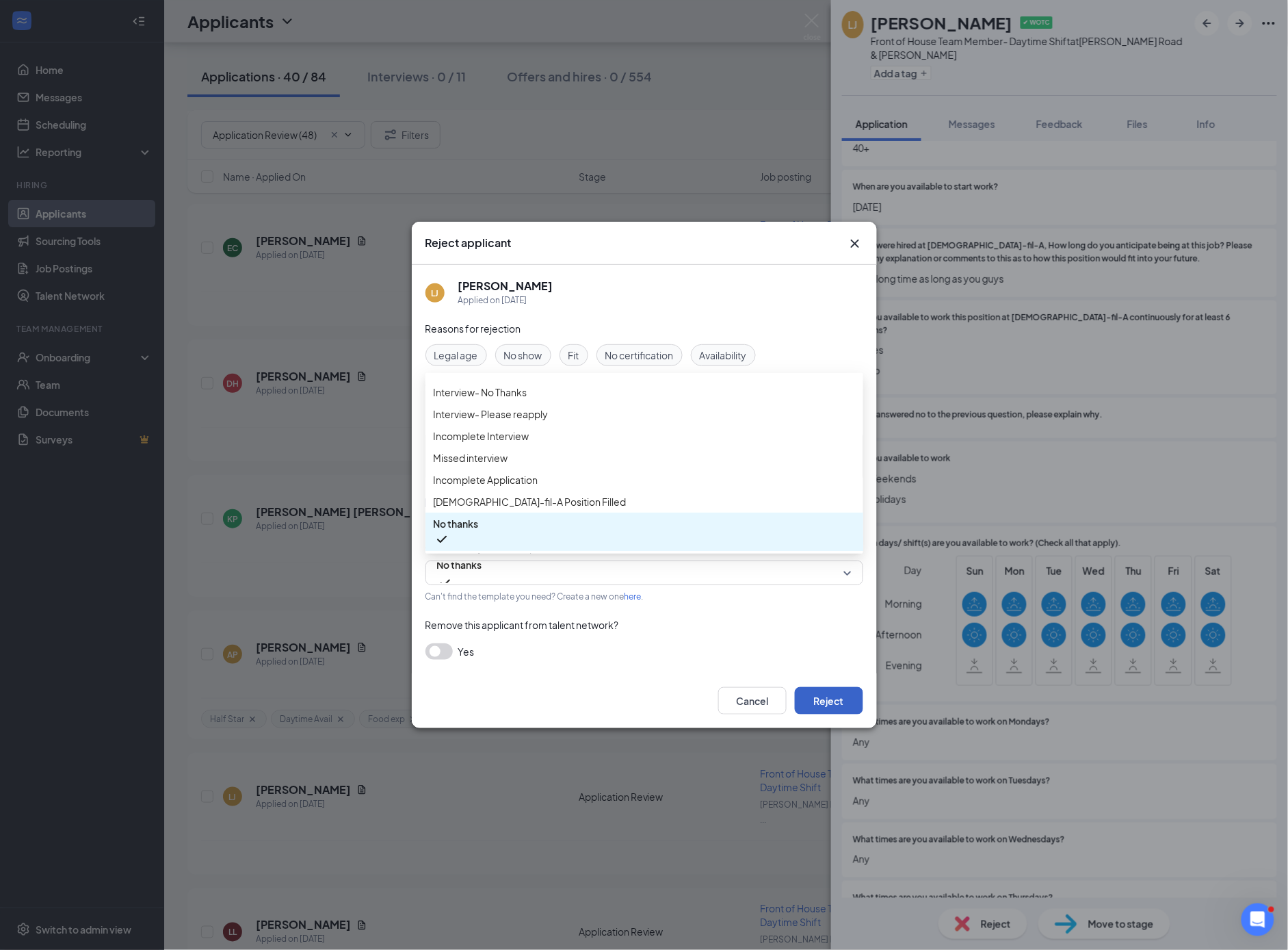
click at [828, 698] on button "Reject" at bounding box center [829, 701] width 69 height 27
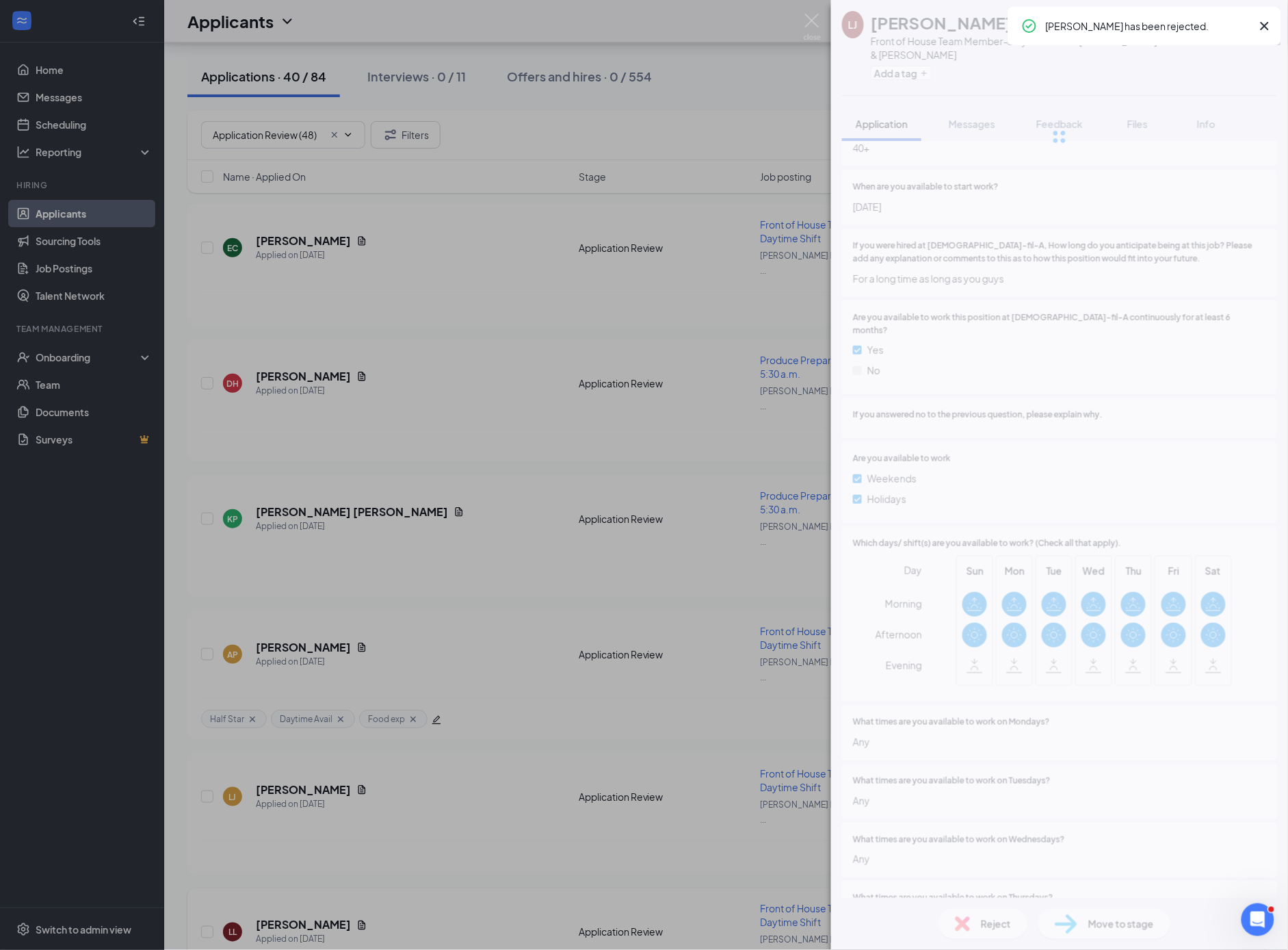
drag, startPoint x: 330, startPoint y: 519, endPoint x: 351, endPoint y: 529, distance: 23.3
click at [331, 519] on div "[PERSON_NAME] ✔ WOTC Front of House Team Member- Daytime Shift at [PERSON_NAME]…" at bounding box center [644, 475] width 1288 height 950
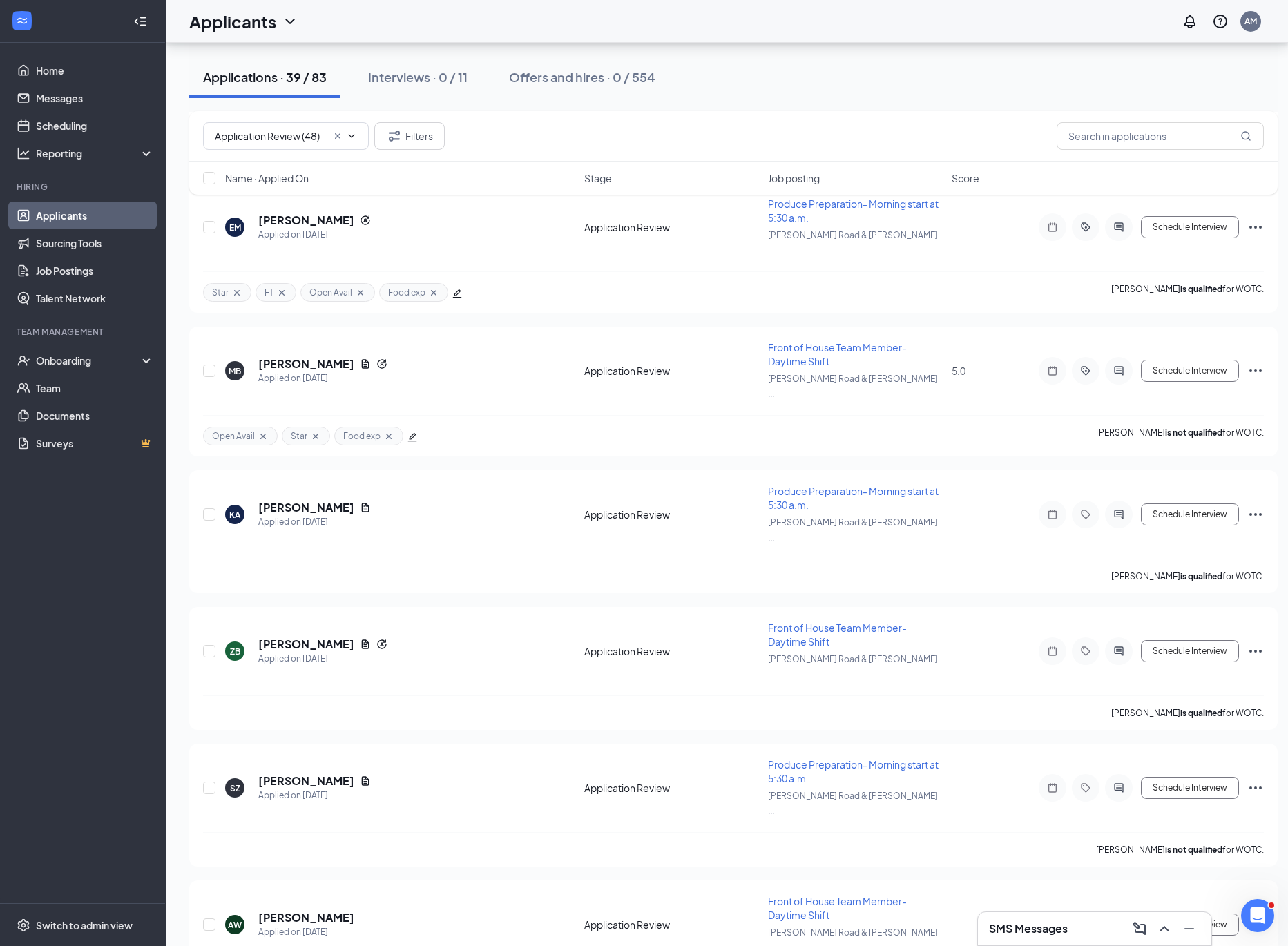
scroll to position [1185, 0]
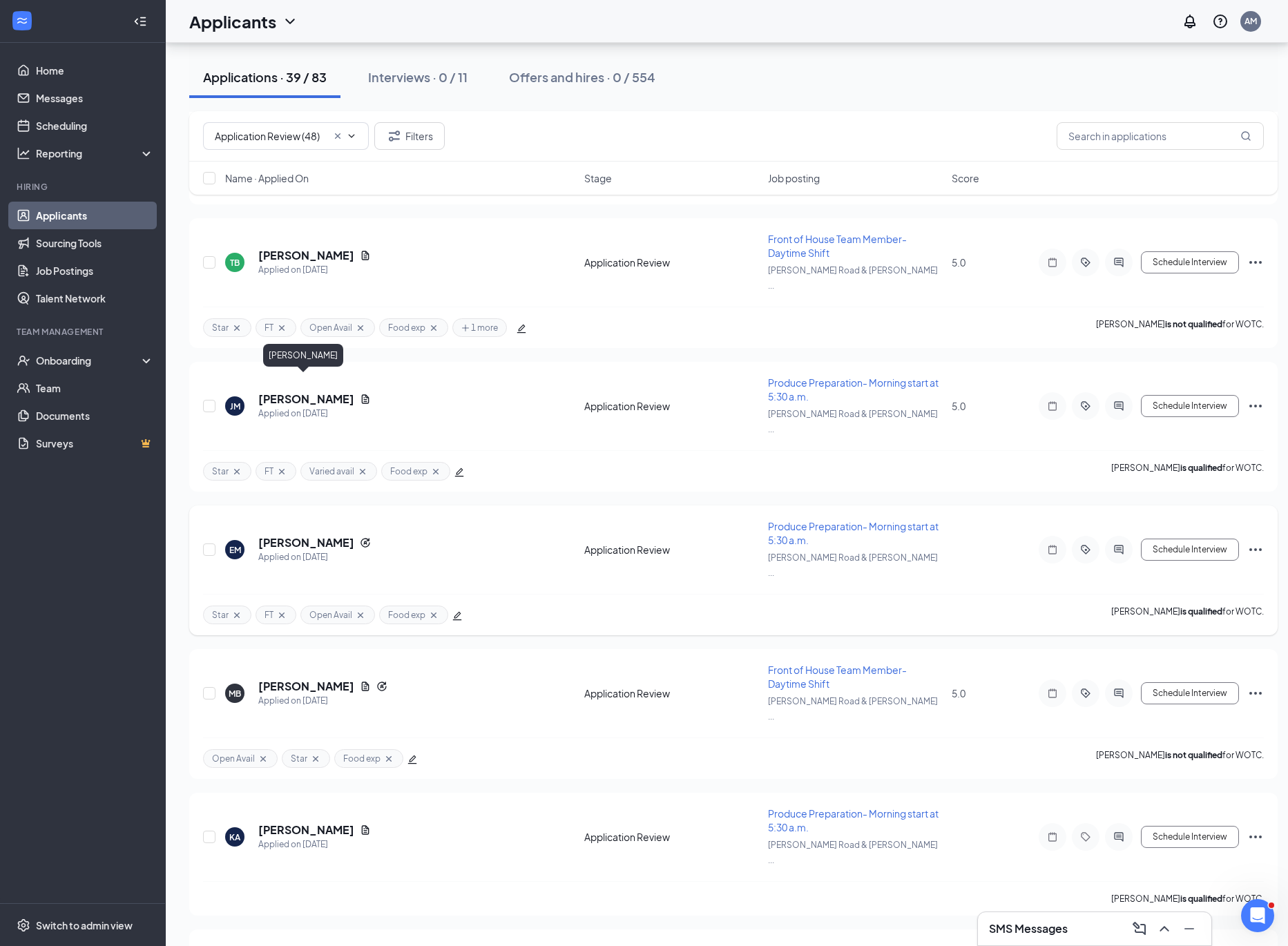
click at [304, 535] on h5 "[PERSON_NAME]" at bounding box center [306, 543] width 96 height 15
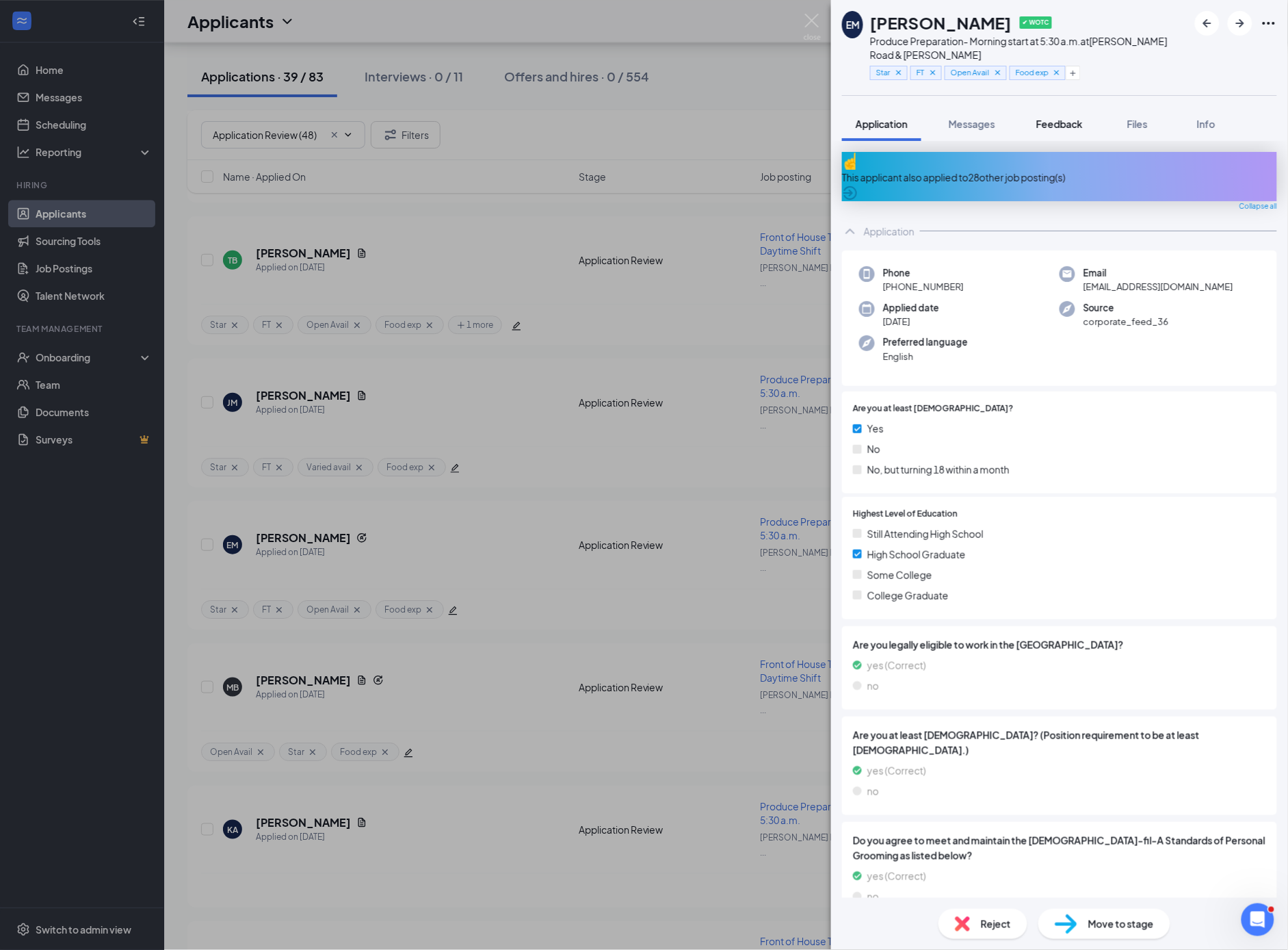
click at [1057, 126] on span "Feedback" at bounding box center [1059, 123] width 47 height 12
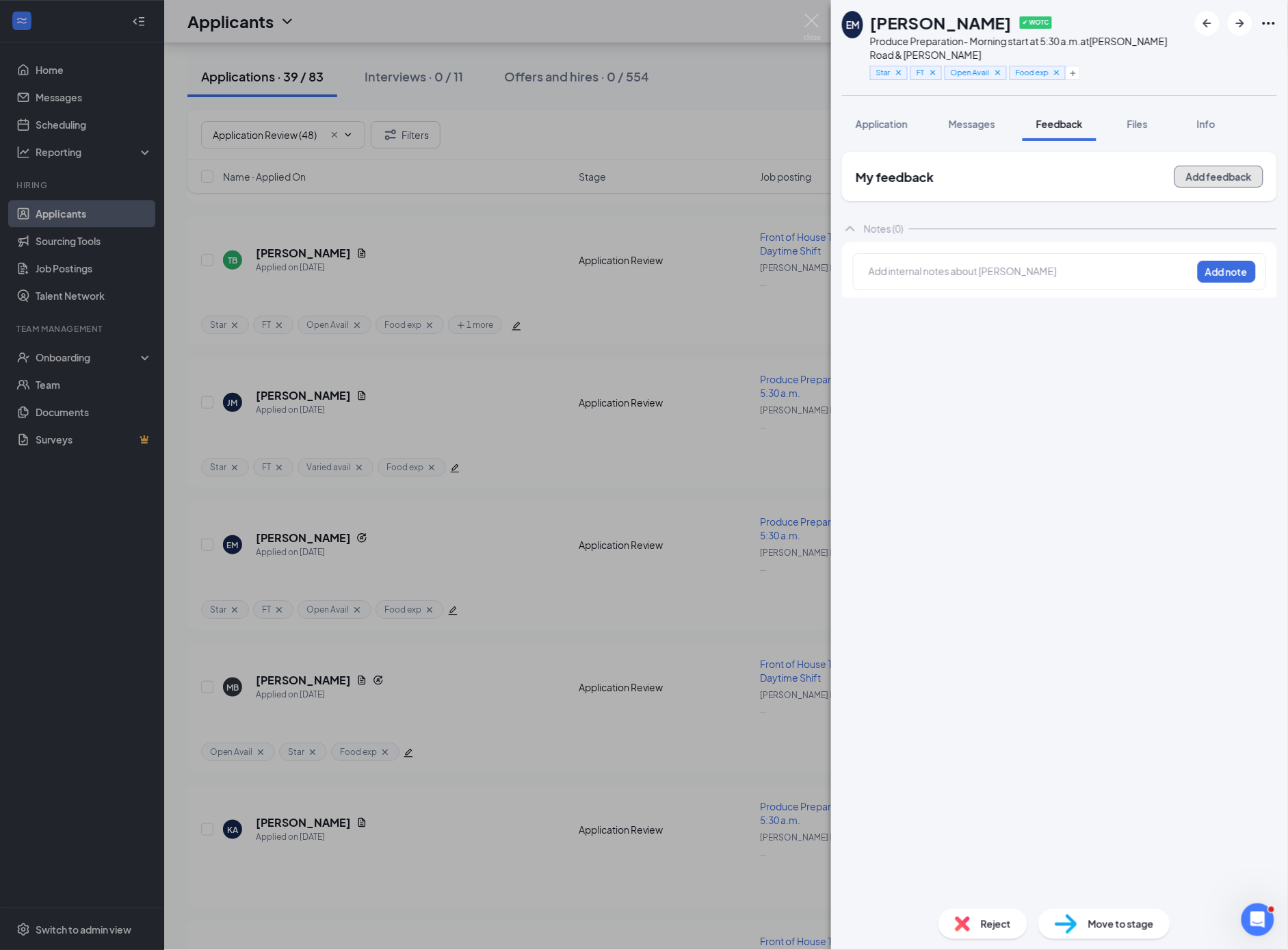
click at [1205, 176] on button "Add feedback" at bounding box center [1219, 176] width 89 height 22
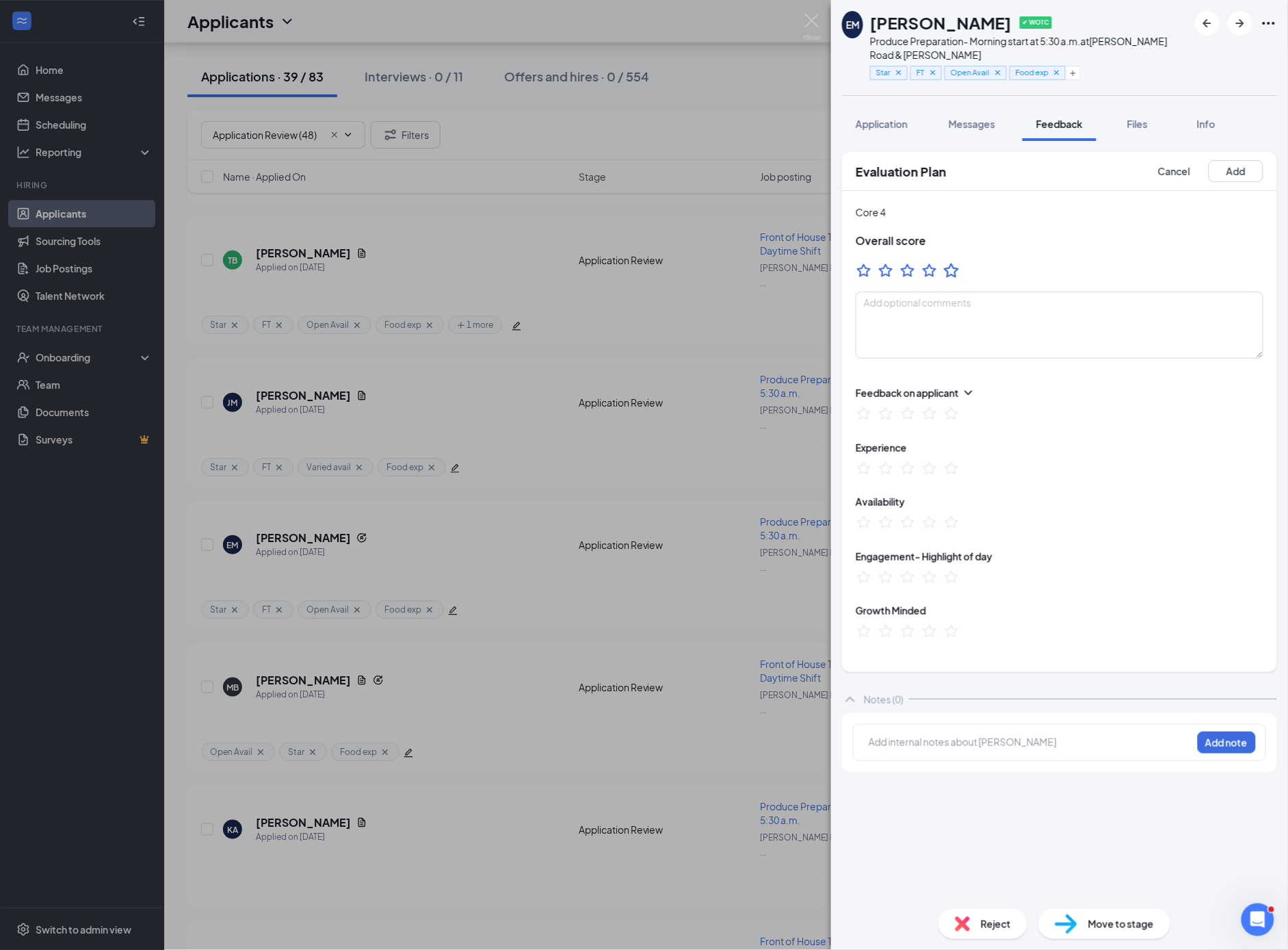
click at [951, 272] on icon "StarBorder" at bounding box center [951, 270] width 17 height 17
drag, startPoint x: 1248, startPoint y: 169, endPoint x: 1192, endPoint y: 200, distance: 64.0
click at [1246, 170] on button "Add" at bounding box center [1237, 171] width 55 height 22
click at [428, 583] on div "EM Emijae [PERSON_NAME] ✔ WOTC Produce Preparation- Morning start at 5:30 a.m. …" at bounding box center [644, 475] width 1288 height 950
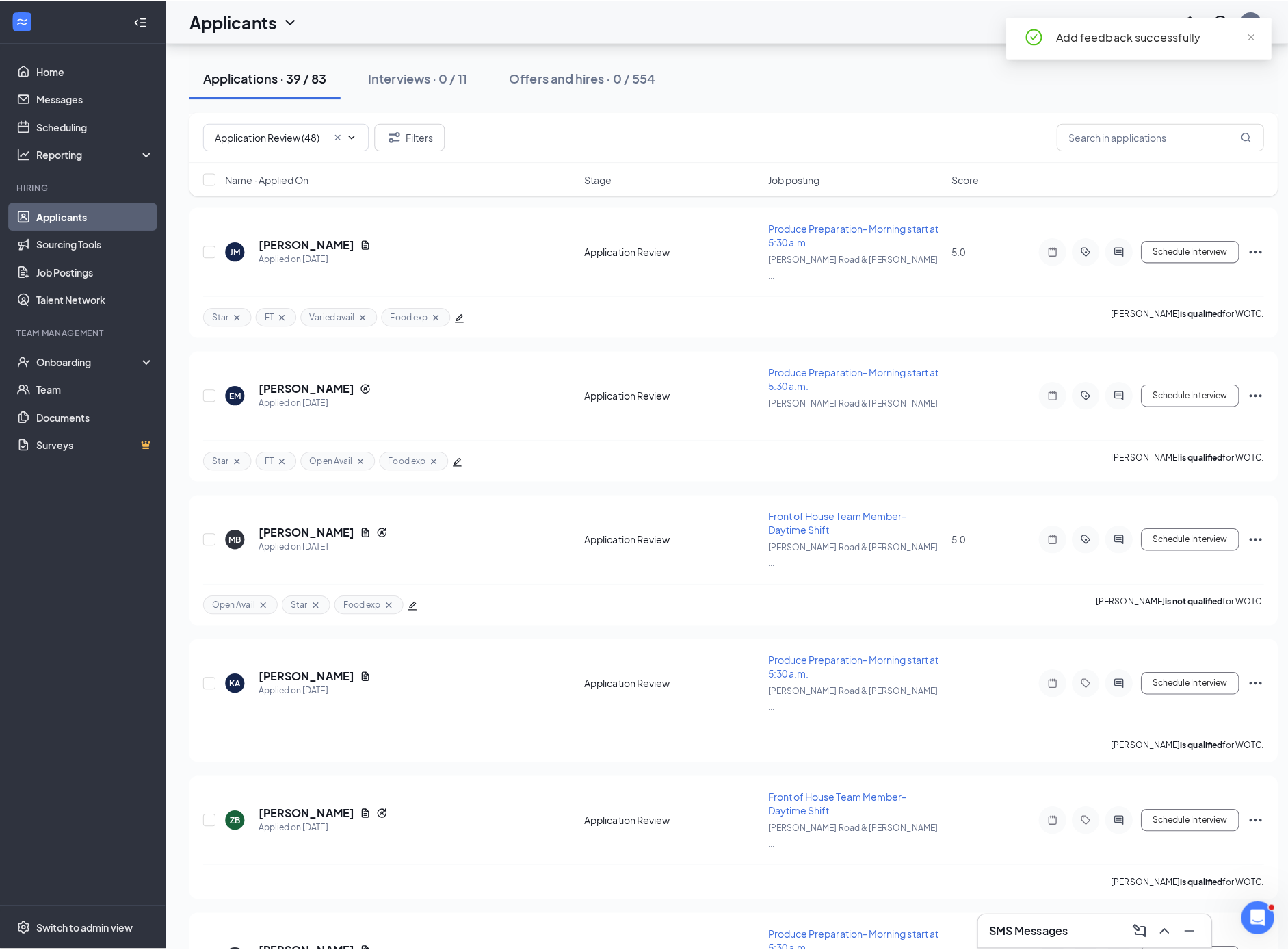
scroll to position [1335, 0]
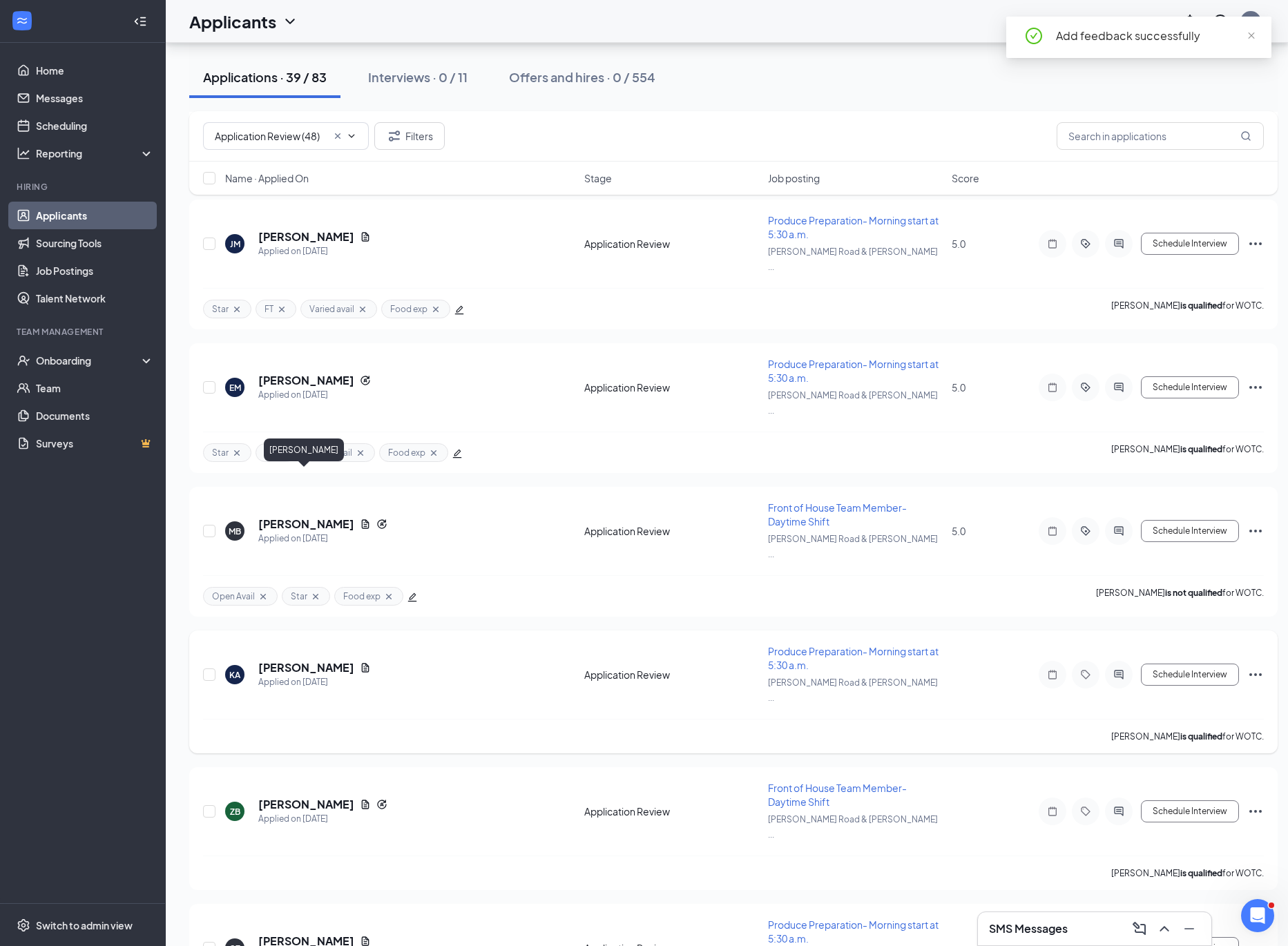
click at [294, 661] on h5 "[PERSON_NAME]" at bounding box center [306, 668] width 96 height 15
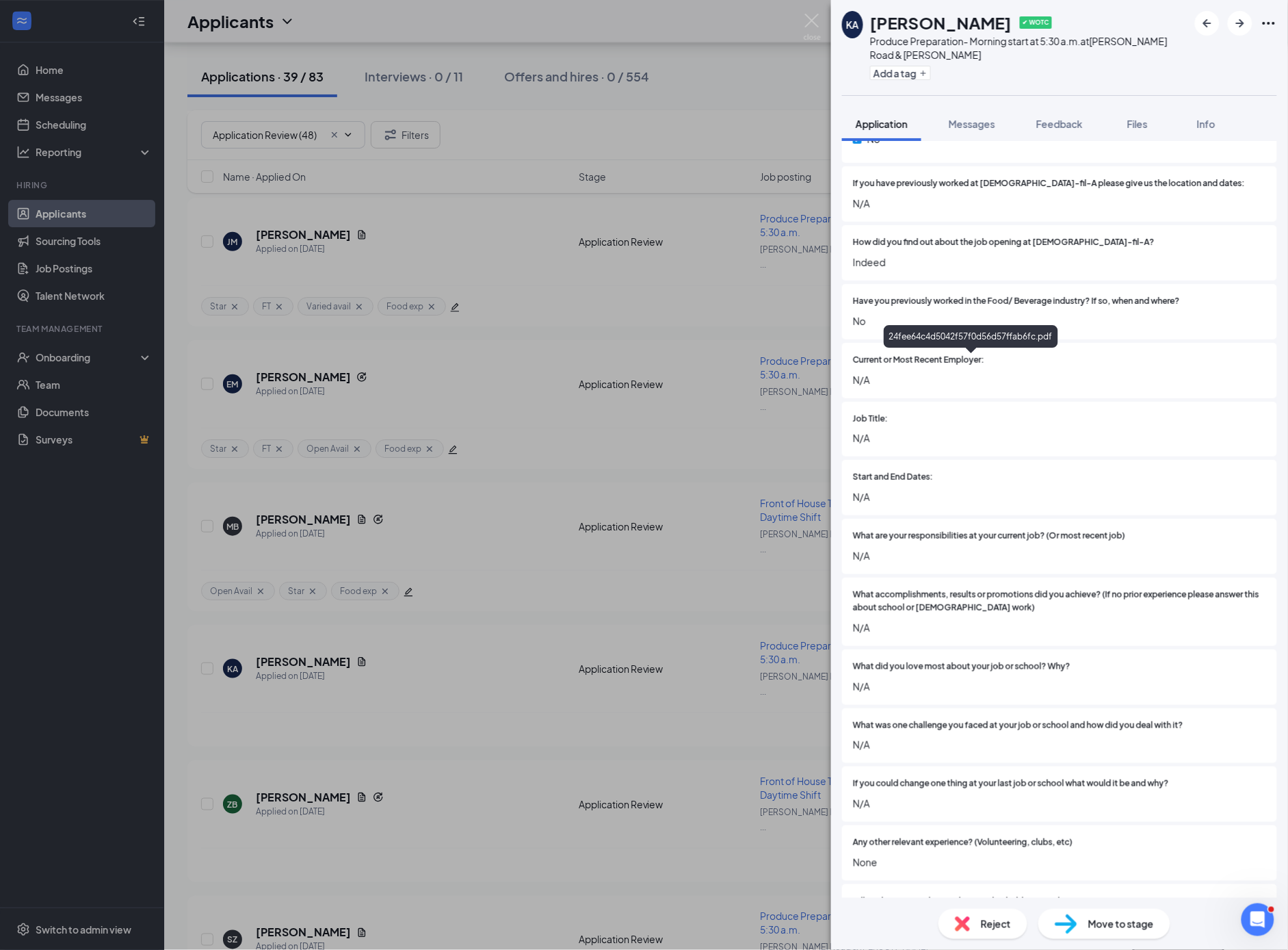
scroll to position [1080, 0]
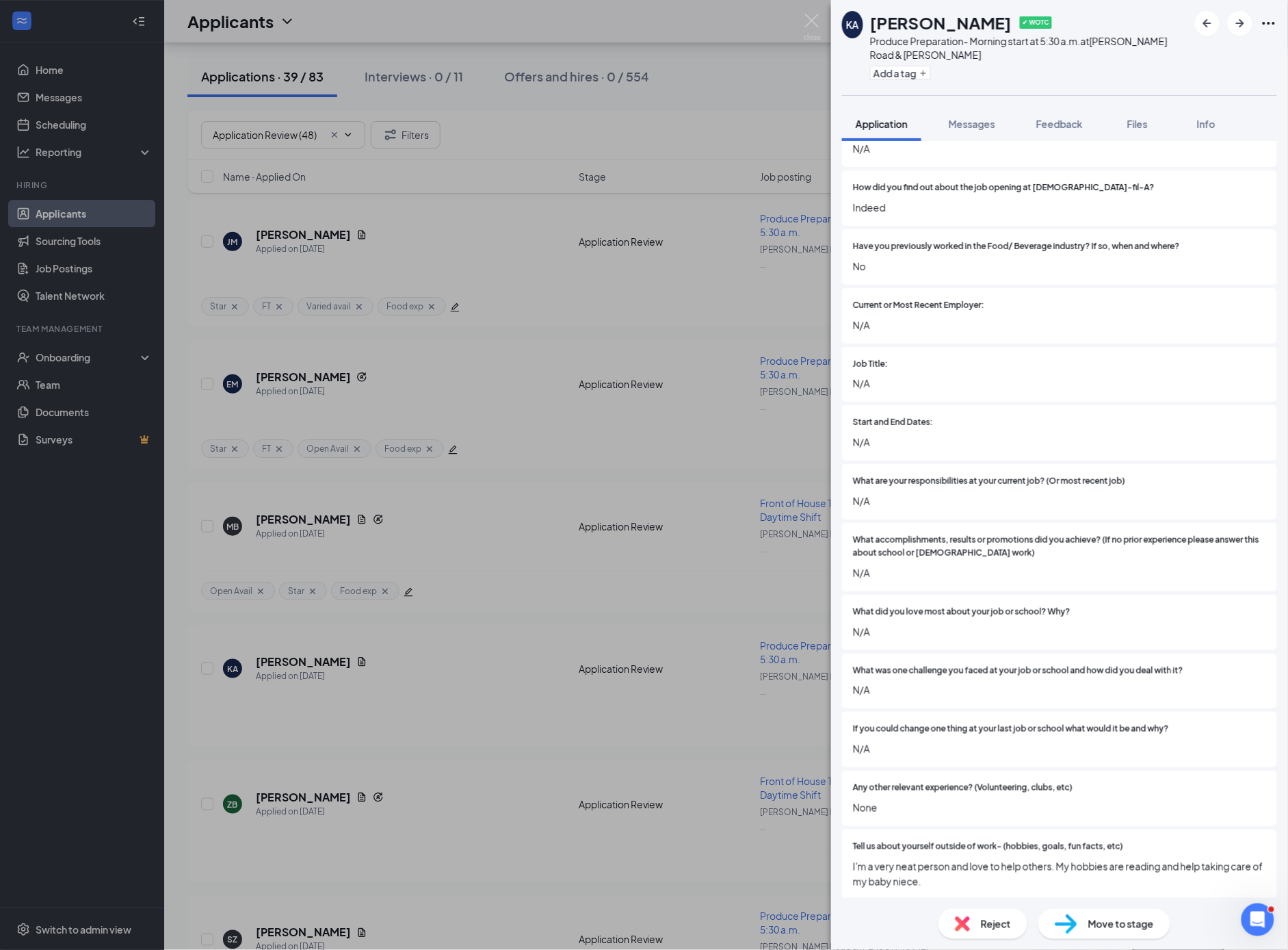
click at [949, 917] on div "Reject" at bounding box center [983, 923] width 89 height 30
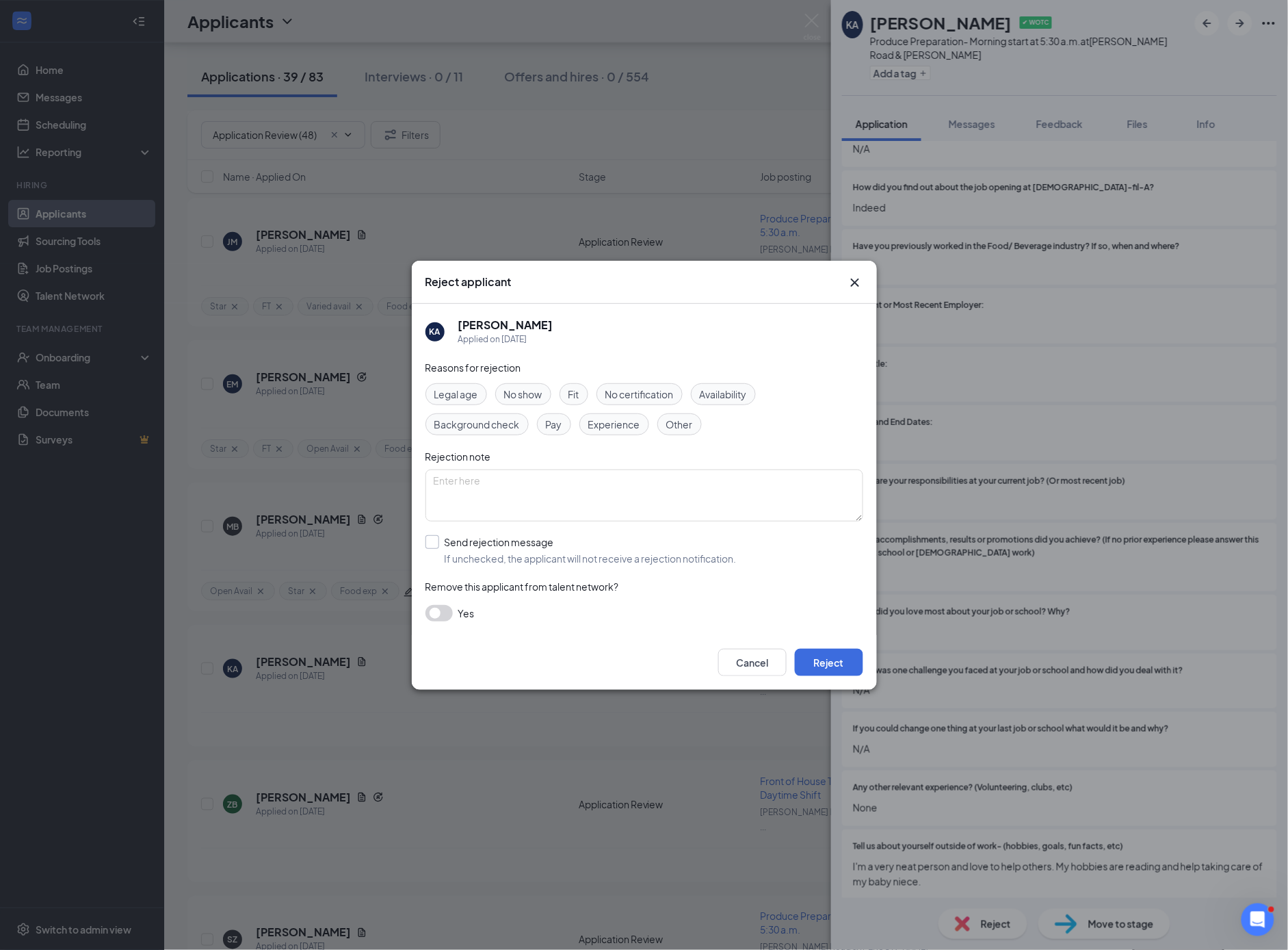
click at [427, 540] on input "Send rejection message If unchecked, the applicant will not receive a rejection…" at bounding box center [581, 550] width 312 height 30
checkbox input "true"
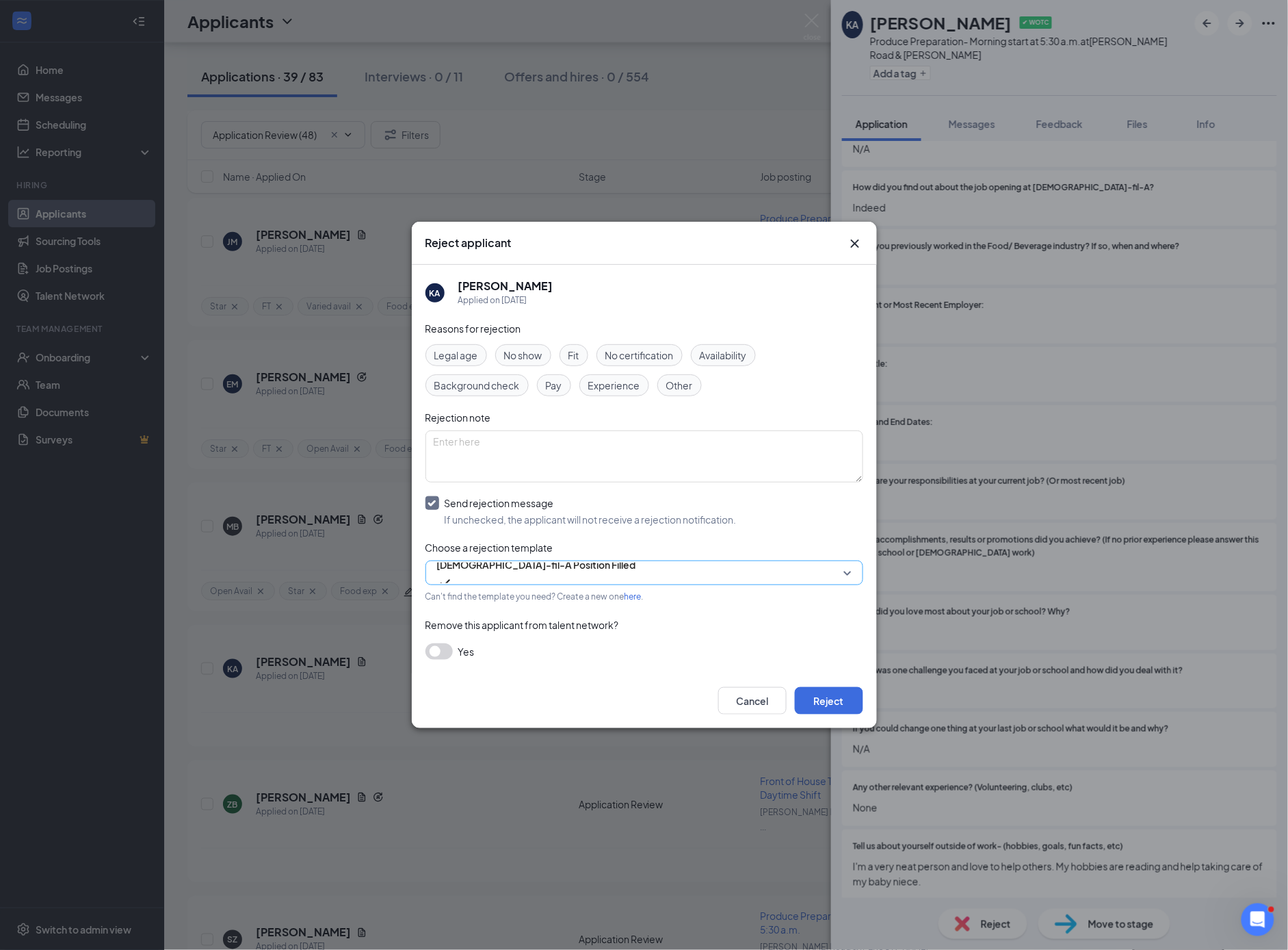
click at [522, 571] on span "[DEMOGRAPHIC_DATA]-fil-A Position Filled" at bounding box center [537, 564] width 199 height 20
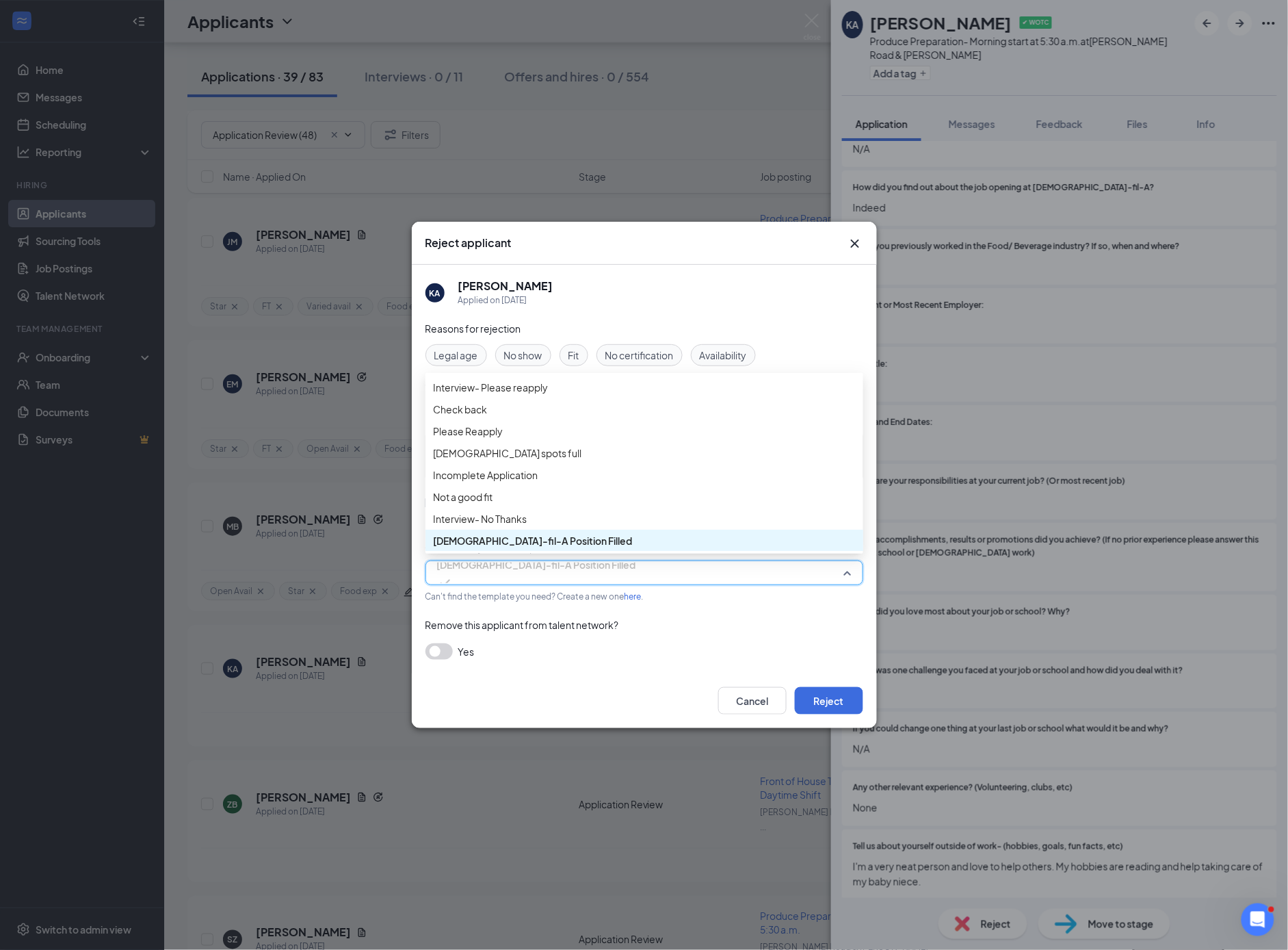
scroll to position [0, 0]
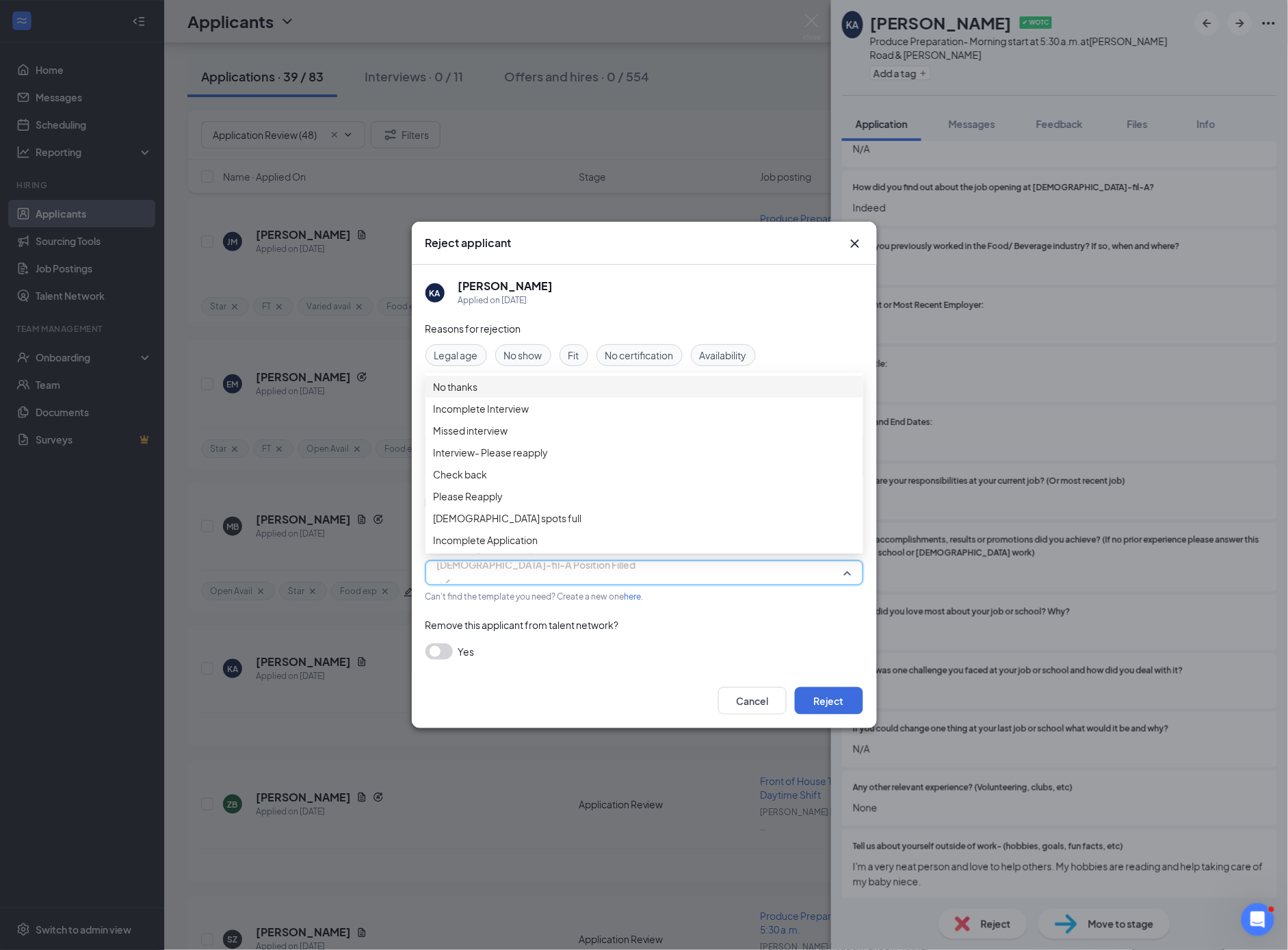
click at [477, 394] on span "No thanks" at bounding box center [456, 387] width 45 height 15
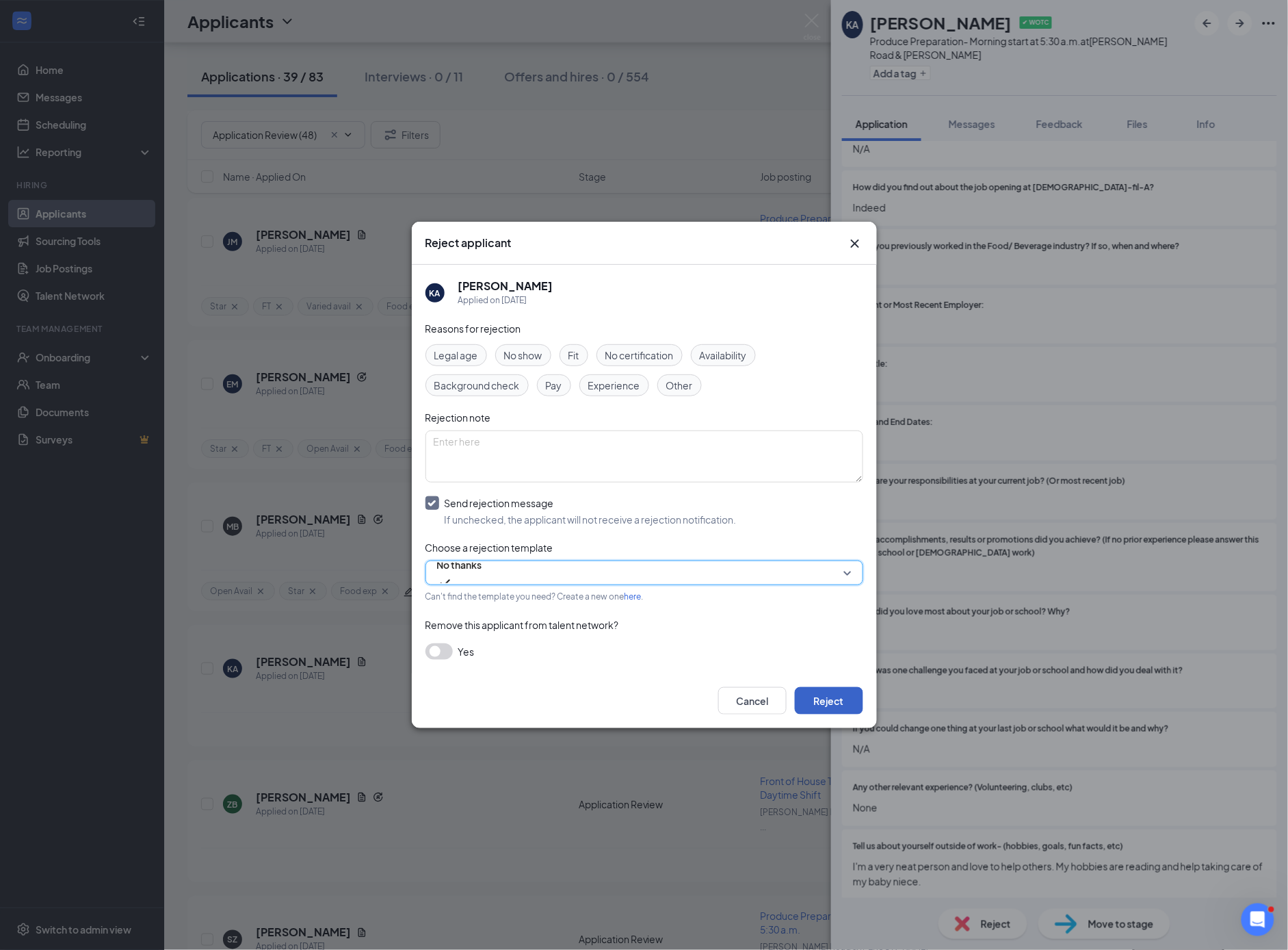
click at [838, 699] on button "Reject" at bounding box center [829, 701] width 69 height 27
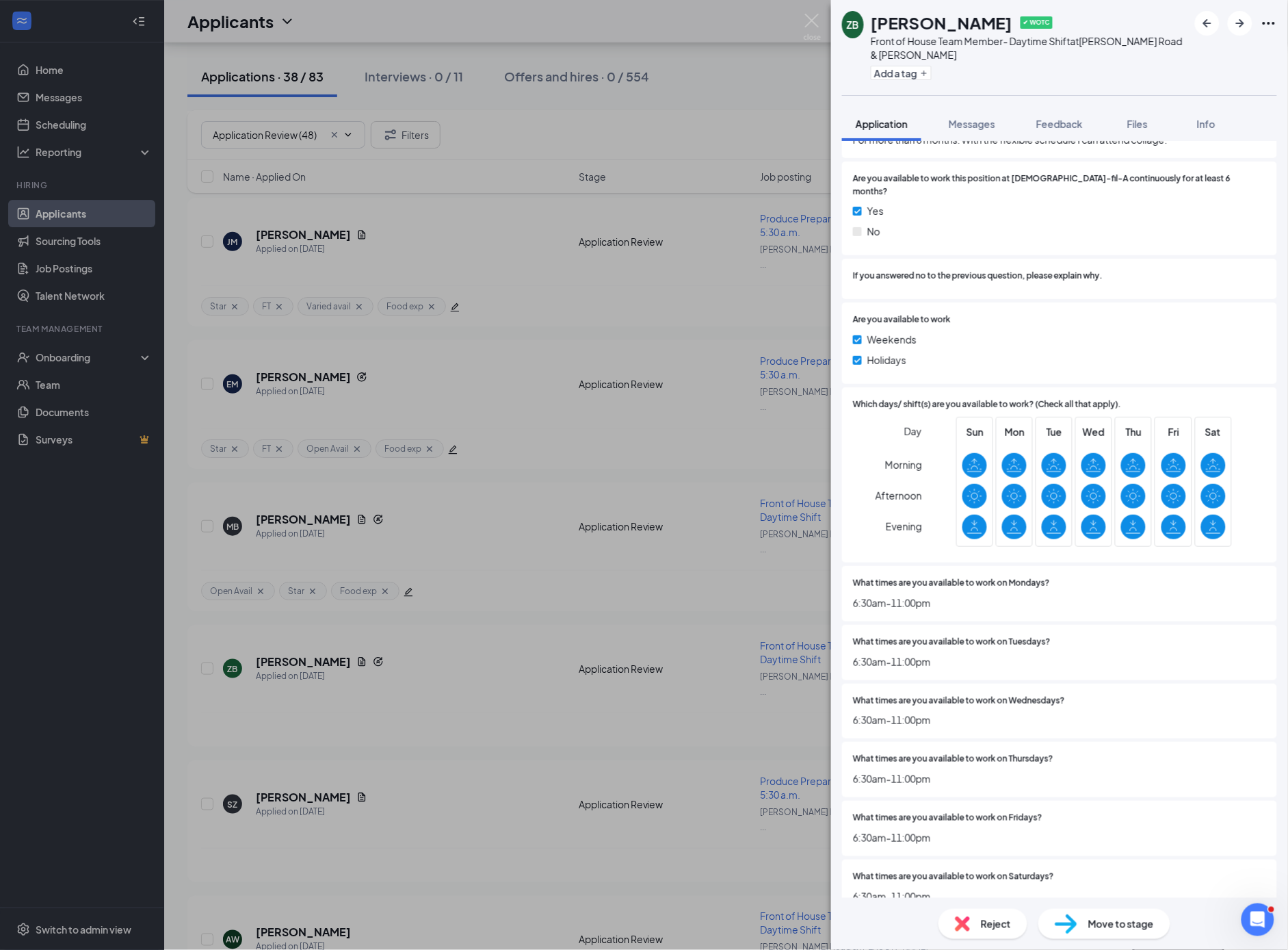
scroll to position [3157, 0]
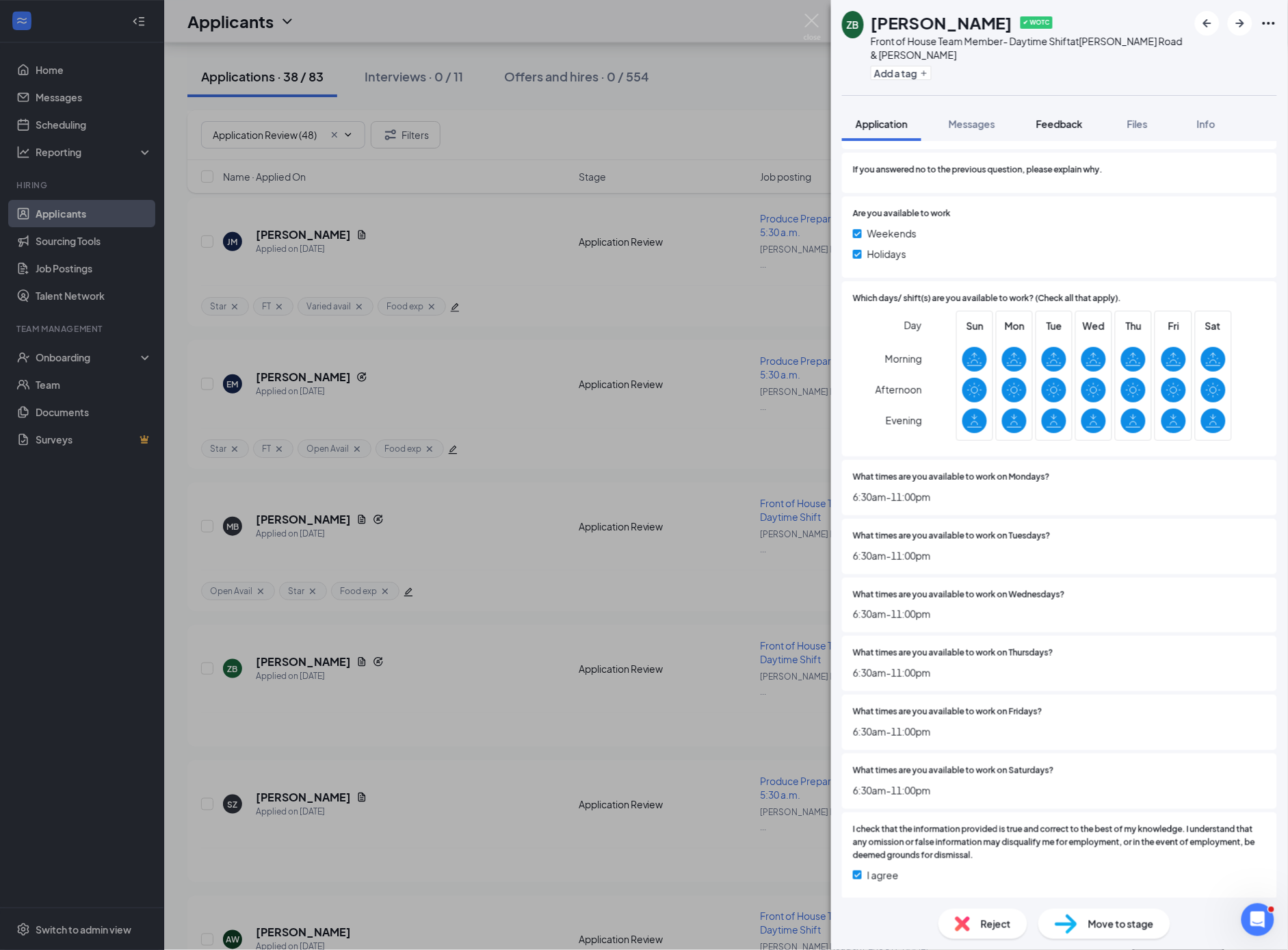
click at [1073, 119] on span "Feedback" at bounding box center [1059, 123] width 47 height 12
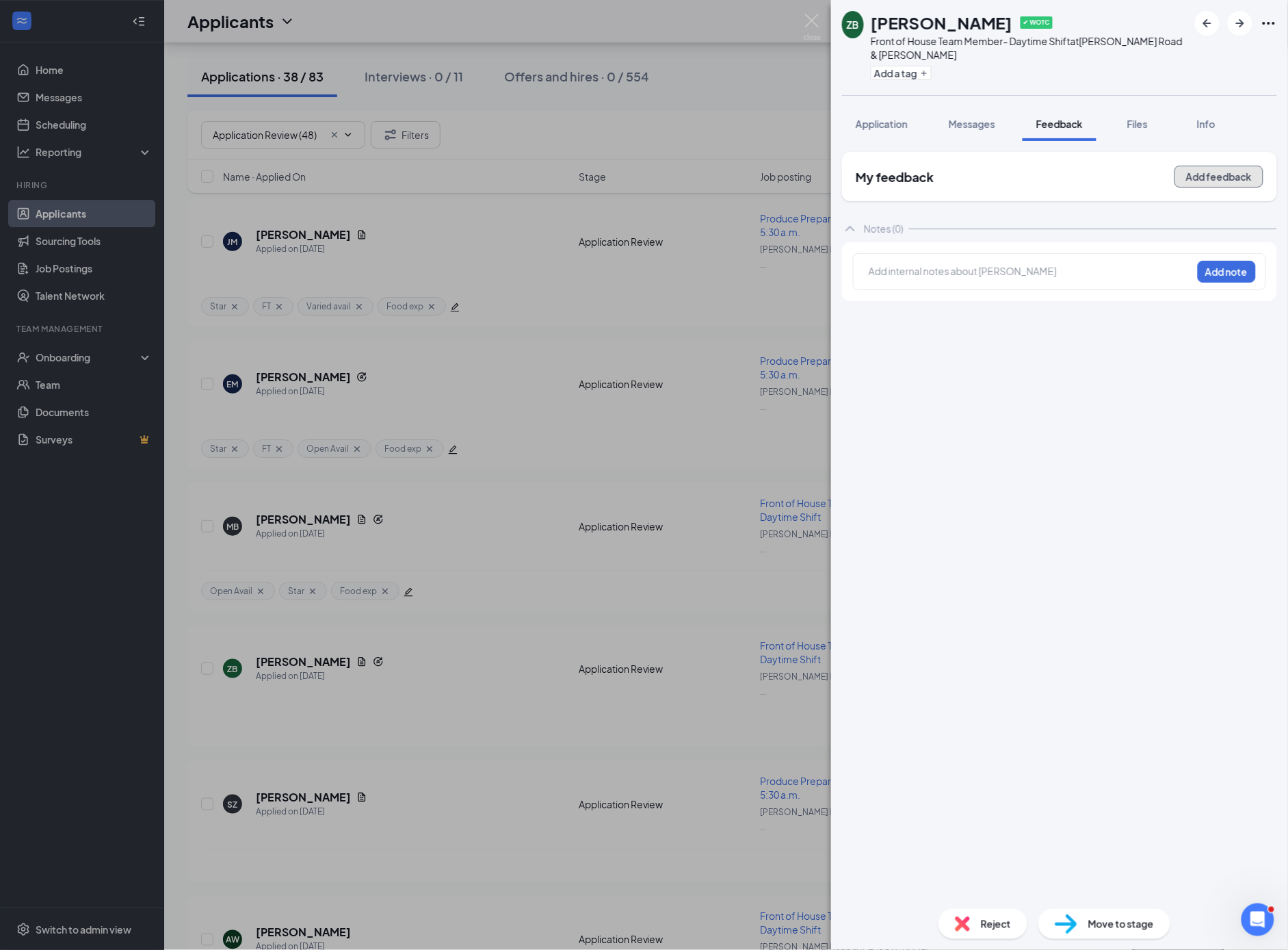
click at [1230, 178] on button "Add feedback" at bounding box center [1219, 176] width 89 height 22
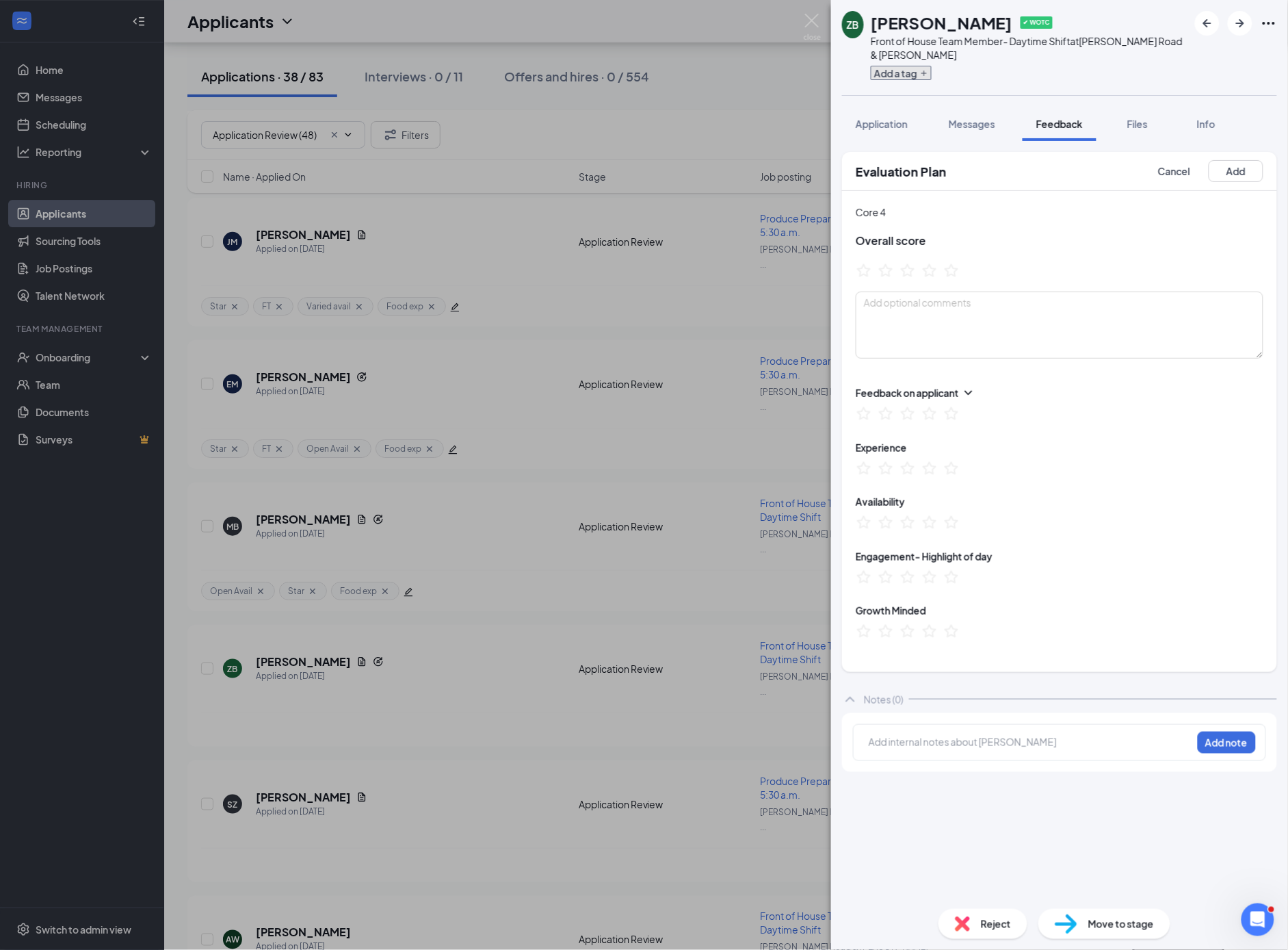
click at [931, 78] on button "Add a tag" at bounding box center [901, 73] width 61 height 15
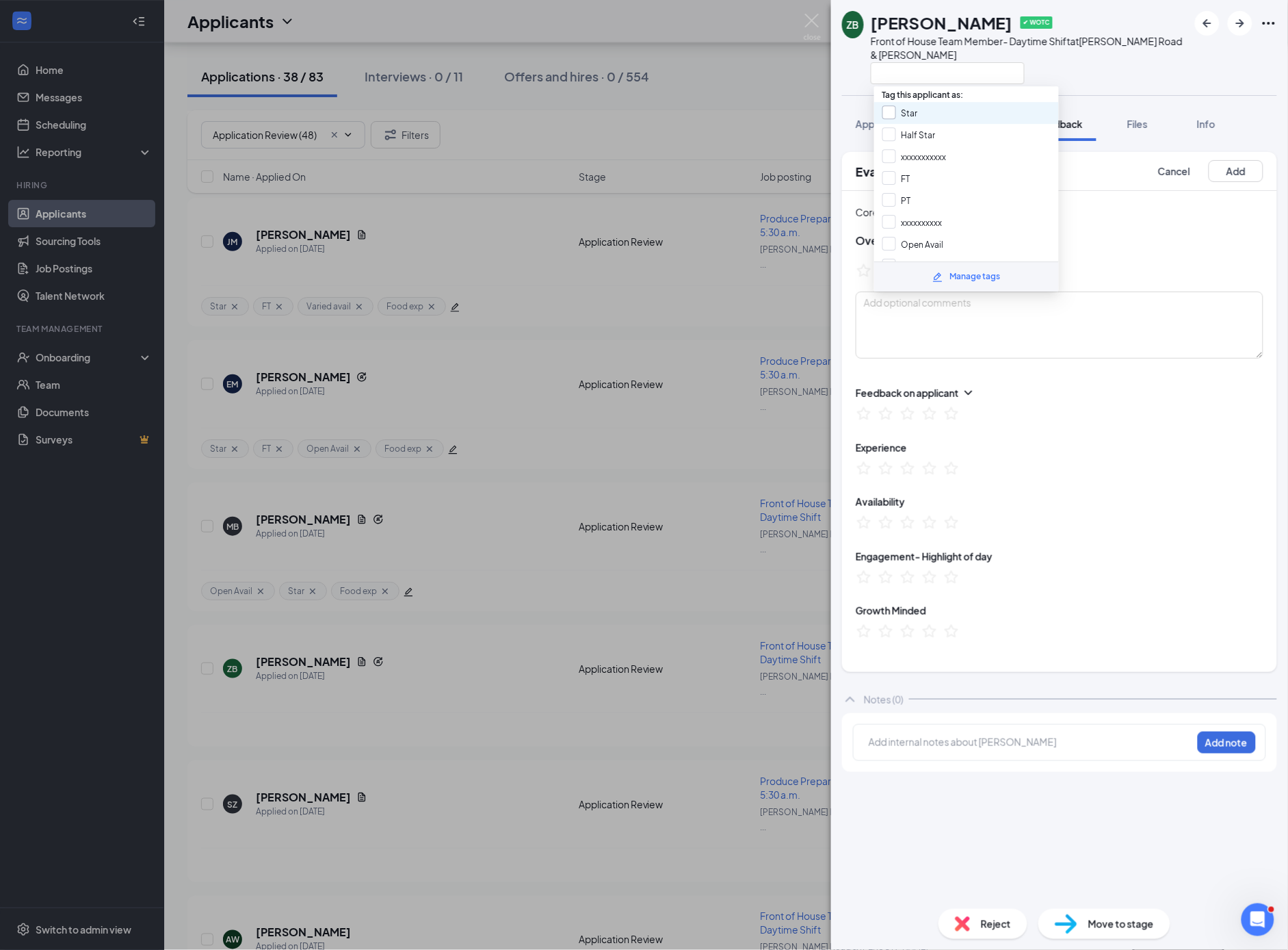
click at [891, 112] on input "Star" at bounding box center [900, 112] width 36 height 15
checkbox input "true"
click at [889, 215] on input "Open Avail" at bounding box center [913, 221] width 61 height 15
checkbox input "true"
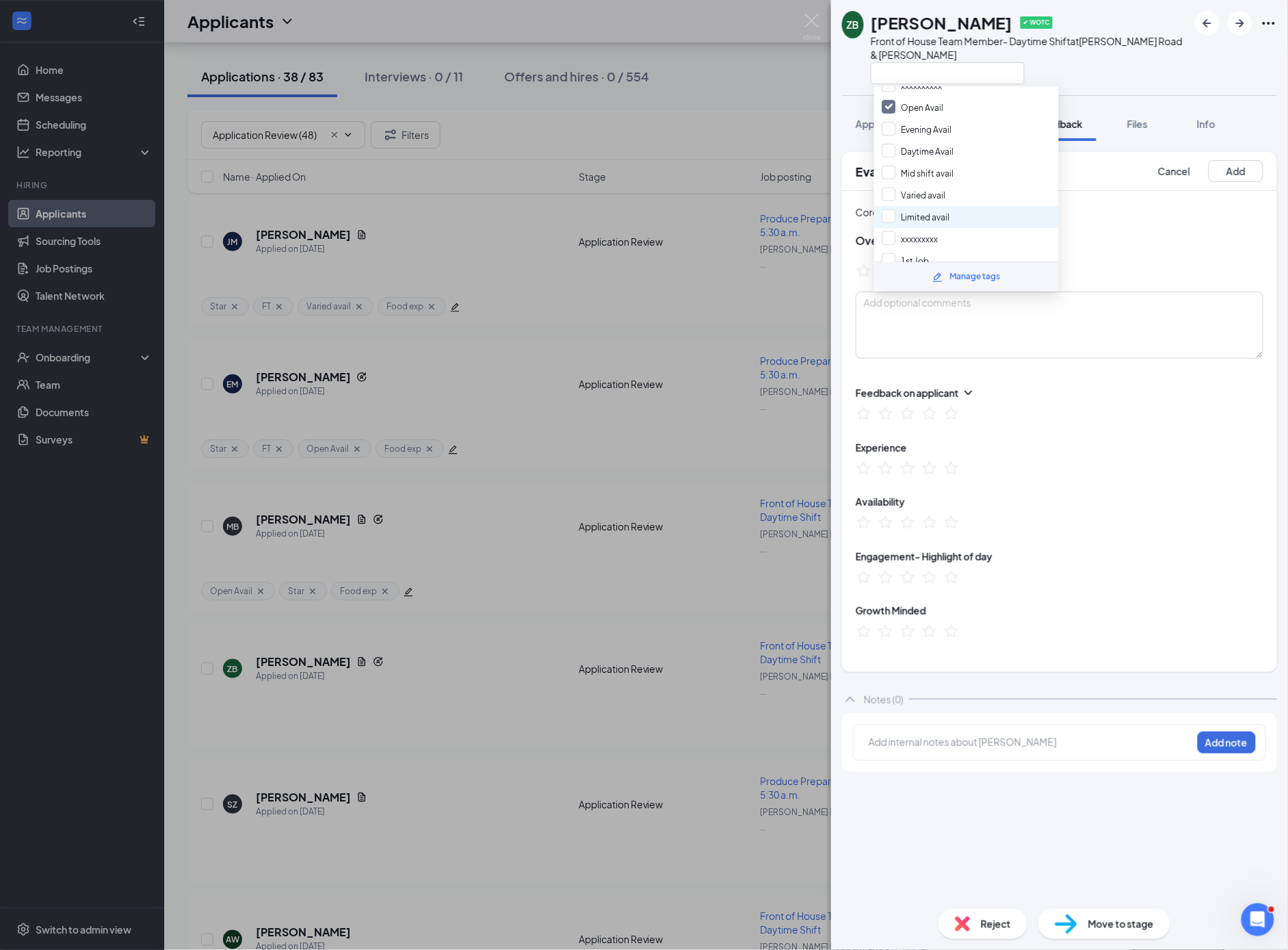
scroll to position [141, 0]
click at [891, 184] on input "Varied avail" at bounding box center [915, 191] width 64 height 15
checkbox input "true"
click at [894, 208] on input "Food exp" at bounding box center [910, 216] width 56 height 15
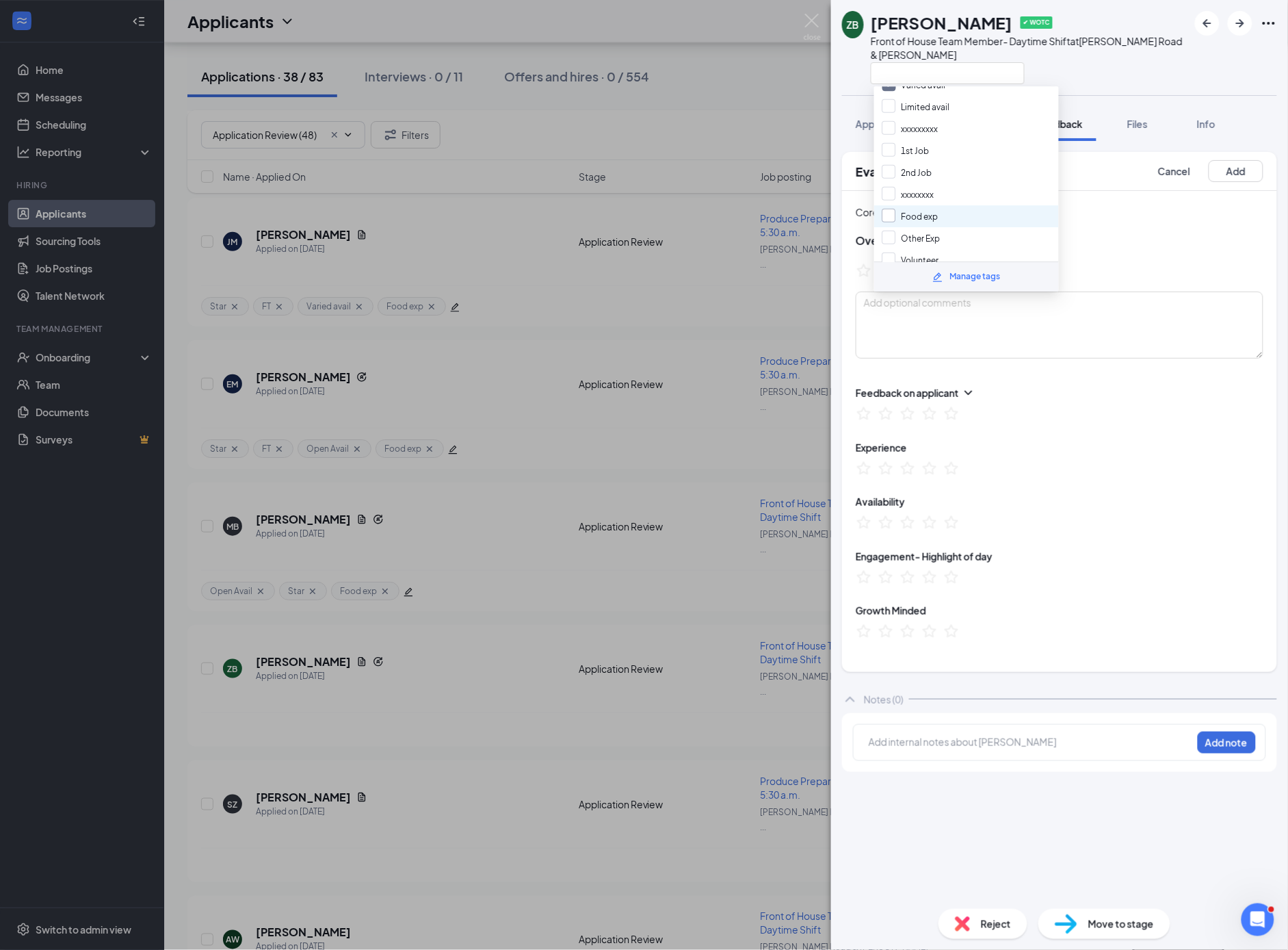
checkbox input "true"
click at [894, 230] on input "Other Exp" at bounding box center [912, 238] width 59 height 15
checkbox input "true"
drag, startPoint x: 1237, startPoint y: 175, endPoint x: 1181, endPoint y: 175, distance: 56.0
click at [1237, 176] on button "Add" at bounding box center [1237, 171] width 55 height 22
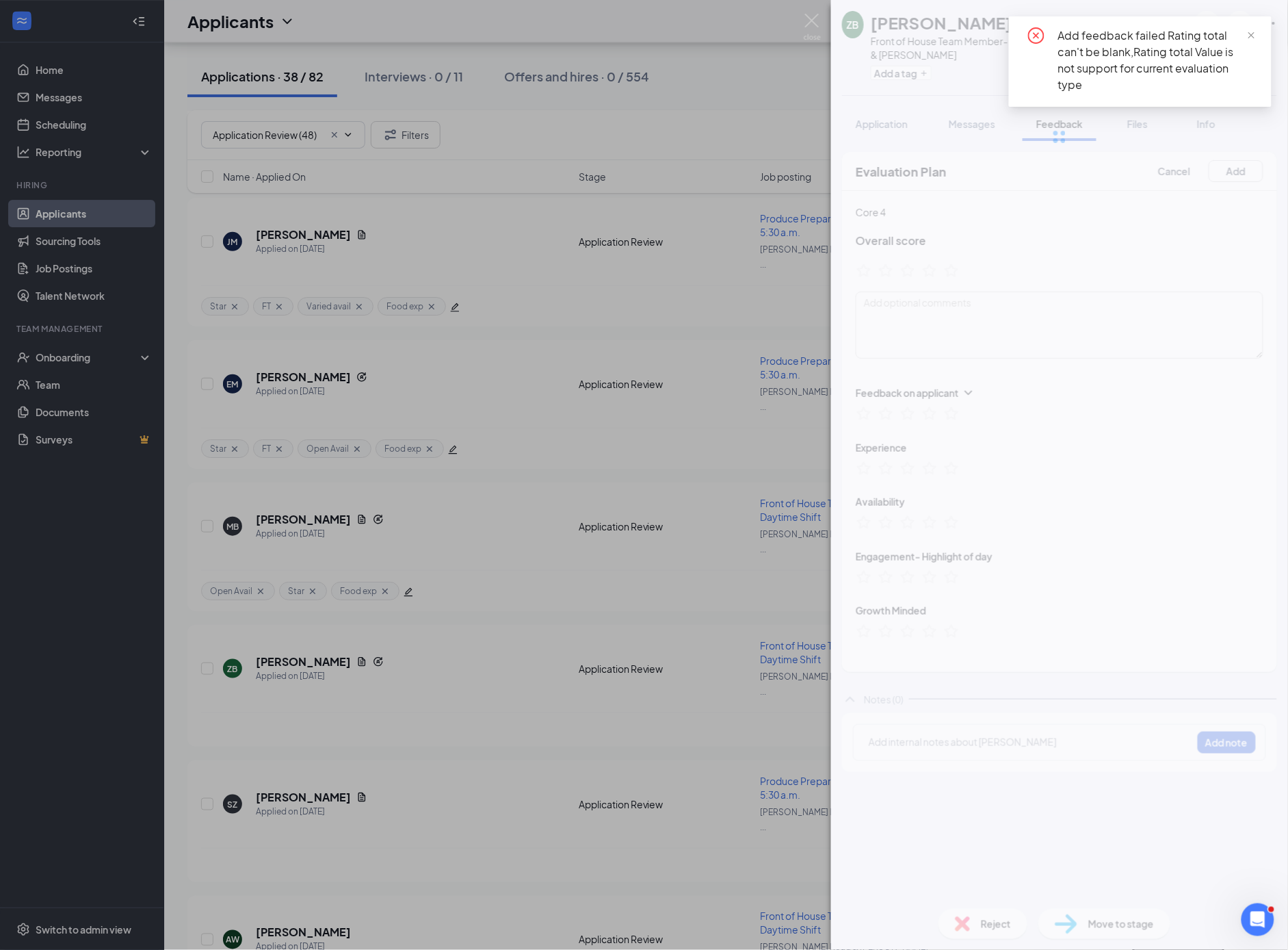
click at [615, 400] on div "ZB [PERSON_NAME] ✔ WOTC Front of House Team Member- Daytime Shift at [PERSON_NA…" at bounding box center [644, 475] width 1288 height 950
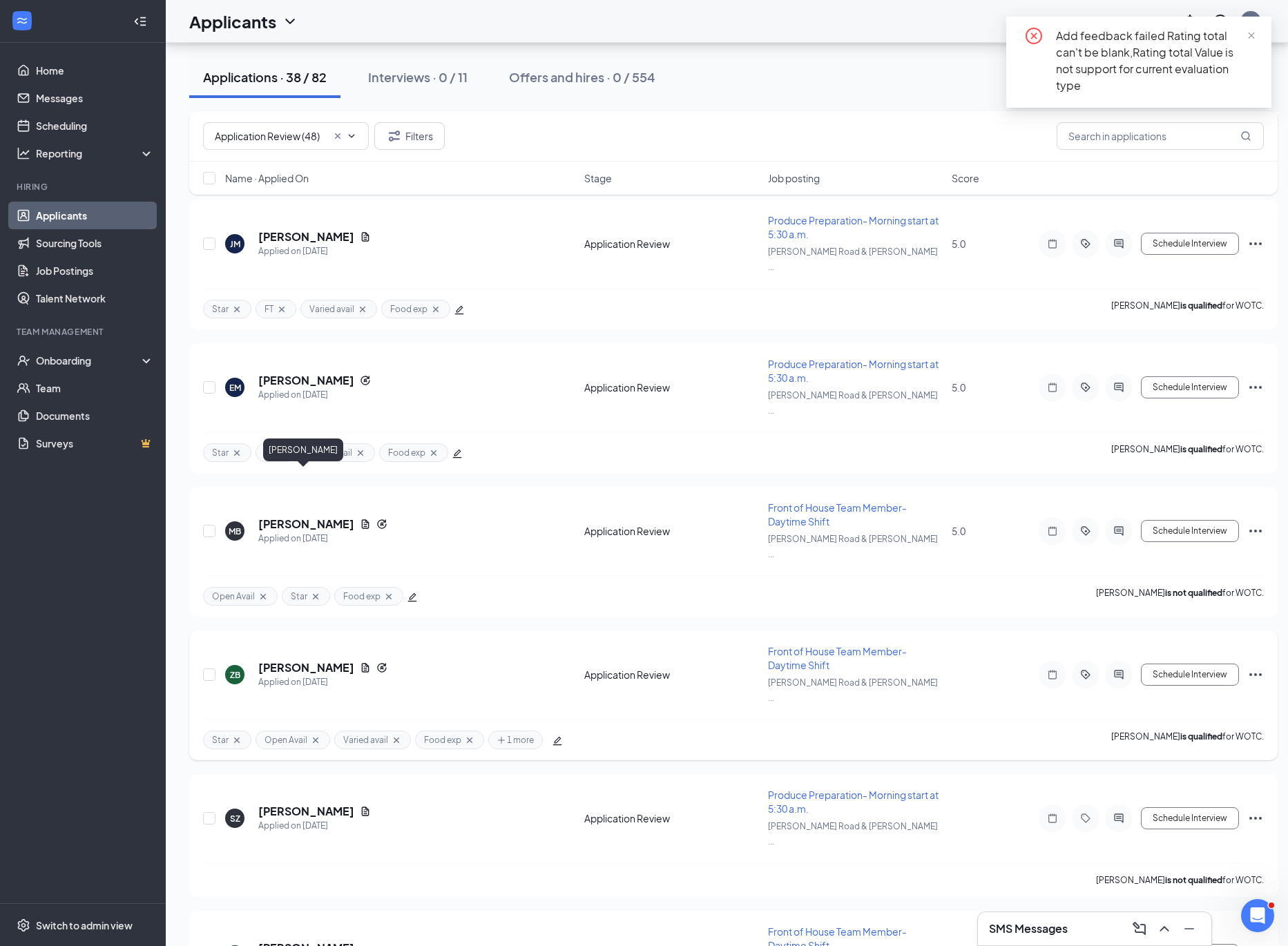
click at [309, 661] on h5 "[PERSON_NAME]" at bounding box center [306, 668] width 96 height 15
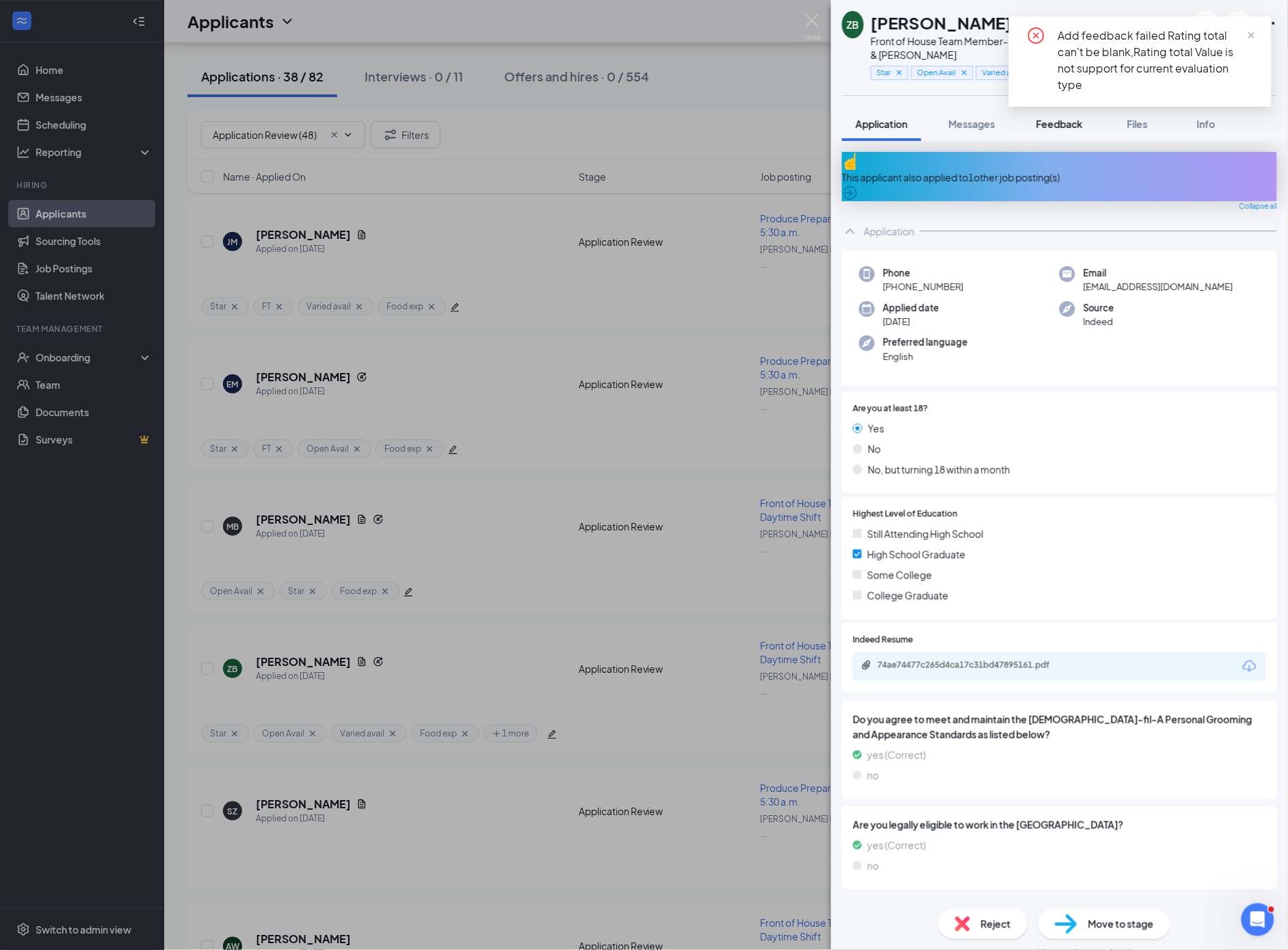
click at [1074, 129] on span "Feedback" at bounding box center [1059, 123] width 47 height 12
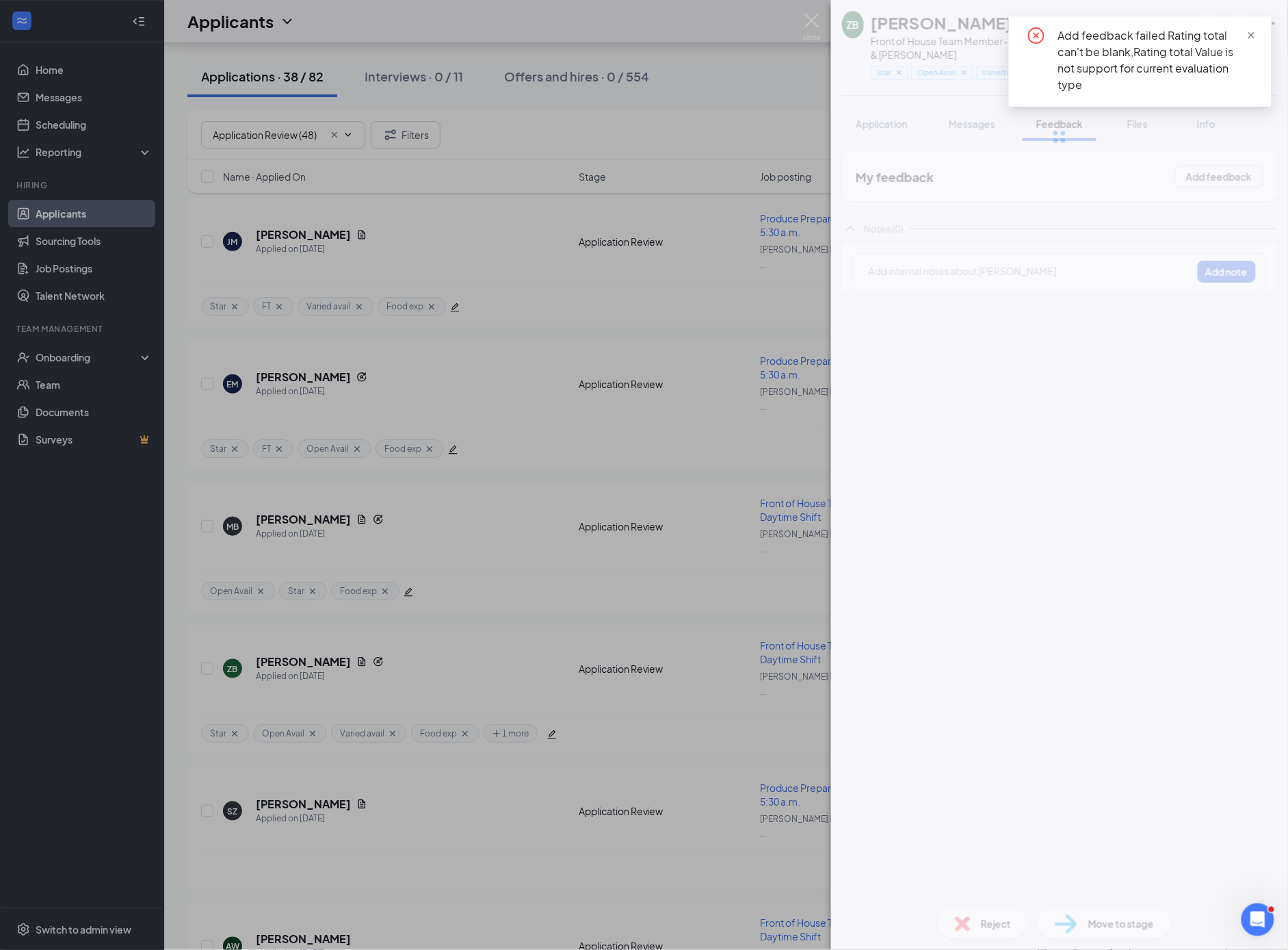
drag, startPoint x: 1254, startPoint y: 33, endPoint x: 1251, endPoint y: 40, distance: 7.6
click at [1254, 33] on span "close" at bounding box center [1252, 36] width 9 height 9
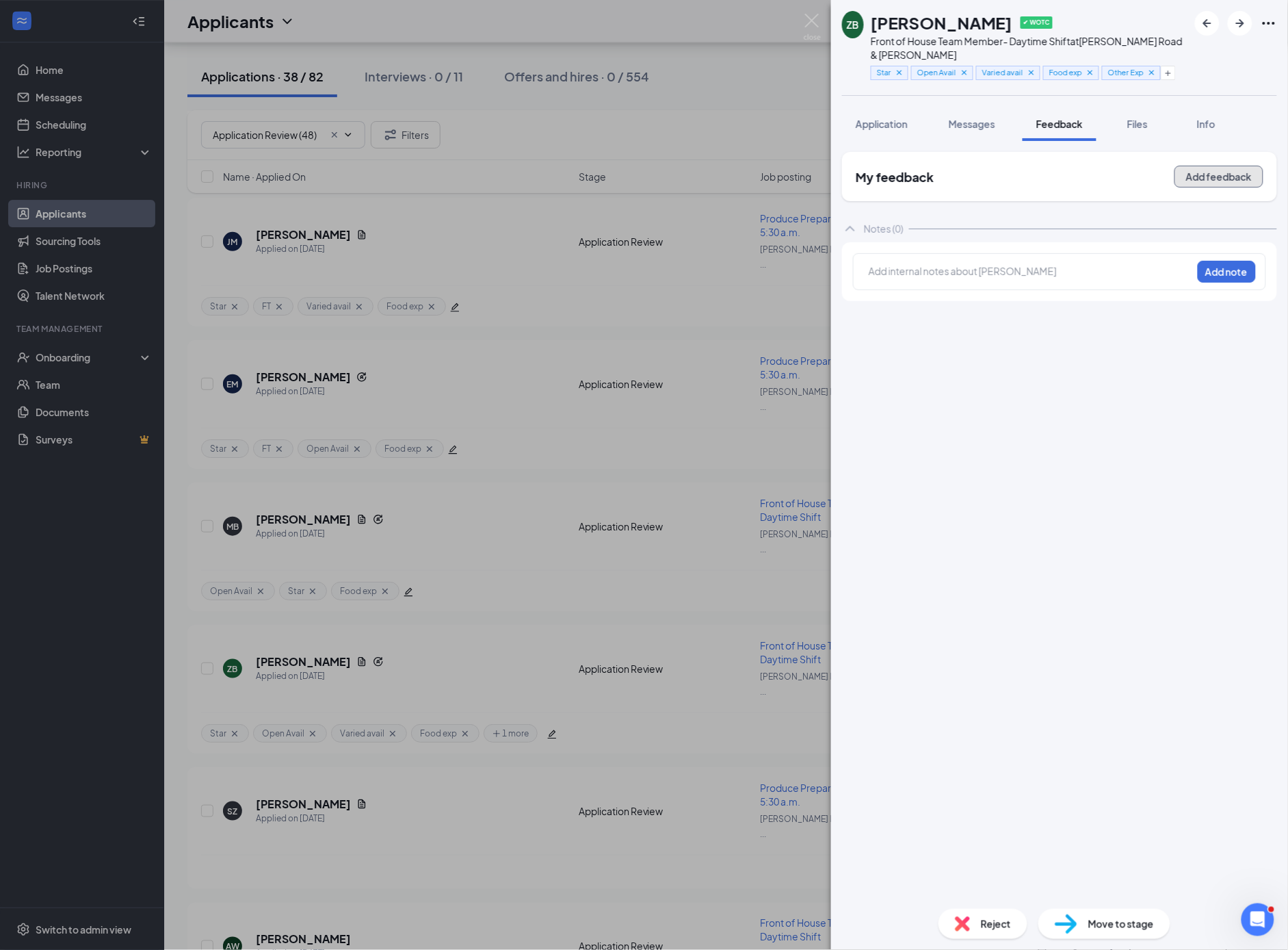
click at [1193, 179] on button "Add feedback" at bounding box center [1219, 176] width 89 height 22
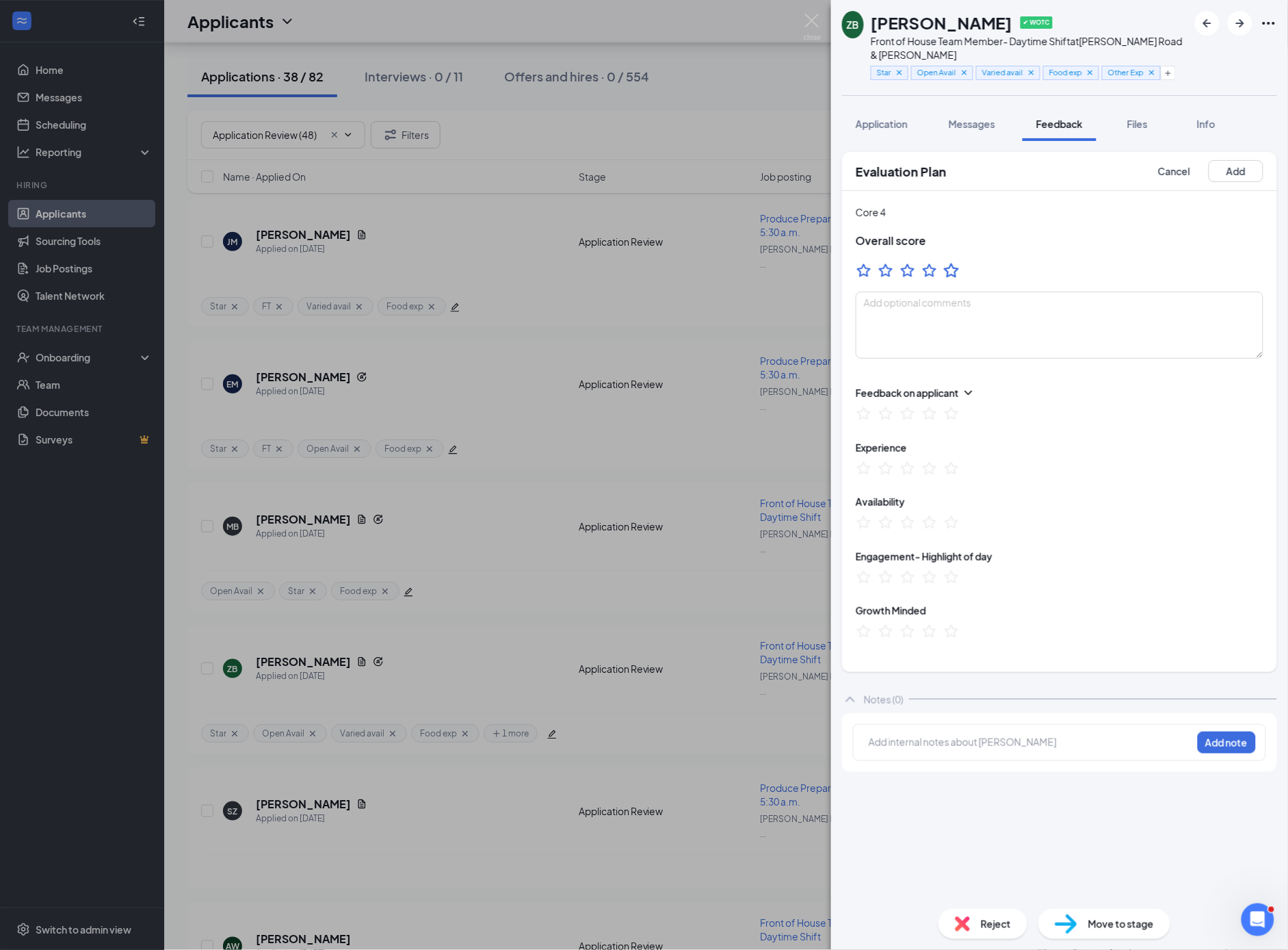
click at [948, 271] on icon "StarBorder" at bounding box center [952, 270] width 15 height 15
click at [1243, 165] on button "Add" at bounding box center [1237, 171] width 55 height 22
click at [595, 582] on div "ZB [PERSON_NAME] ✔ WOTC Front of House Team Member- Daytime Shift at [PERSON_NA…" at bounding box center [644, 475] width 1288 height 950
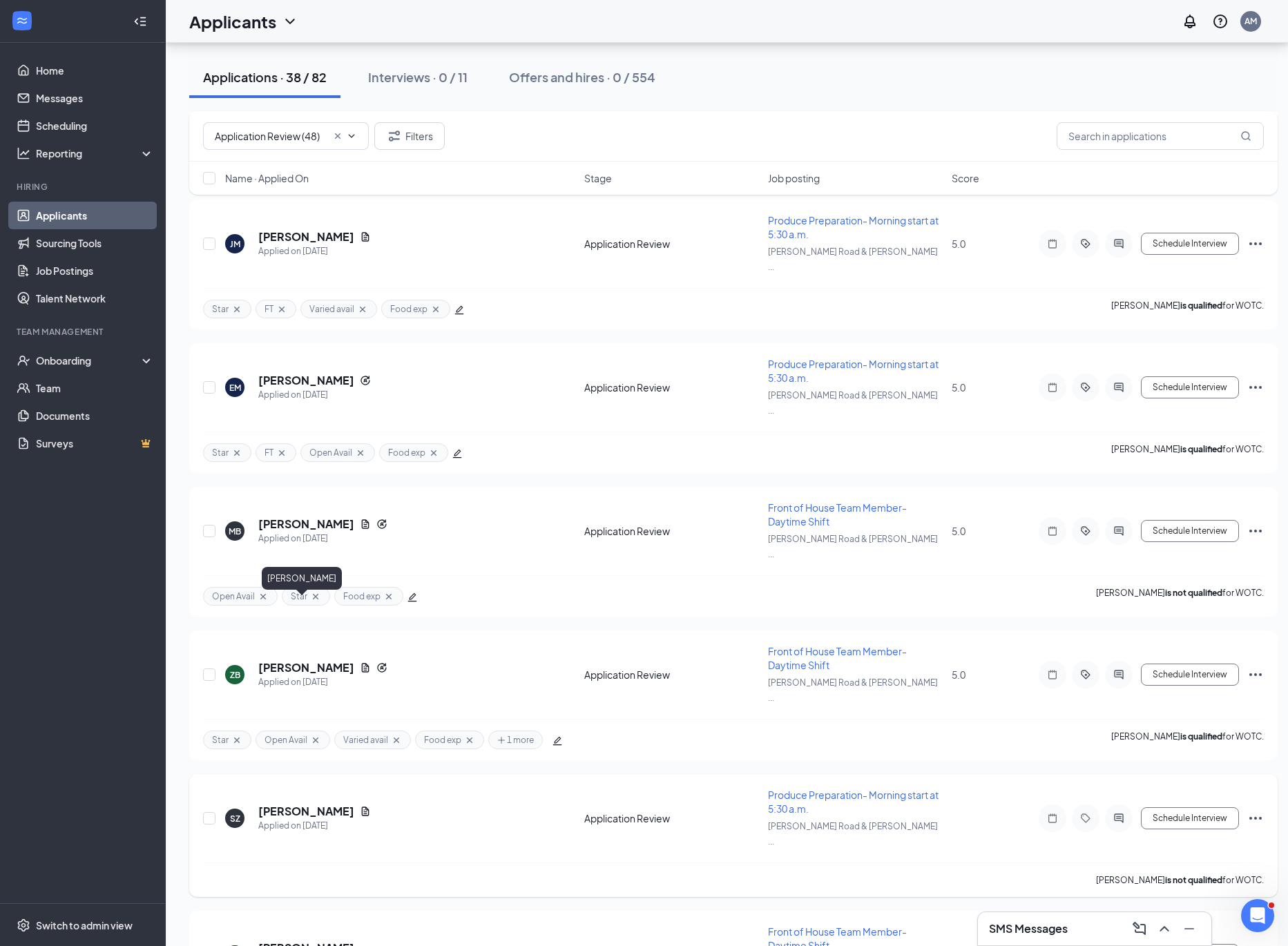
click at [304, 804] on h5 "[PERSON_NAME]" at bounding box center [306, 811] width 96 height 15
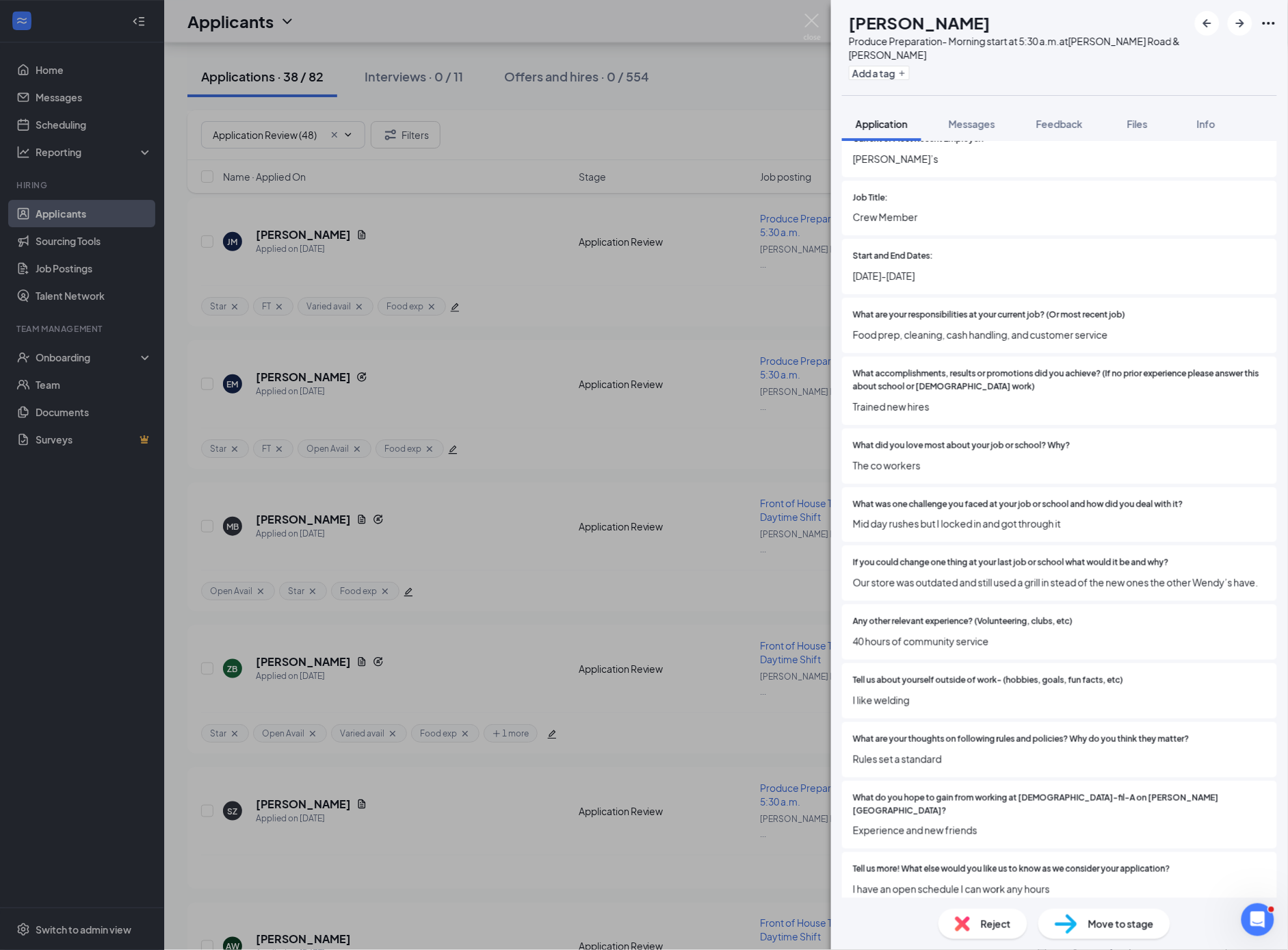
scroll to position [1382, 0]
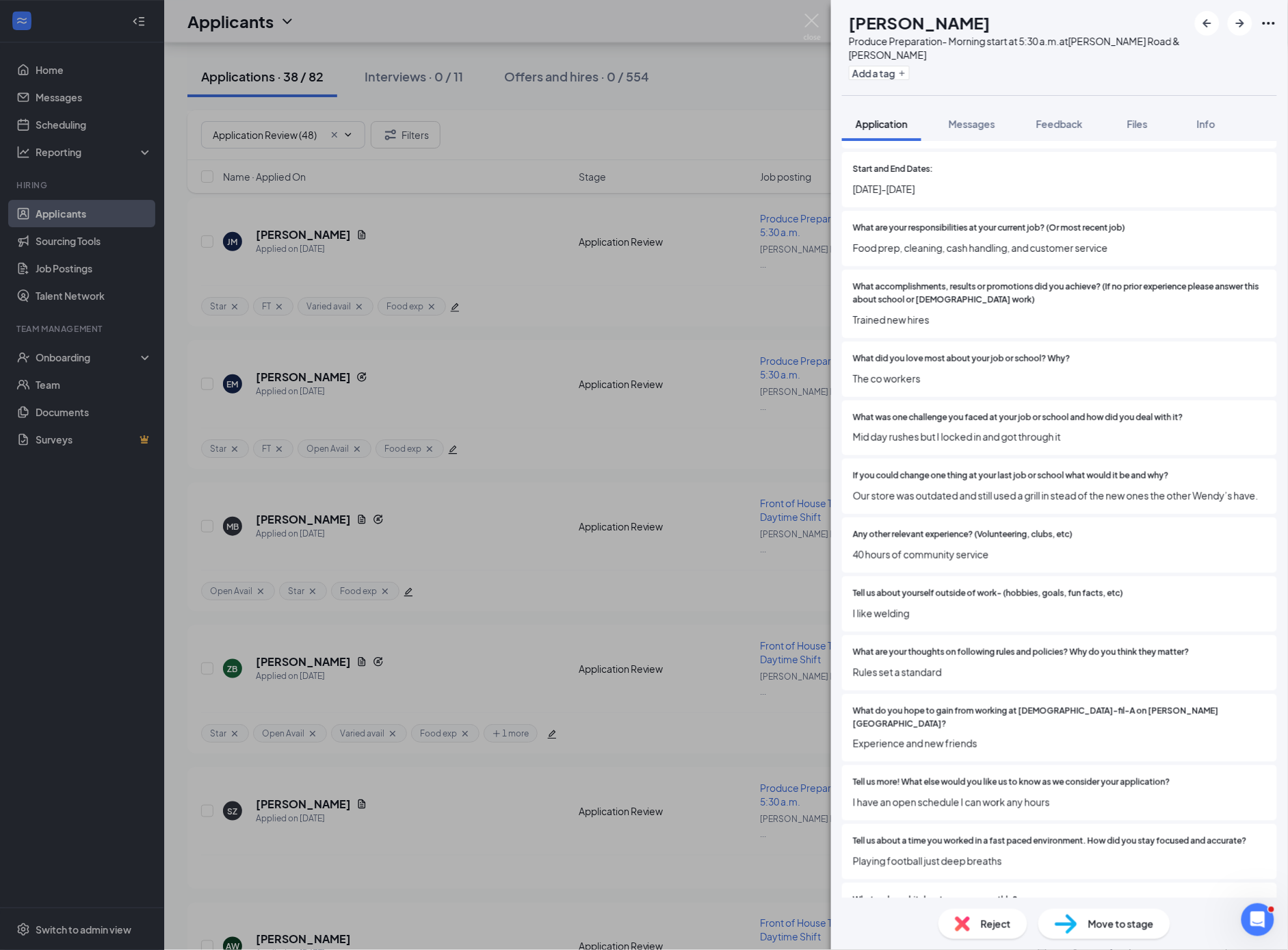
click at [964, 934] on div "Reject" at bounding box center [983, 923] width 89 height 30
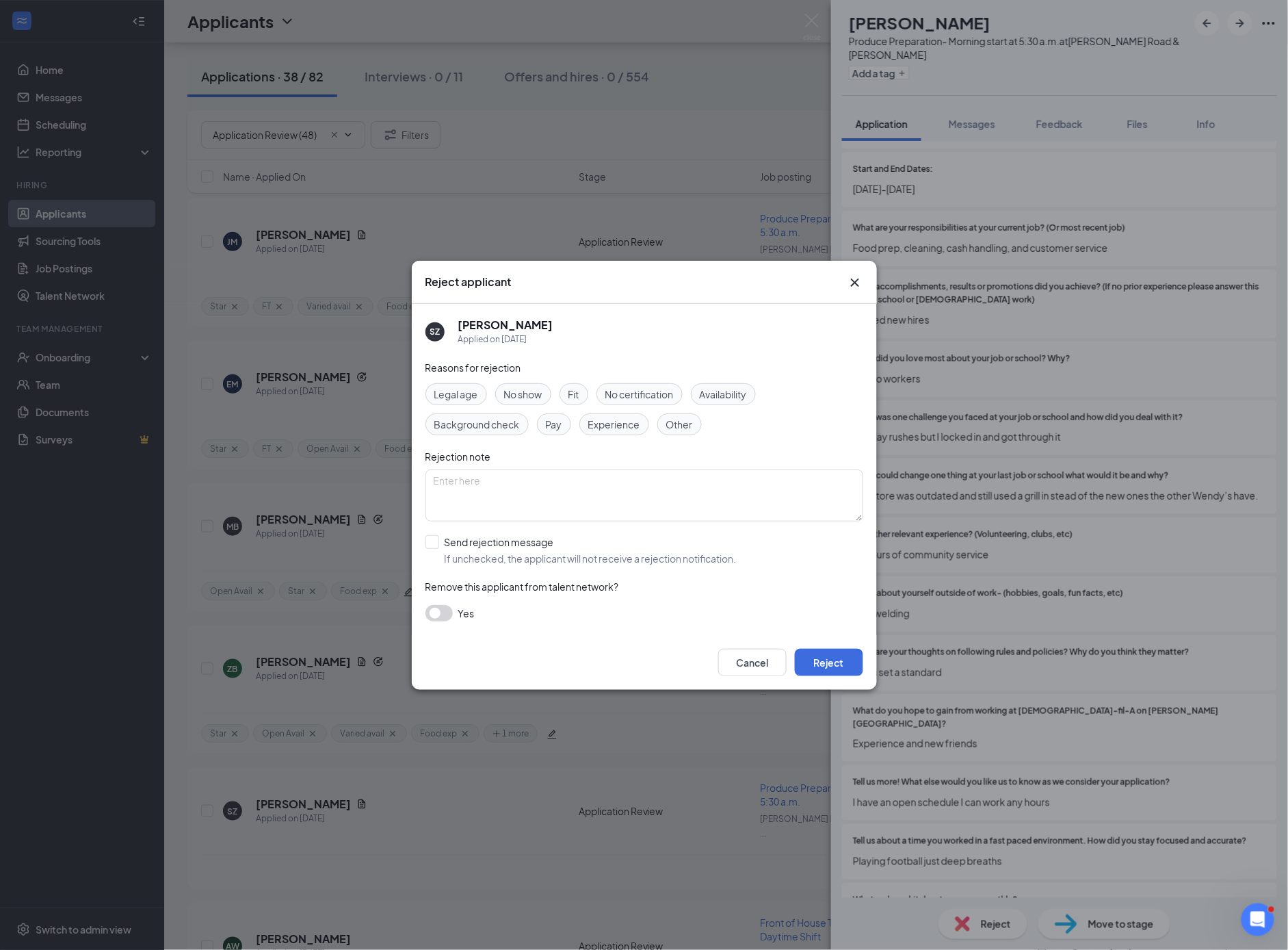
click at [431, 539] on input "Send rejection message If unchecked, the applicant will not receive a rejection…" at bounding box center [581, 550] width 312 height 30
checkbox input "true"
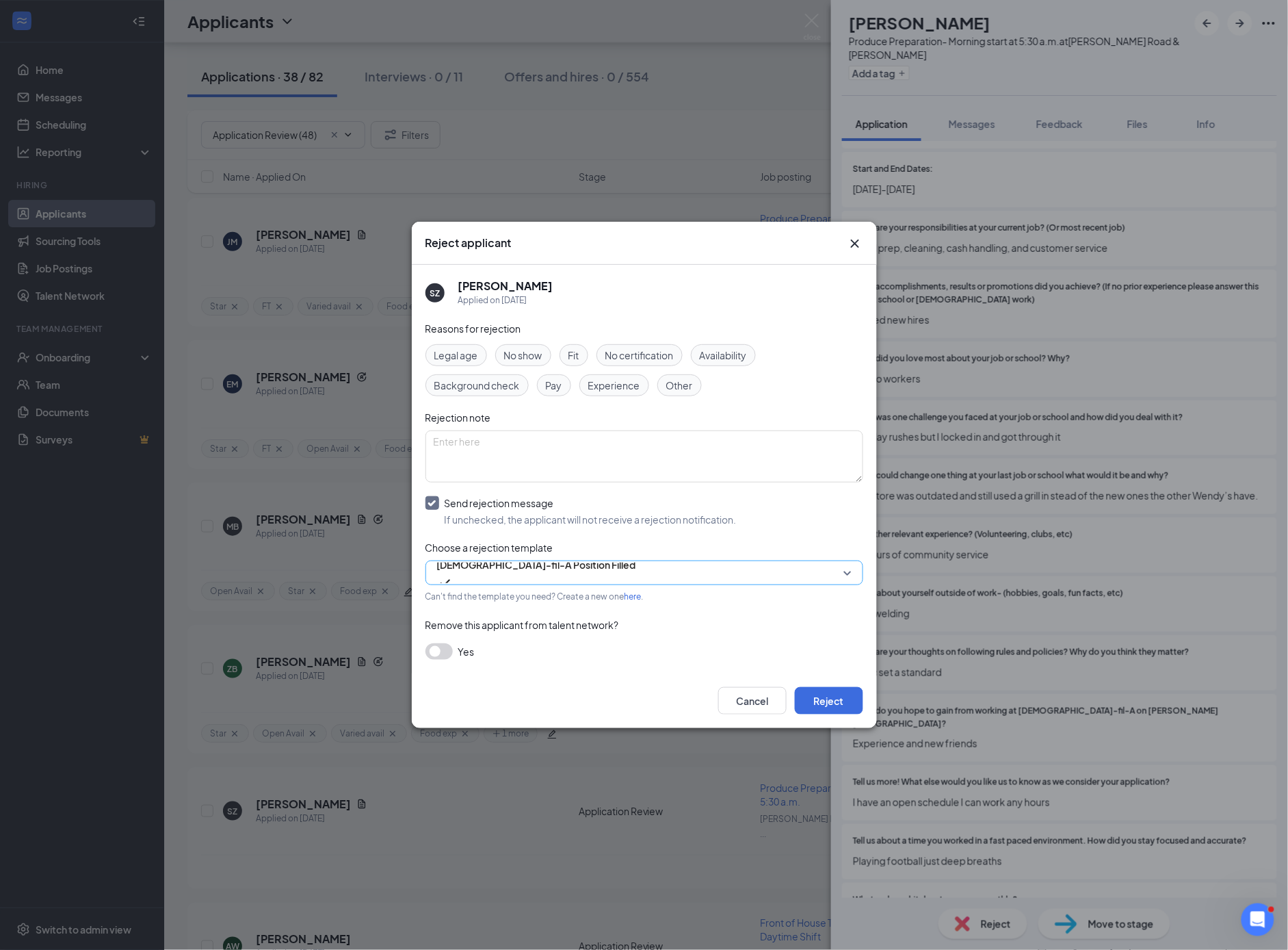
click at [474, 575] on span "[DEMOGRAPHIC_DATA]-fil-A Position Filled" at bounding box center [537, 564] width 199 height 20
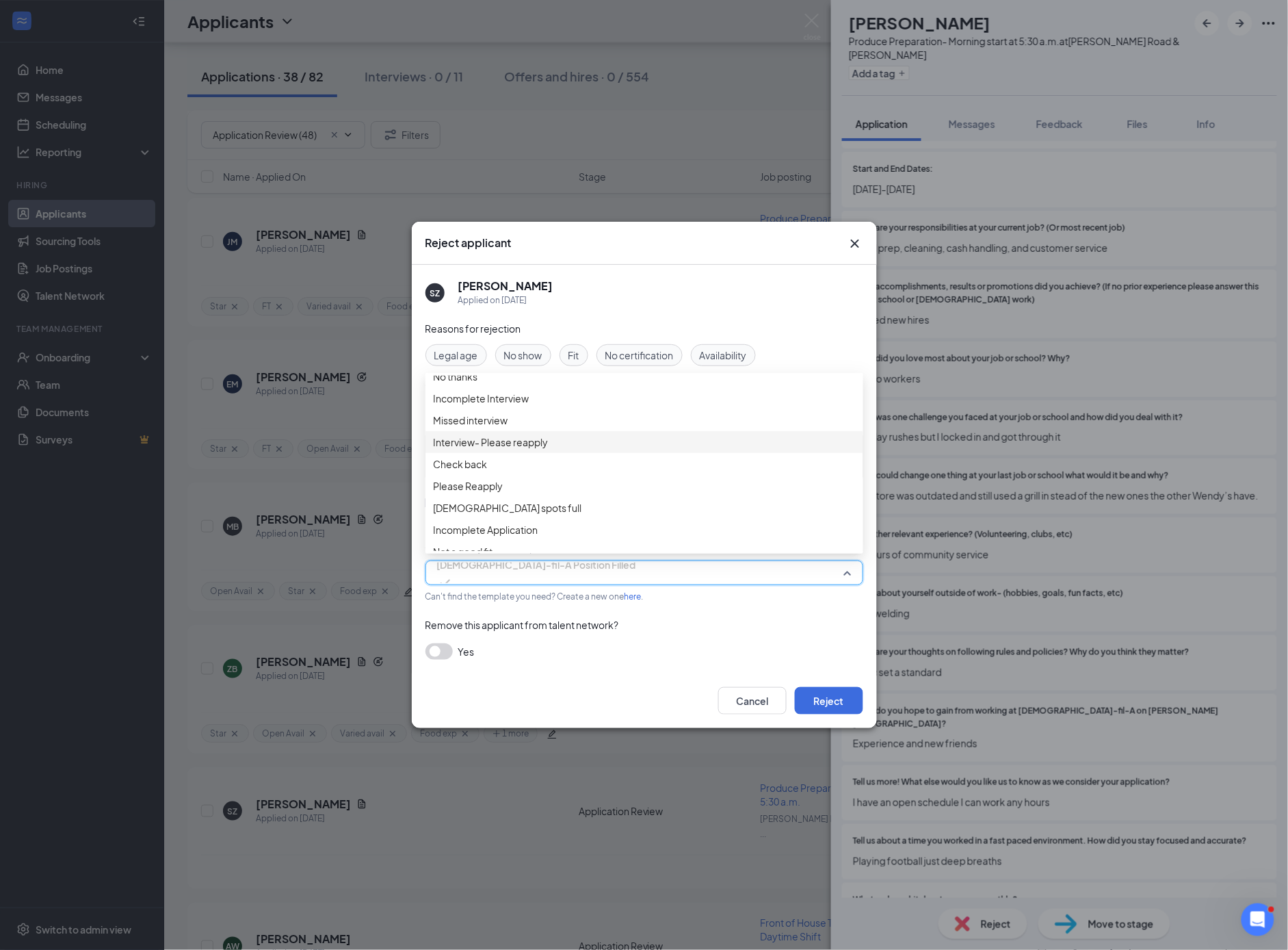
scroll to position [0, 0]
drag, startPoint x: 470, startPoint y: 390, endPoint x: 635, endPoint y: 462, distance: 180.0
click at [471, 390] on span "No thanks" at bounding box center [456, 387] width 45 height 15
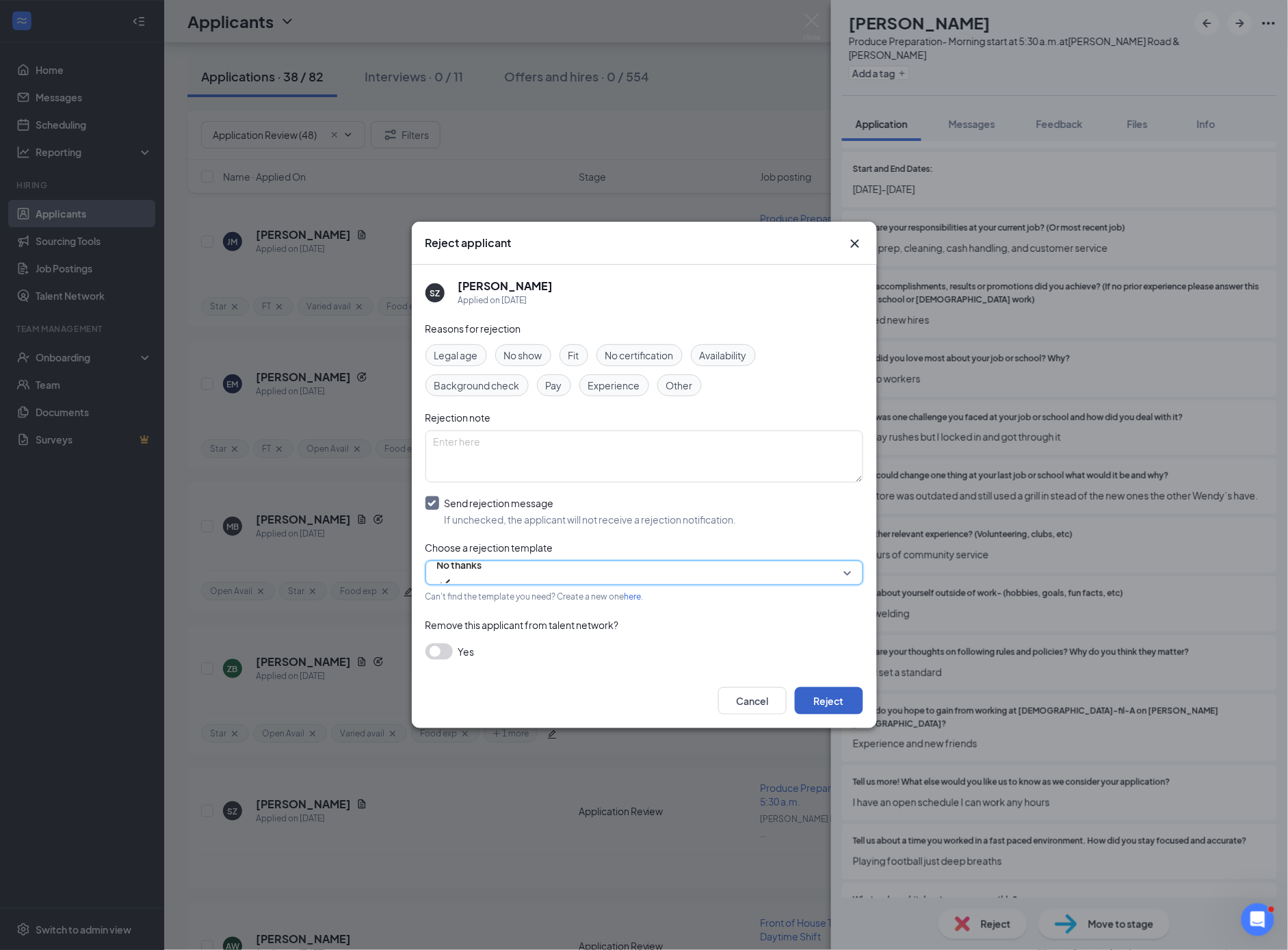
click at [822, 699] on button "Reject" at bounding box center [829, 701] width 69 height 27
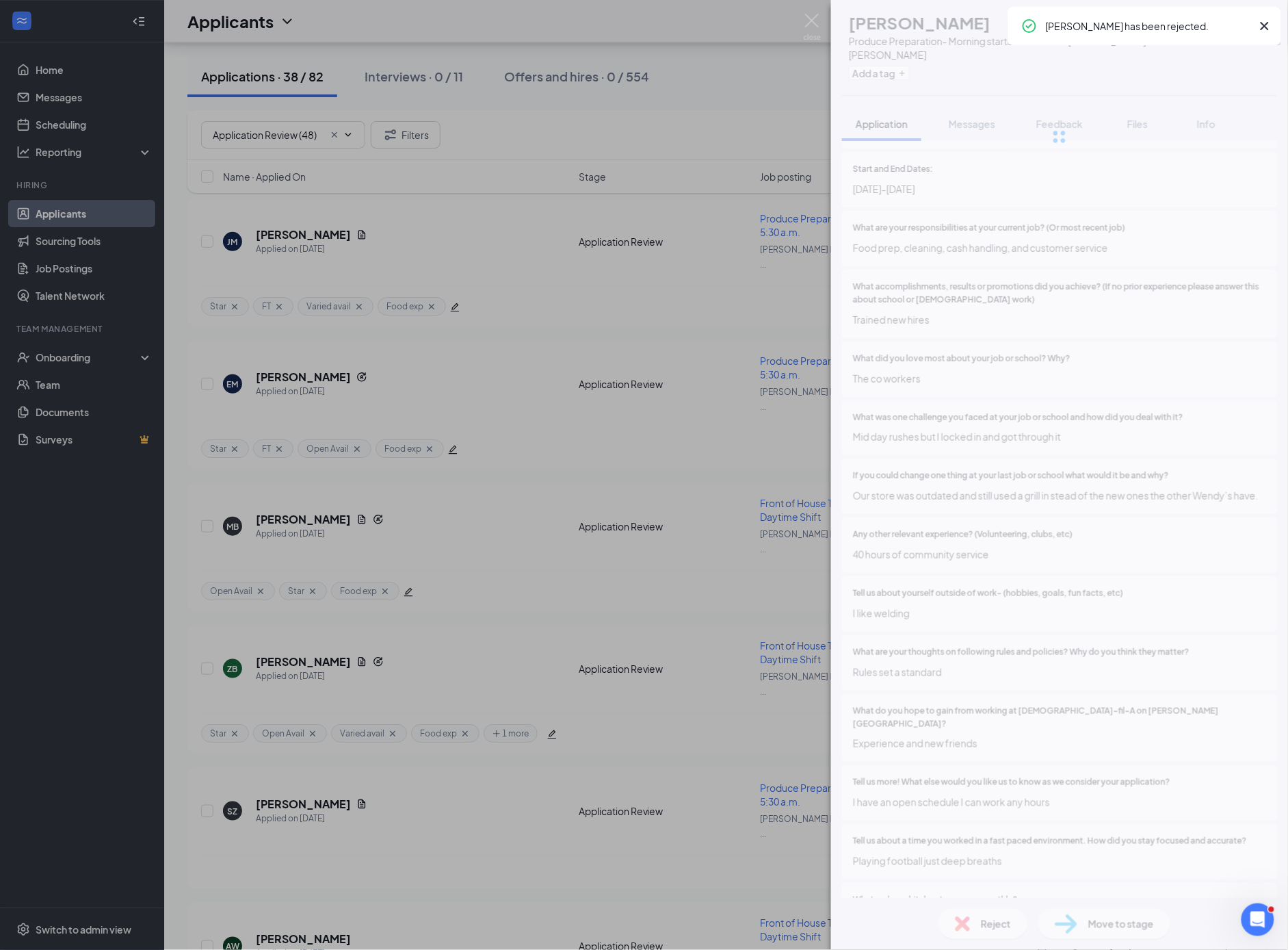
drag, startPoint x: 309, startPoint y: 653, endPoint x: 284, endPoint y: 736, distance: 86.7
click at [309, 653] on div "SZ [PERSON_NAME] Produce Preparation- Morning start at 5:30 a.m. at [PERSON_NAM…" at bounding box center [644, 475] width 1288 height 950
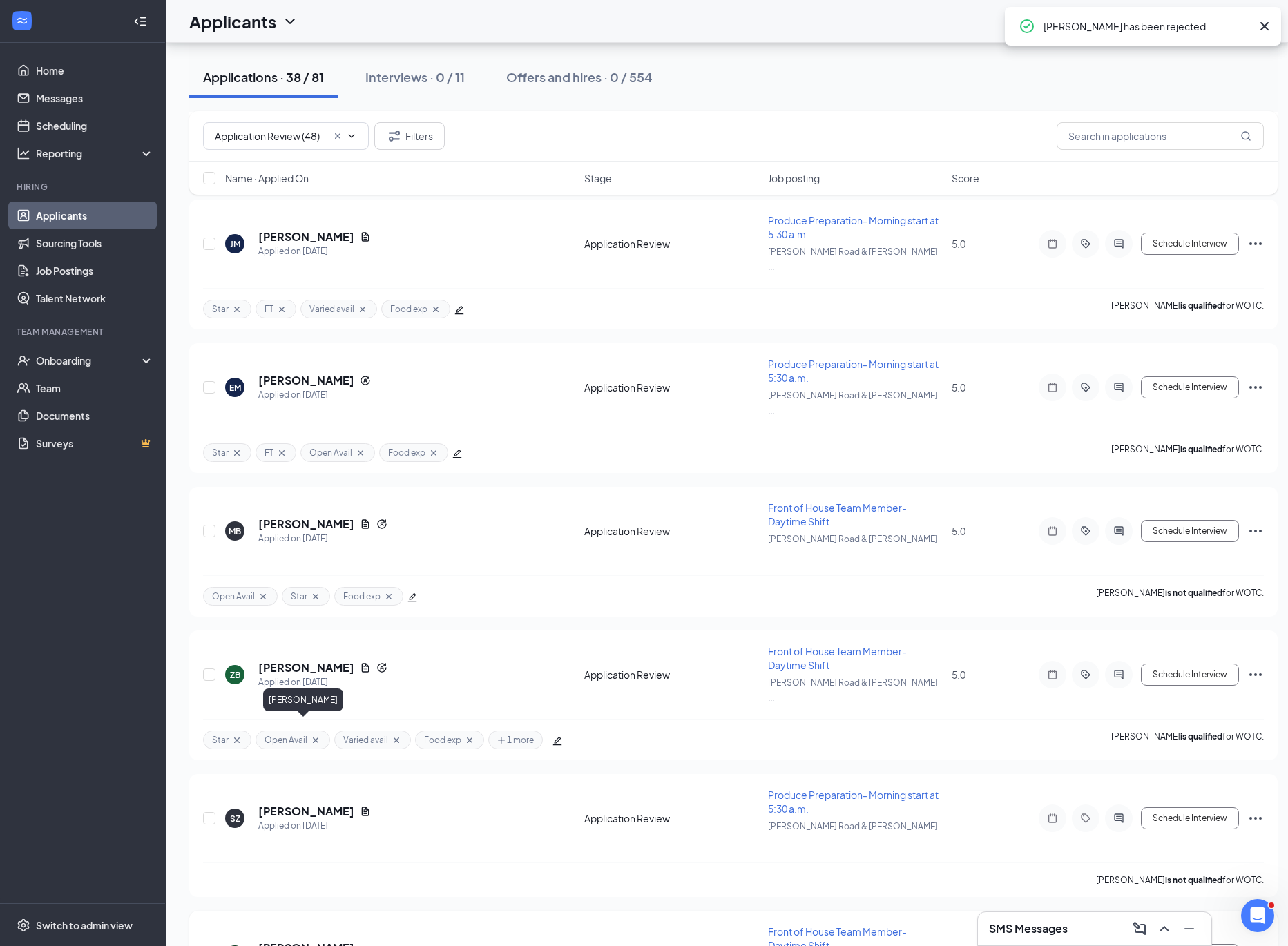
click at [297, 940] on h5 "[PERSON_NAME]" at bounding box center [306, 948] width 96 height 15
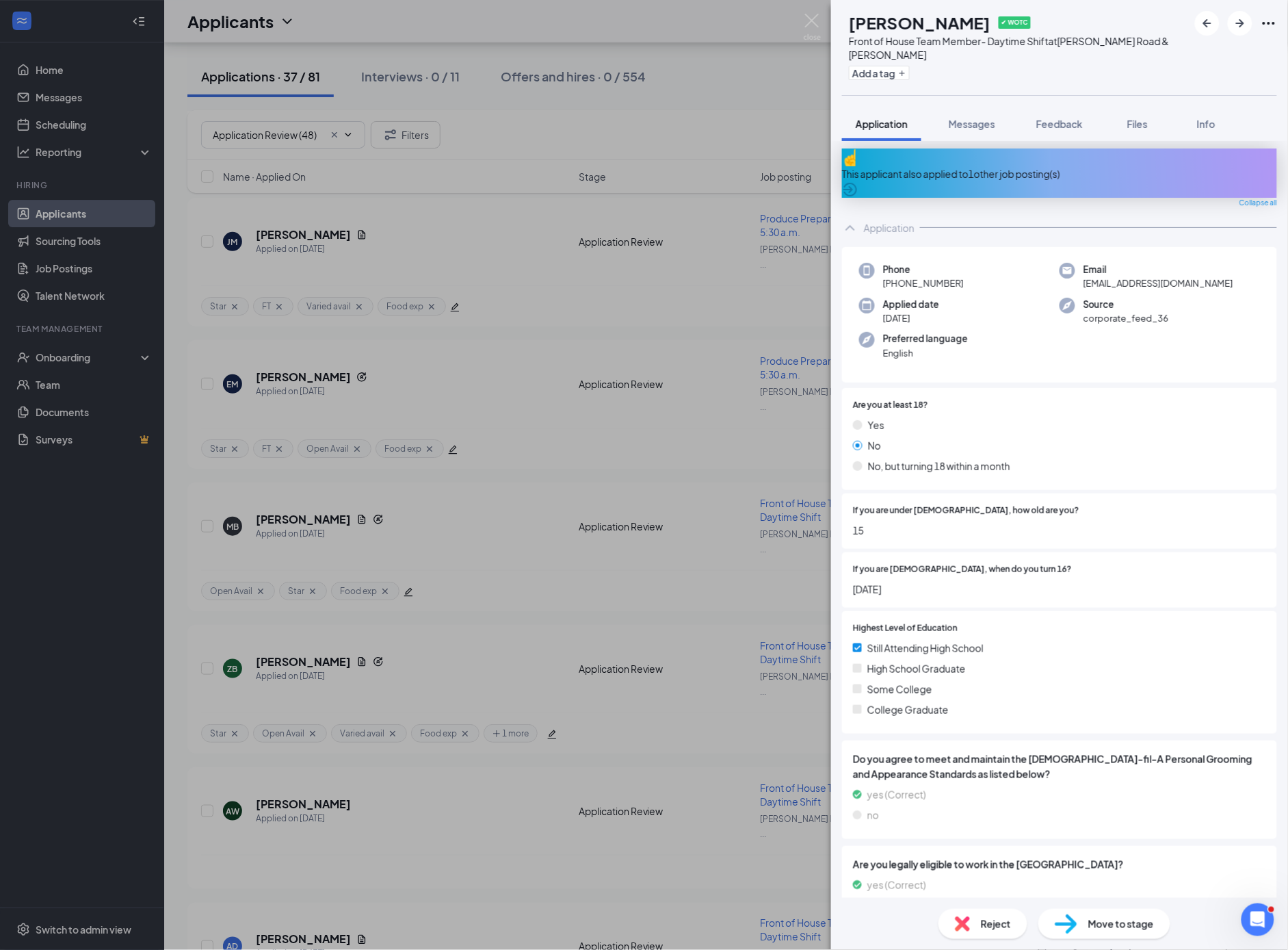
scroll to position [6, 0]
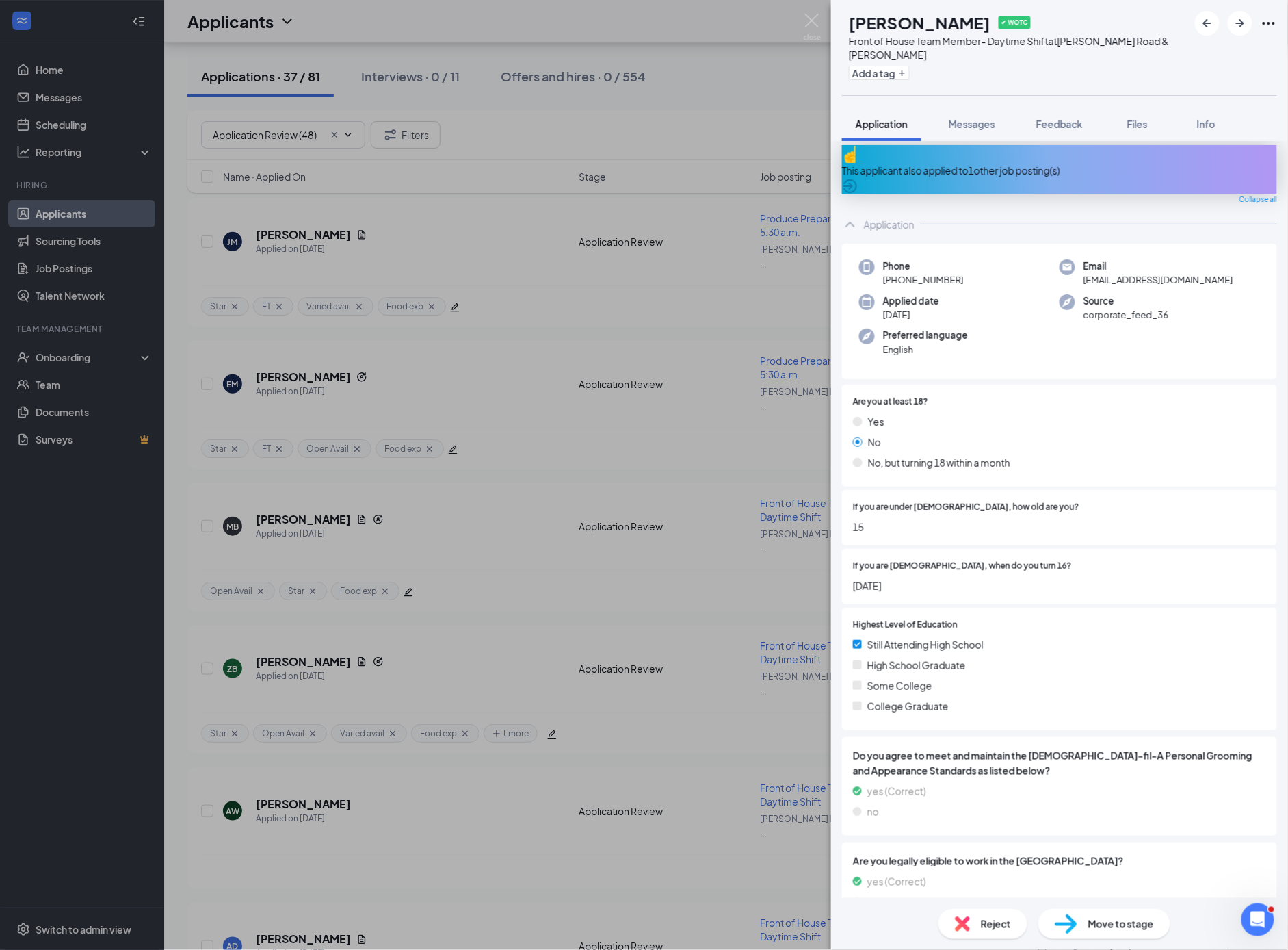
click at [996, 922] on span "Reject" at bounding box center [995, 923] width 30 height 15
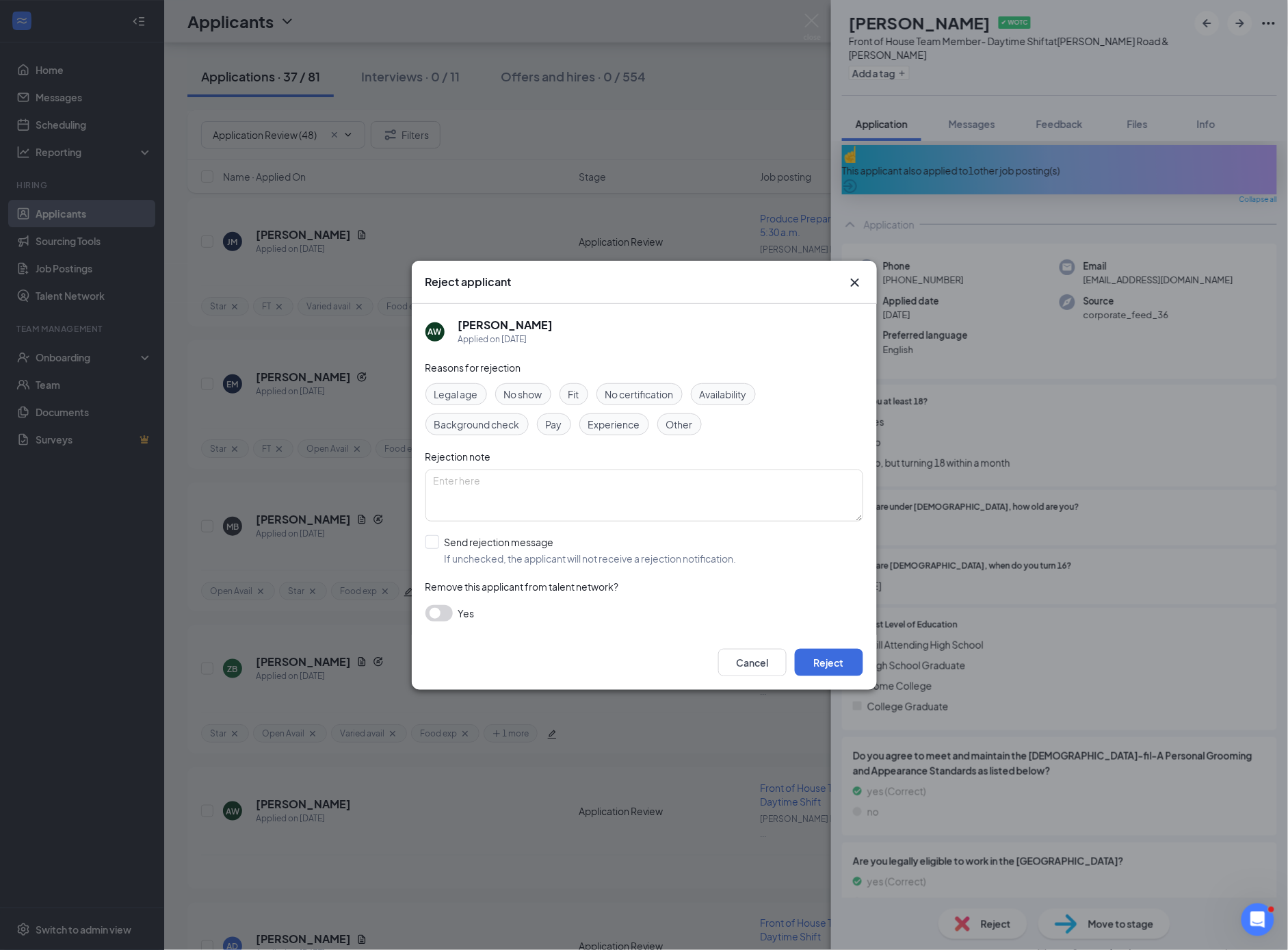
click at [459, 390] on span "Legal age" at bounding box center [456, 394] width 44 height 15
click at [434, 541] on input "Send rejection message If unchecked, the applicant will not receive a rejection…" at bounding box center [581, 550] width 312 height 30
checkbox input "true"
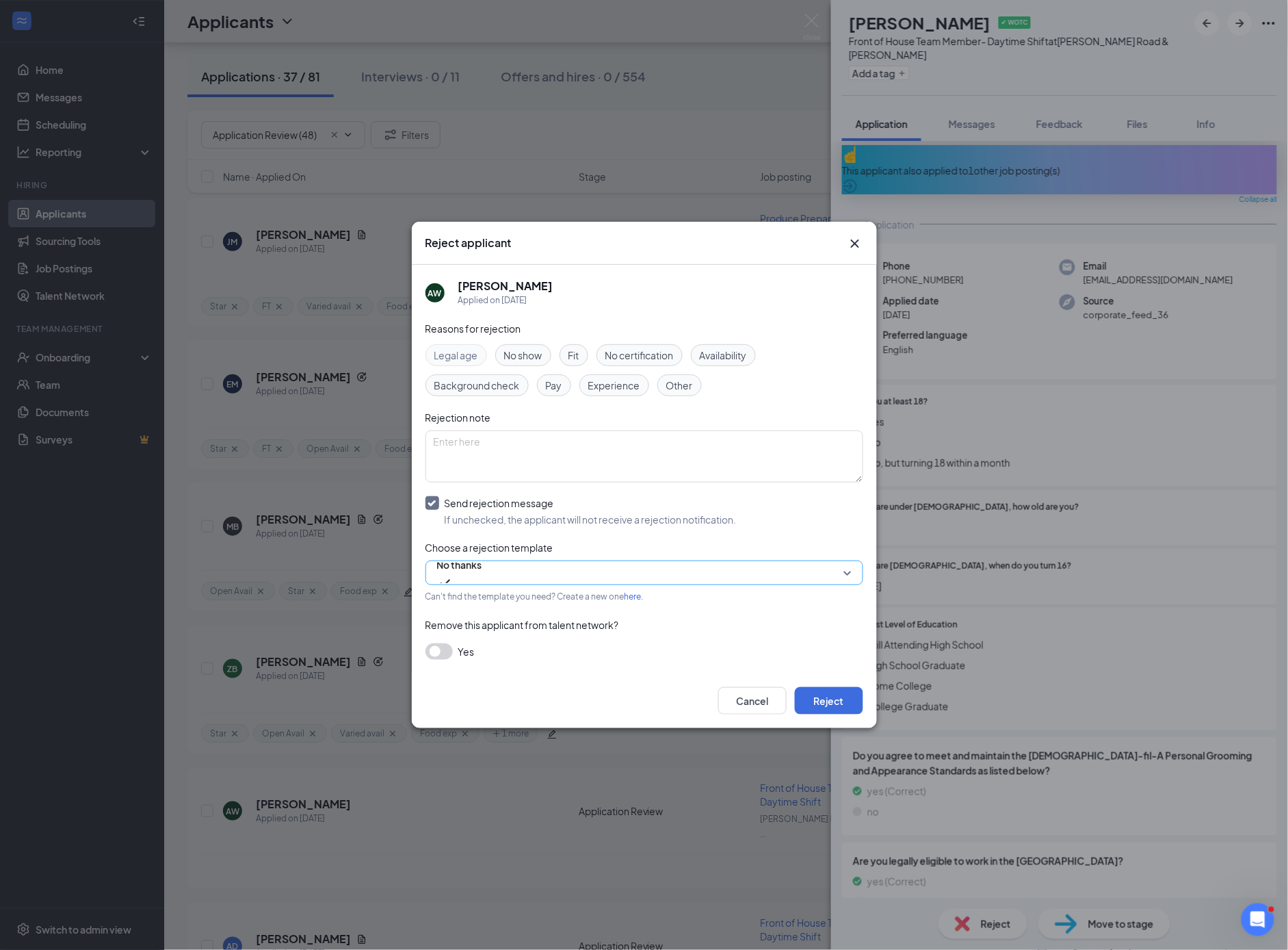
click at [466, 575] on span "No thanks" at bounding box center [459, 564] width 45 height 20
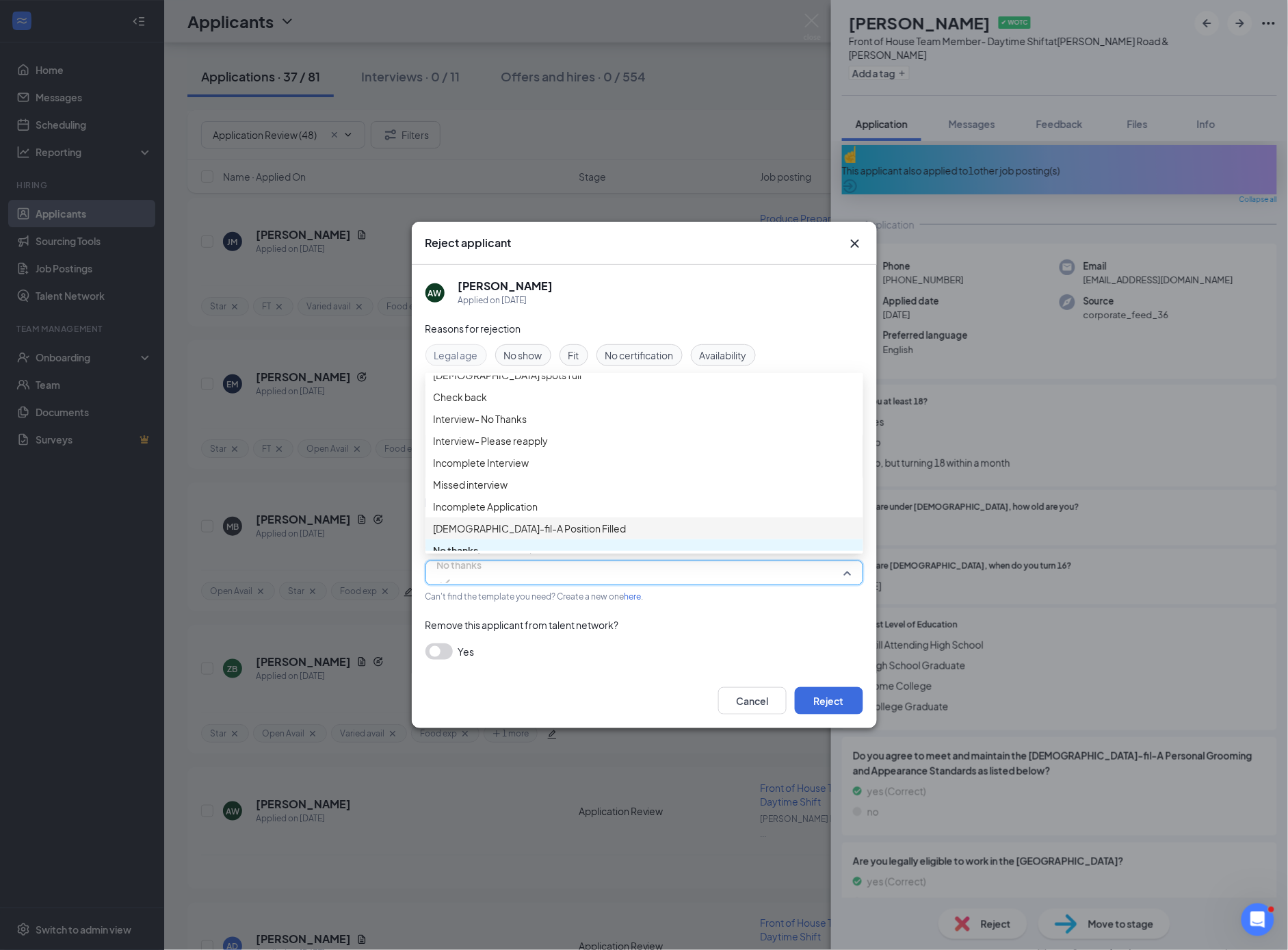
scroll to position [0, 0]
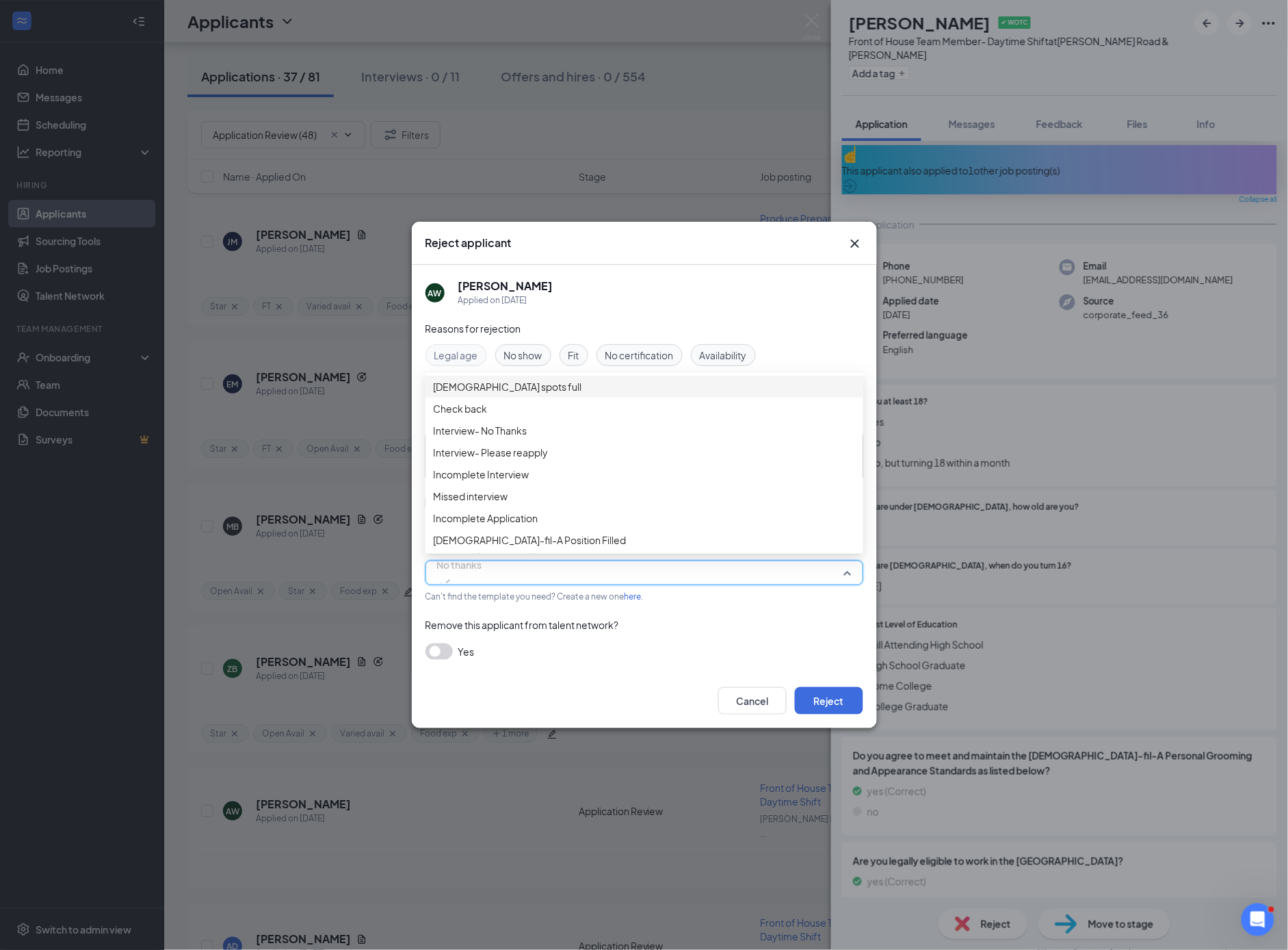
click at [497, 390] on span "[DEMOGRAPHIC_DATA] spots full" at bounding box center [508, 387] width 148 height 15
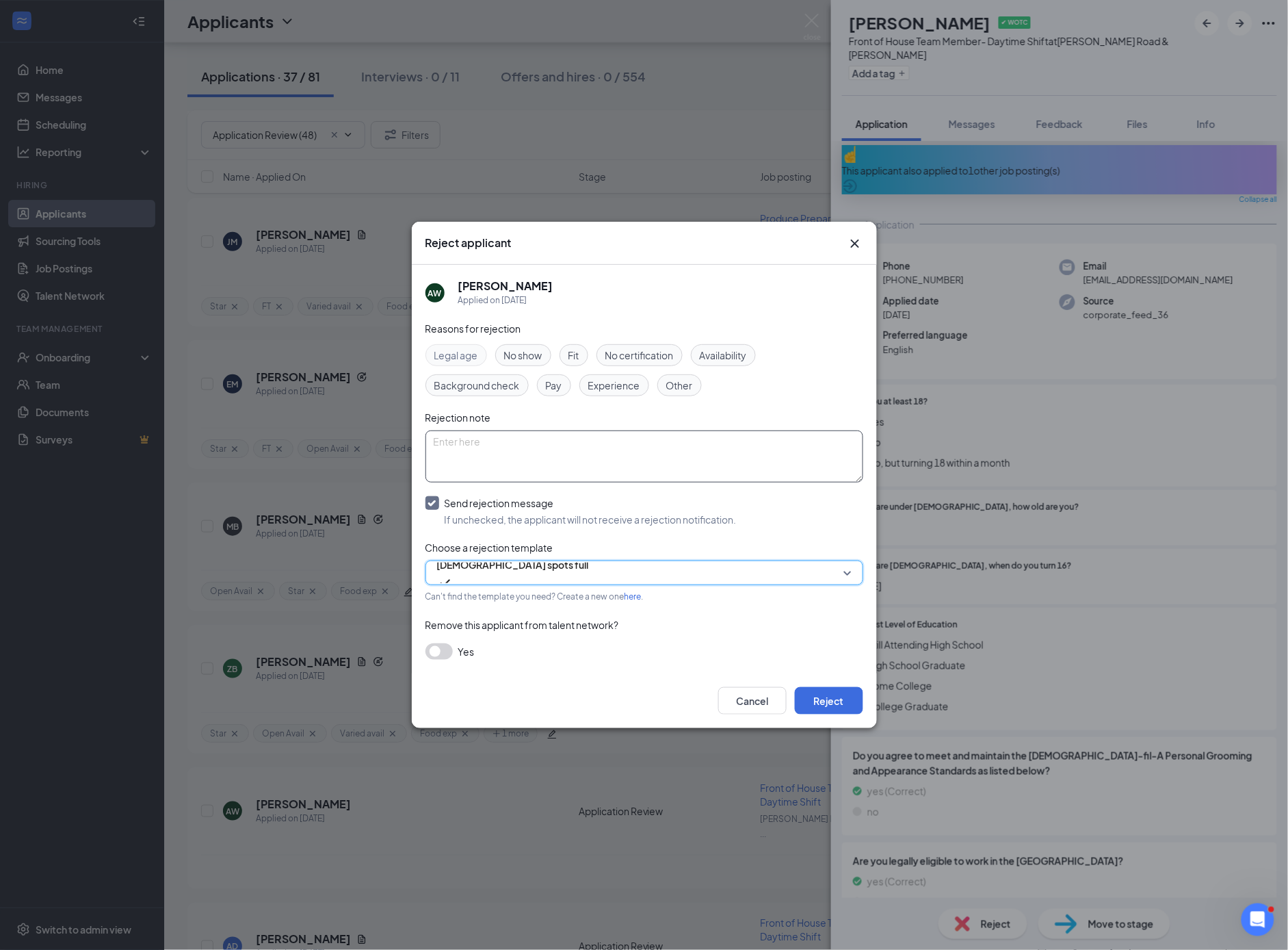
click at [452, 449] on textarea at bounding box center [644, 456] width 438 height 52
type textarea "15"
click at [825, 698] on button "Reject" at bounding box center [829, 701] width 69 height 27
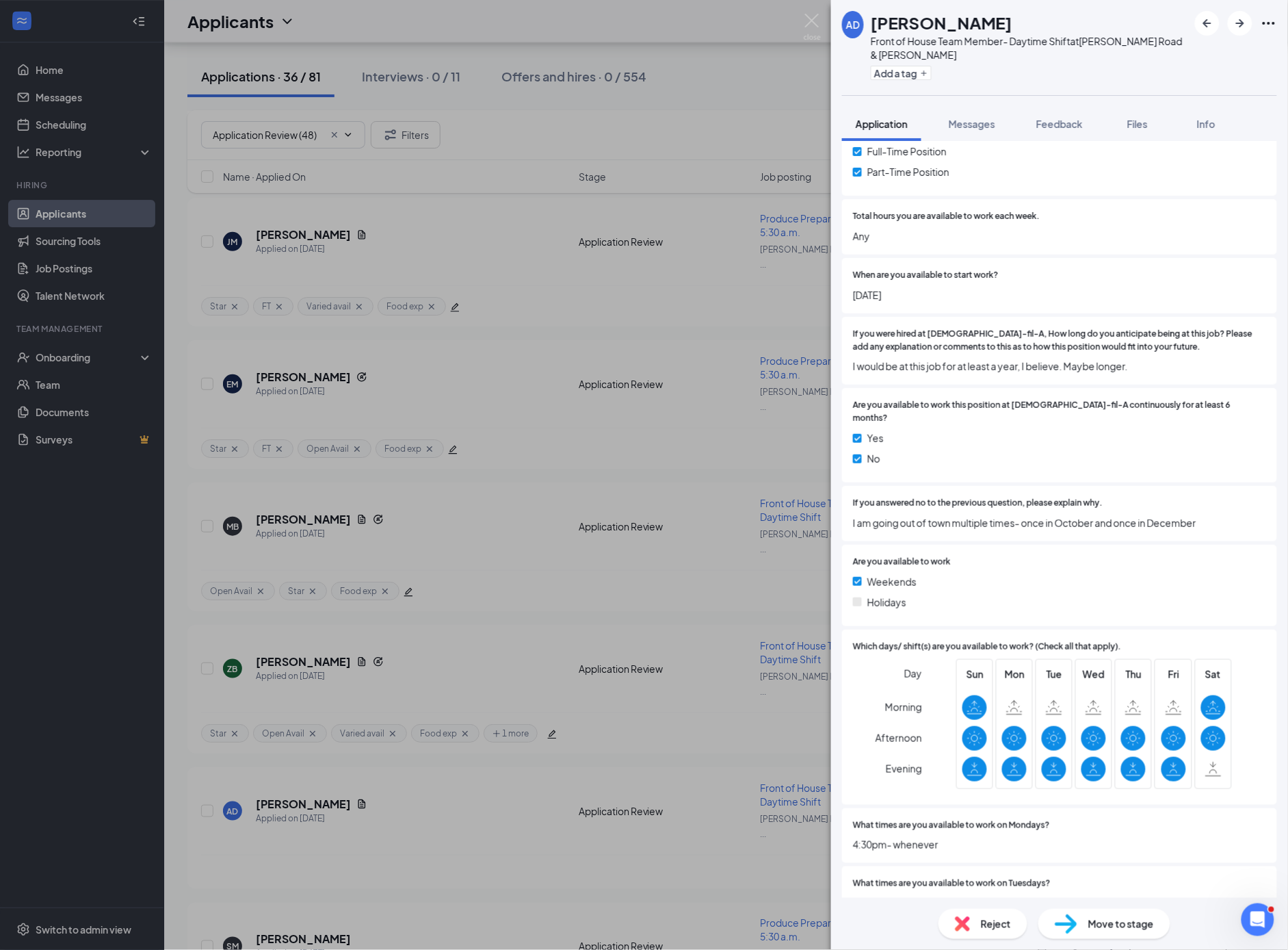
scroll to position [2706, 0]
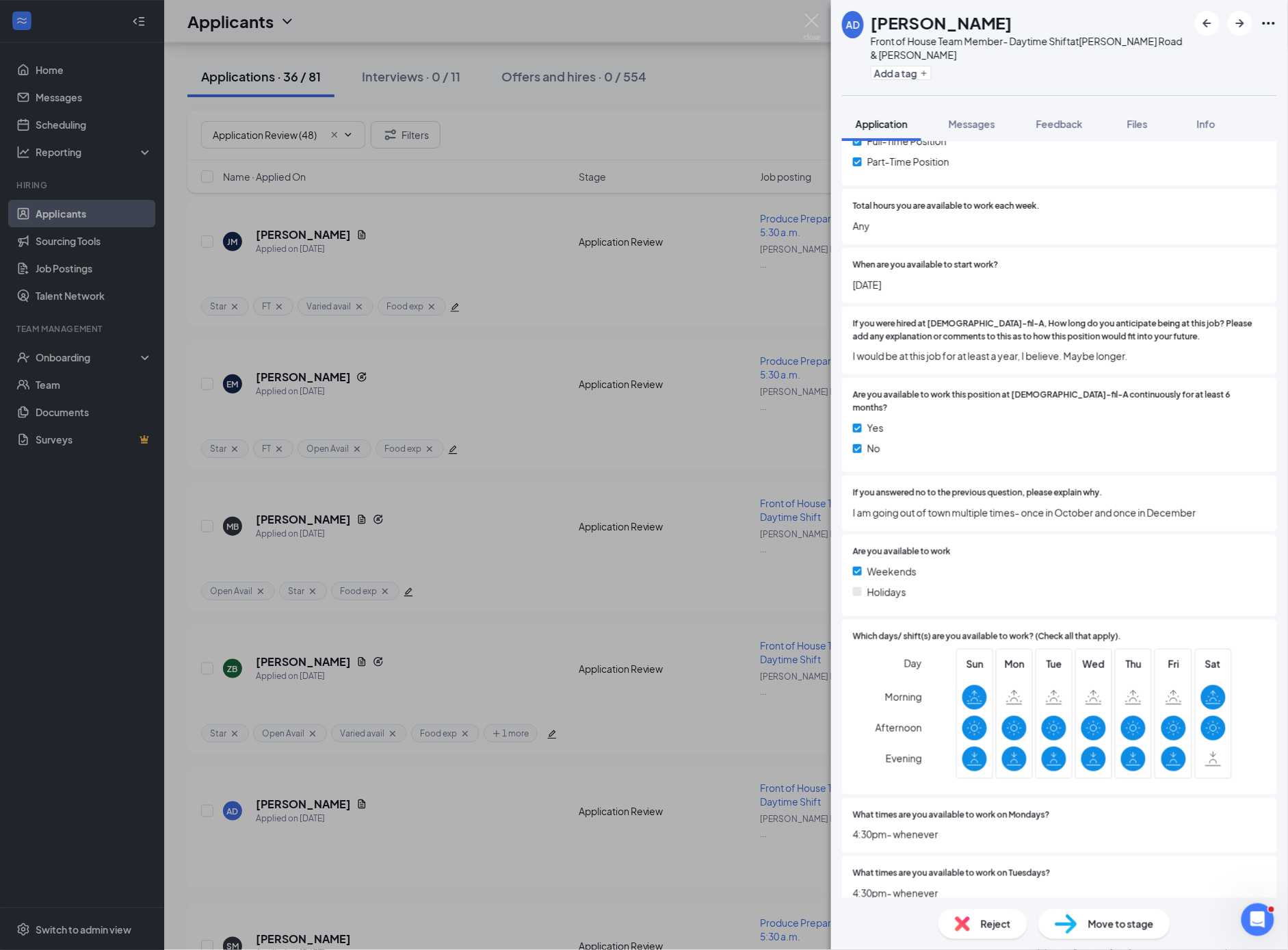
click at [989, 926] on span "Reject" at bounding box center [995, 923] width 30 height 15
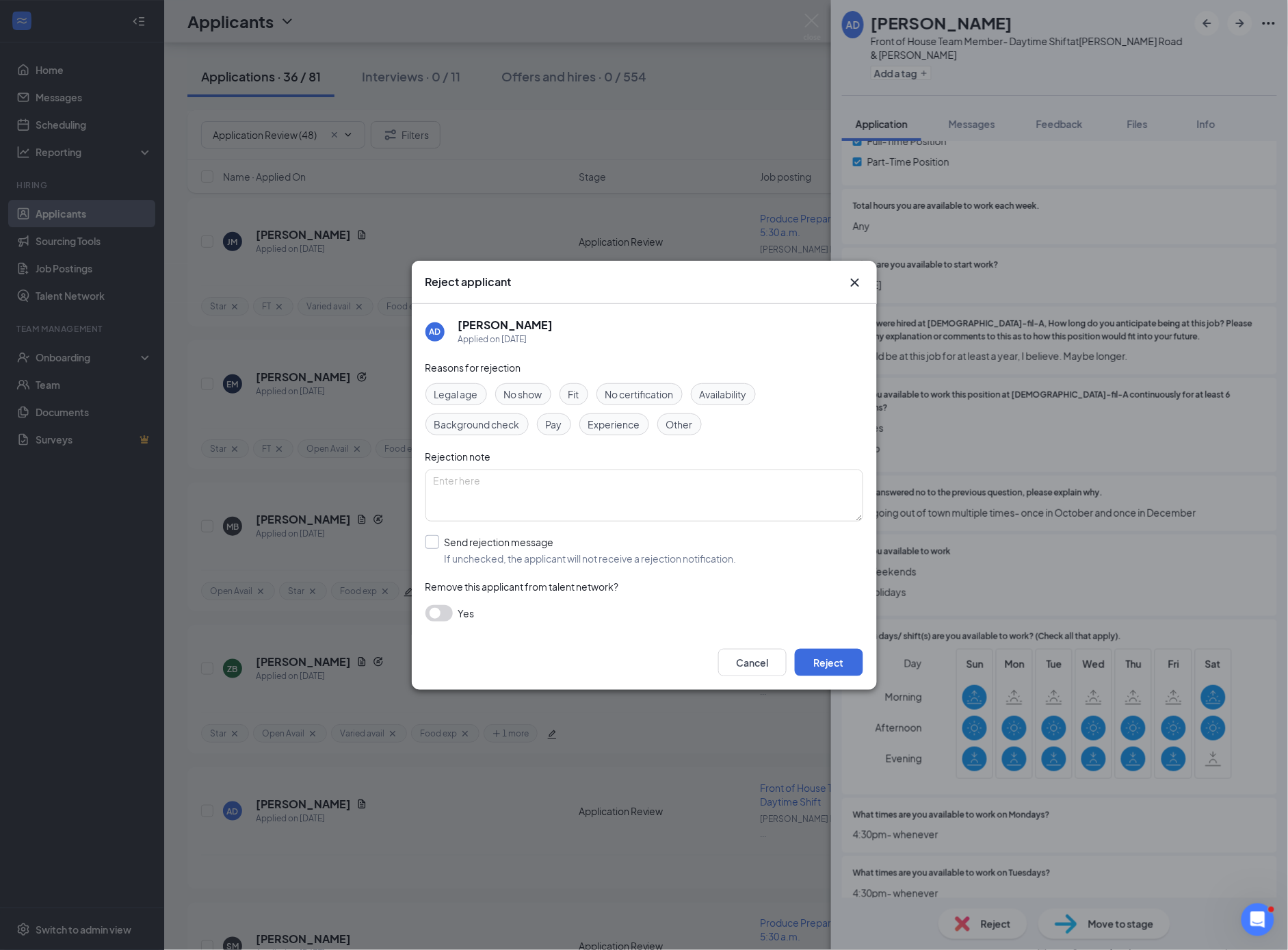
click at [434, 543] on input "Send rejection message If unchecked, the applicant will not receive a rejection…" at bounding box center [581, 550] width 312 height 30
checkbox input "true"
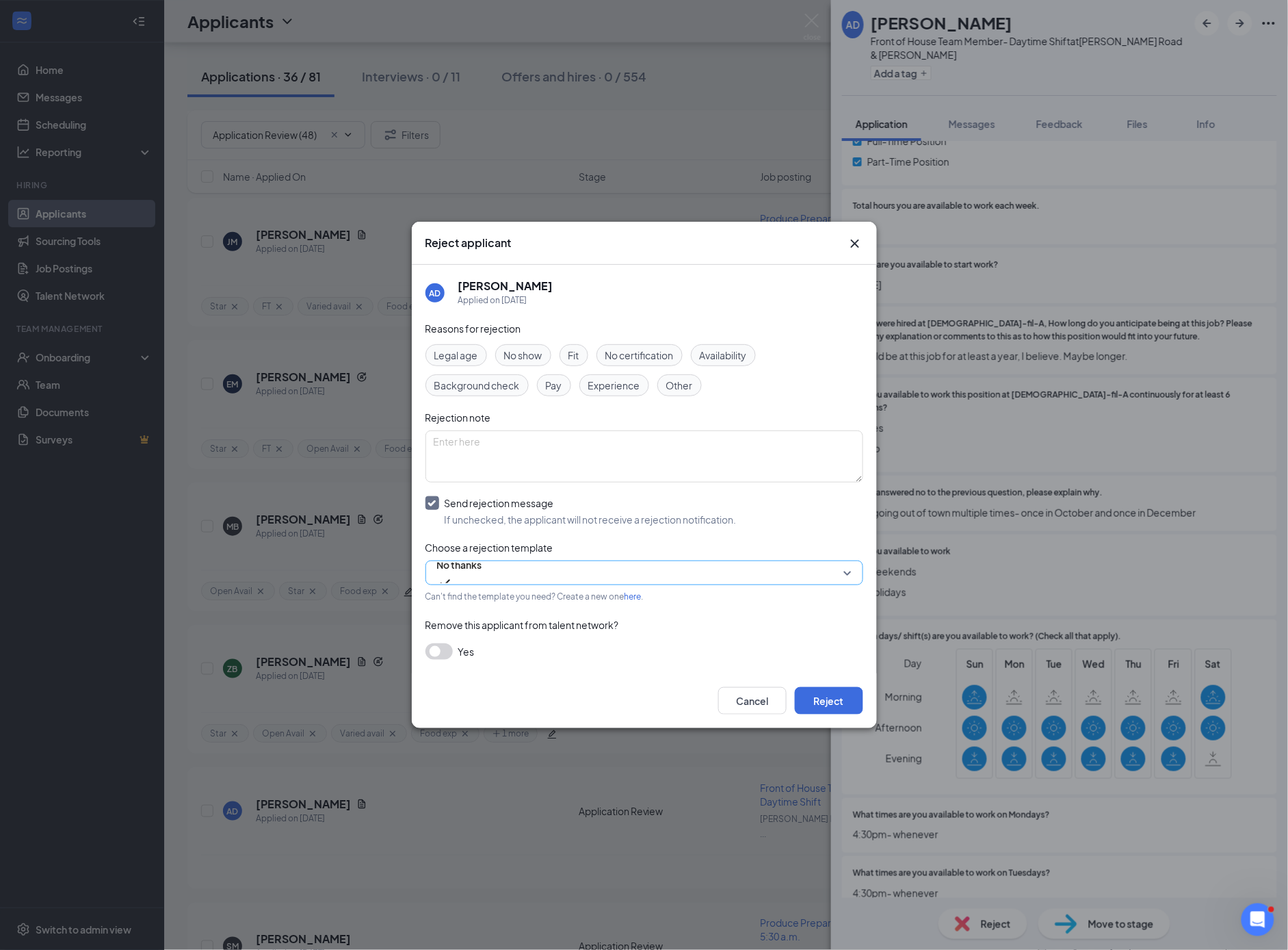
click at [459, 573] on span "No thanks" at bounding box center [459, 564] width 45 height 20
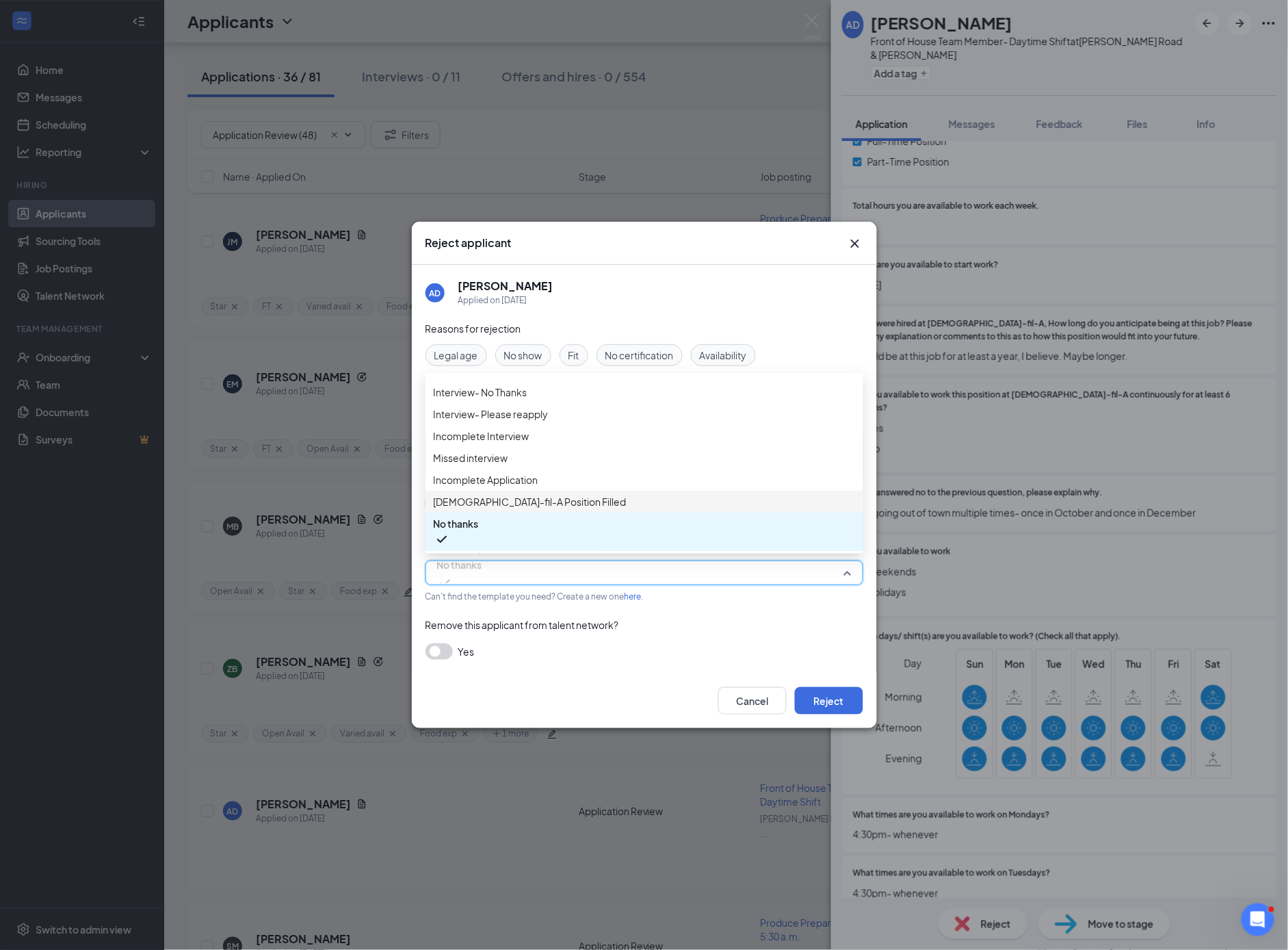
scroll to position [0, 0]
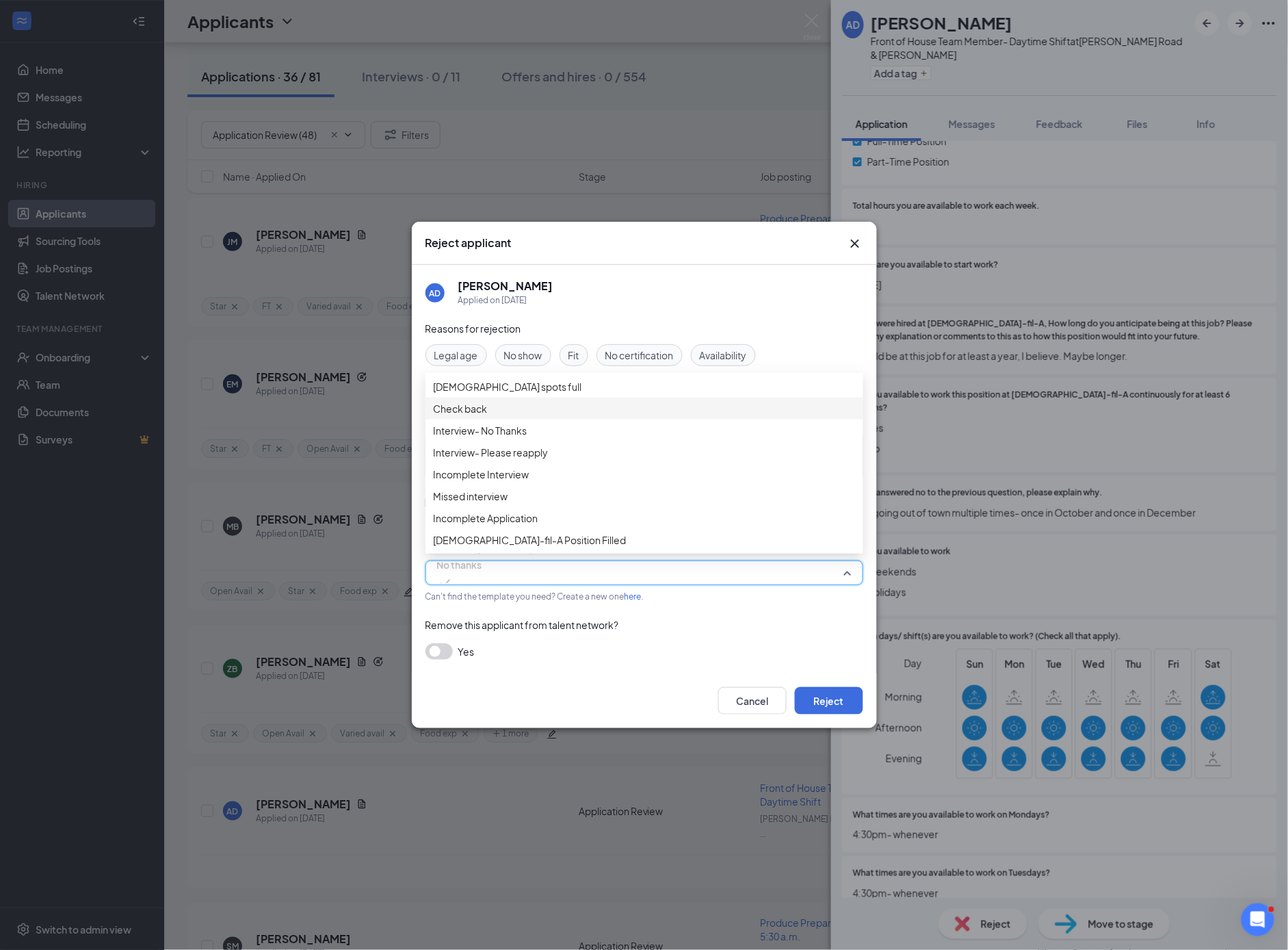
click at [472, 416] on span "Check back" at bounding box center [461, 409] width 54 height 15
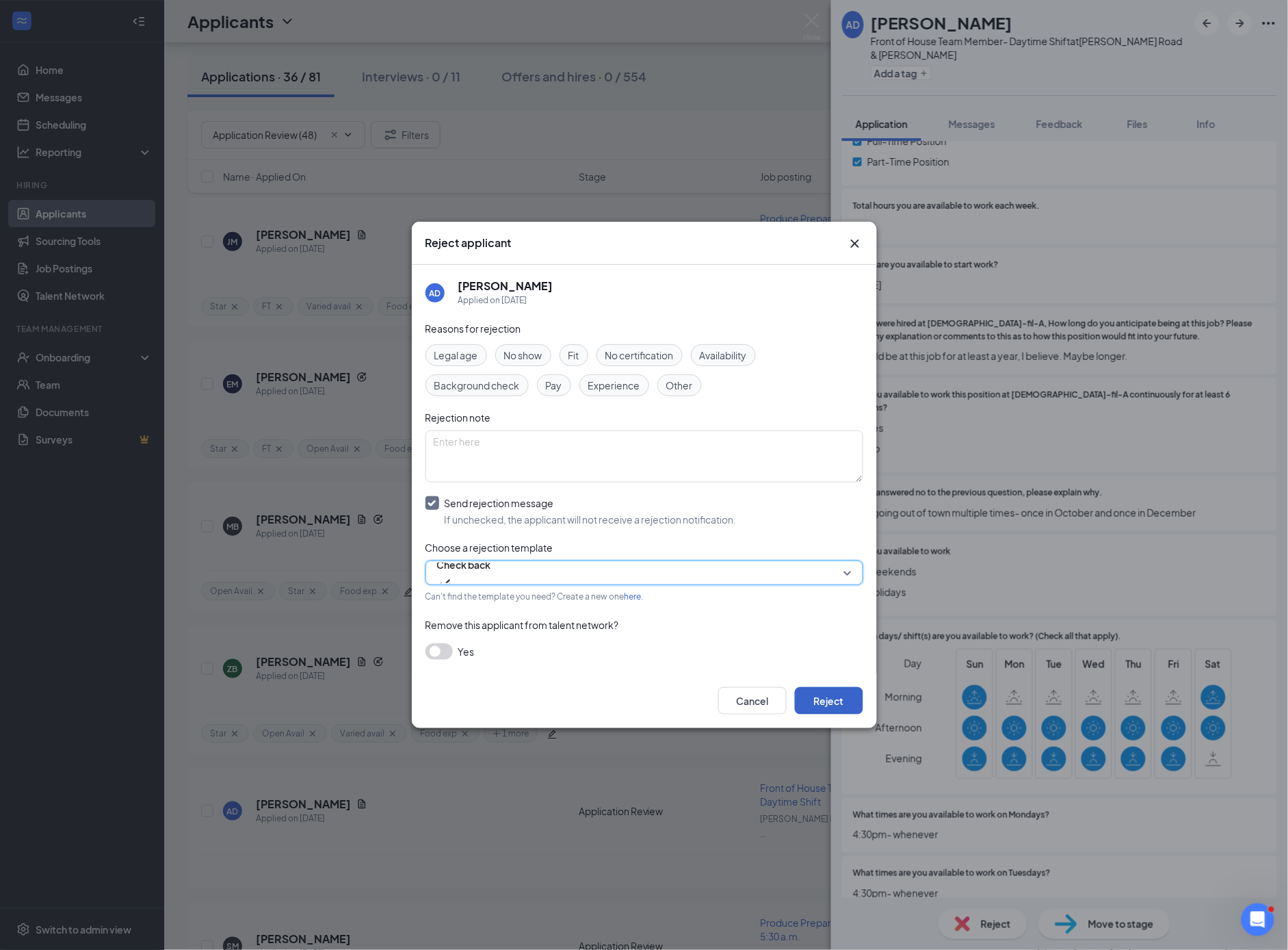
click at [835, 701] on button "Reject" at bounding box center [829, 701] width 69 height 27
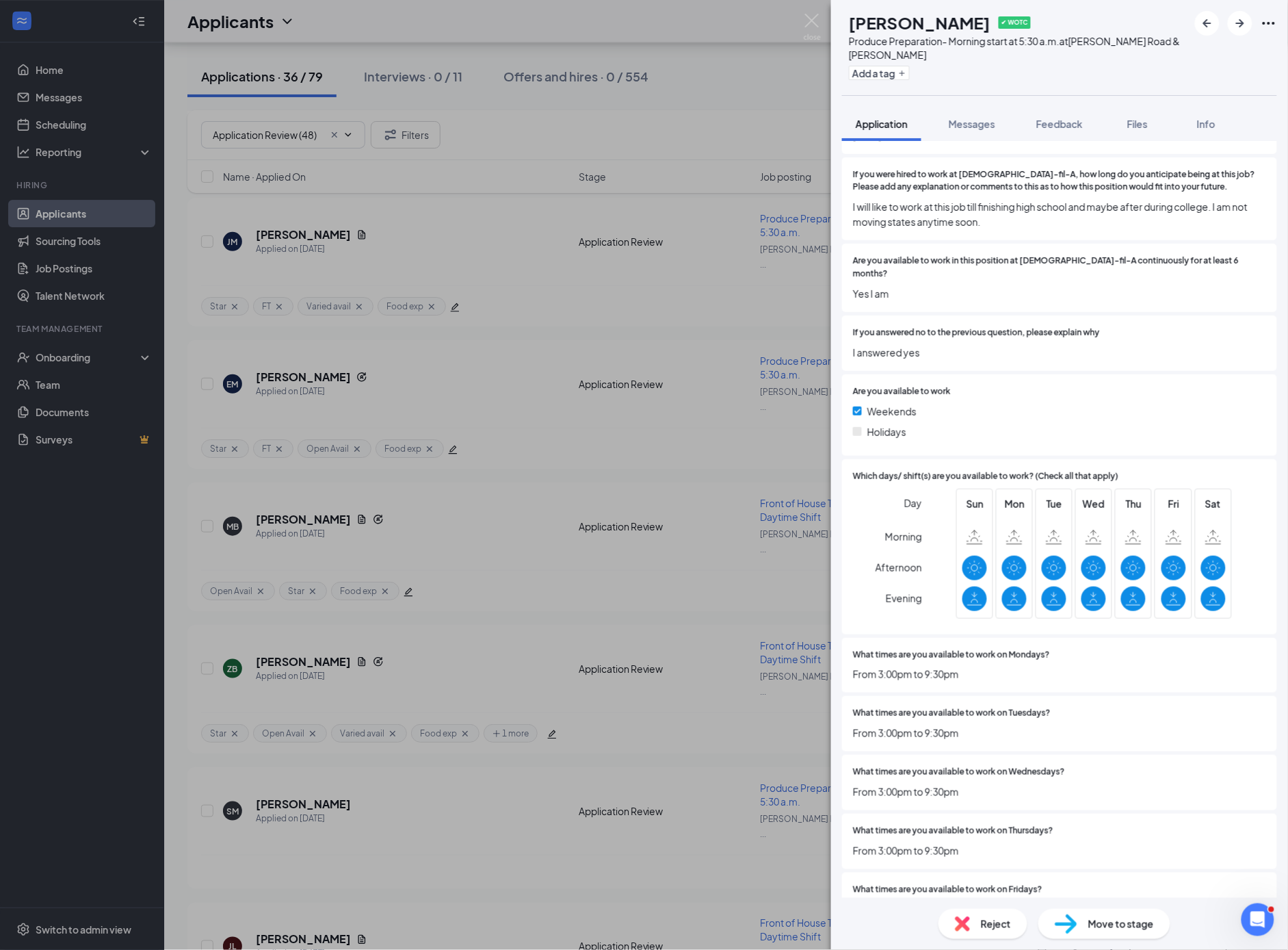
scroll to position [3277, 0]
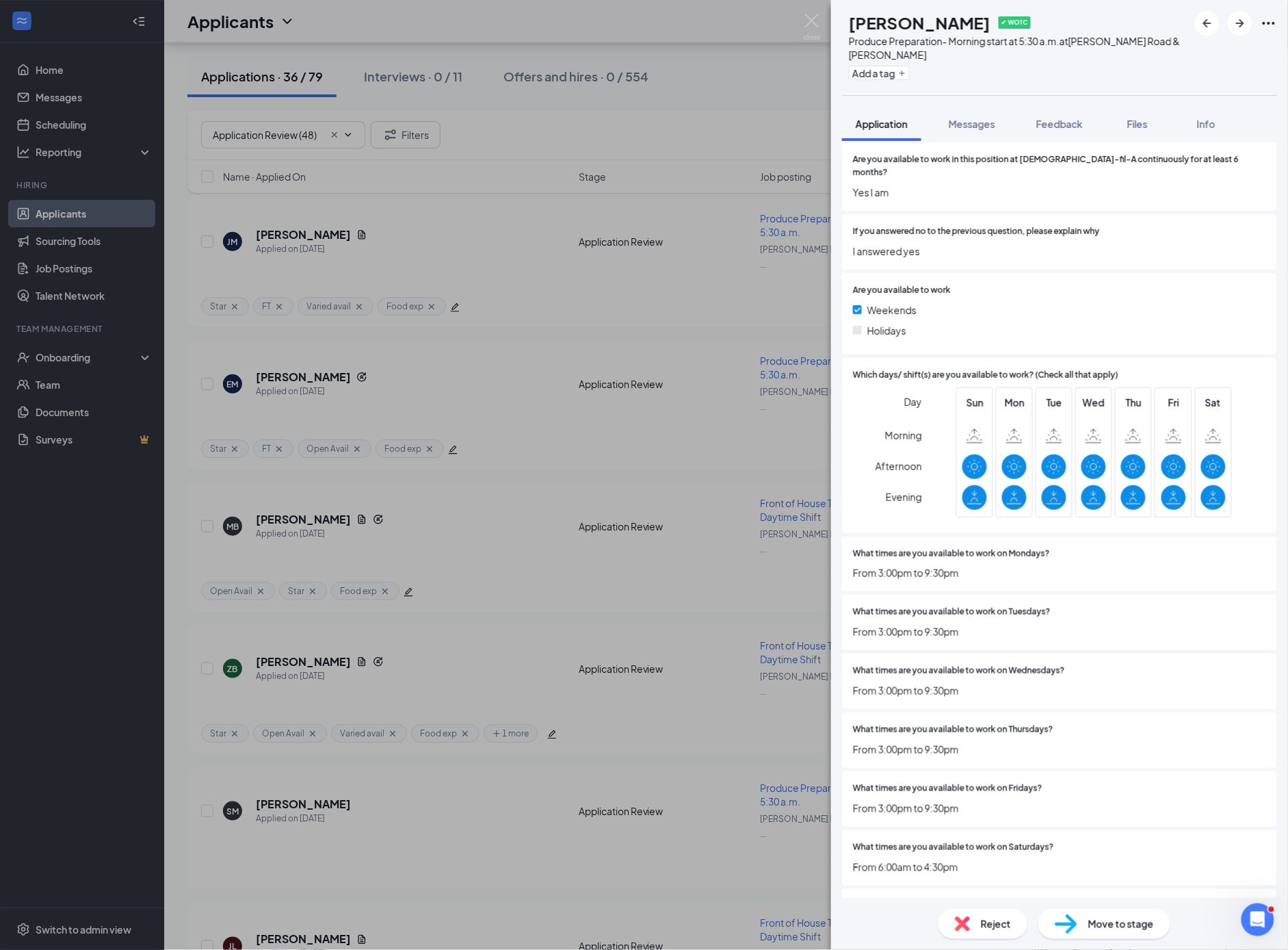
click at [989, 927] on span "Reject" at bounding box center [995, 923] width 30 height 15
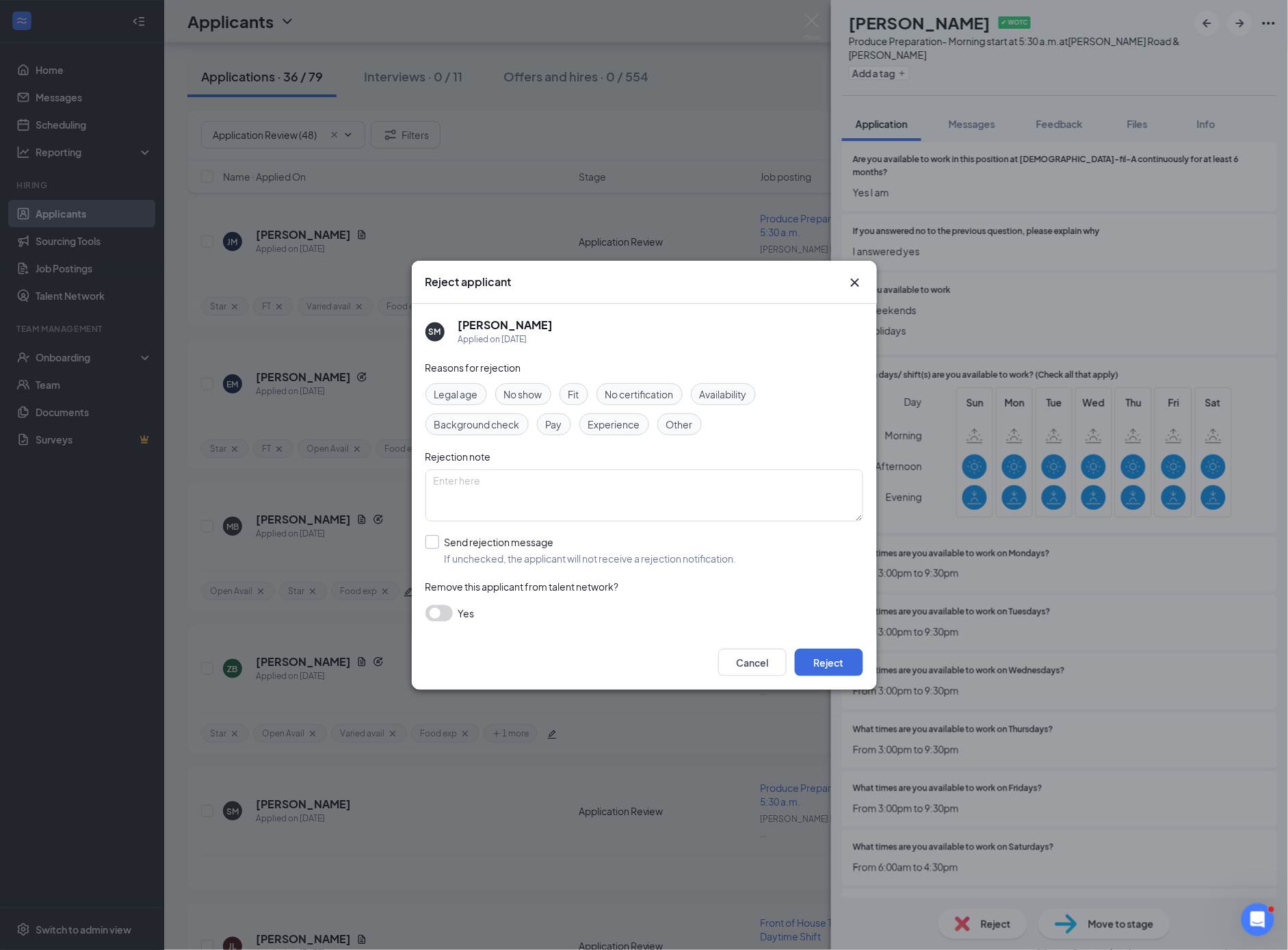
click at [434, 543] on input "Send rejection message If unchecked, the applicant will not receive a rejection…" at bounding box center [581, 550] width 312 height 30
checkbox input "true"
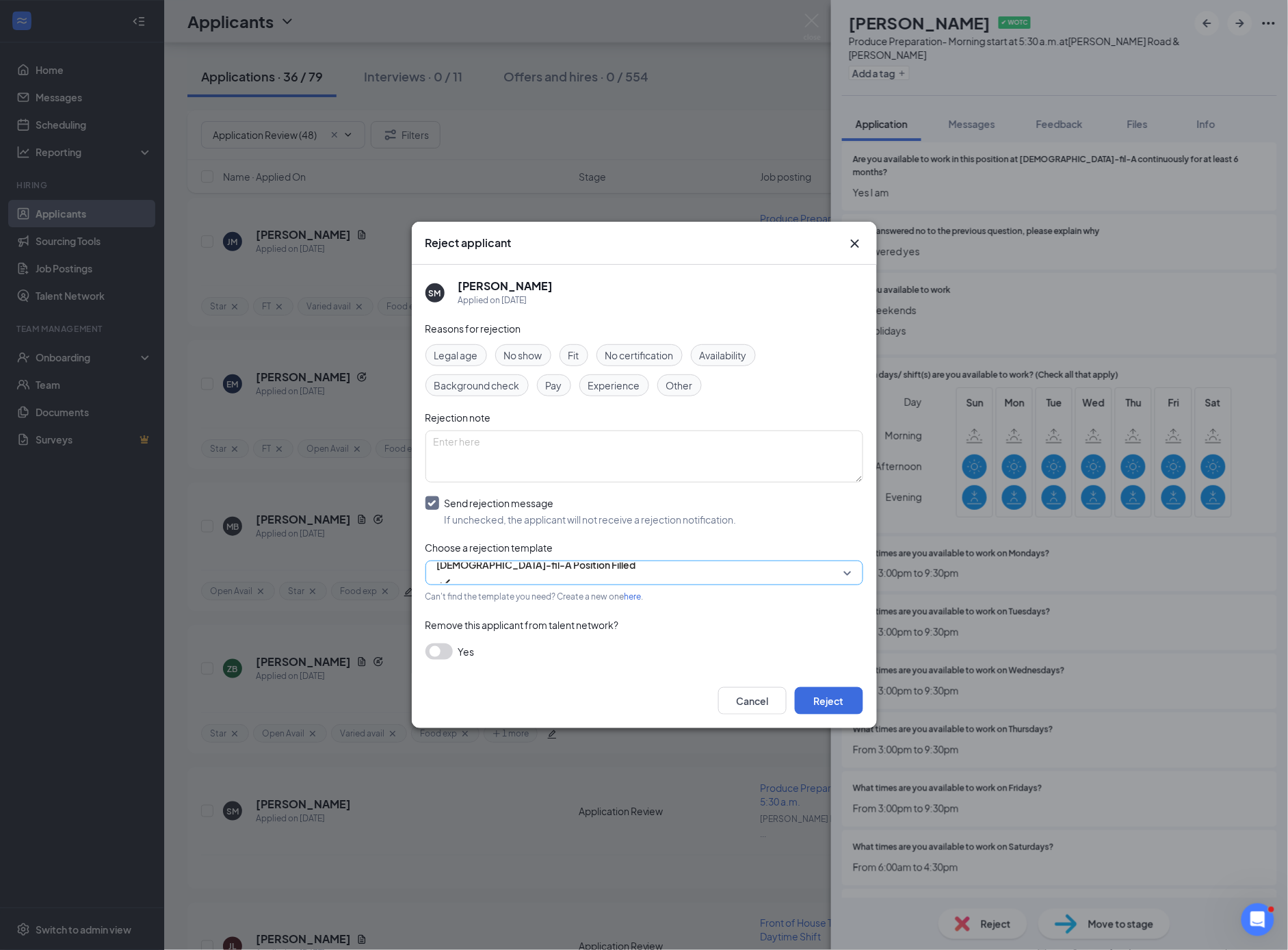
click at [532, 571] on span "[DEMOGRAPHIC_DATA]-fil-A Position Filled" at bounding box center [537, 564] width 199 height 20
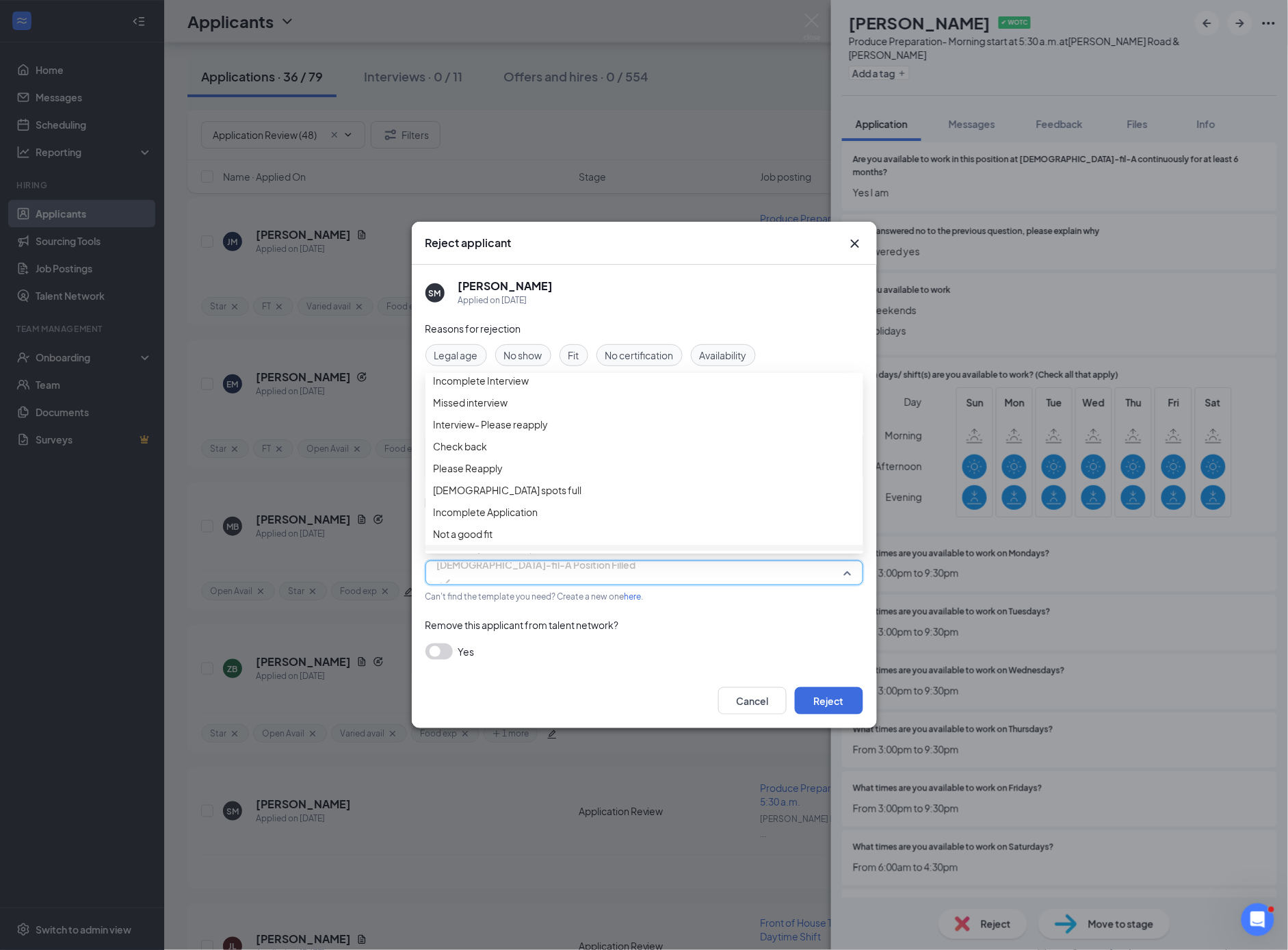
scroll to position [0, 0]
click at [472, 482] on span "Check back" at bounding box center [461, 474] width 54 height 15
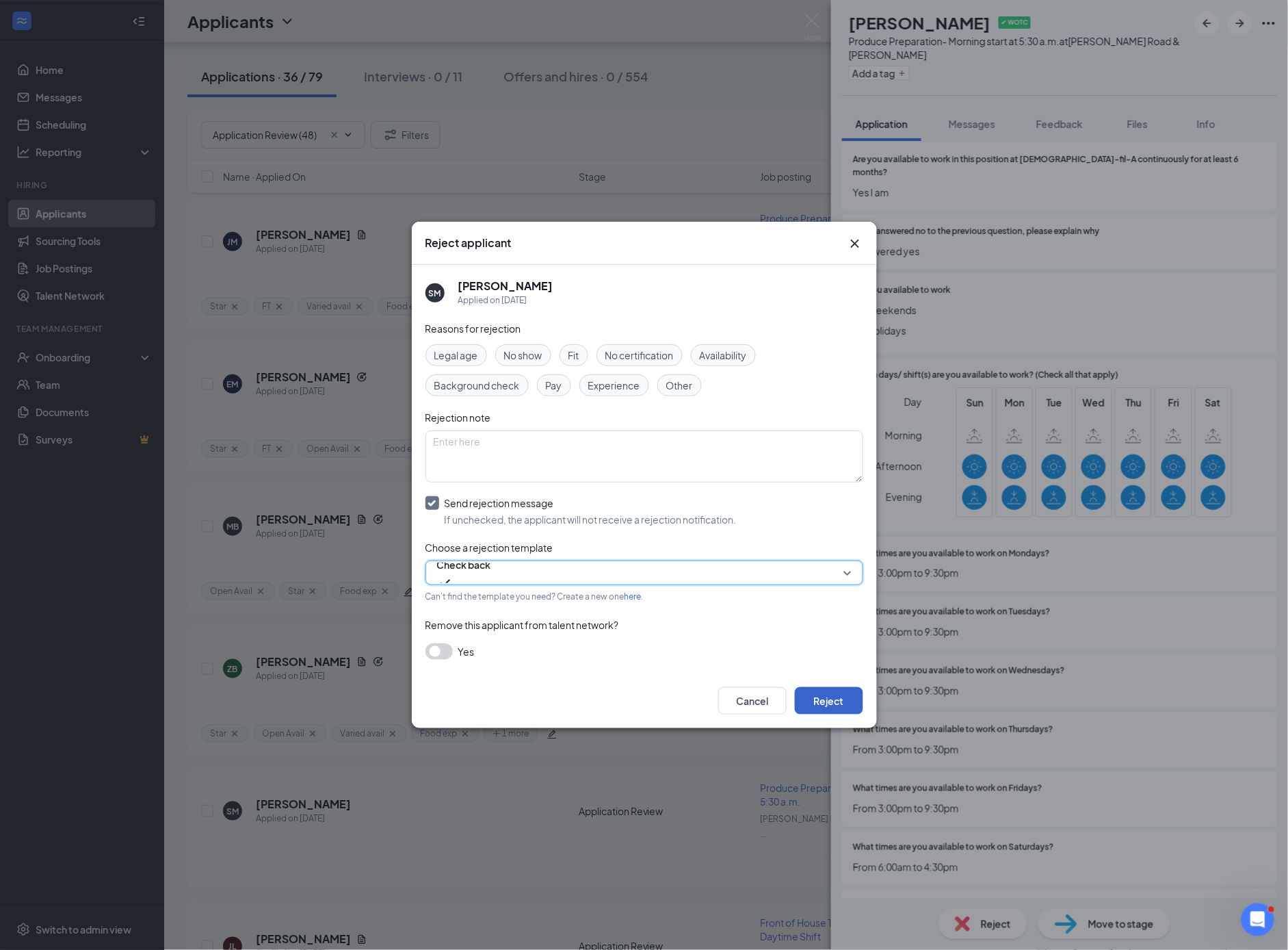
click at [833, 698] on button "Reject" at bounding box center [829, 701] width 69 height 27
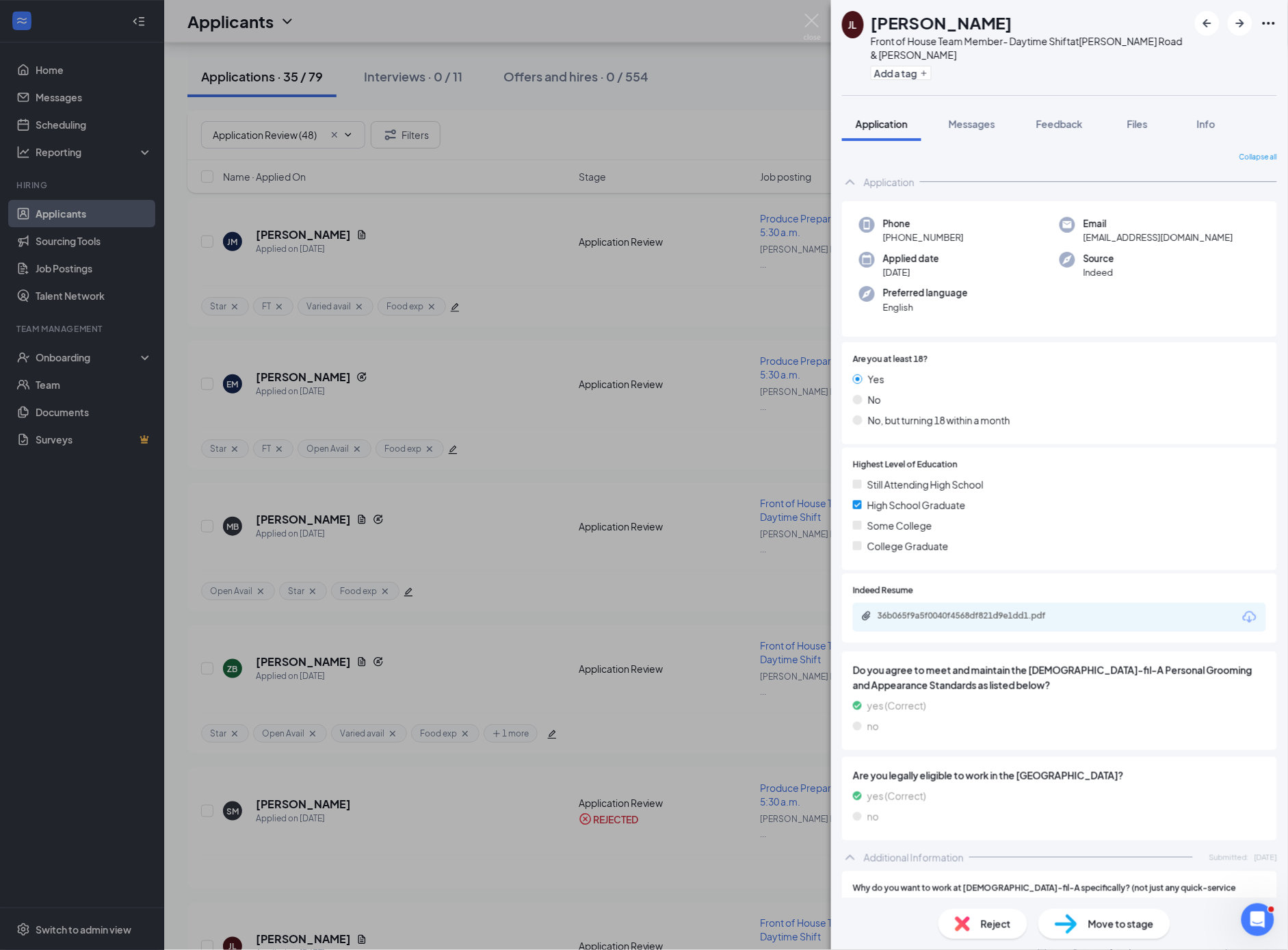
click at [291, 603] on div "[PERSON_NAME] [PERSON_NAME] Front of House Team Member- Daytime Shift at [PERSO…" at bounding box center [644, 475] width 1288 height 950
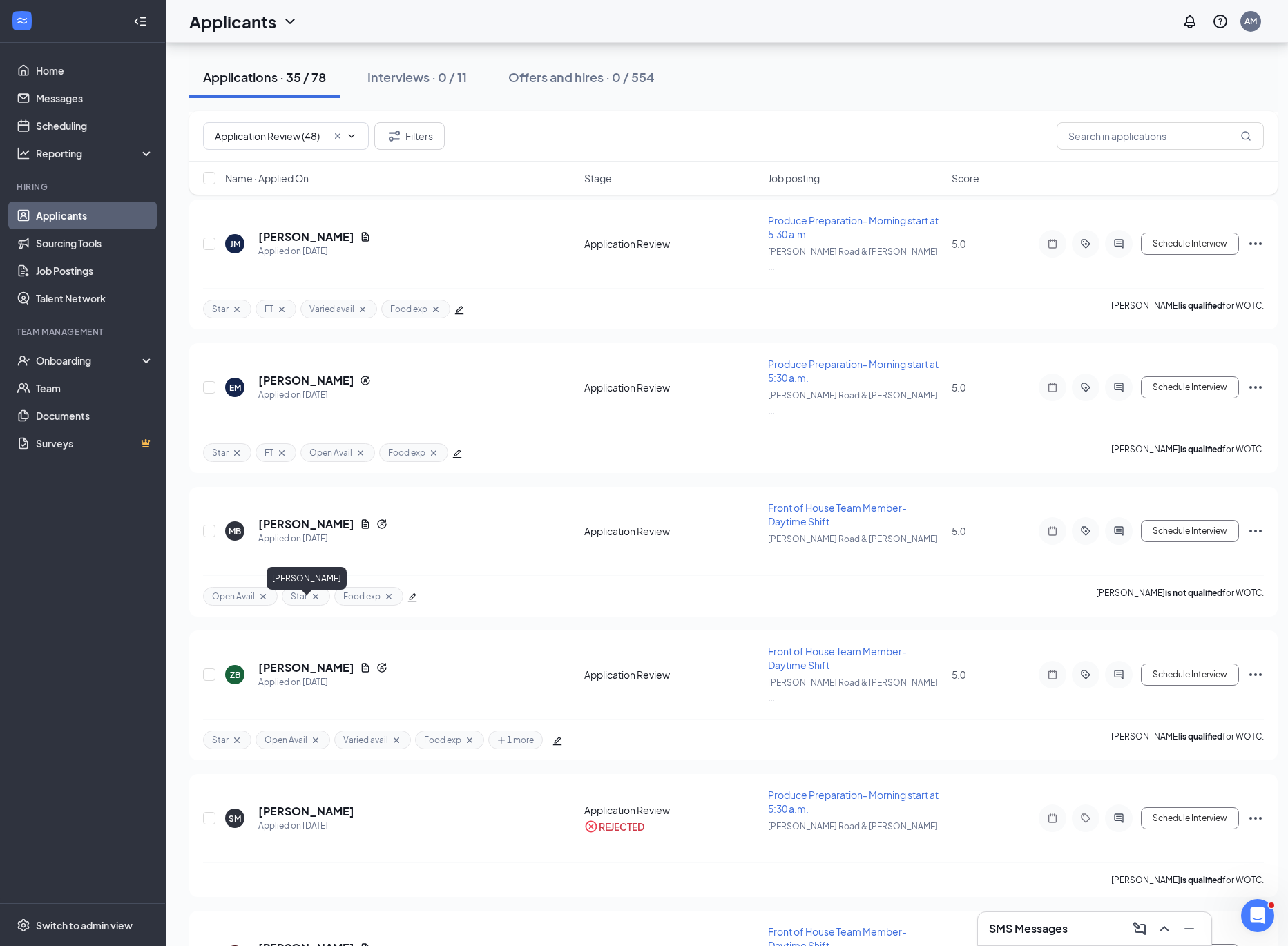
click at [293, 804] on h5 "[PERSON_NAME]" at bounding box center [306, 811] width 96 height 15
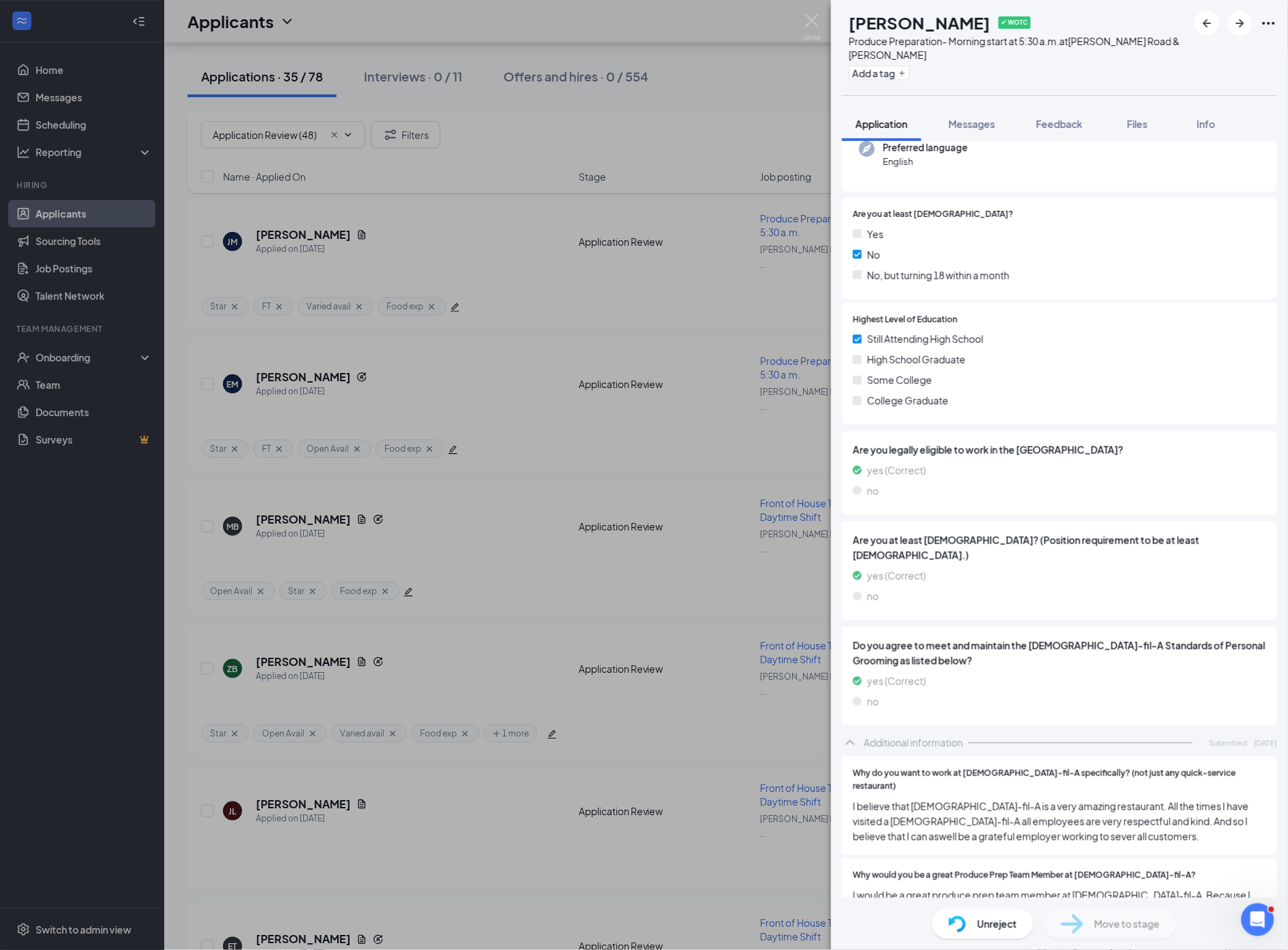
scroll to position [517, 0]
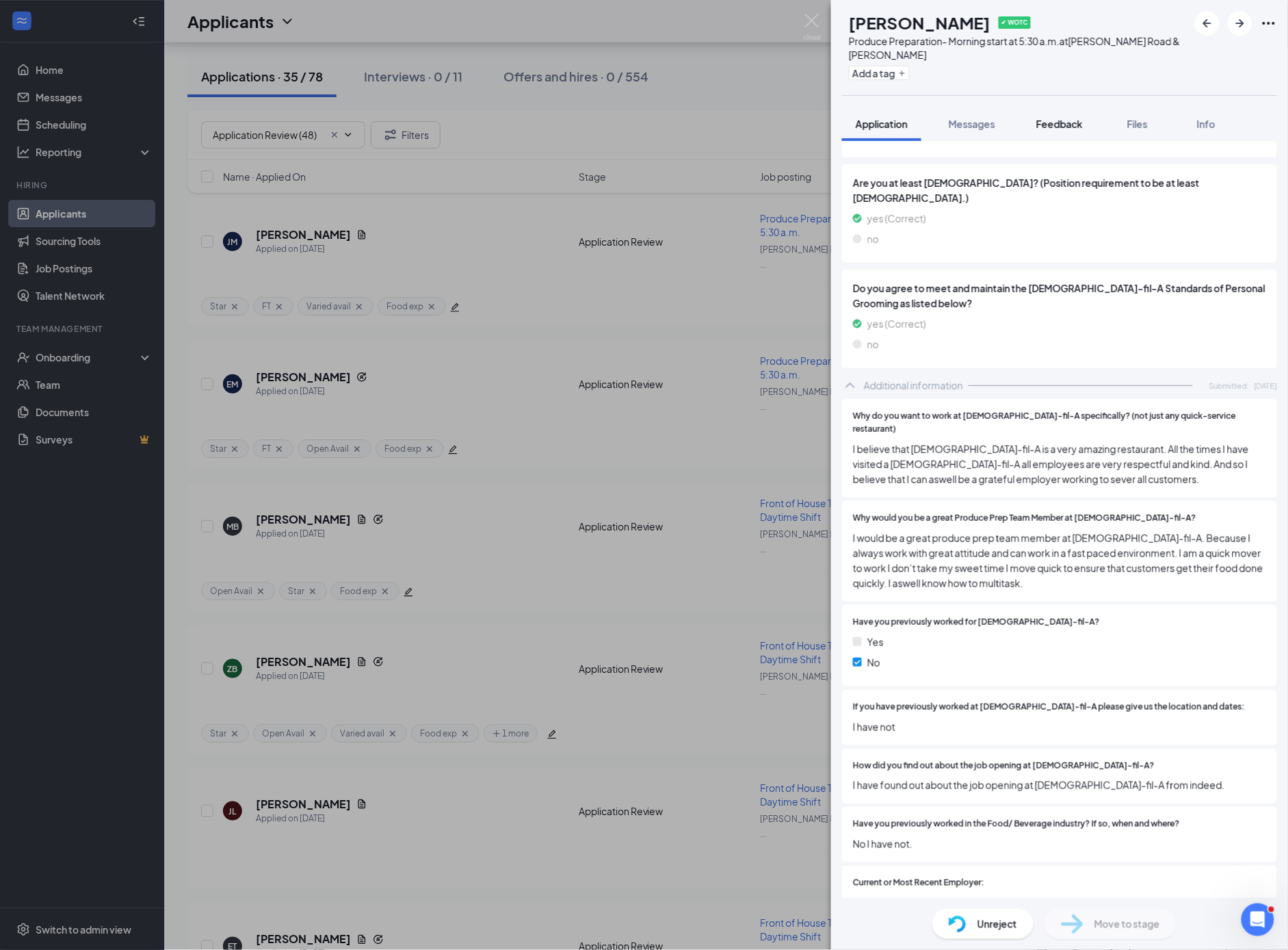
click at [1051, 127] on span "Feedback" at bounding box center [1059, 123] width 47 height 12
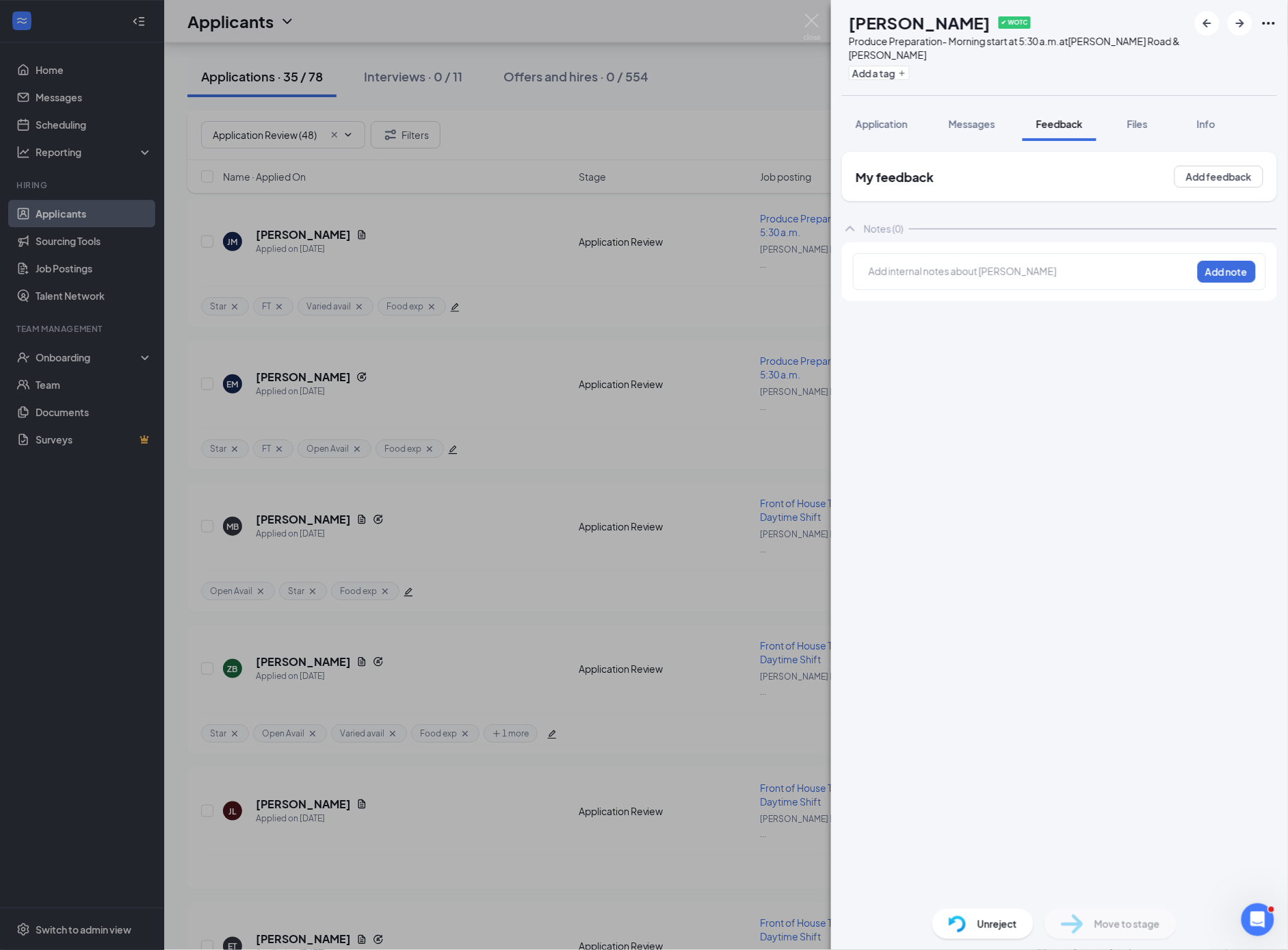
click at [881, 291] on div "Add internal notes about [PERSON_NAME] Add note" at bounding box center [1059, 272] width 435 height 59
click at [880, 273] on div at bounding box center [875, 271] width 11 height 15
click at [985, 126] on span "Messages" at bounding box center [972, 123] width 47 height 12
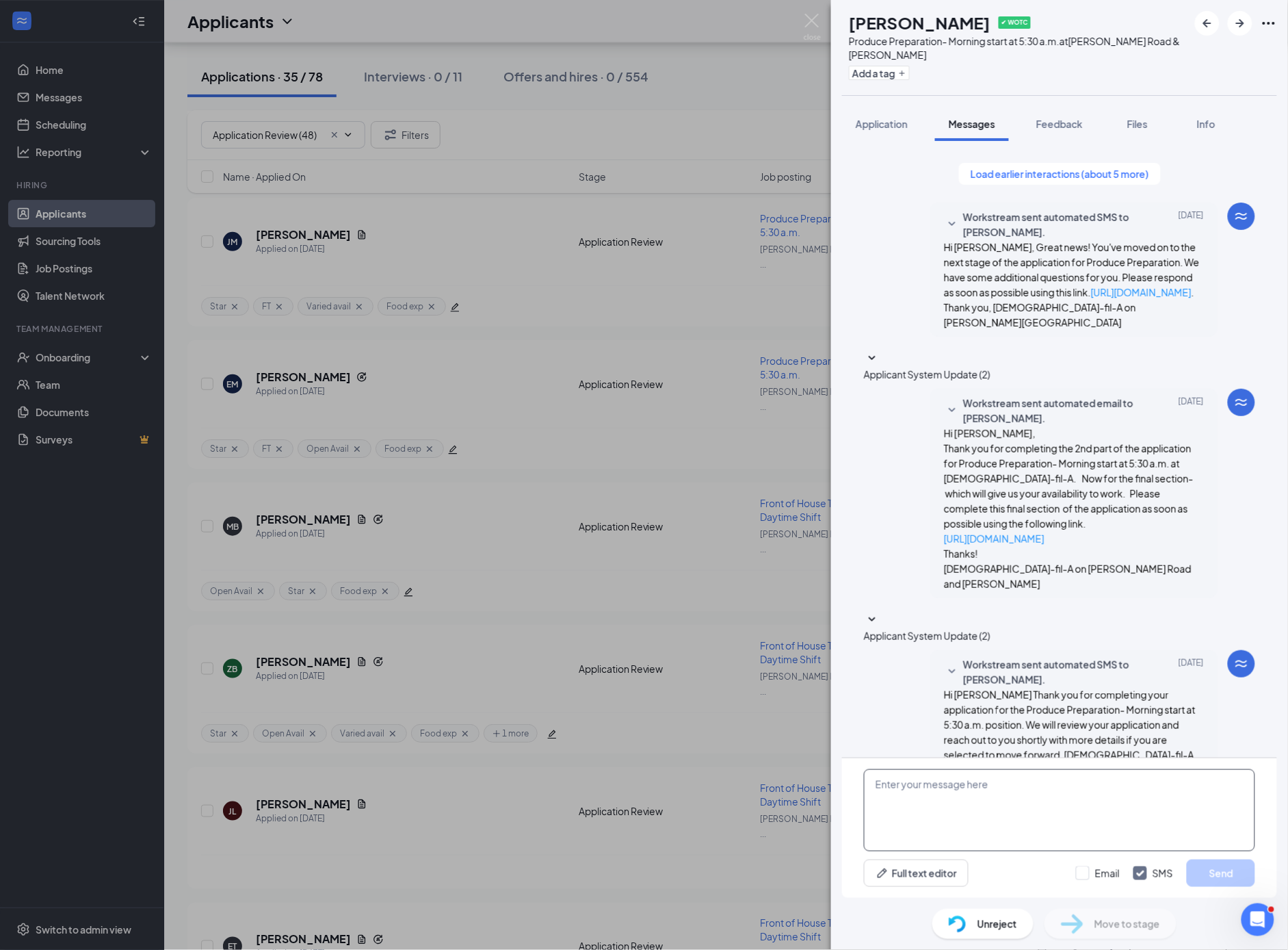
click at [931, 791] on textarea at bounding box center [1059, 810] width 391 height 82
drag, startPoint x: 933, startPoint y: 811, endPoint x: 1152, endPoint y: 799, distance: 219.3
click at [1152, 799] on textarea "Hi [PERSON_NAME]! I liked your application- however the produce prep position s…" at bounding box center [1059, 810] width 391 height 82
click at [941, 788] on textarea "Hi [PERSON_NAME]! I liked your application- however the produce prep position s…" at bounding box center [1059, 810] width 391 height 82
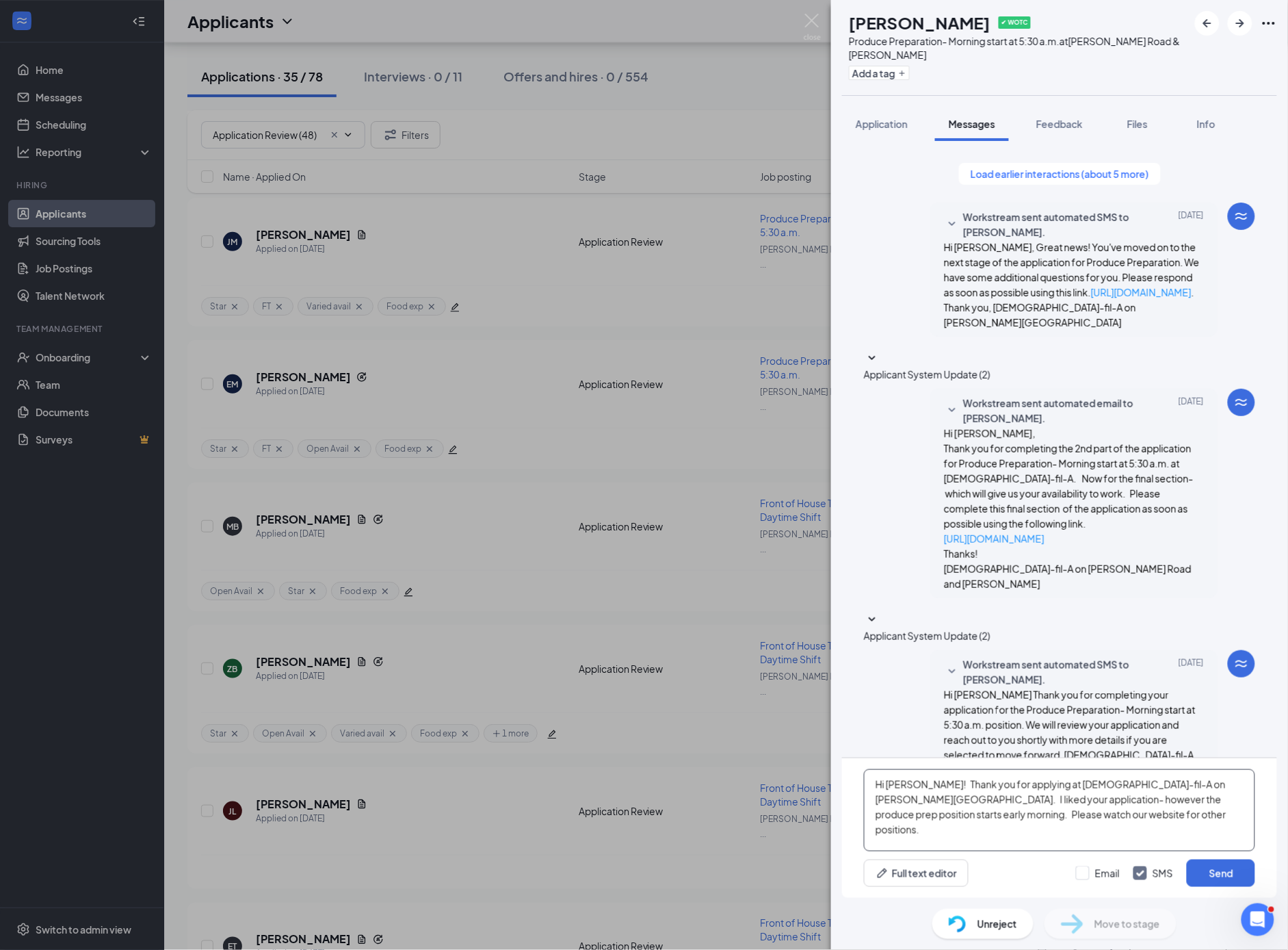
click at [1065, 812] on textarea "Hi [PERSON_NAME]! Thank you for applying at [DEMOGRAPHIC_DATA]-fil-A on [PERSON…" at bounding box center [1059, 810] width 391 height 82
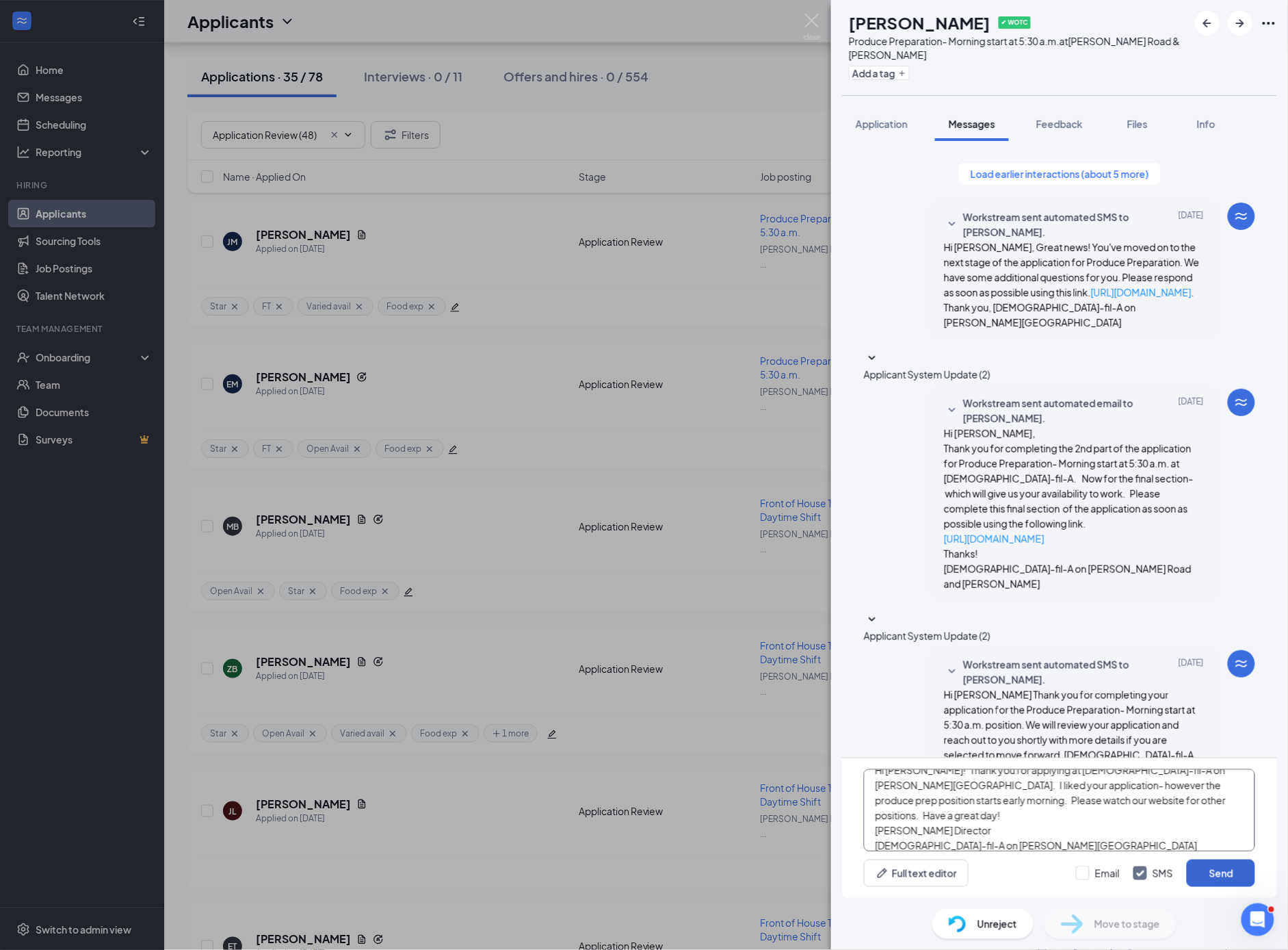
type textarea "Hi [PERSON_NAME]! Thank you for applying at [DEMOGRAPHIC_DATA]-fil-A on [PERSON…"
click at [1223, 874] on button "Send" at bounding box center [1221, 873] width 69 height 27
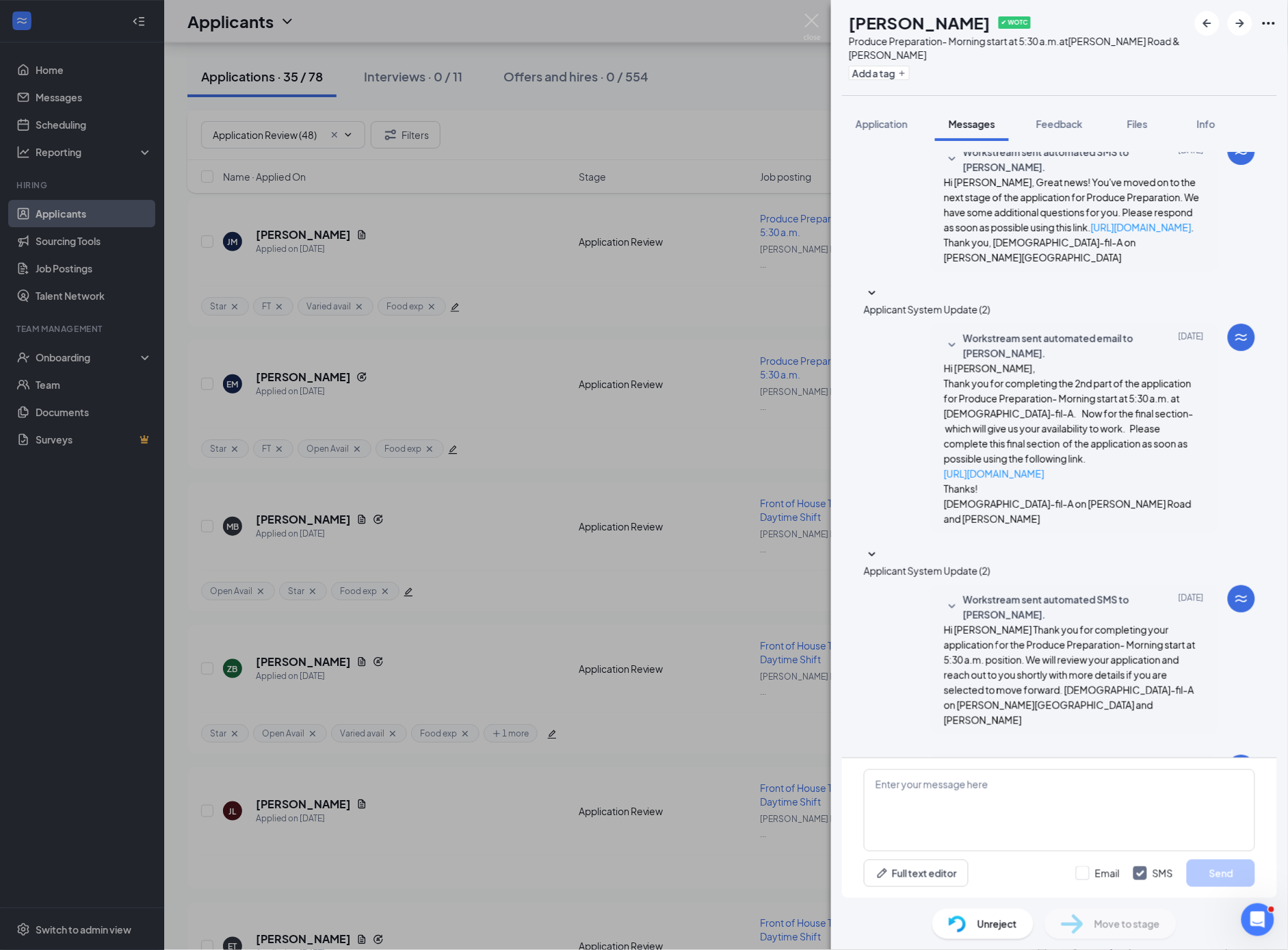
scroll to position [66, 0]
drag, startPoint x: 452, startPoint y: 724, endPoint x: 419, endPoint y: 681, distance: 54.2
click at [452, 724] on div "SM [PERSON_NAME] ✔ WOTC Produce Preparation- Morning start at 5:30 a.m. at [PER…" at bounding box center [644, 475] width 1288 height 950
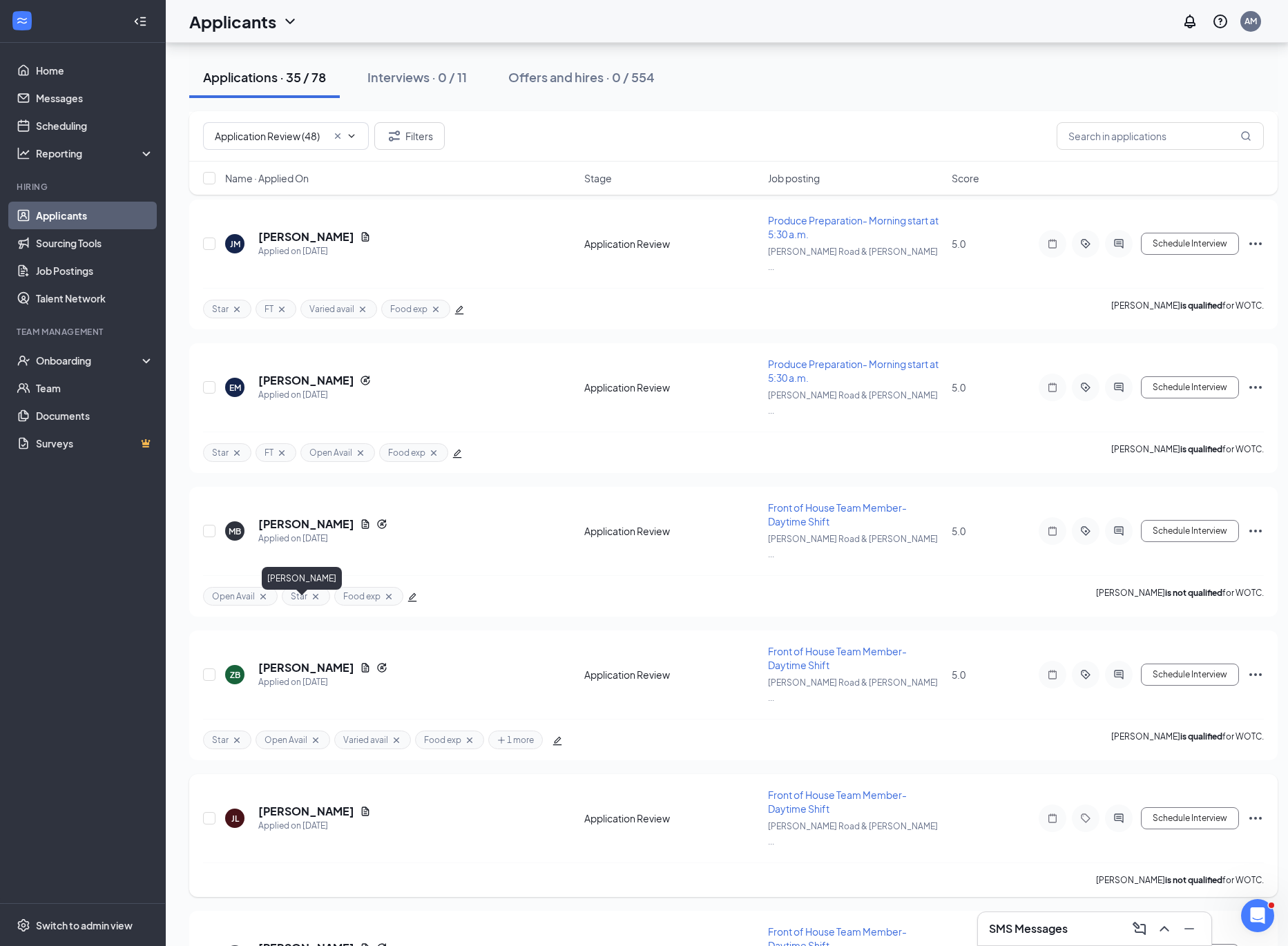
click at [298, 804] on h5 "[PERSON_NAME]" at bounding box center [306, 811] width 96 height 15
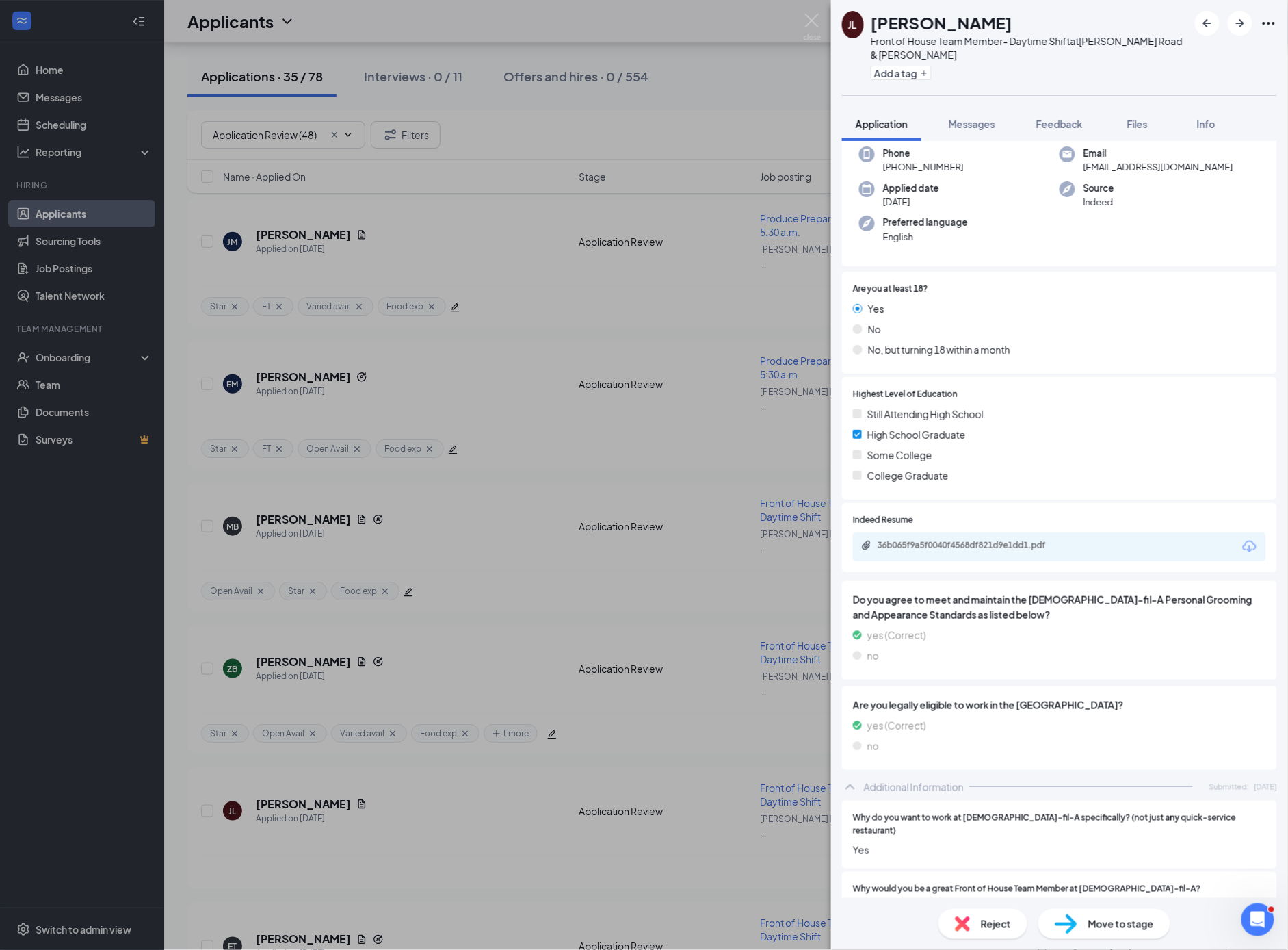
scroll to position [83, 0]
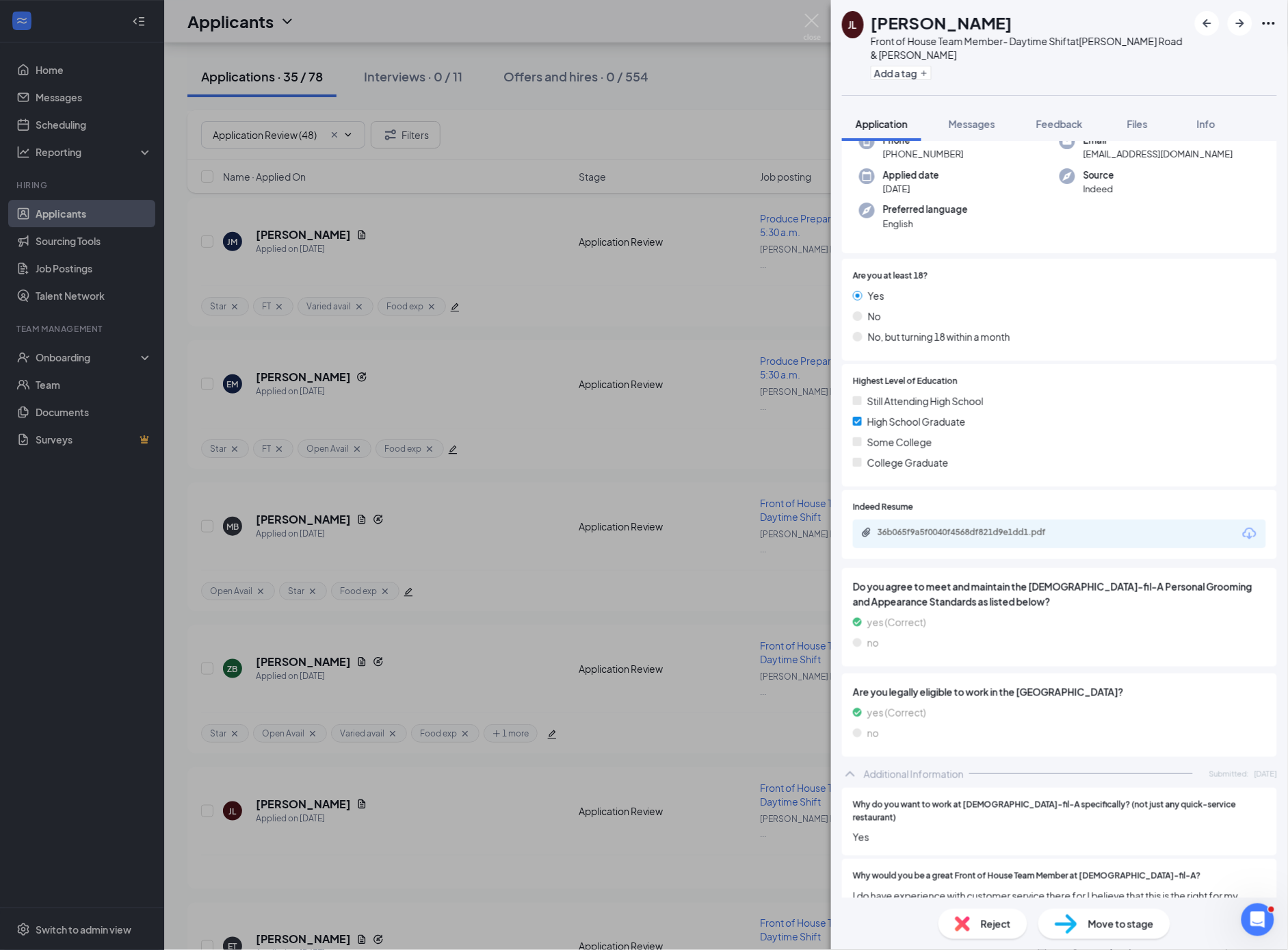
click at [1114, 638] on div "no" at bounding box center [1059, 643] width 413 height 15
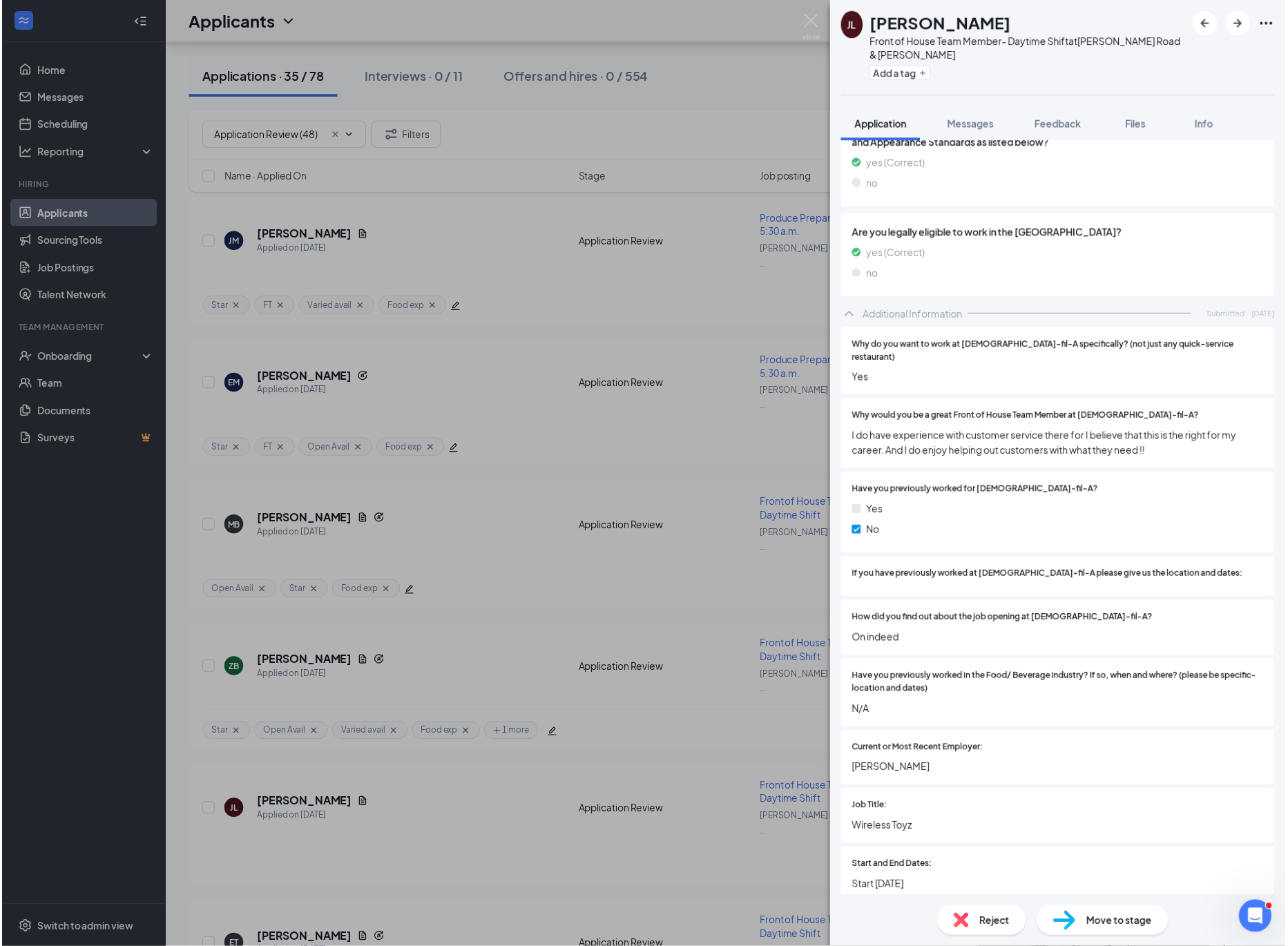
scroll to position [557, 0]
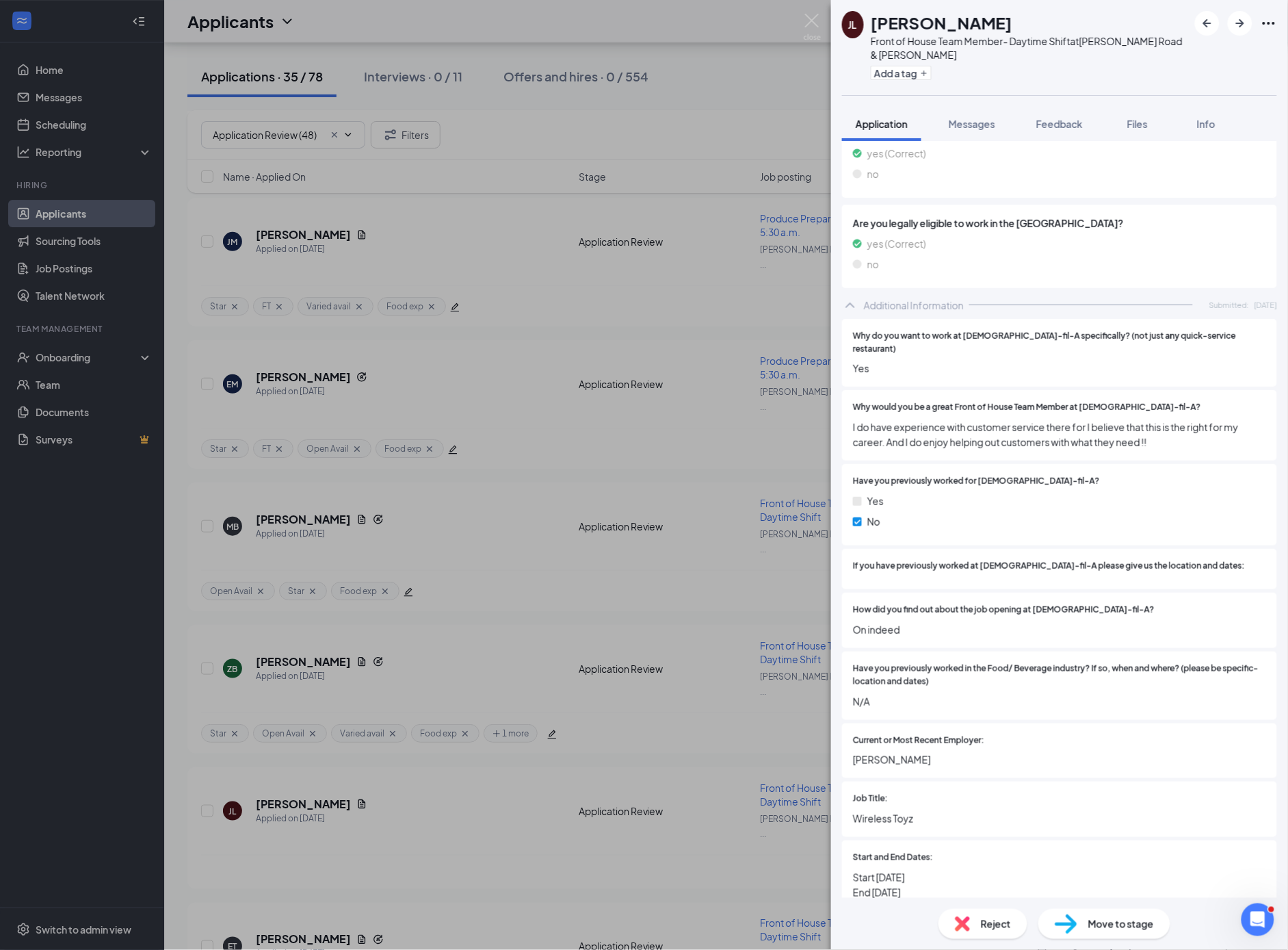
click at [644, 353] on div "[PERSON_NAME] [PERSON_NAME] Front of House Team Member- Daytime Shift at [PERSO…" at bounding box center [644, 475] width 1288 height 950
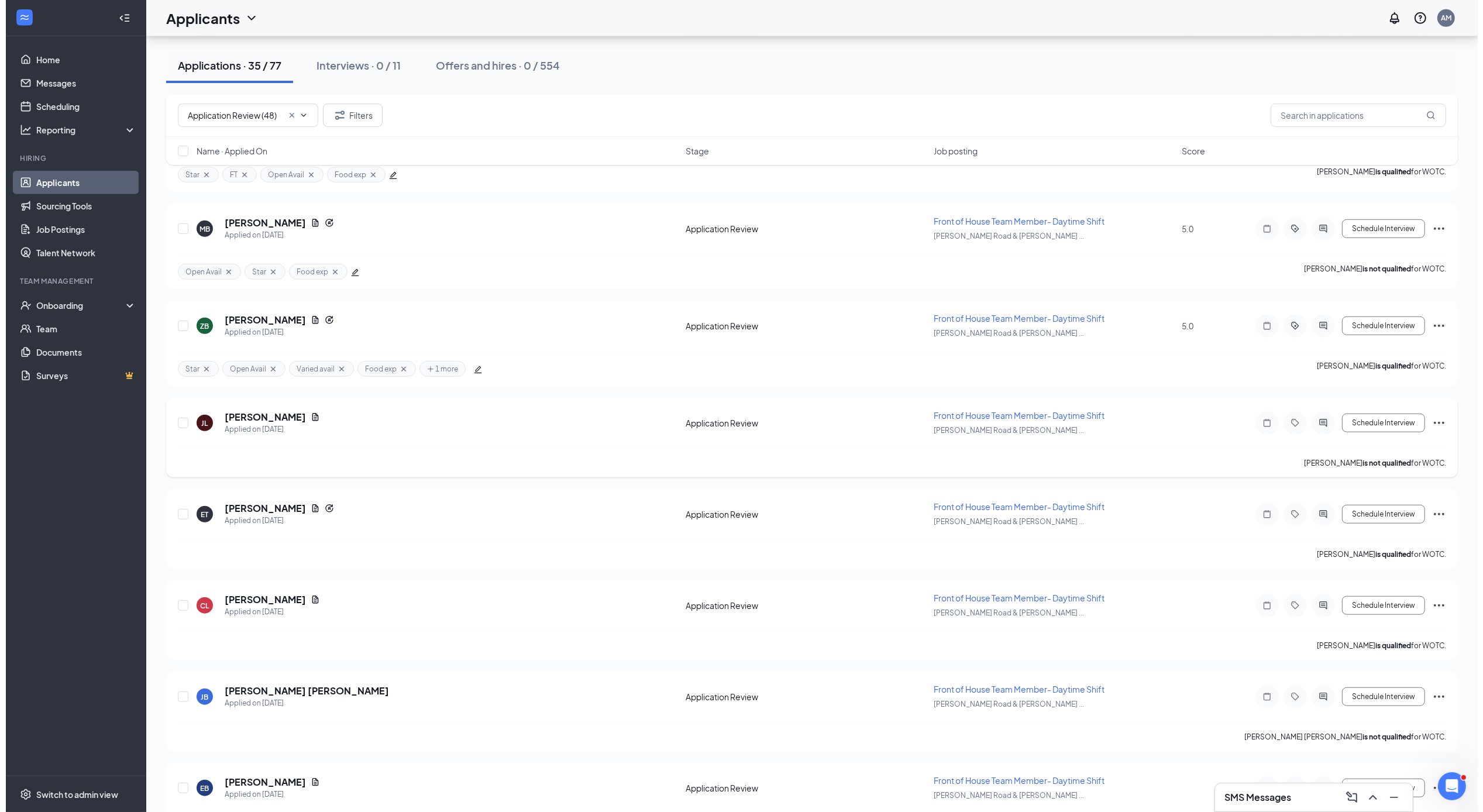
scroll to position [1080, 0]
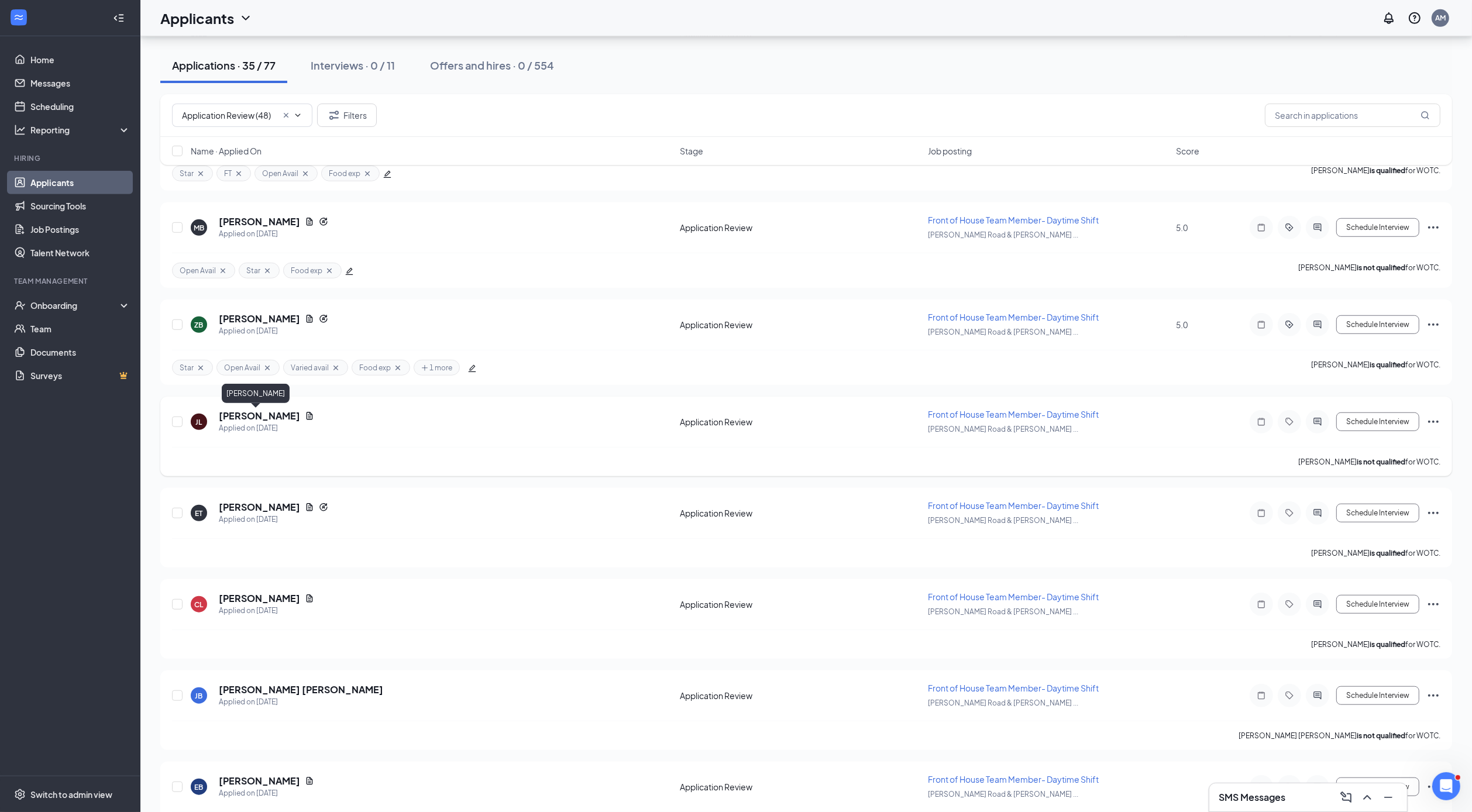
click at [259, 413] on h5 "[PERSON_NAME]" at bounding box center [260, 416] width 81 height 13
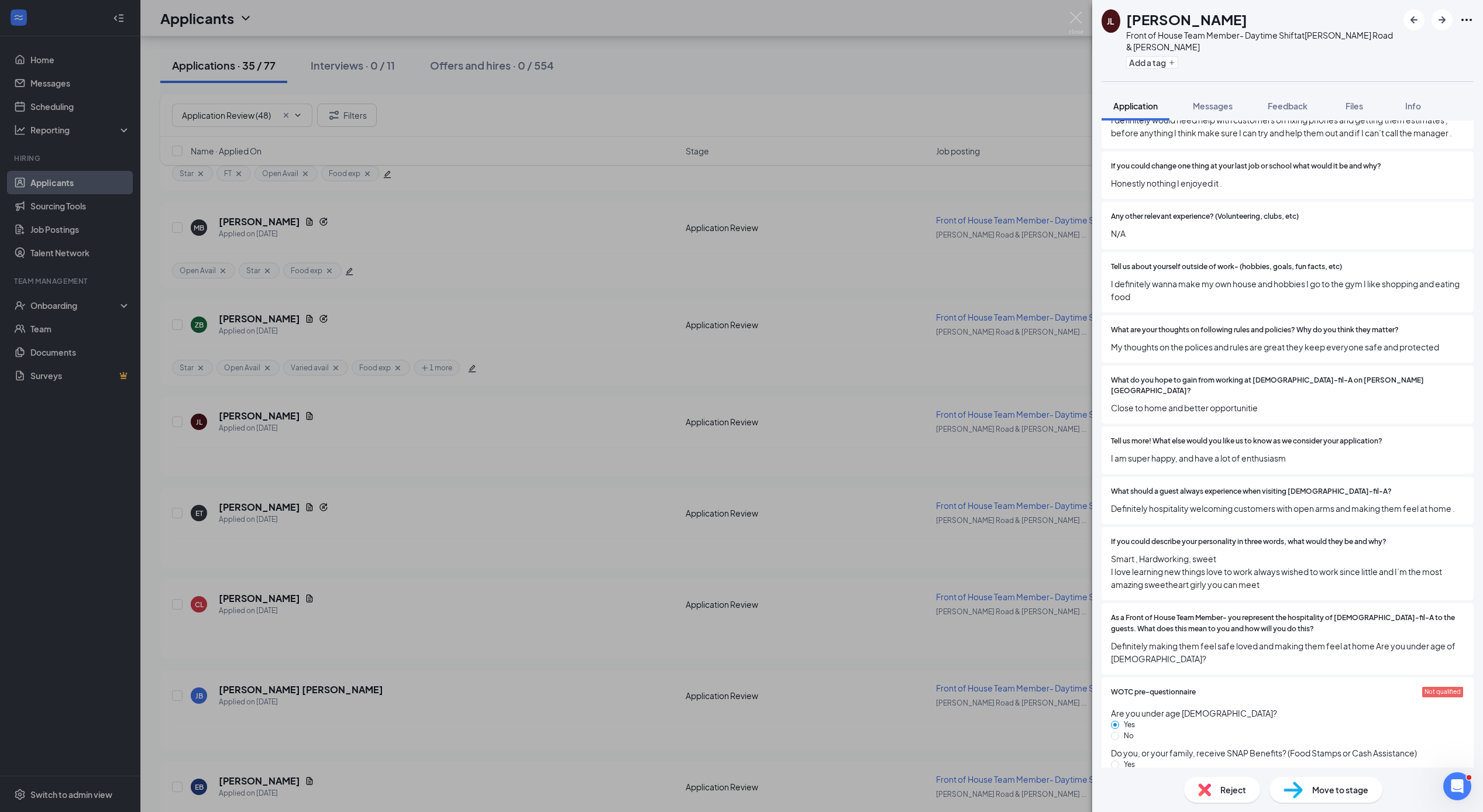
scroll to position [1350, 0]
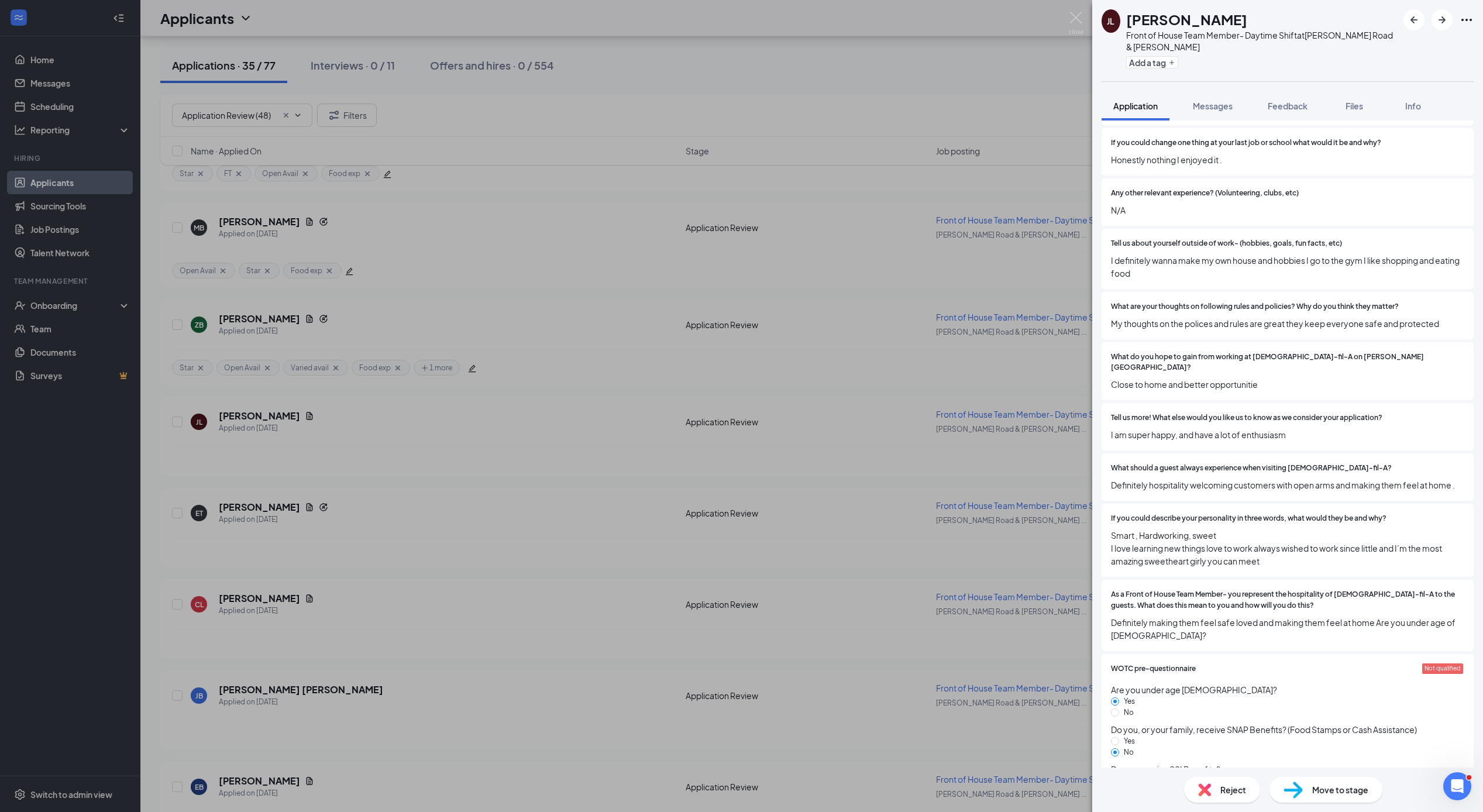
click at [1091, 795] on div "Reject" at bounding box center [1222, 789] width 76 height 26
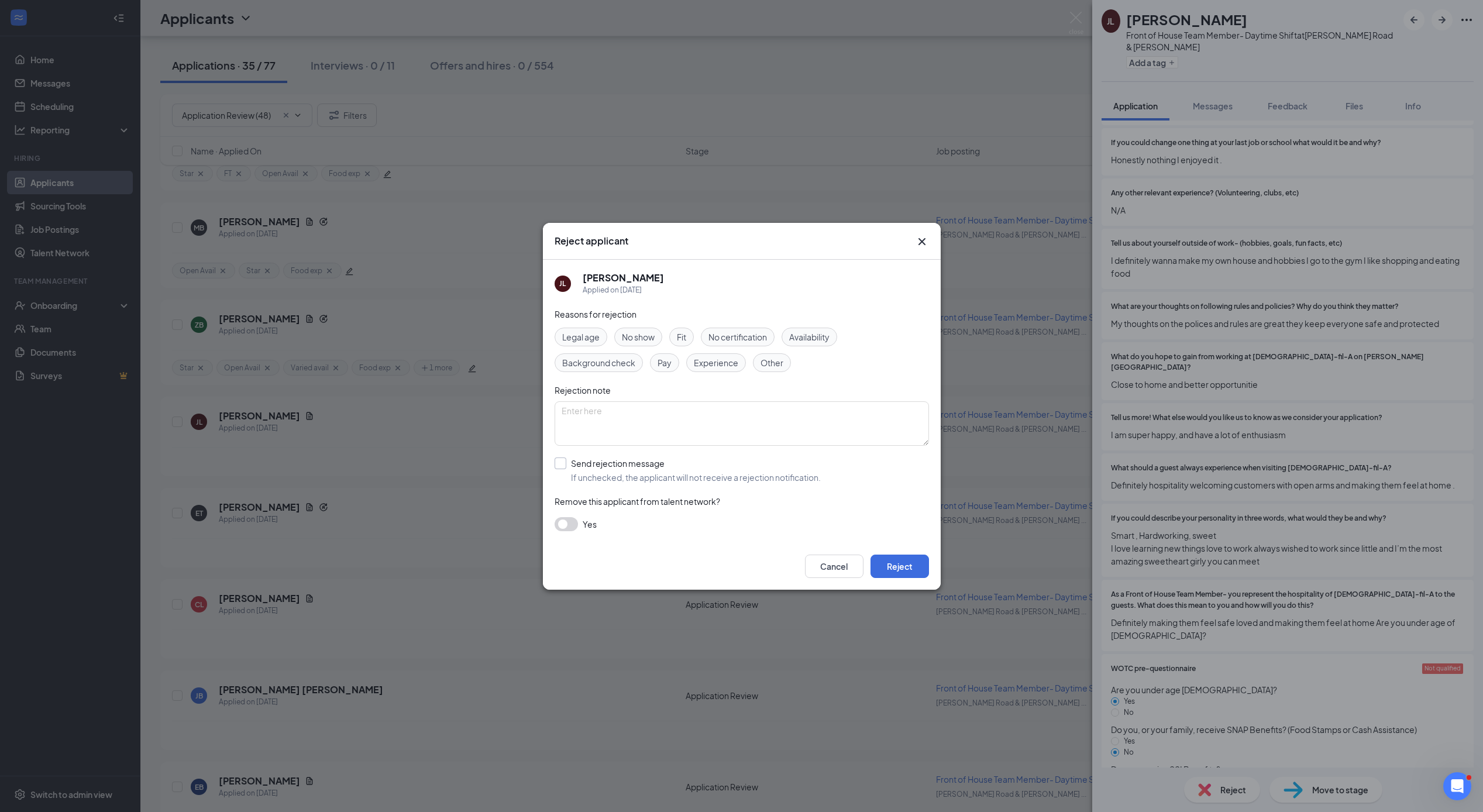
click at [560, 464] on input "Send rejection message If unchecked, the applicant will not receive a rejection…" at bounding box center [688, 470] width 267 height 26
checkbox input "true"
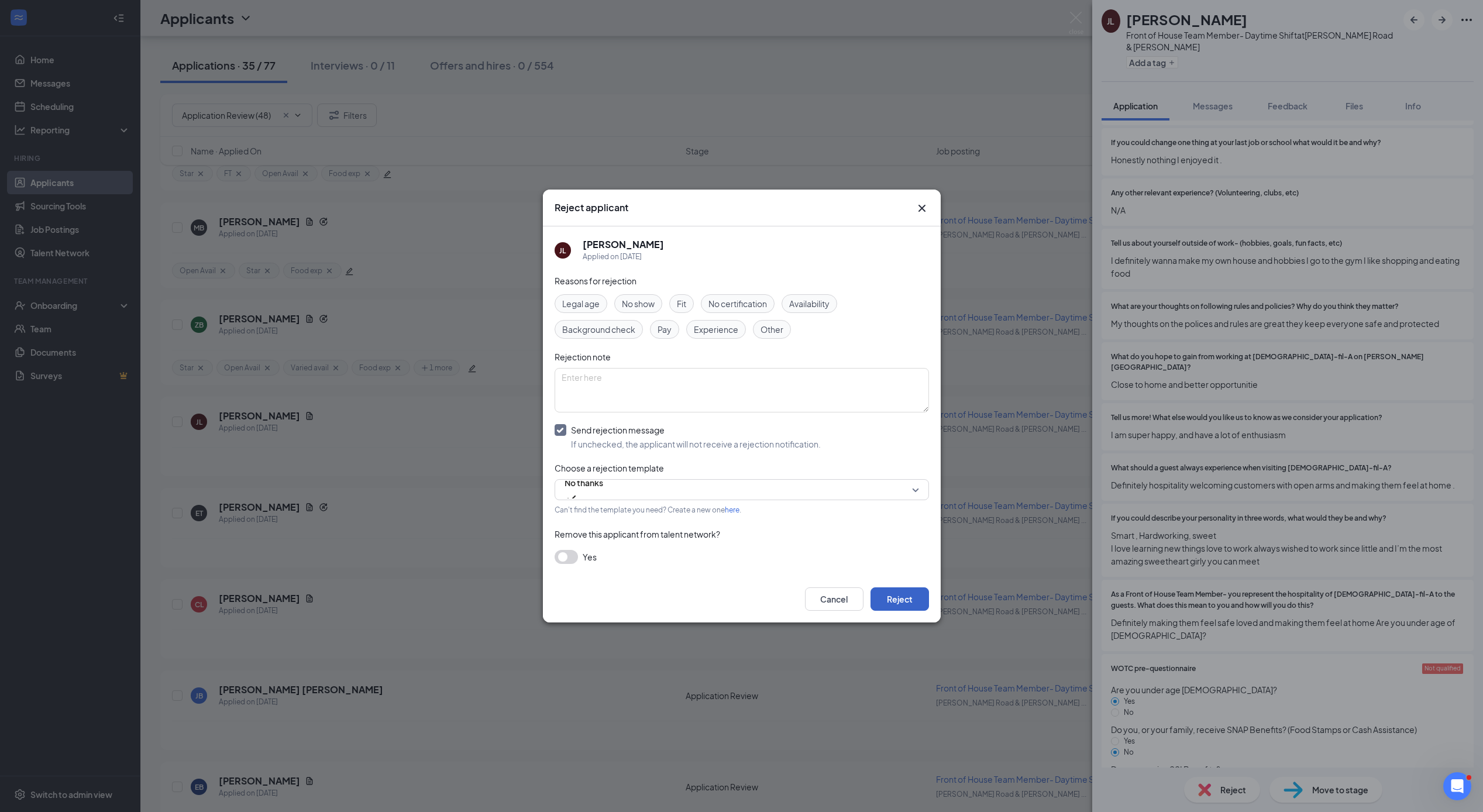
click at [909, 599] on button "Reject" at bounding box center [900, 599] width 59 height 23
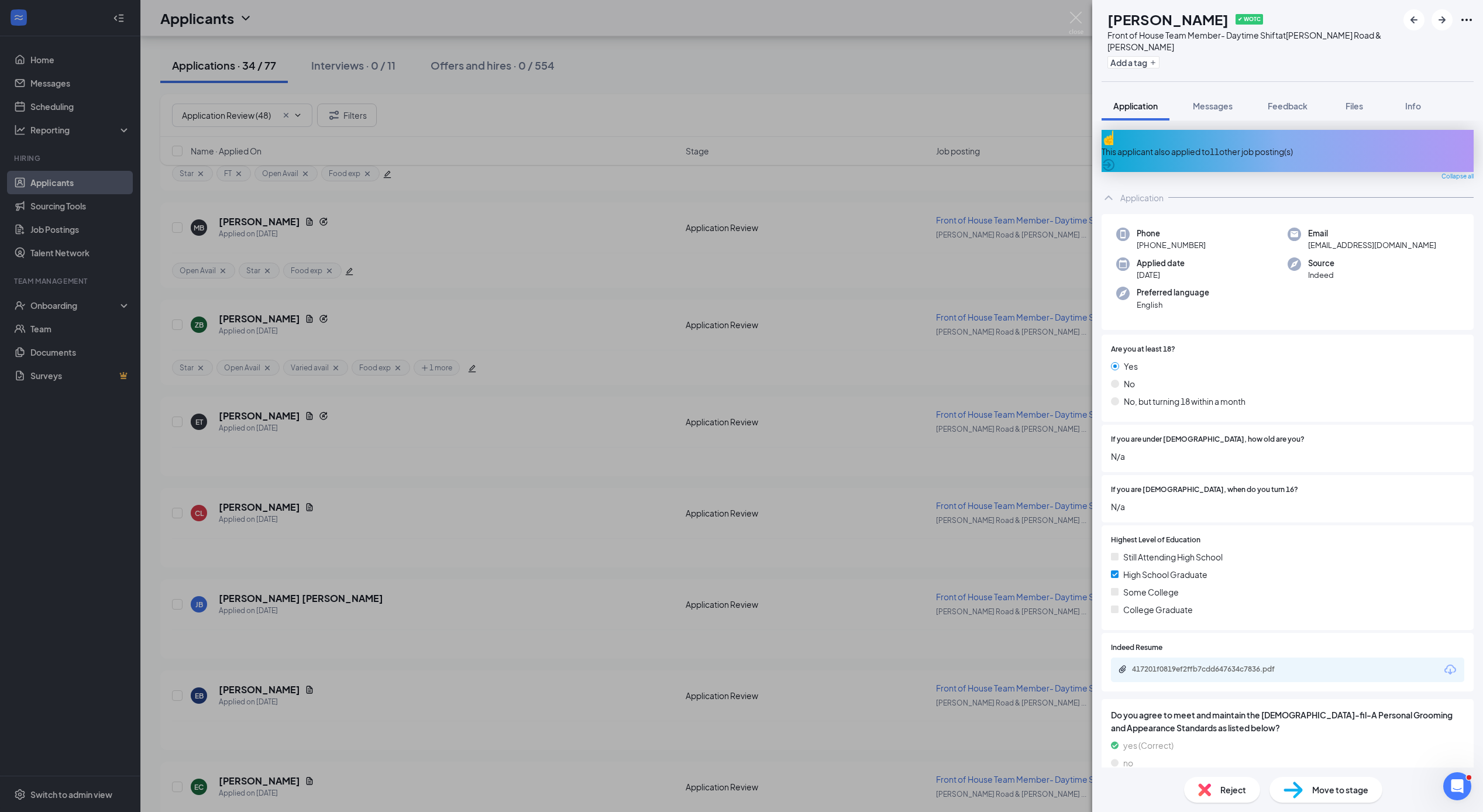
click at [269, 415] on div "ET [PERSON_NAME] ✔ WOTC Front of House Team Member- Daytime Shift at [PERSON_NA…" at bounding box center [741, 406] width 1483 height 812
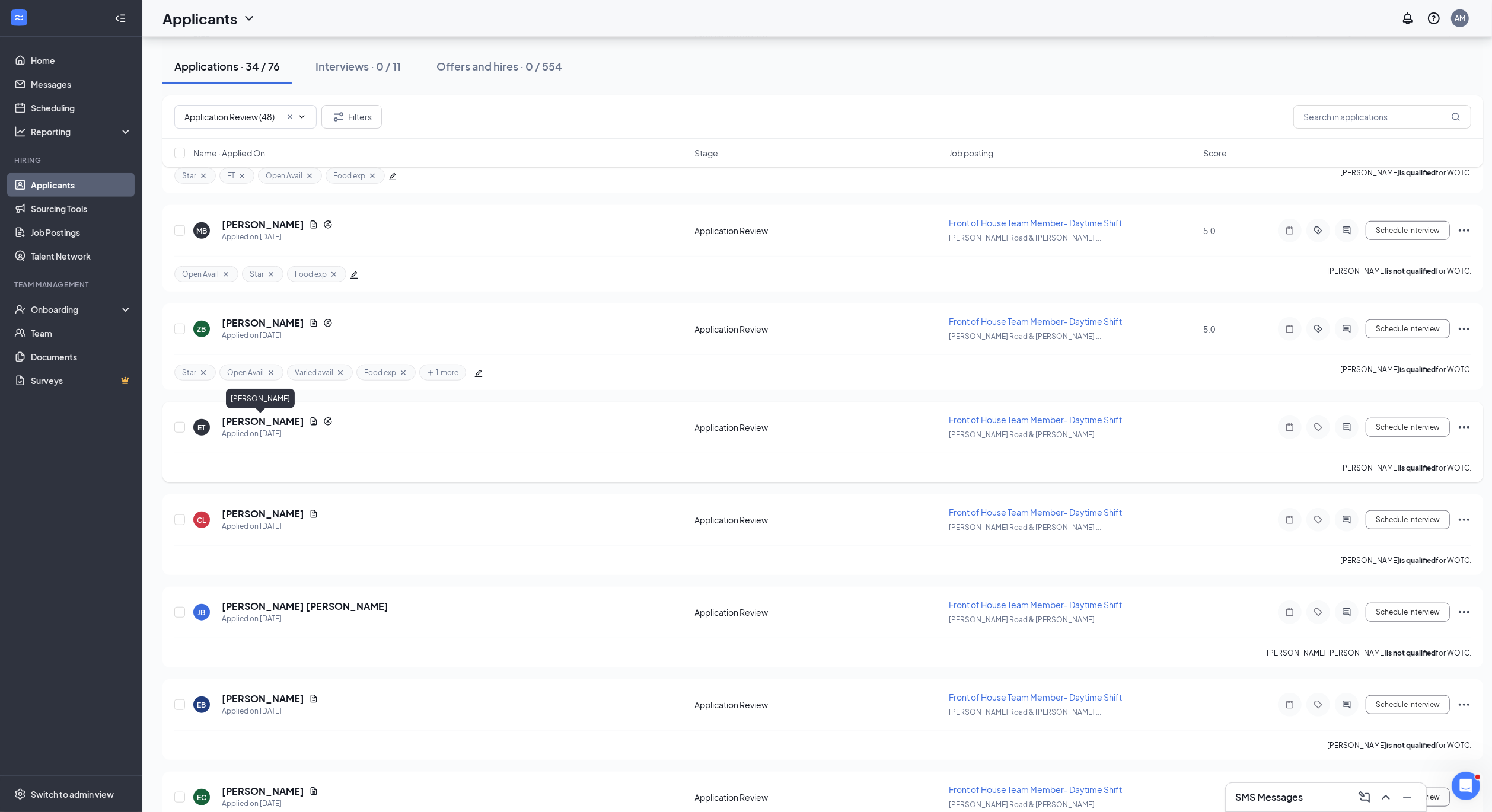
click at [257, 425] on h5 "[PERSON_NAME]" at bounding box center [263, 421] width 82 height 13
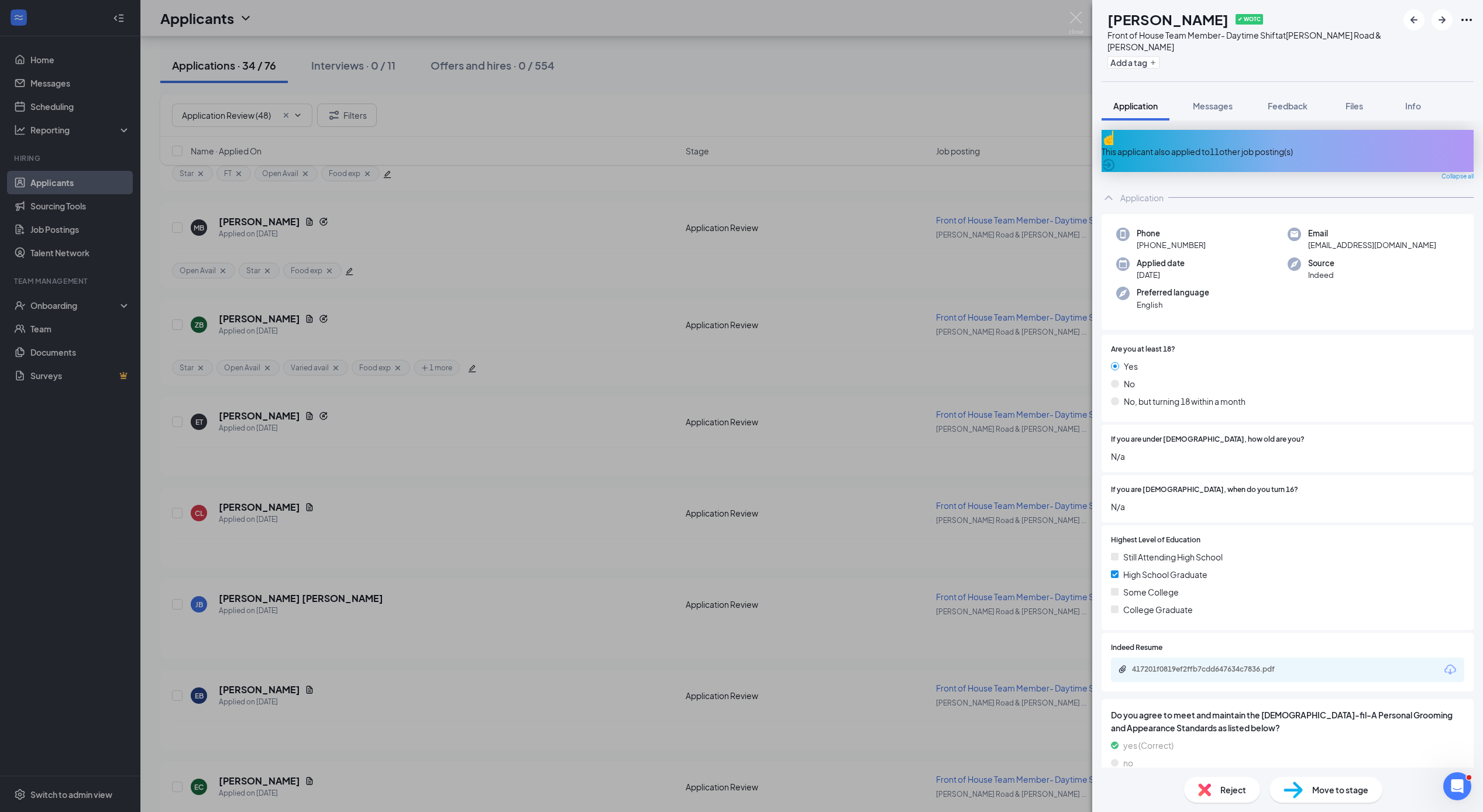
click at [1091, 145] on div "This applicant also applied to 11 other job posting(s)" at bounding box center [1288, 152] width 372 height 13
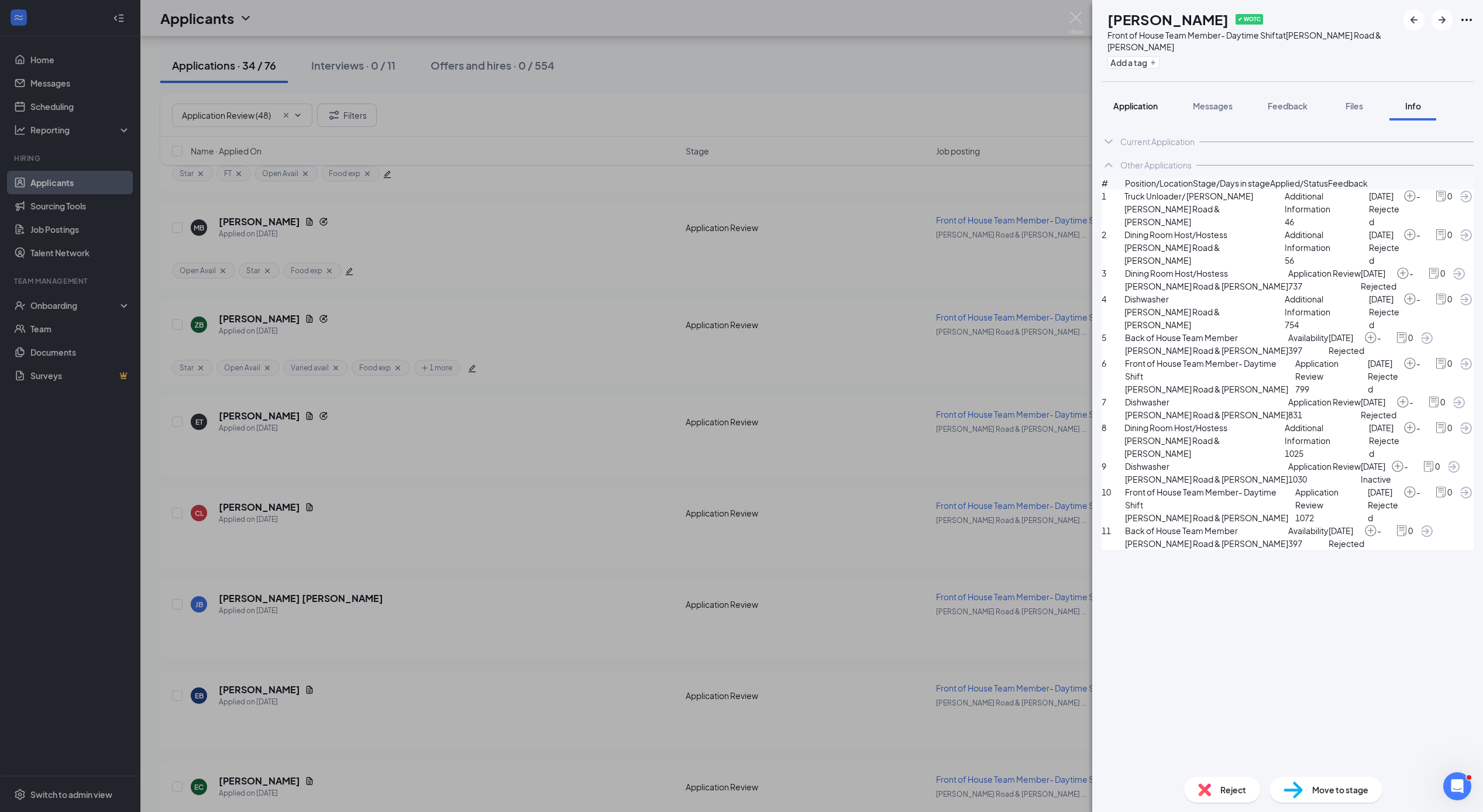
click at [1091, 110] on span "Application" at bounding box center [1135, 106] width 45 height 10
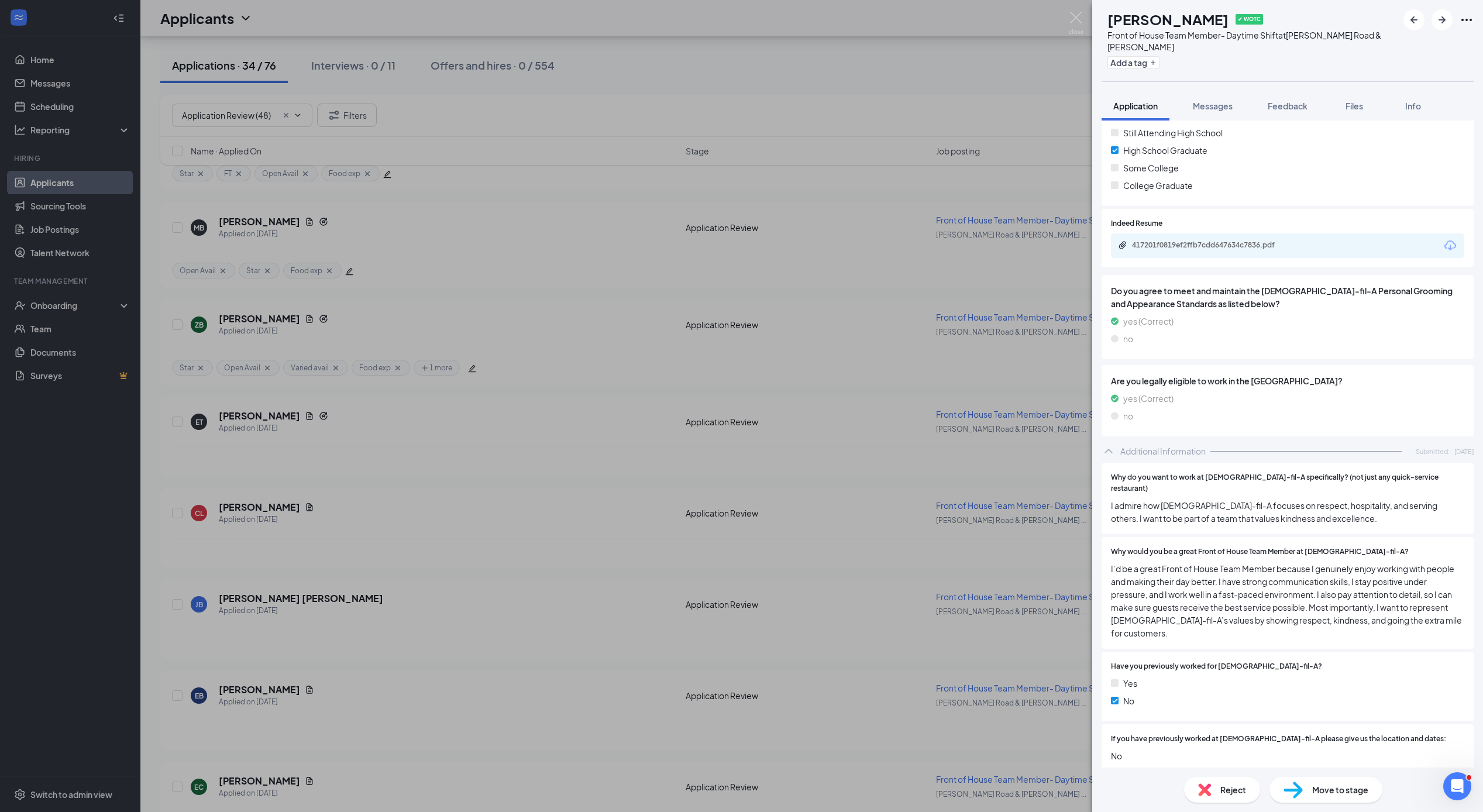
scroll to position [436, 0]
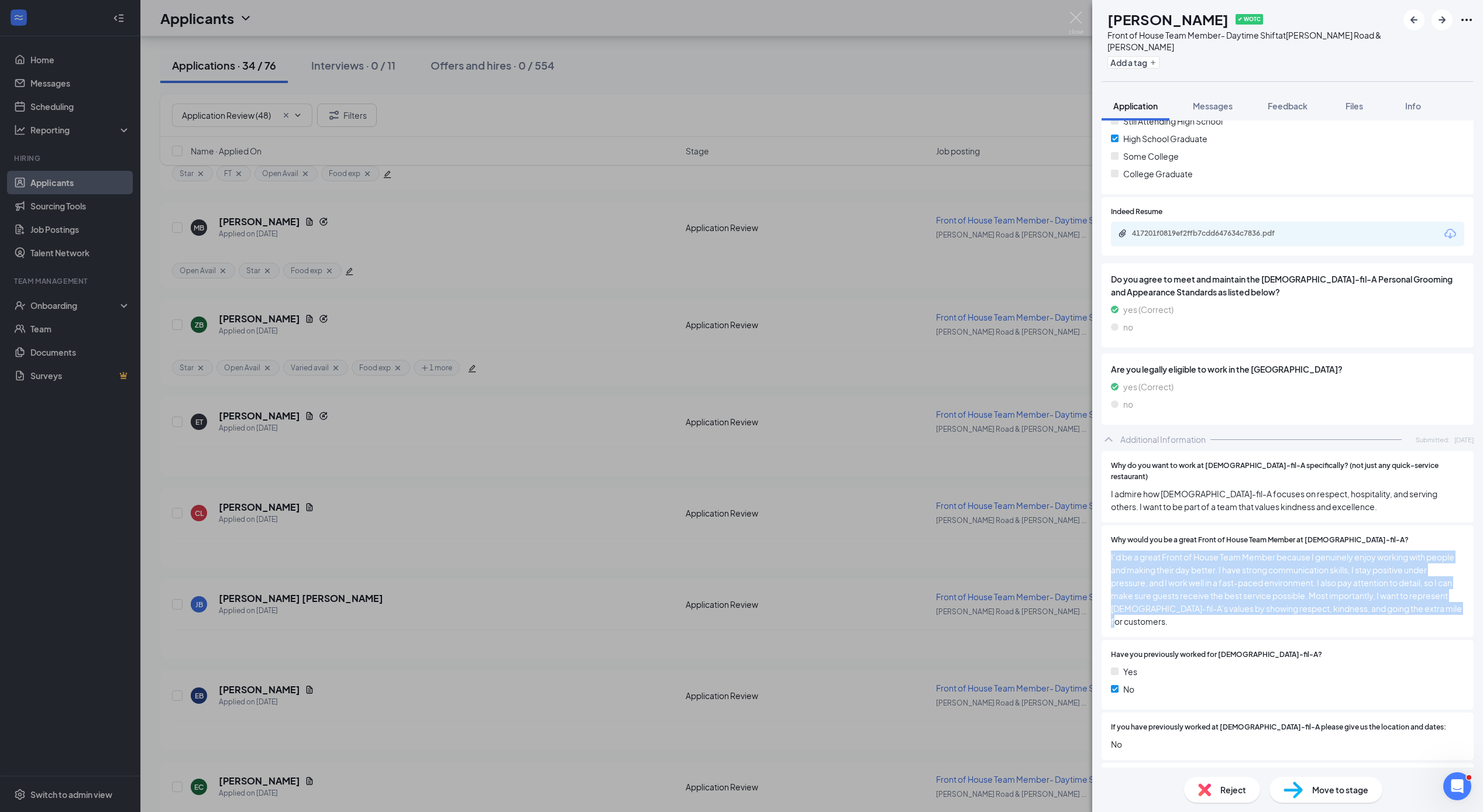
drag, startPoint x: 1162, startPoint y: 603, endPoint x: 1098, endPoint y: 532, distance: 95.6
click at [1091, 532] on div "This applicant also applied to 11 other job posting(s) Collapse all Application…" at bounding box center [1288, 444] width 391 height 647
copy span "I’d be a great Front of House Team Member because I genuinely enjoy working wit…"
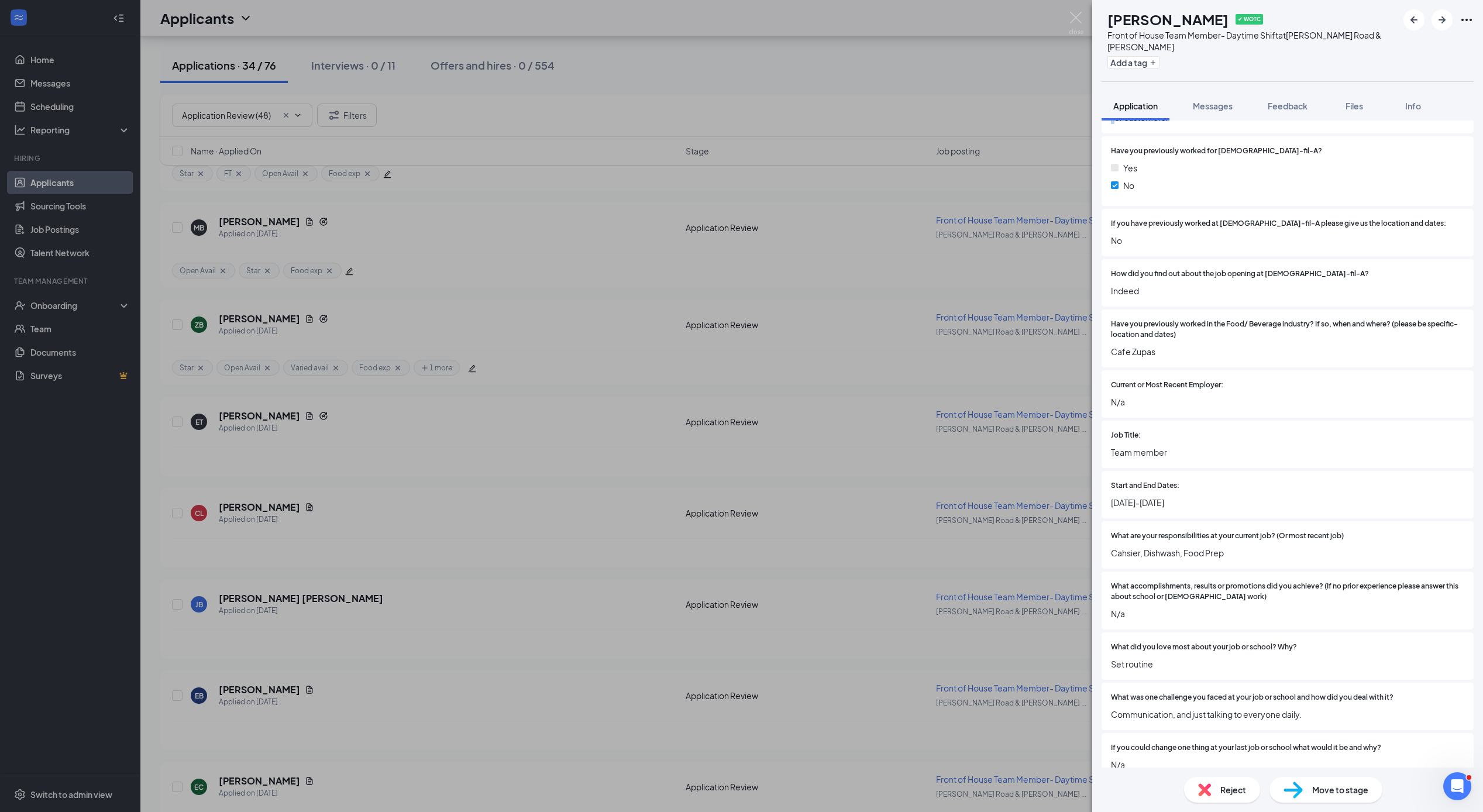
scroll to position [1025, 0]
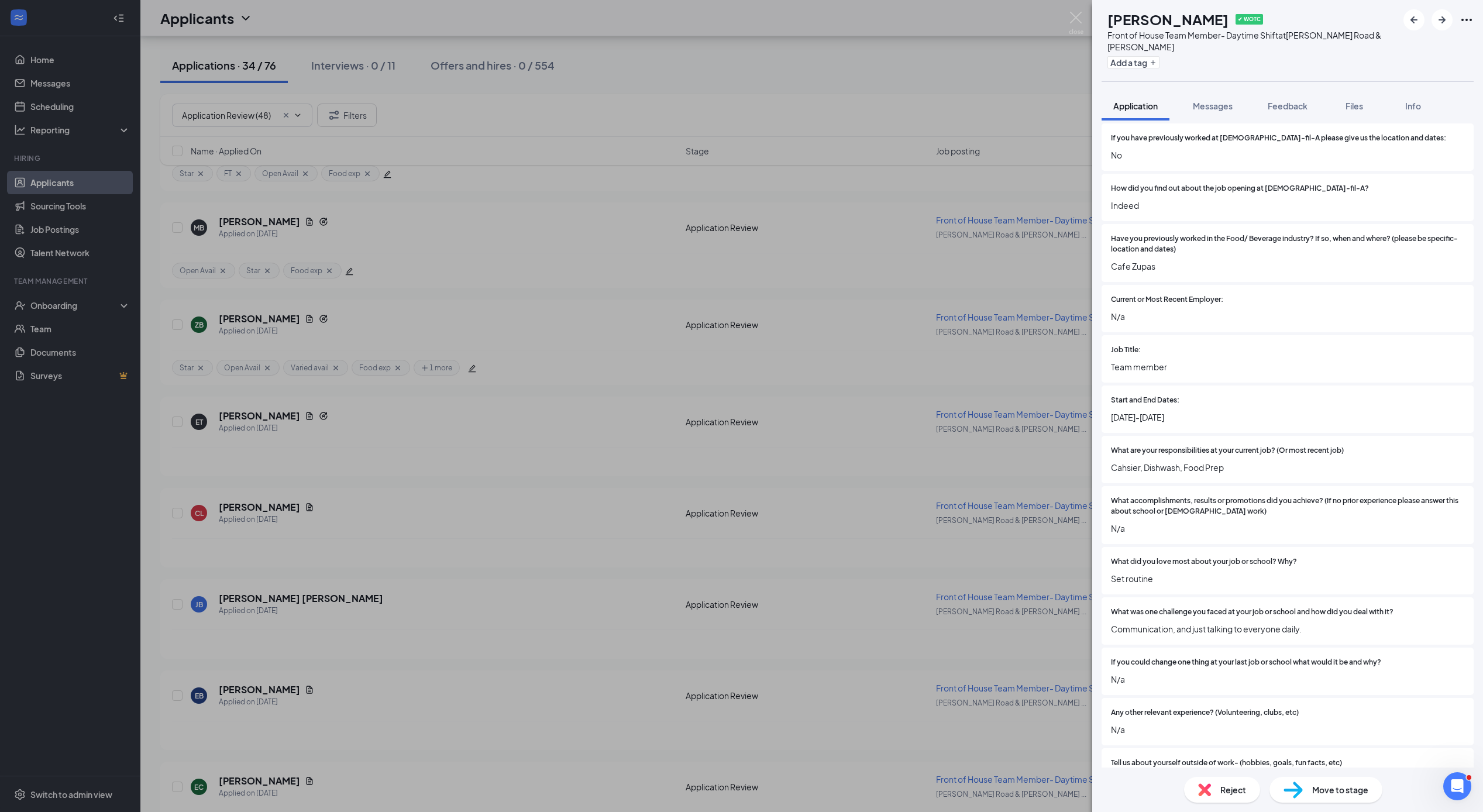
click at [1091, 781] on div "Reject" at bounding box center [1222, 789] width 76 height 26
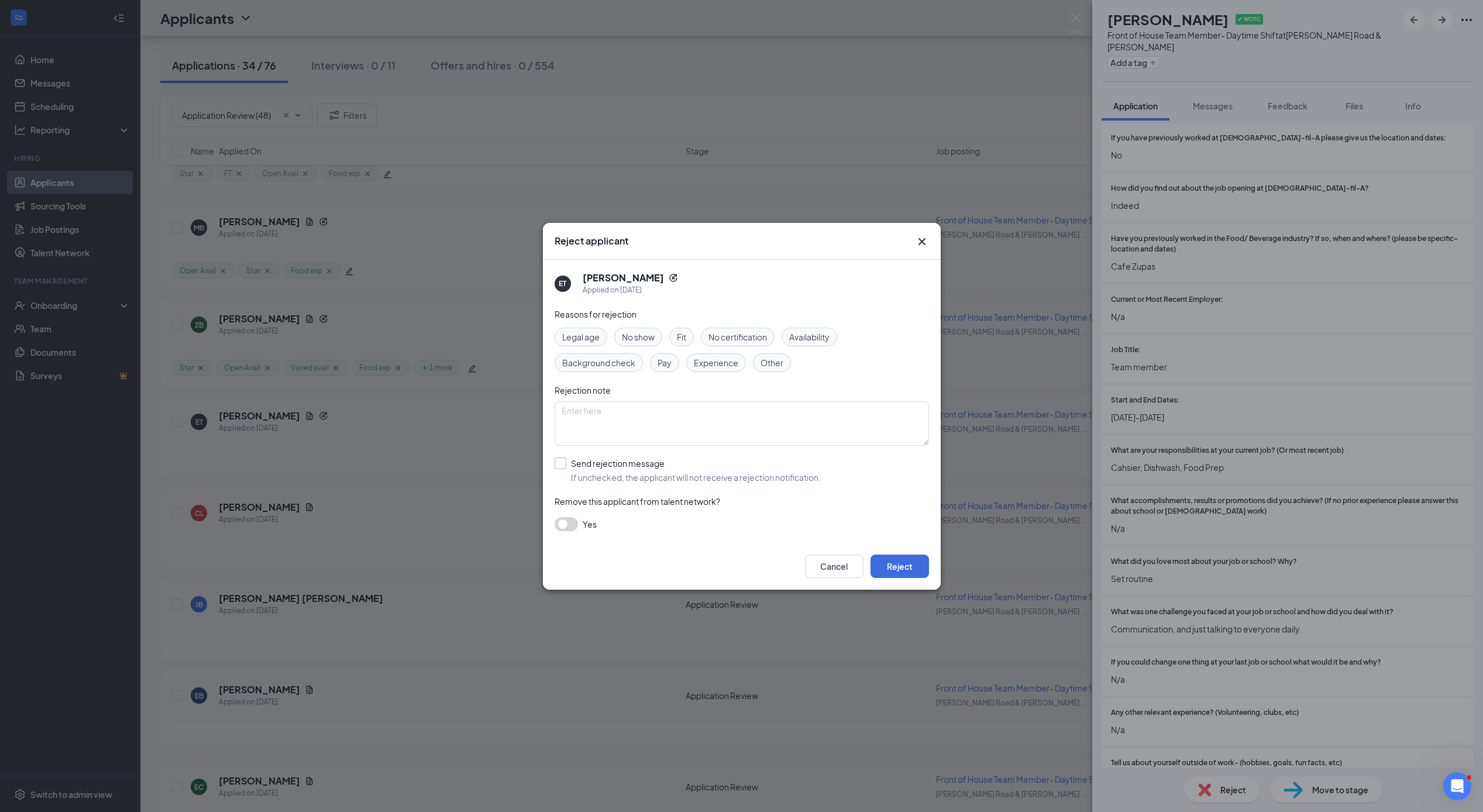
click at [563, 464] on input "Send rejection message If unchecked, the applicant will not receive a rejection…" at bounding box center [688, 470] width 267 height 26
checkbox input "true"
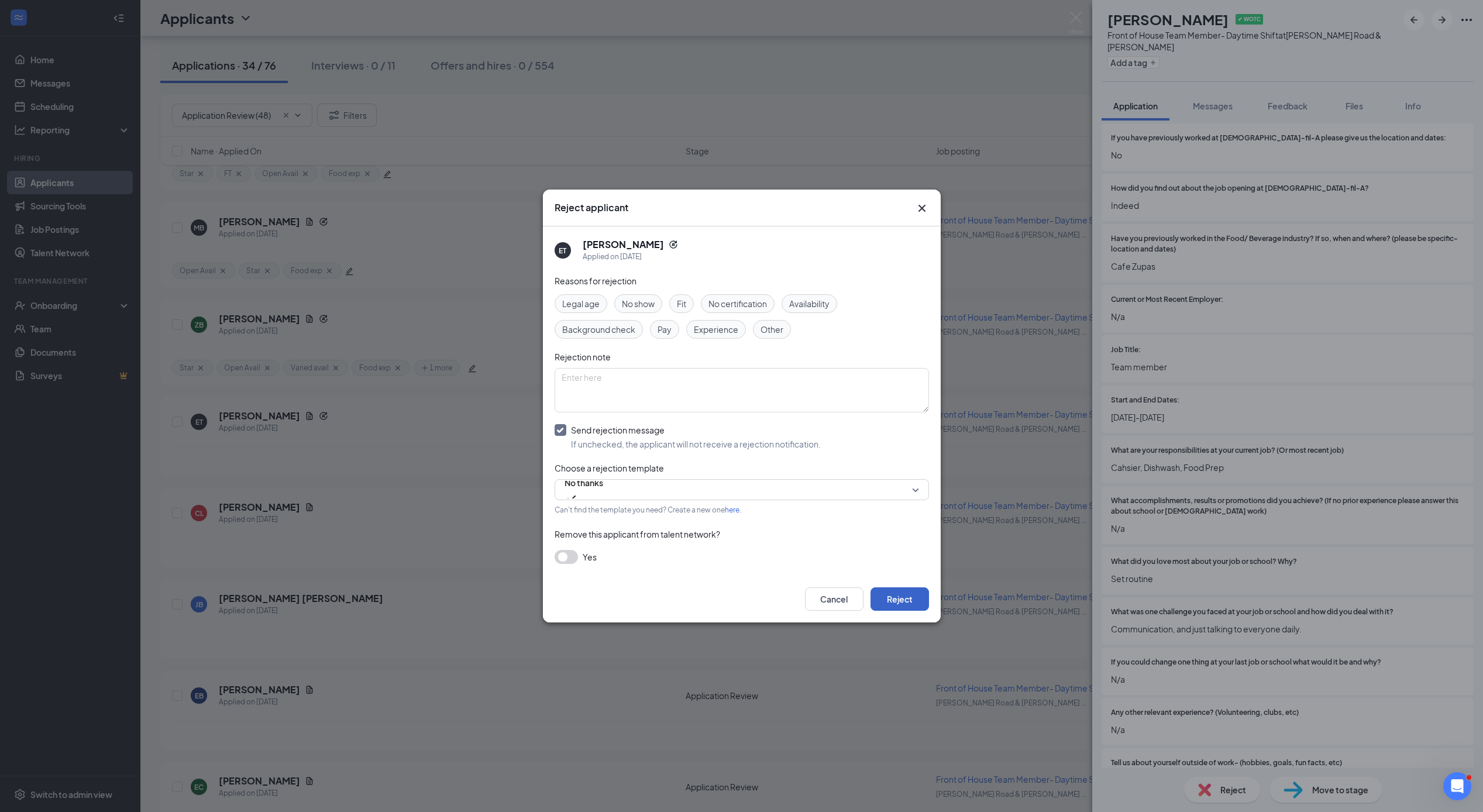
click at [891, 603] on button "Reject" at bounding box center [900, 599] width 59 height 23
